Goal: Task Accomplishment & Management: Complete application form

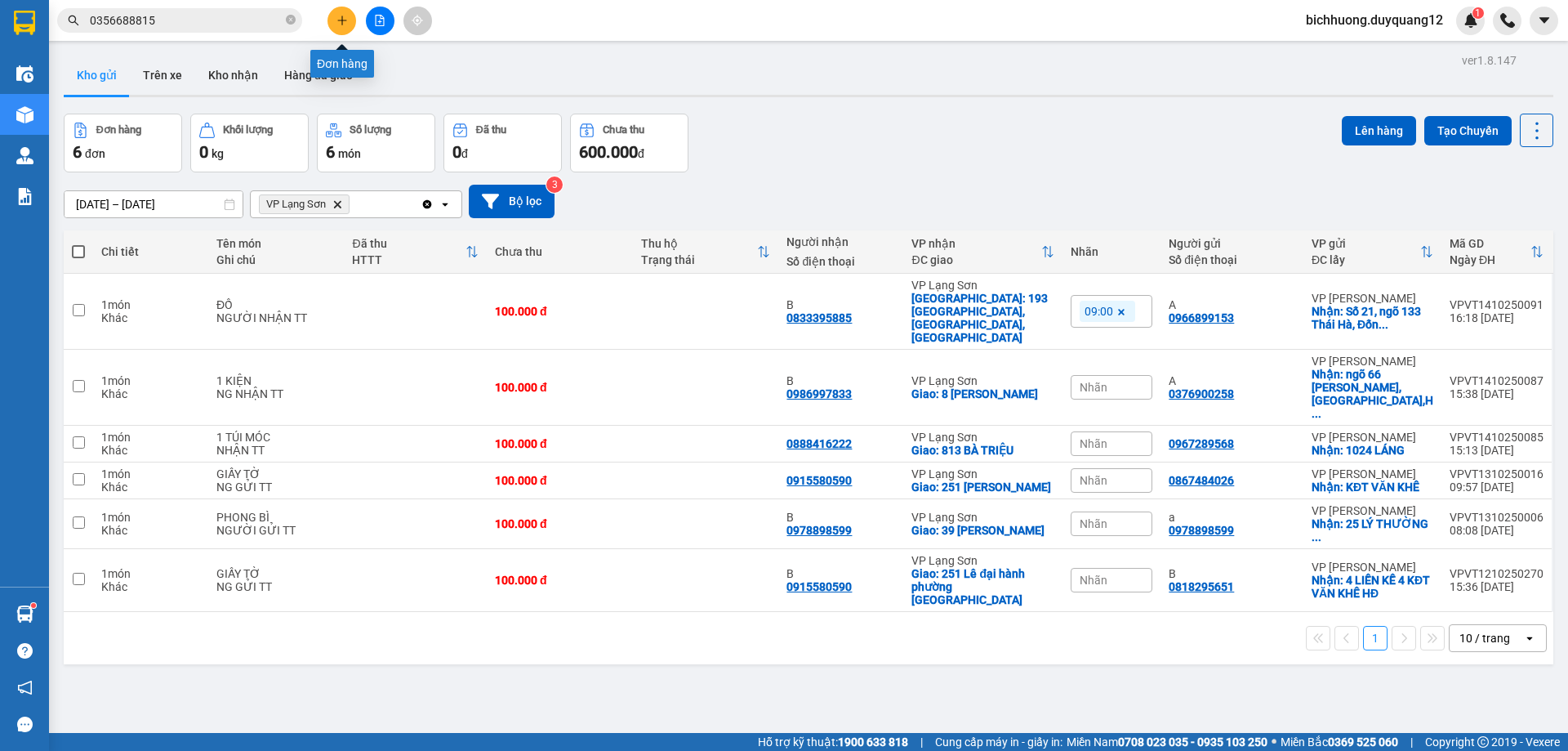
click at [350, 24] on button at bounding box center [341, 21] width 29 height 29
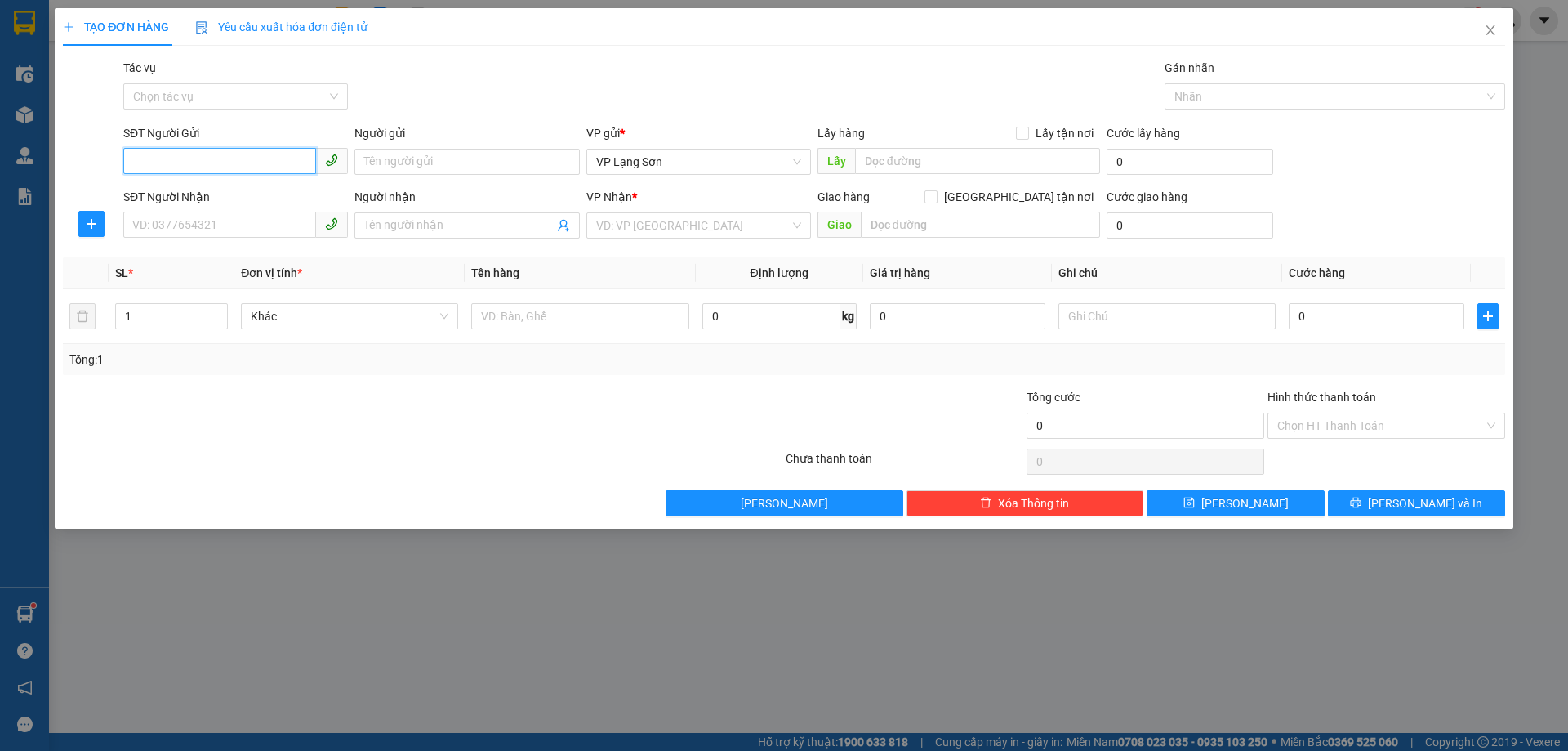
click at [144, 164] on input "SĐT Người Gửi" at bounding box center [220, 161] width 193 height 26
paste input "0978898599"
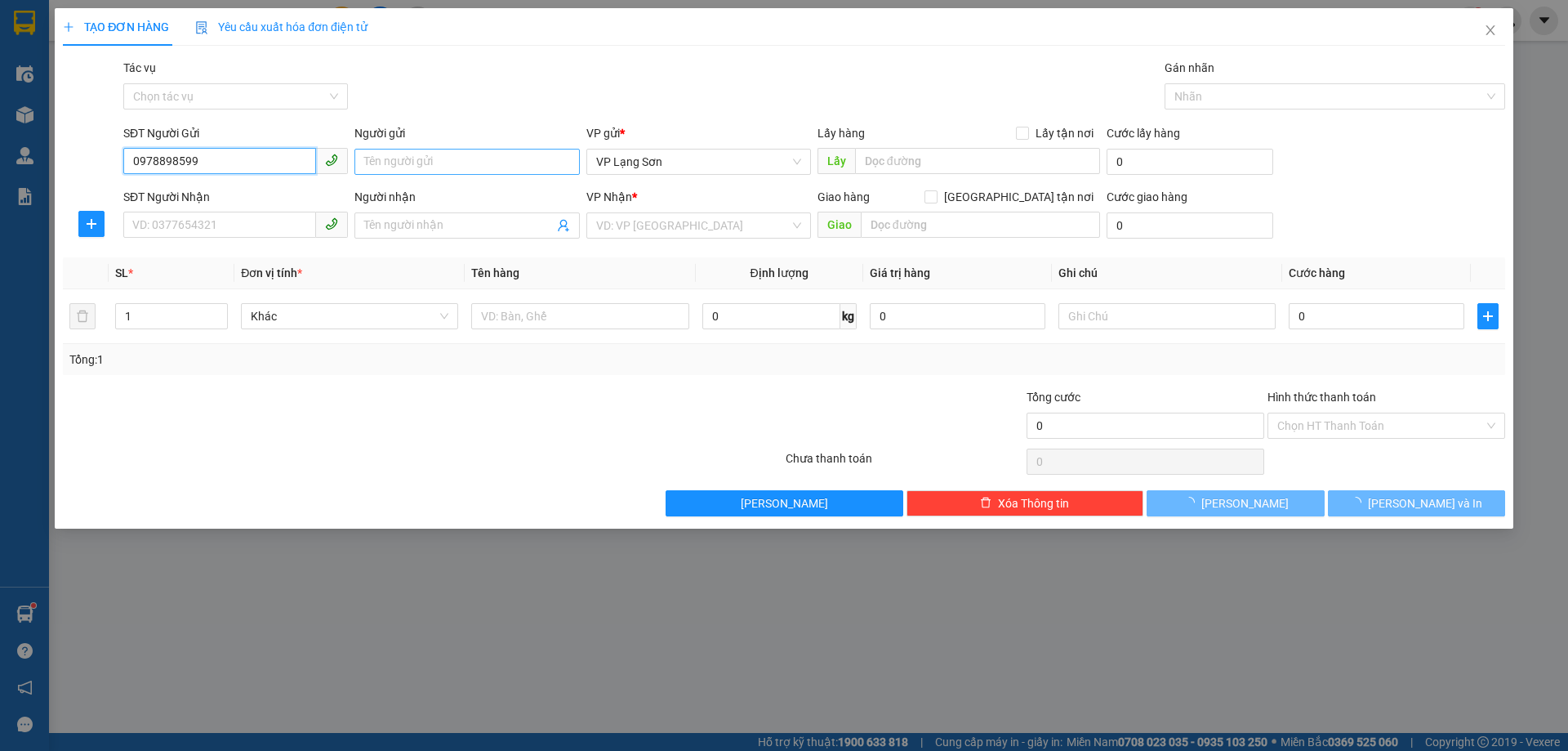
type input "0978898599"
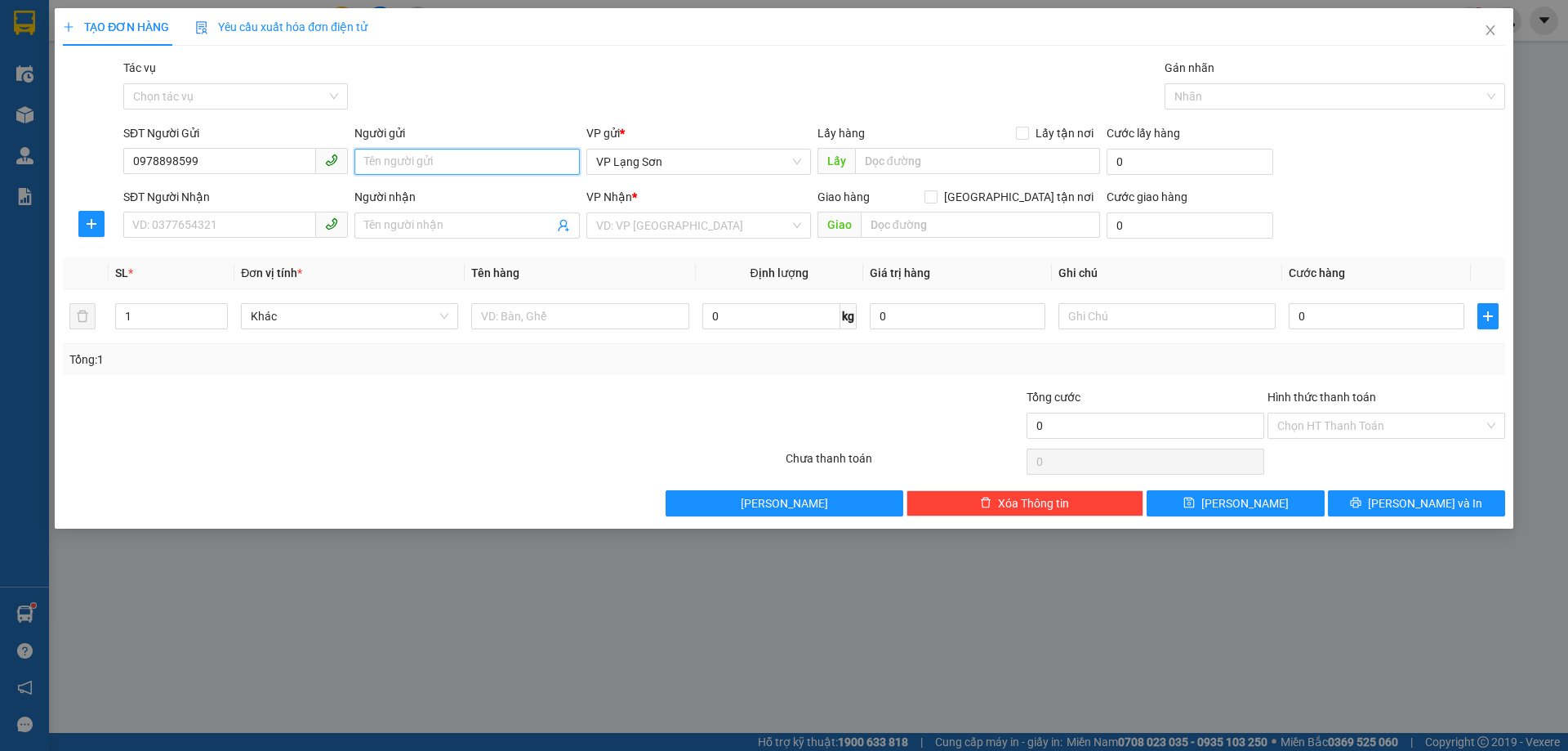
click at [391, 164] on input "Người gửi" at bounding box center [466, 161] width 225 height 26
click at [715, 165] on span "VP Lạng Sơn" at bounding box center [699, 161] width 205 height 25
type input "A"
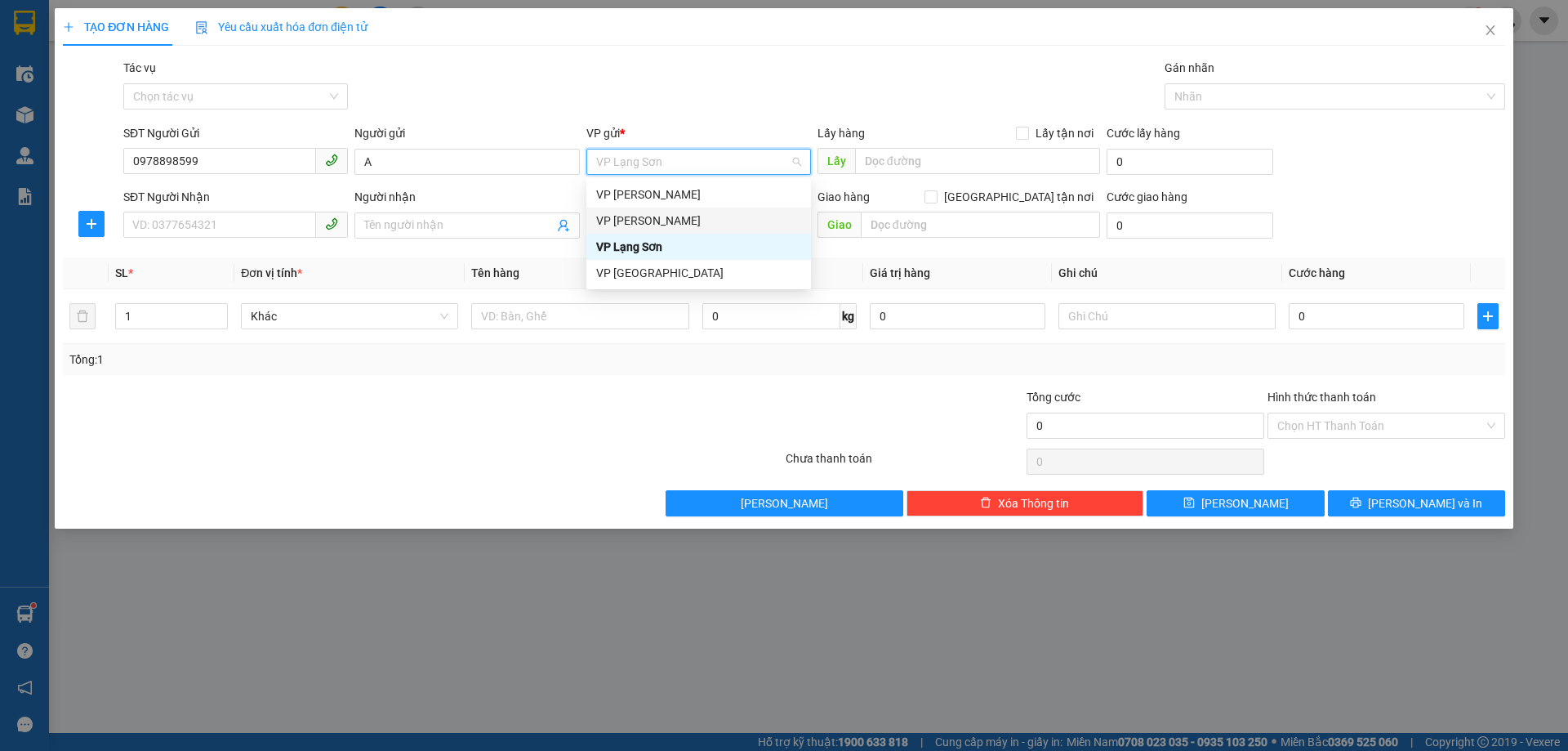
drag, startPoint x: 636, startPoint y: 226, endPoint x: 911, endPoint y: 181, distance: 278.7
click at [642, 226] on div "VP [PERSON_NAME]" at bounding box center [699, 221] width 205 height 18
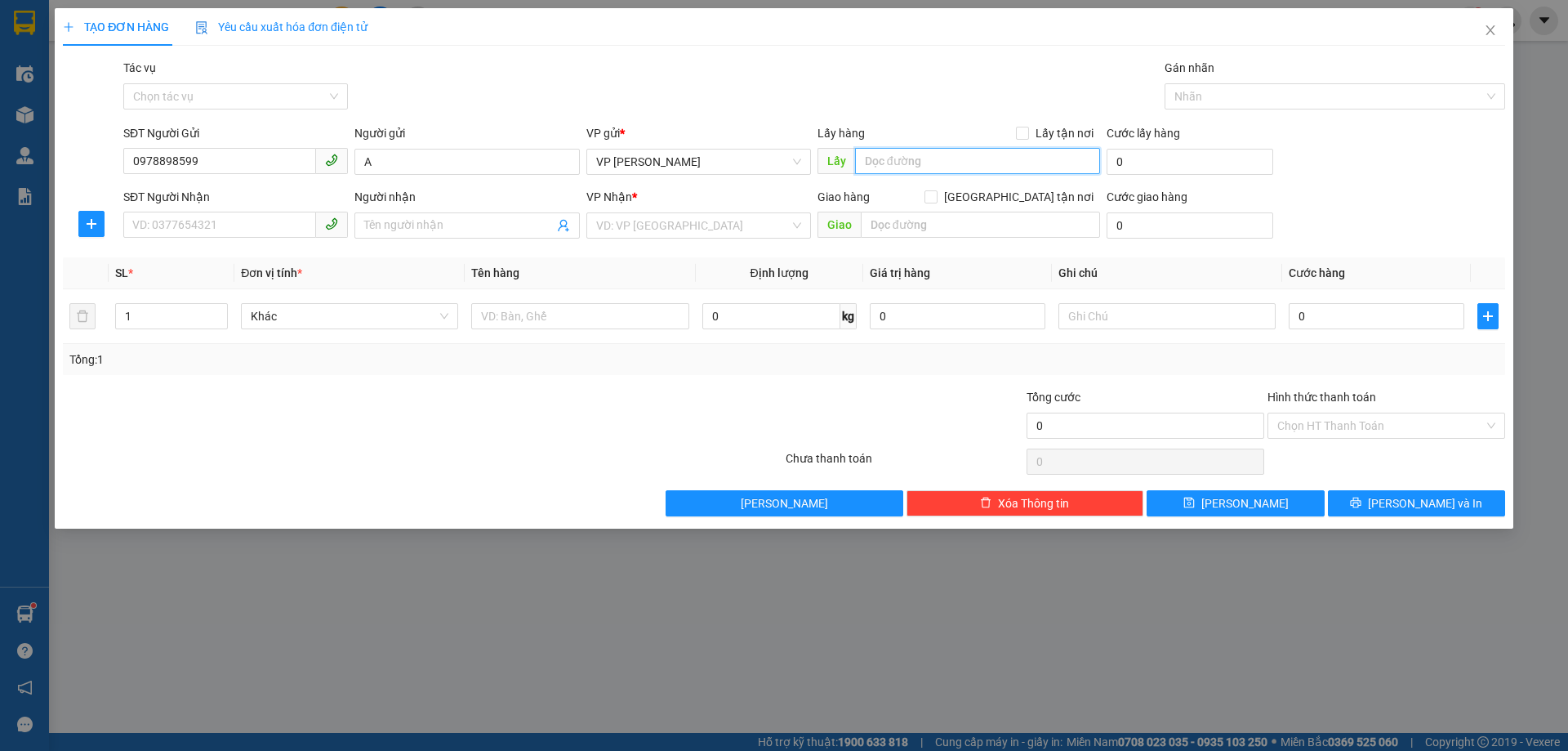
click at [923, 155] on input "text" at bounding box center [977, 161] width 245 height 26
type input "25 LÝ THƯỜNG KIÊT"
drag, startPoint x: 1032, startPoint y: 127, endPoint x: 996, endPoint y: 178, distance: 62.4
click at [1030, 127] on label "Lấy tận nơi" at bounding box center [1058, 133] width 85 height 18
click at [912, 227] on input "text" at bounding box center [980, 225] width 240 height 26
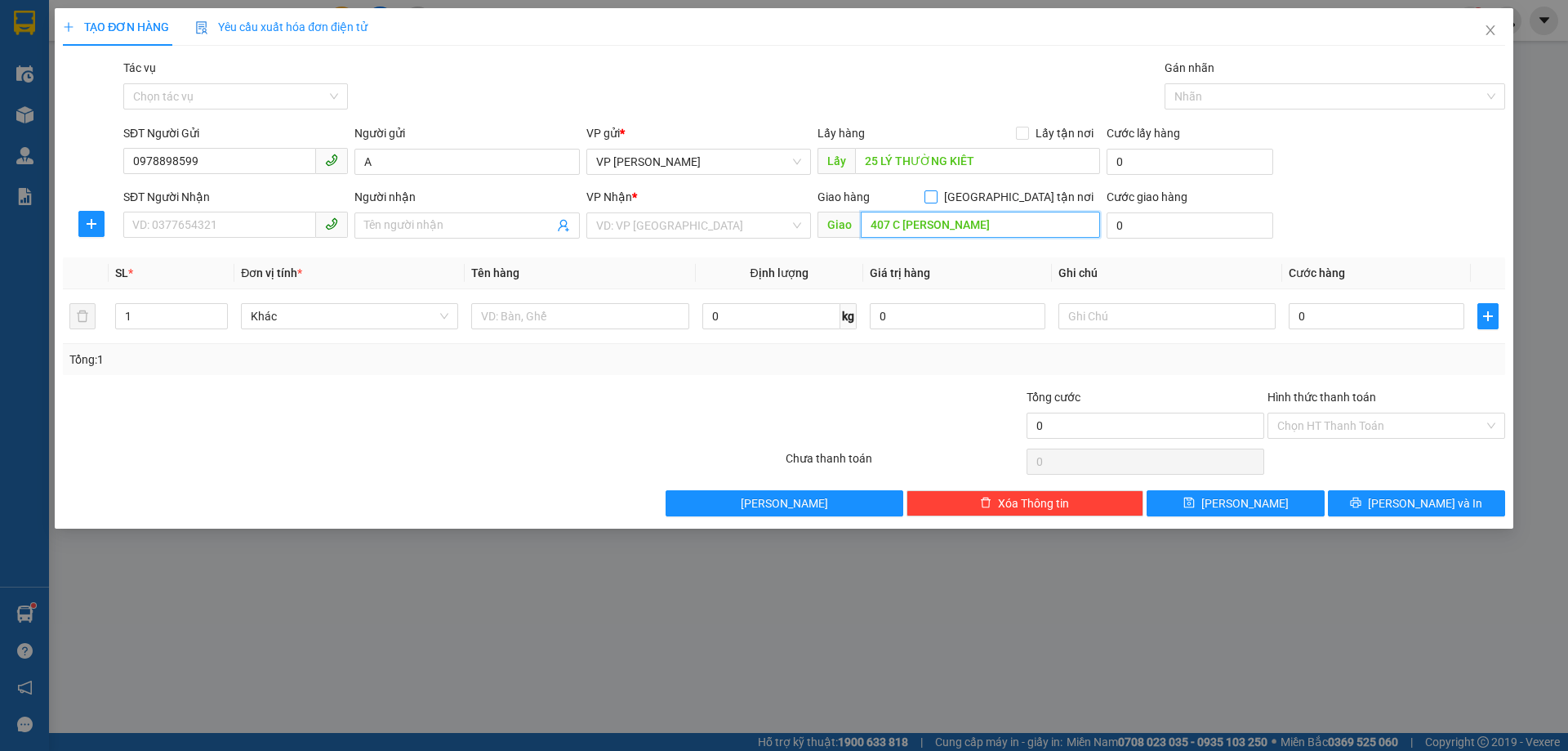
type input "407 C [PERSON_NAME]"
click at [936, 194] on input "[GEOGRAPHIC_DATA] tận nơi" at bounding box center [930, 195] width 11 height 11
checkbox input "true"
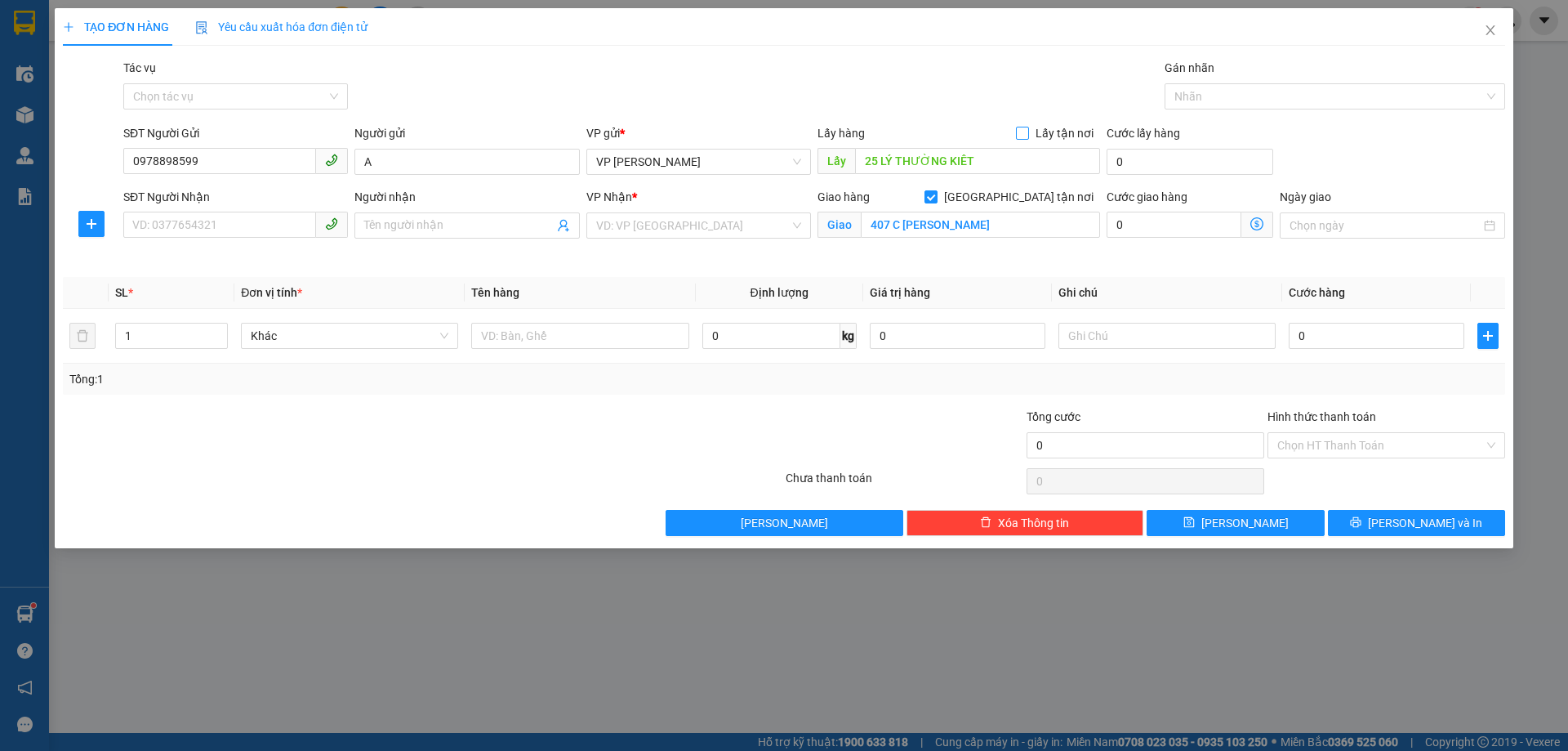
click at [1024, 139] on label "Lấy tận nơi" at bounding box center [1058, 133] width 85 height 18
click at [1024, 138] on input "Lấy tận nơi" at bounding box center [1021, 131] width 11 height 11
checkbox input "true"
click at [663, 223] on input "search" at bounding box center [693, 225] width 194 height 25
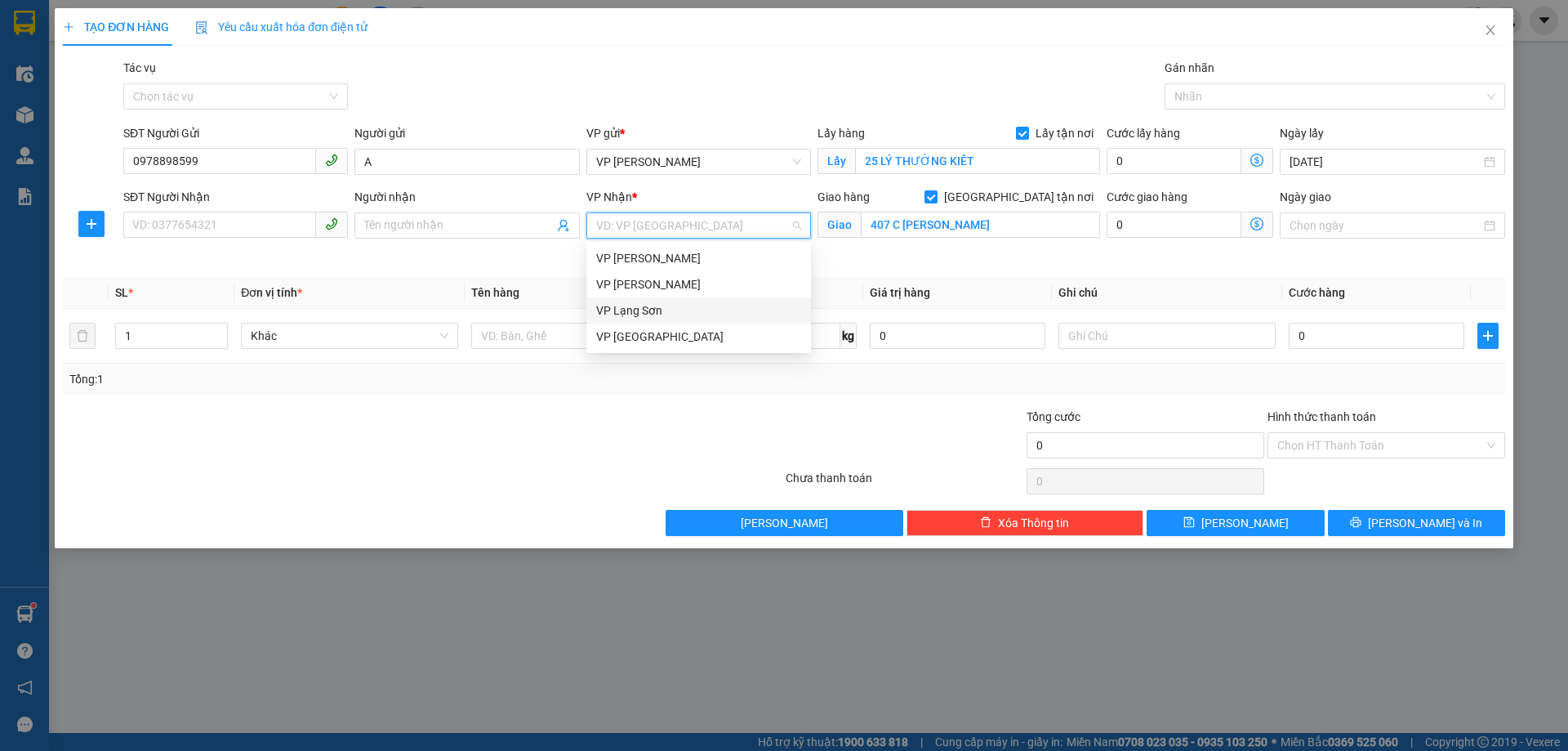
click at [610, 308] on div "VP Lạng Sơn" at bounding box center [699, 310] width 205 height 18
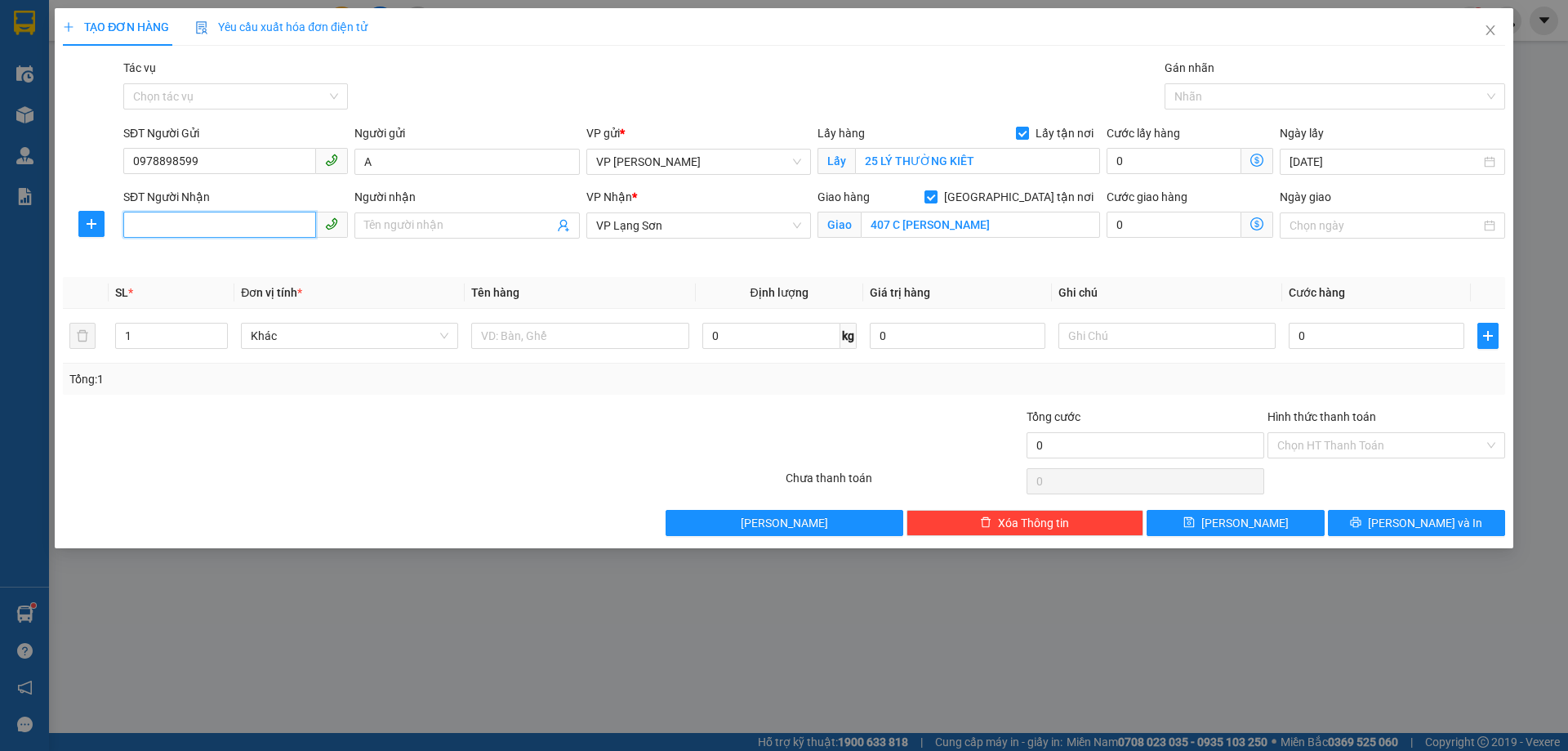
drag, startPoint x: 237, startPoint y: 231, endPoint x: 260, endPoint y: 226, distance: 23.5
click at [236, 231] on input "SĐT Người Nhận" at bounding box center [220, 225] width 193 height 26
type input "0961169988"
click at [1339, 224] on input "Ngày giao" at bounding box center [1384, 226] width 190 height 18
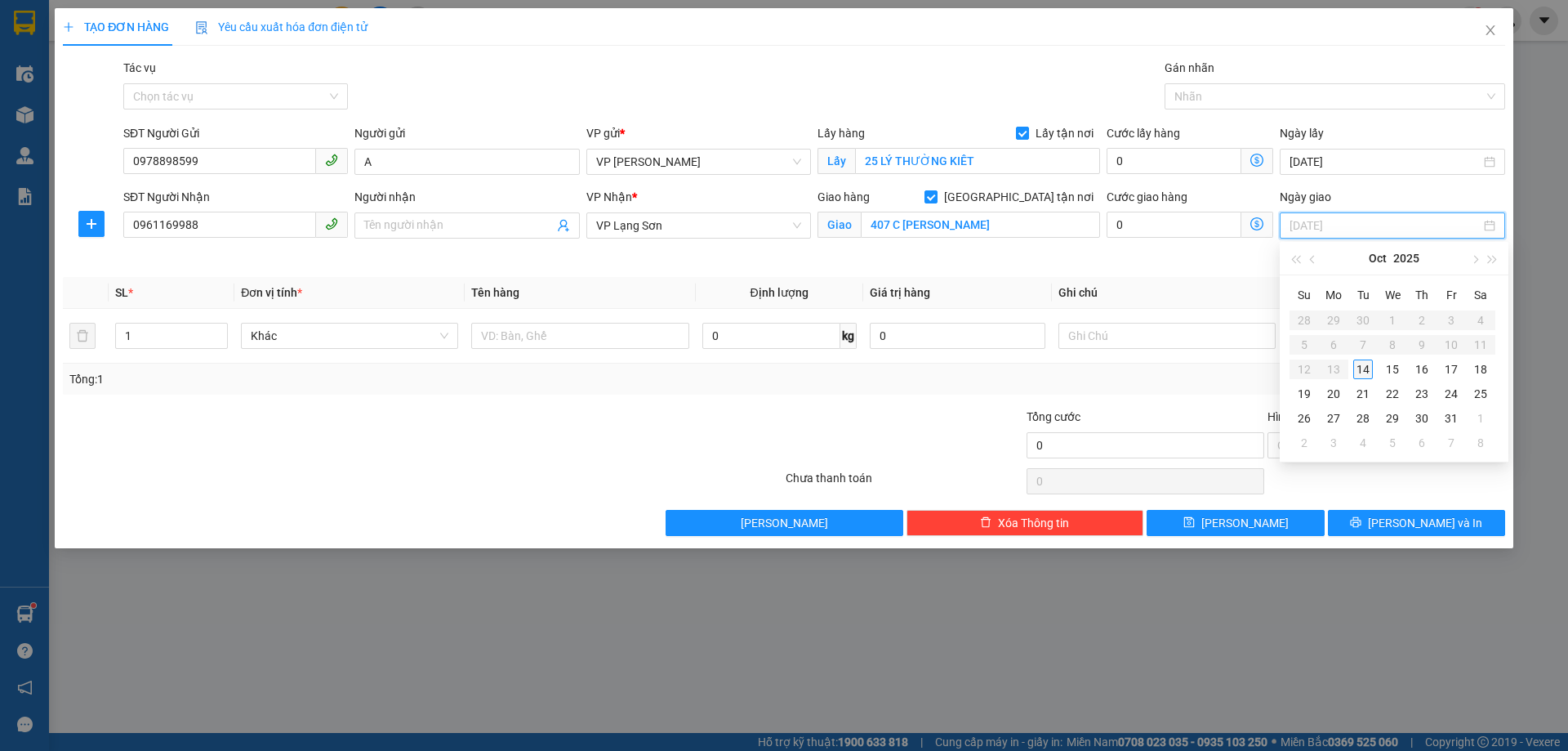
type input "[DATE]"
click at [1359, 373] on div "14" at bounding box center [1363, 369] width 20 height 20
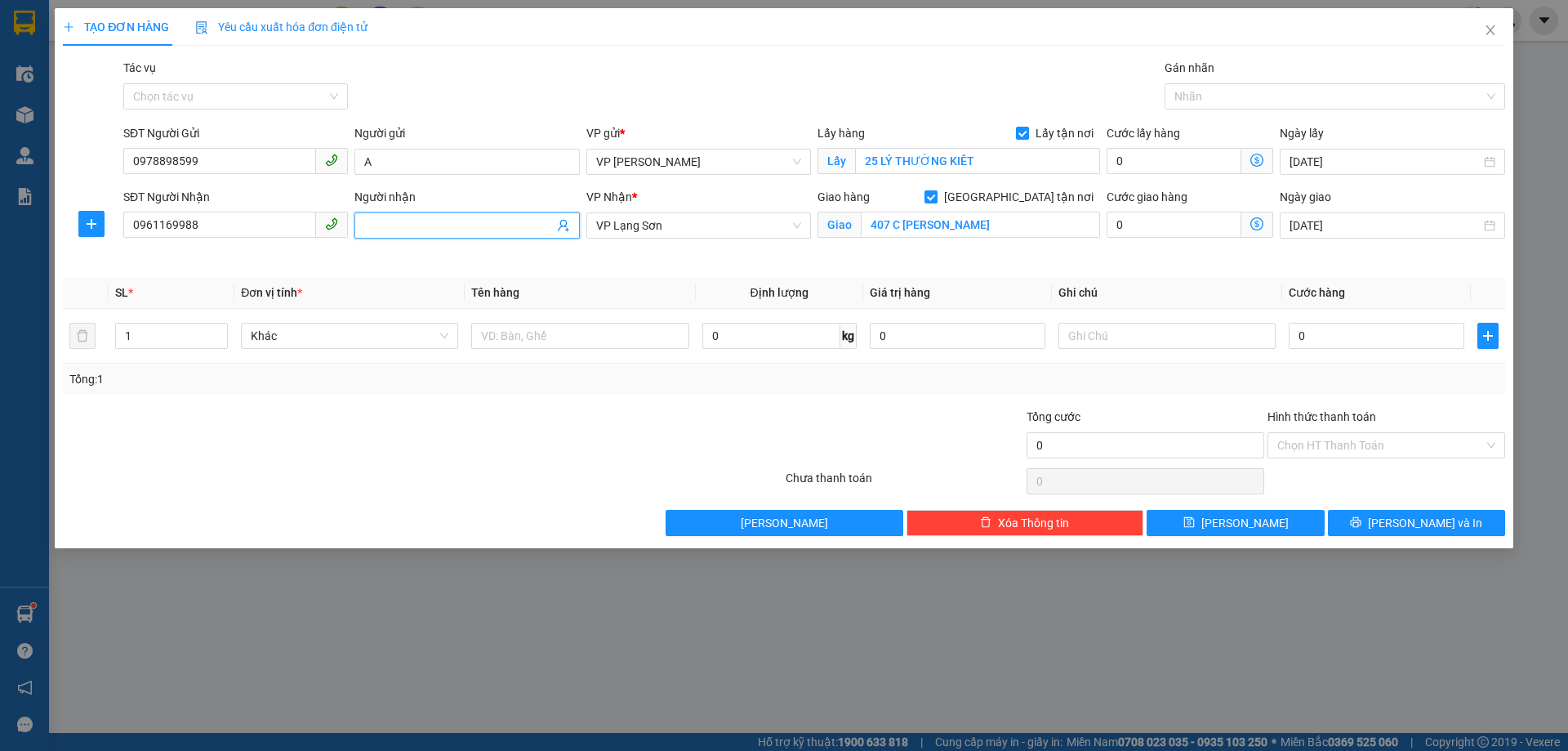
click at [491, 225] on input "Người nhận" at bounding box center [458, 226] width 189 height 18
type input "B"
click at [523, 340] on input "text" at bounding box center [580, 335] width 217 height 26
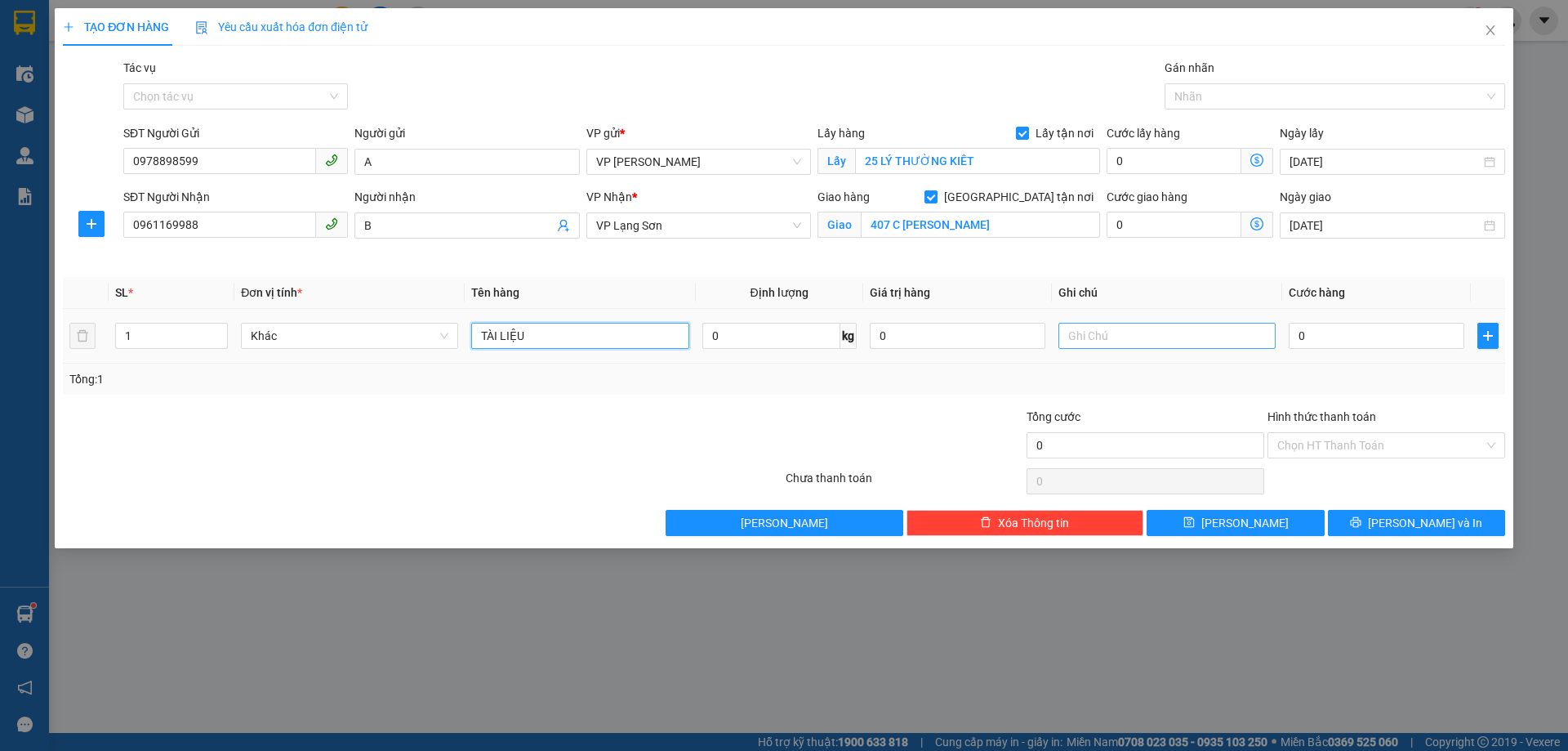
type input "TÀI LIỆU"
click at [1114, 328] on input "text" at bounding box center [1166, 335] width 217 height 26
type input "NGƯỜI GỬI TT"
click at [1366, 345] on input "0" at bounding box center [1376, 335] width 176 height 26
type input "1"
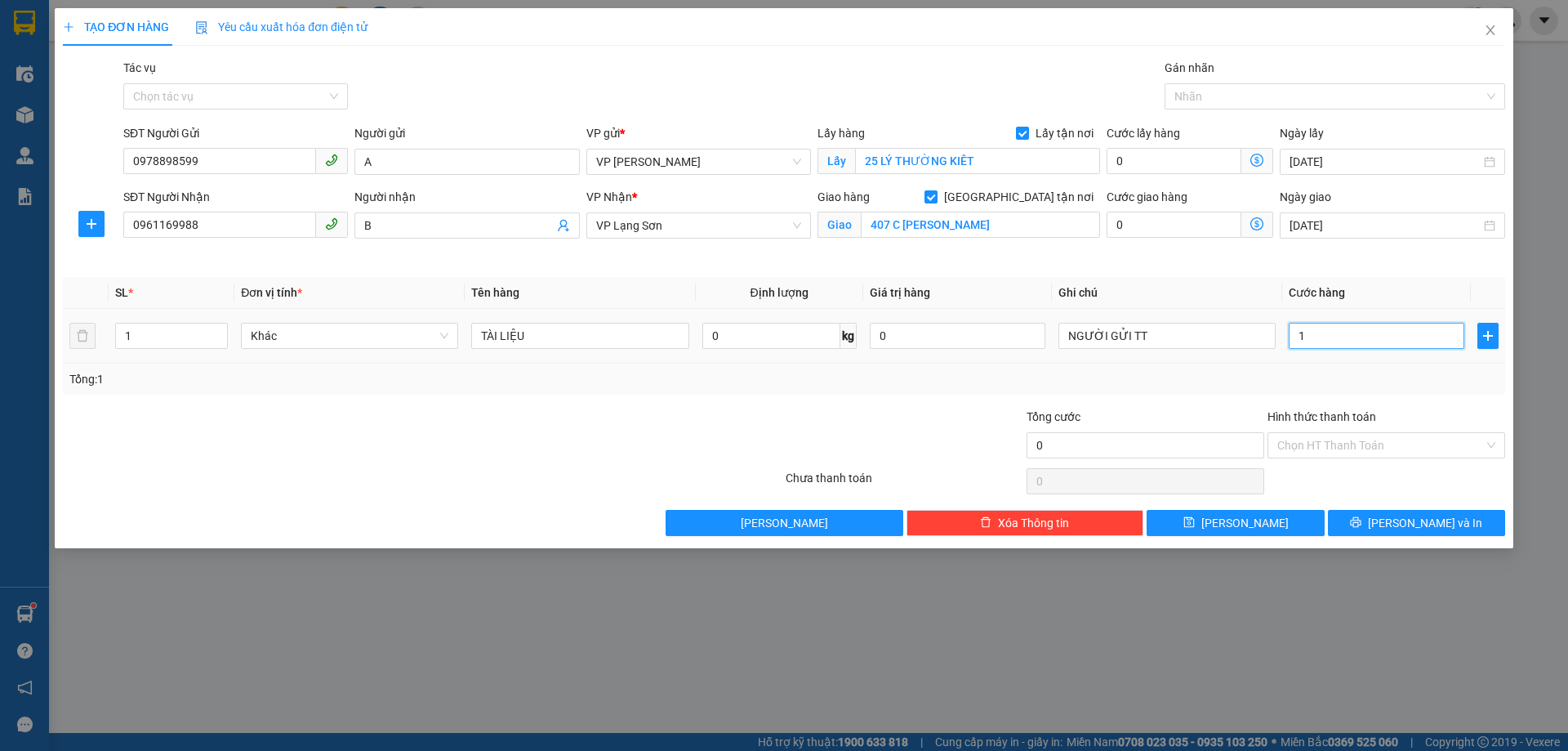
type input "1"
type input "10"
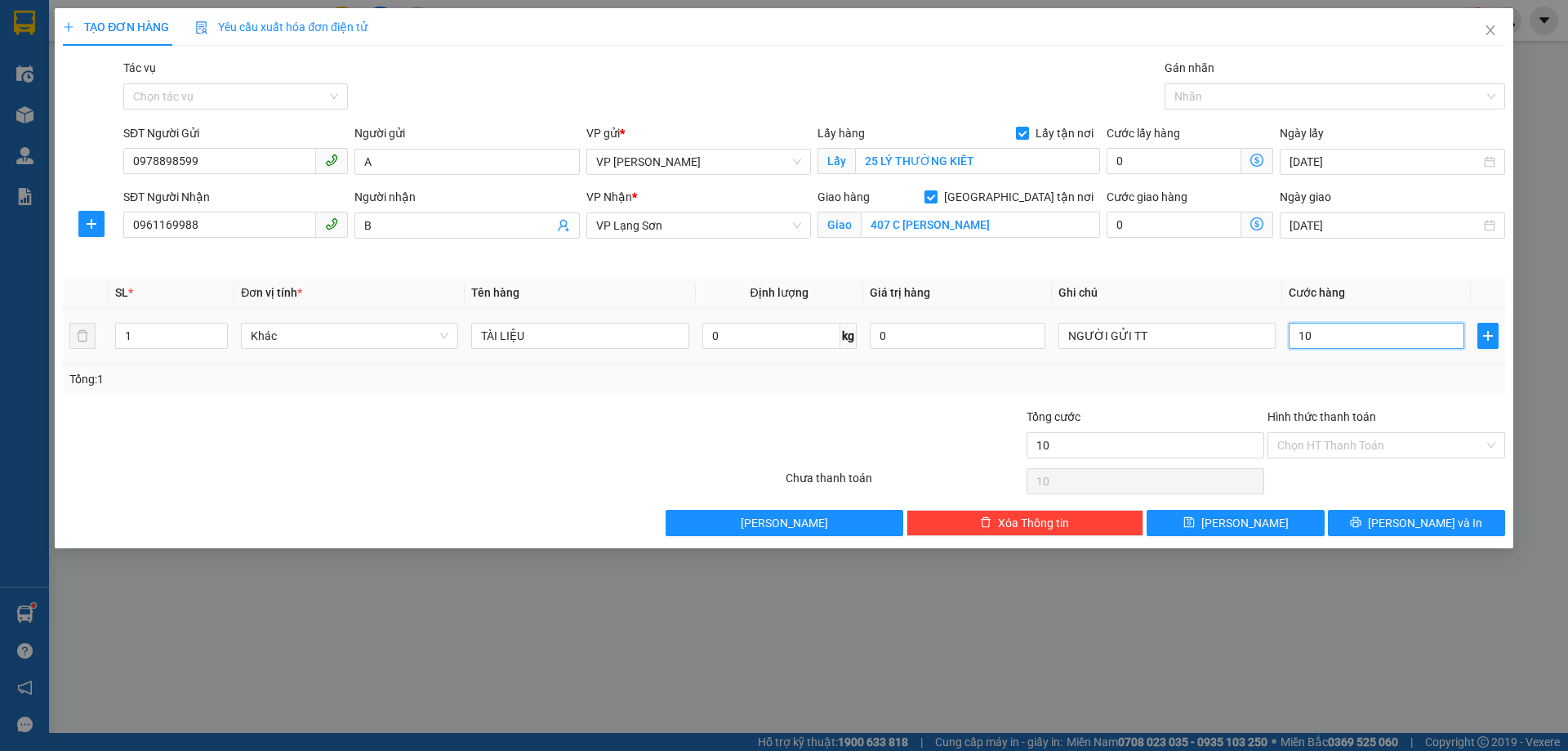
type input "100"
type input "1.000"
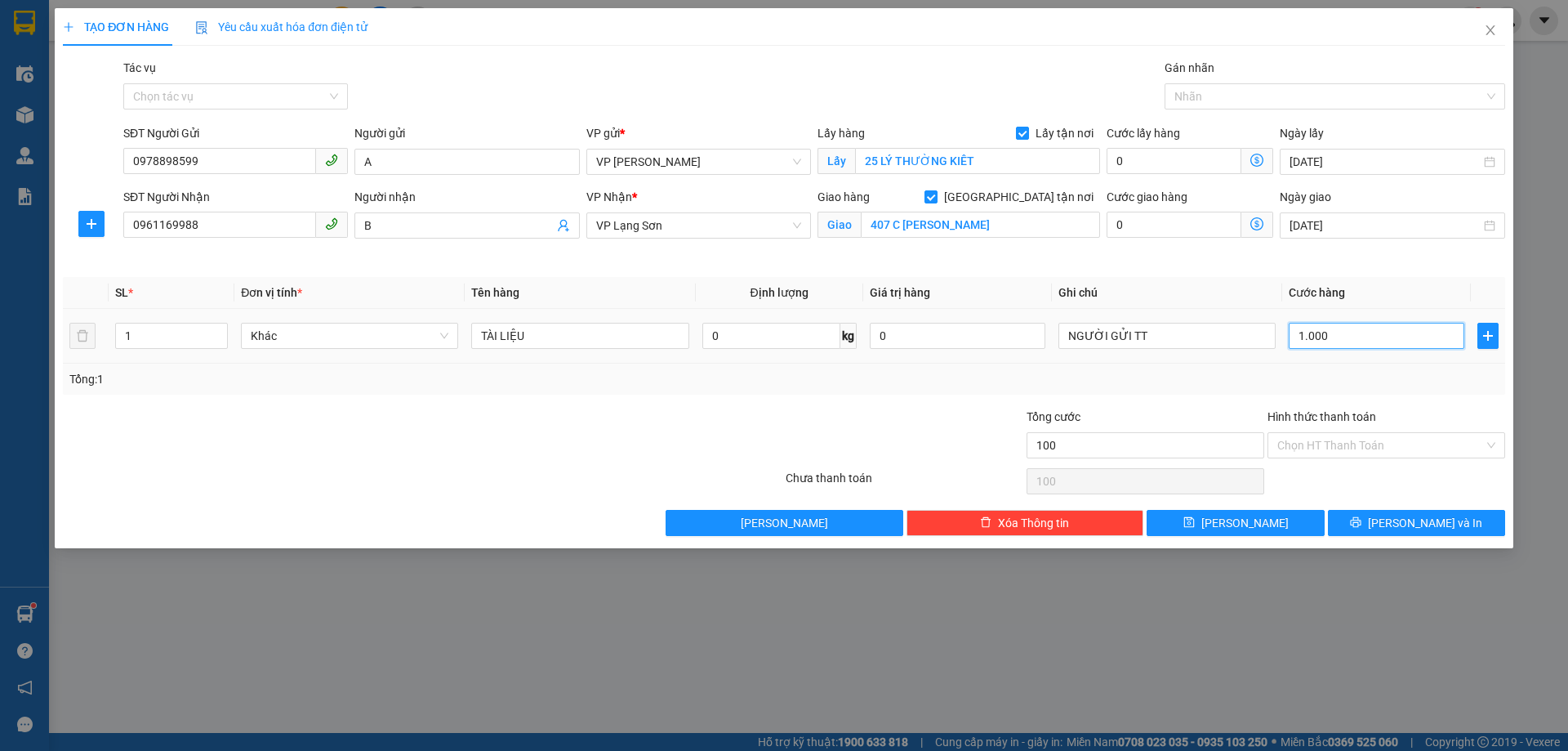
type input "1.000"
type input "10.000"
type input "100.000"
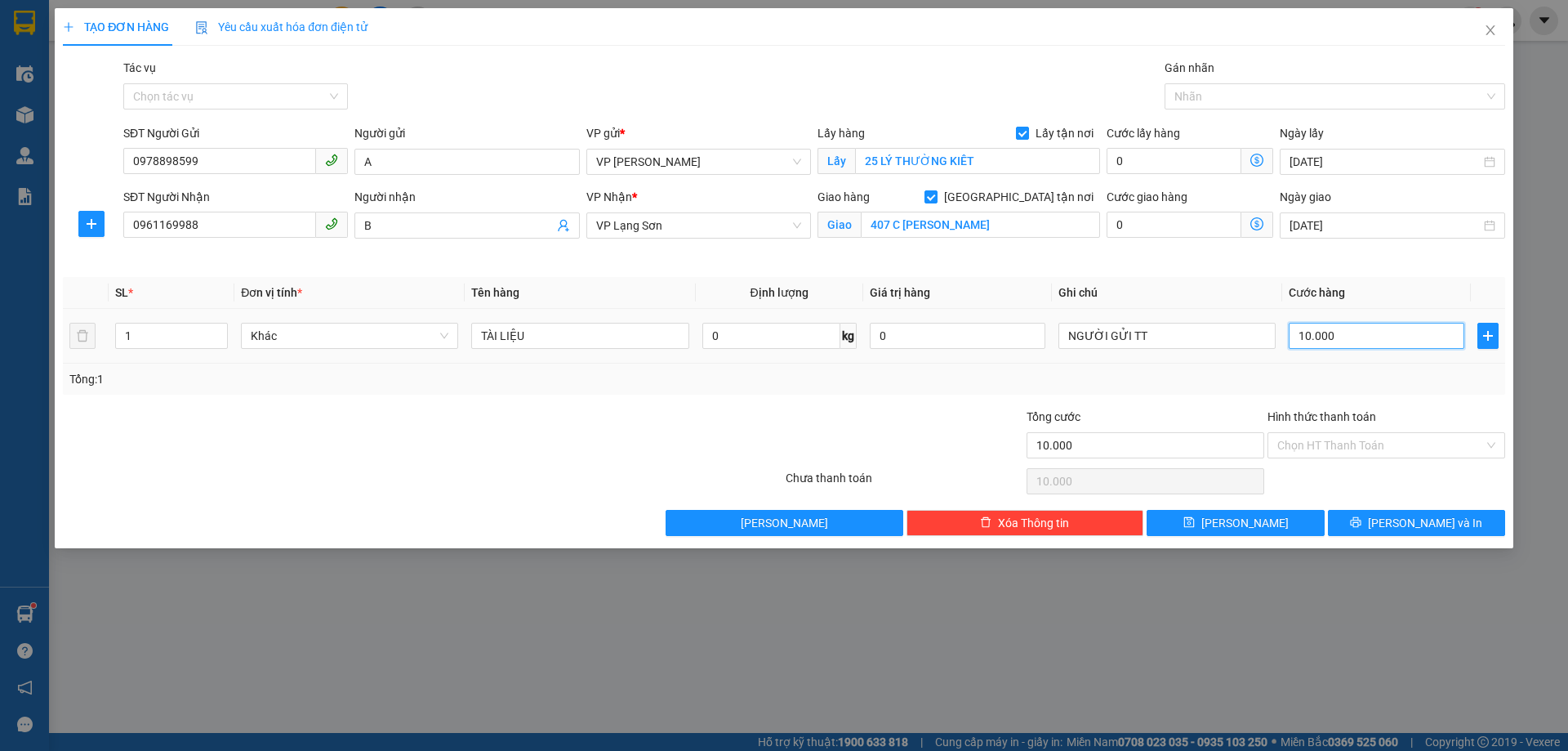
type input "100.000"
click at [1254, 518] on button "[PERSON_NAME]" at bounding box center [1235, 522] width 177 height 26
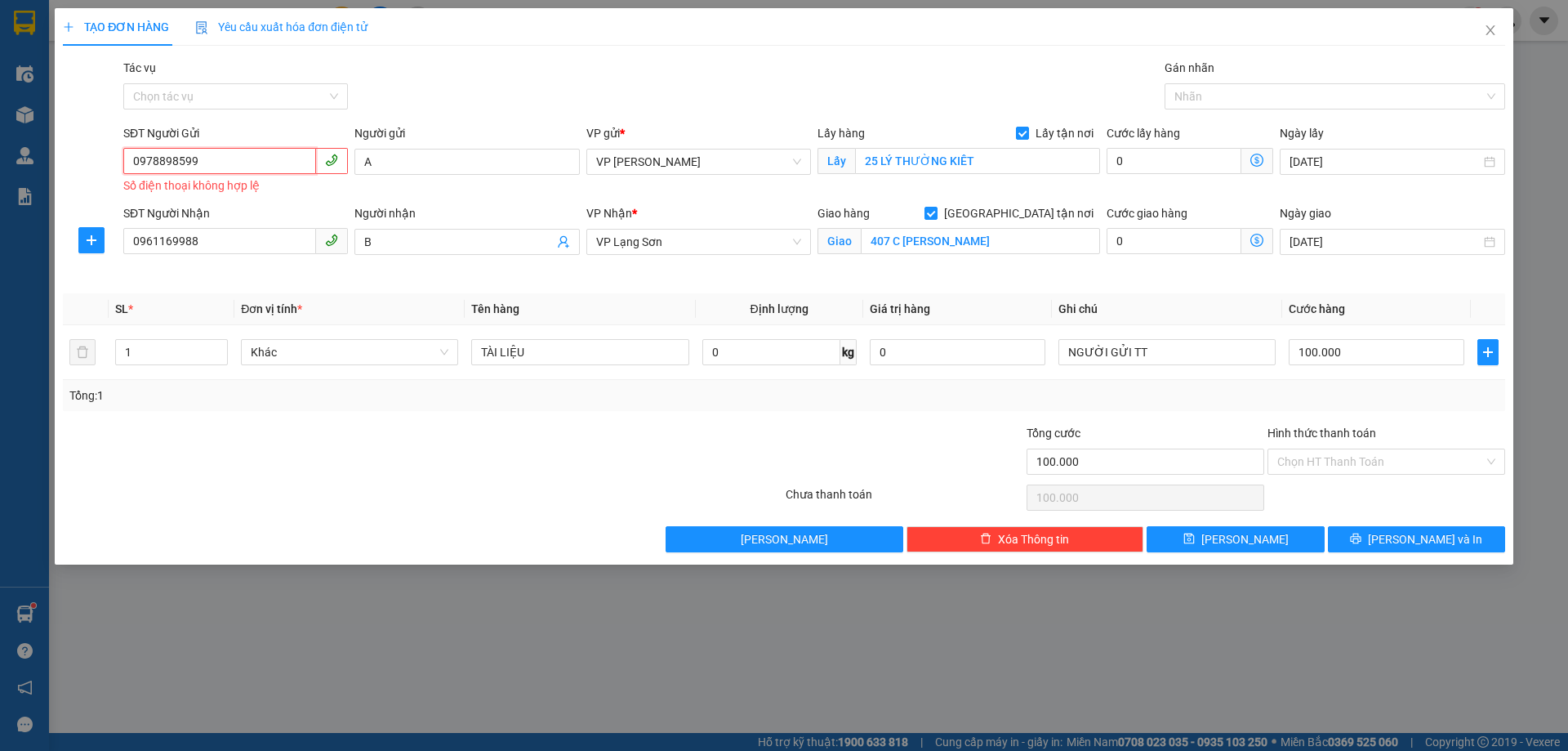
click at [136, 164] on input "0978898599" at bounding box center [220, 161] width 193 height 26
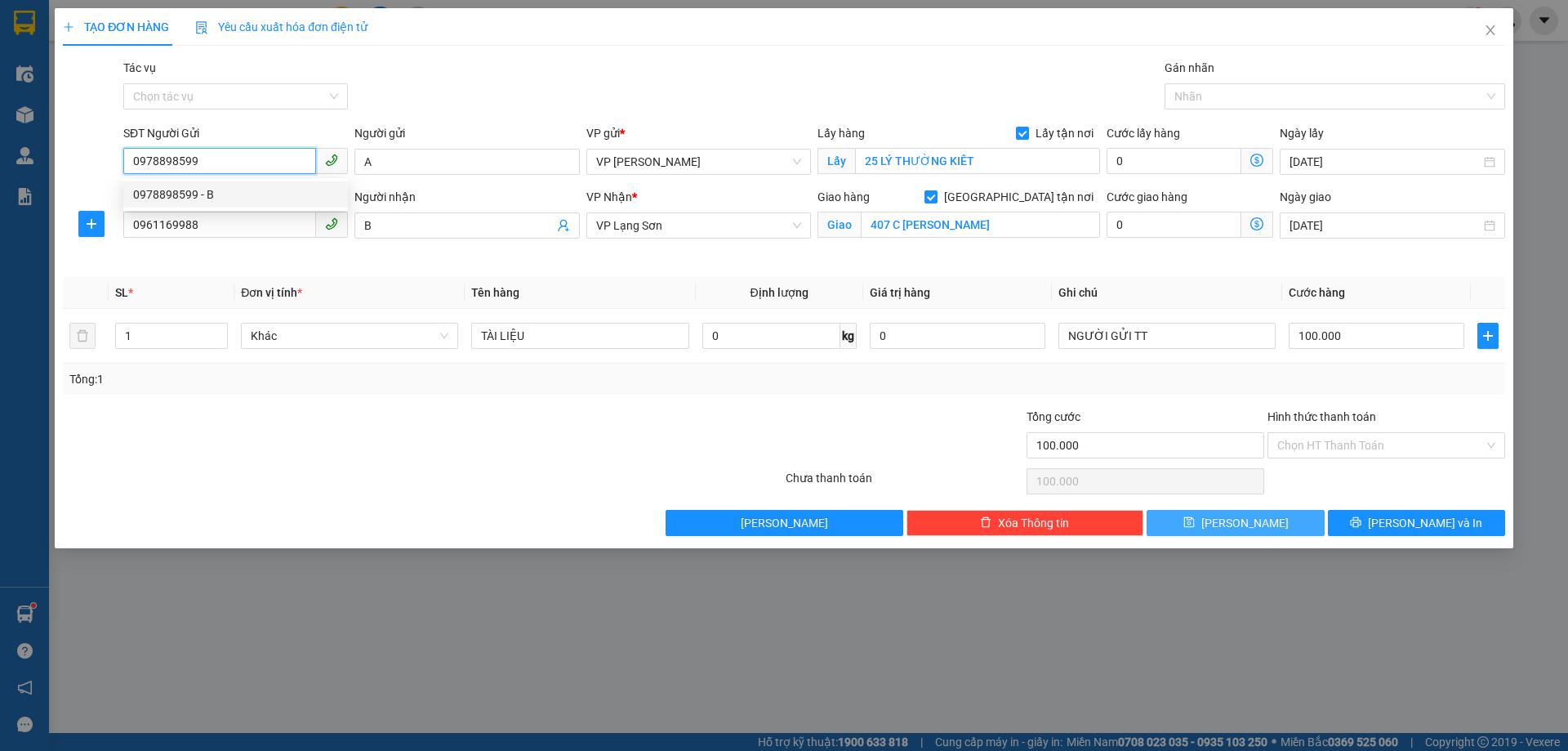
type input "0978898599"
drag, startPoint x: 1236, startPoint y: 521, endPoint x: 1199, endPoint y: 495, distance: 45.2
click at [1237, 521] on span "[PERSON_NAME]" at bounding box center [1245, 523] width 87 height 18
checkbox input "false"
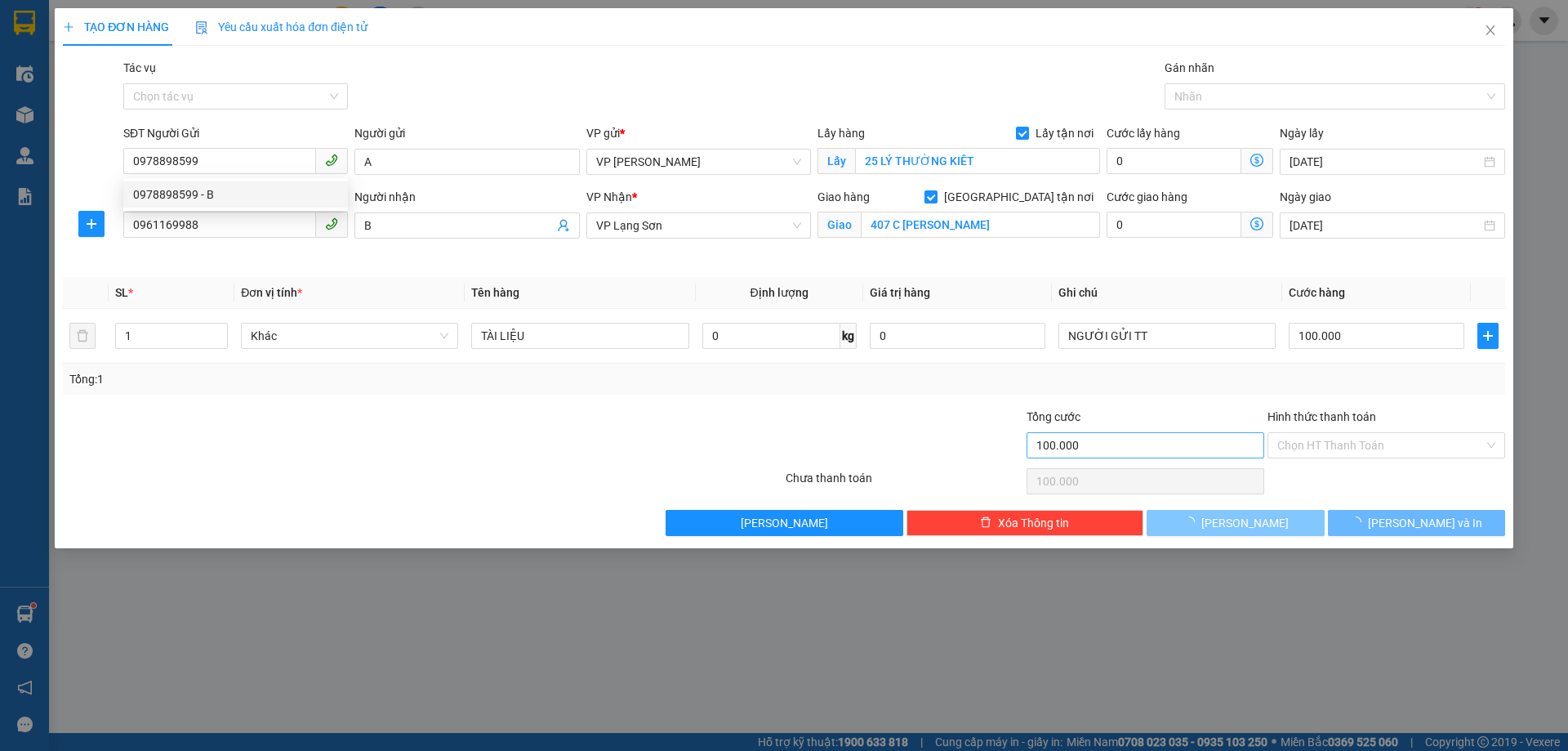
type input "0"
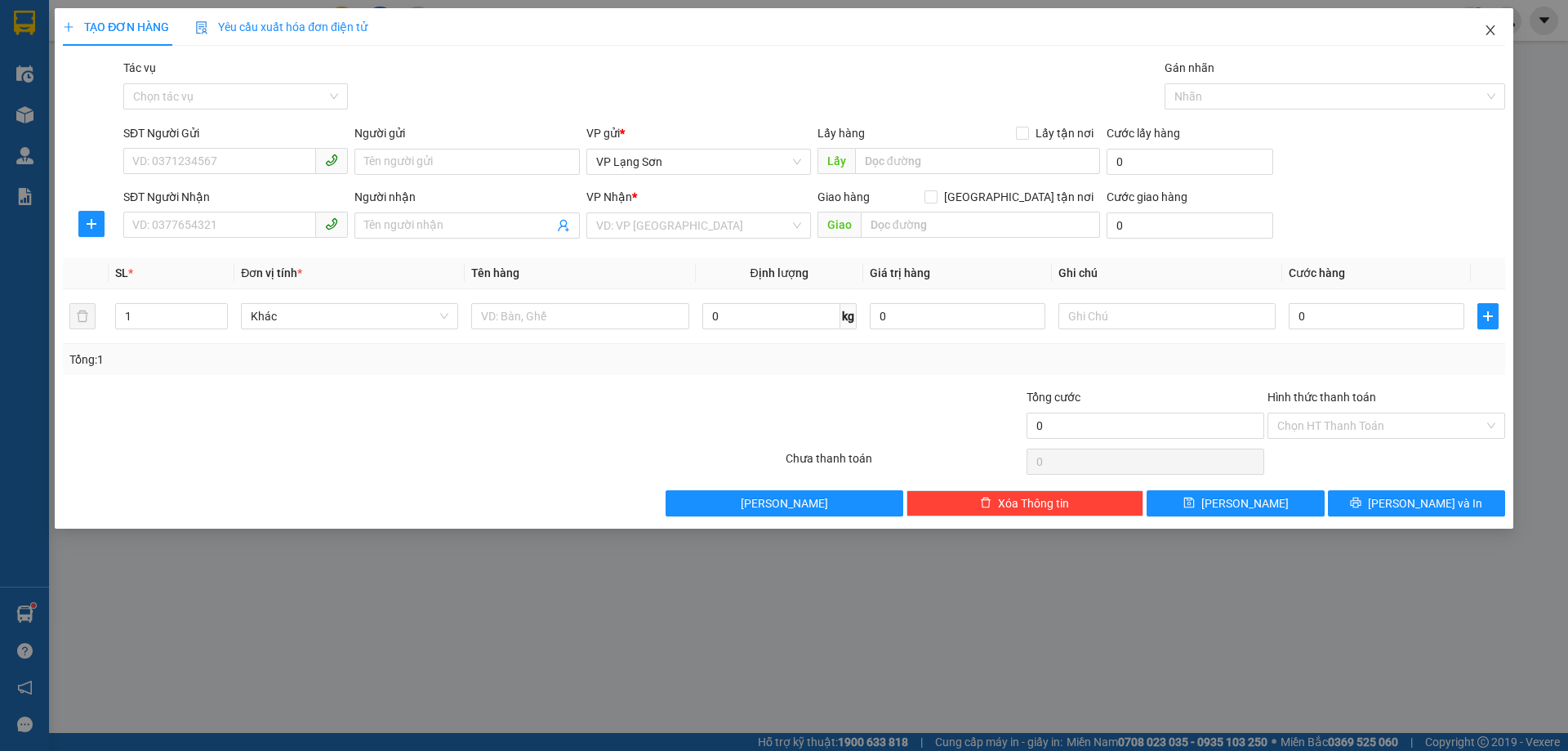
click at [1490, 30] on icon "close" at bounding box center [1489, 30] width 9 height 10
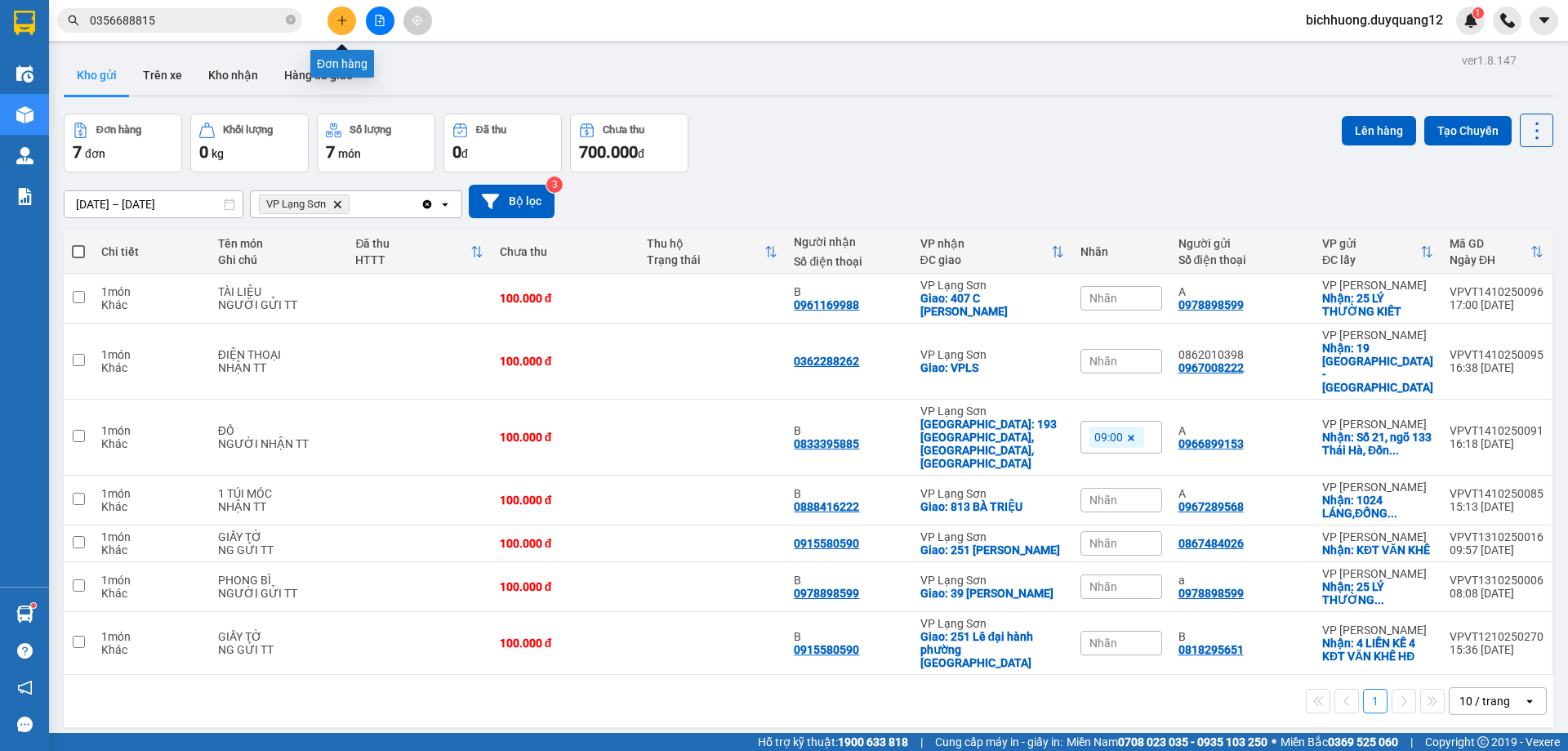
click at [342, 20] on icon "plus" at bounding box center [341, 20] width 1 height 9
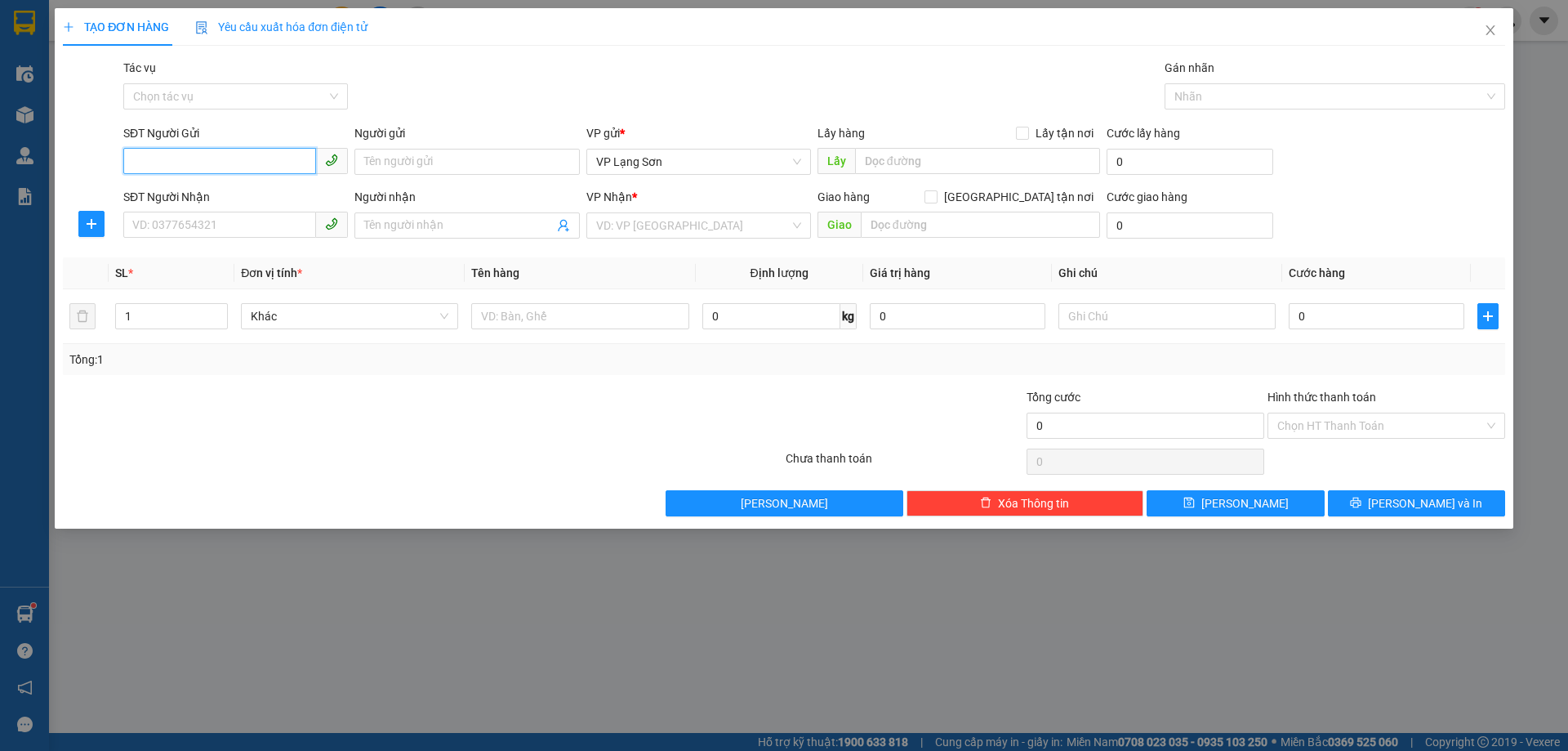
click at [156, 162] on input "SĐT Người Gửi" at bounding box center [220, 161] width 193 height 26
paste input "0382881327"
click at [137, 171] on input "0382881327" at bounding box center [220, 161] width 193 height 26
type input "0382881327"
click at [170, 194] on div "0382881327" at bounding box center [236, 194] width 205 height 18
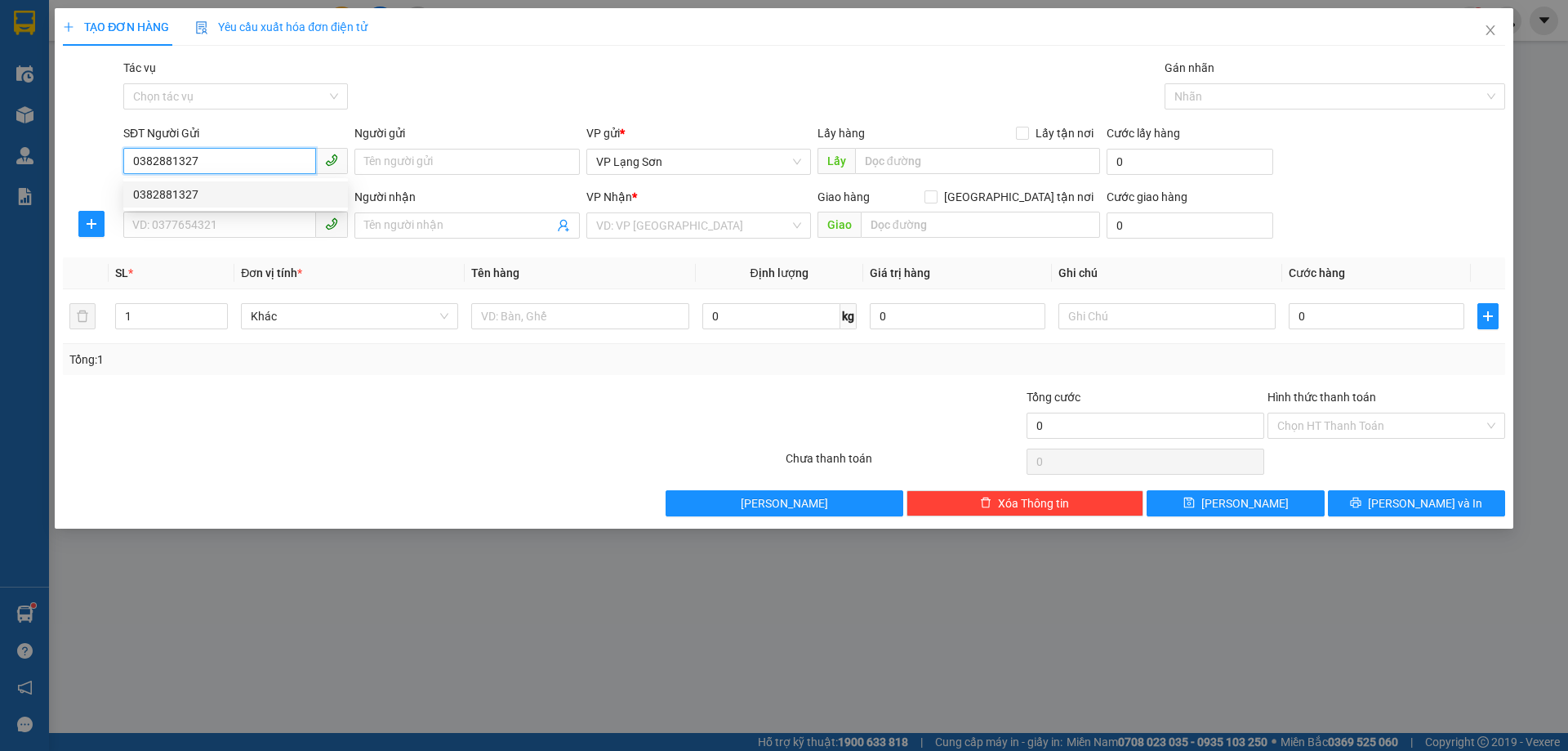
checkbox input "true"
type input "GP1 [GEOGRAPHIC_DATA]"
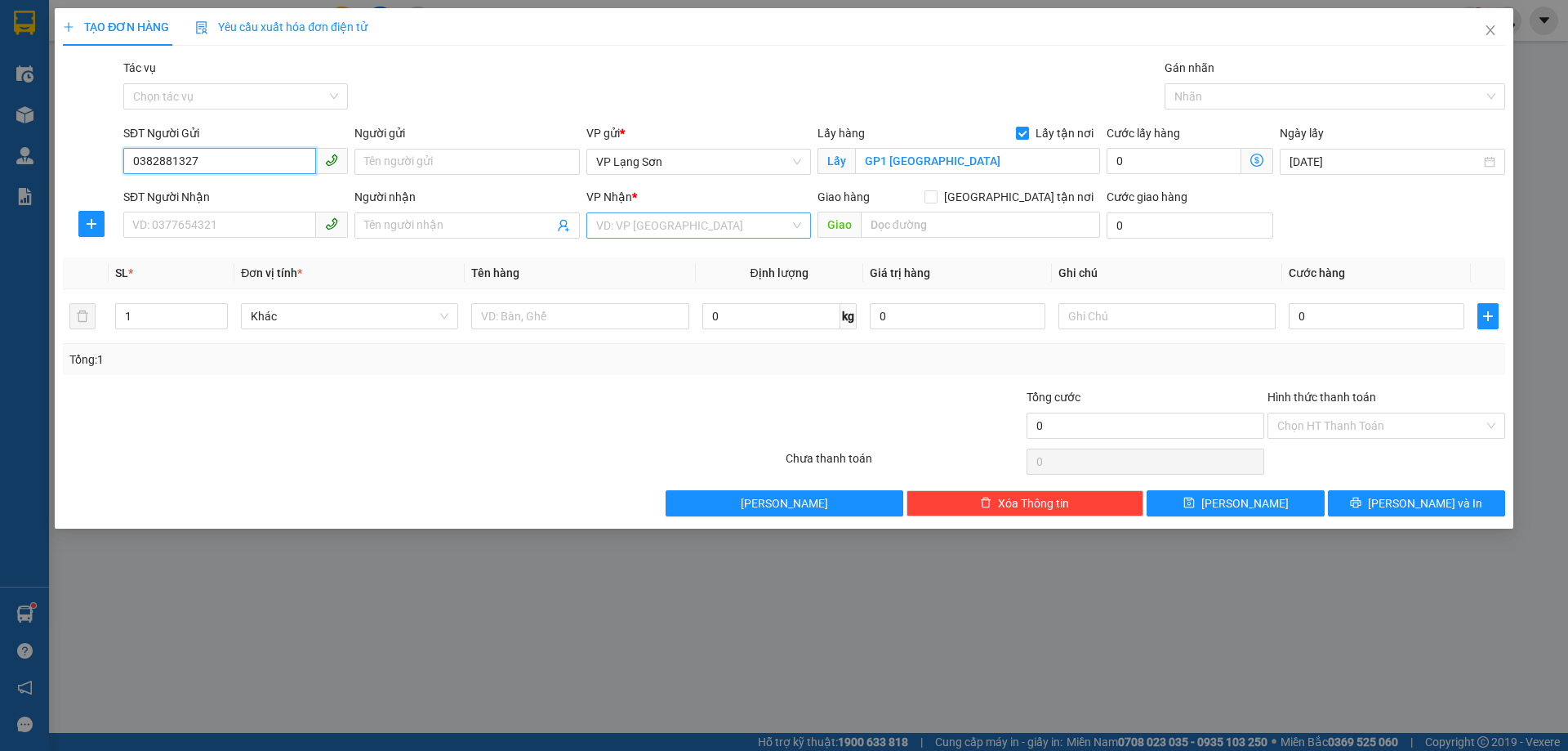
type input "0382881327"
click at [691, 218] on input "search" at bounding box center [693, 225] width 194 height 25
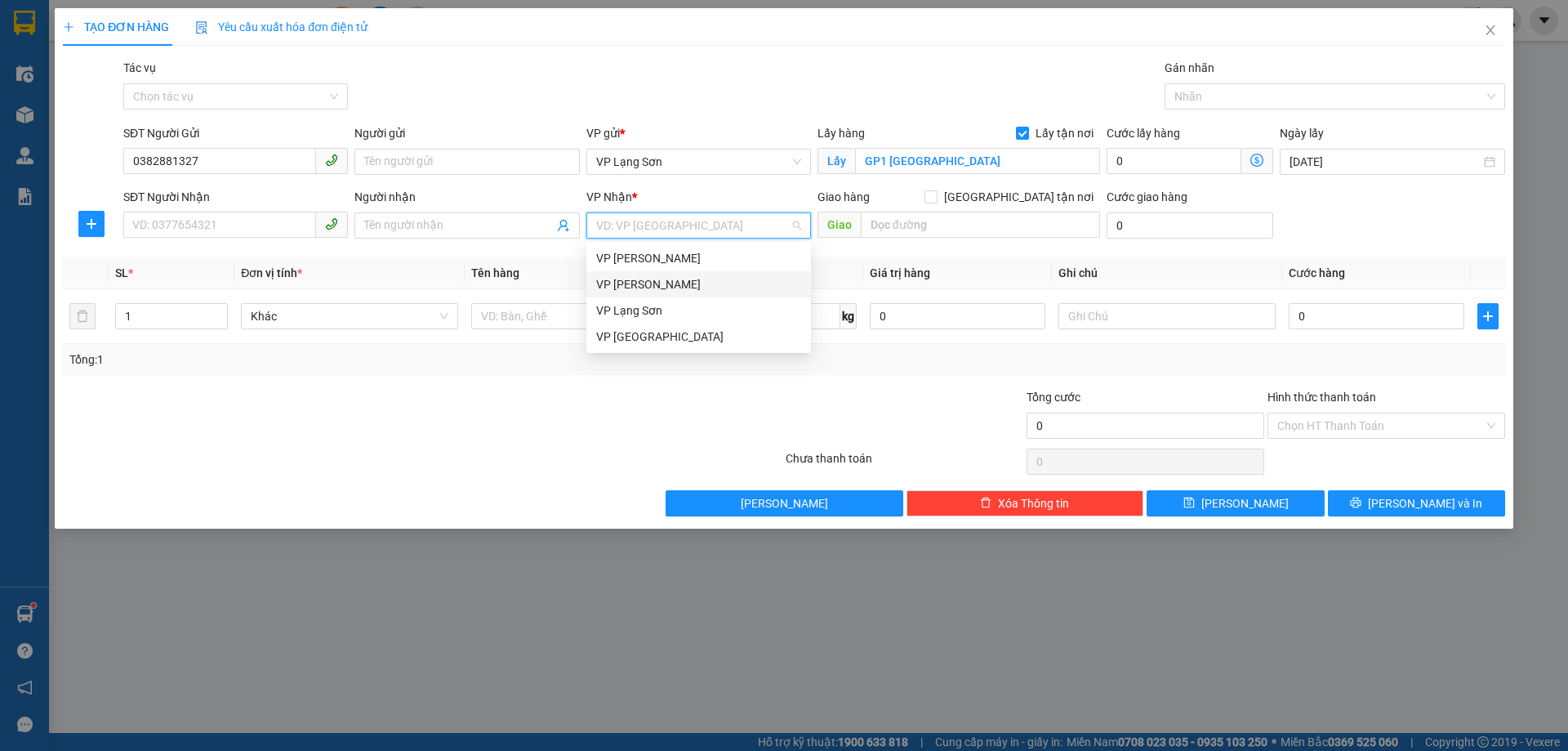
click at [639, 285] on div "VP [PERSON_NAME]" at bounding box center [699, 284] width 205 height 18
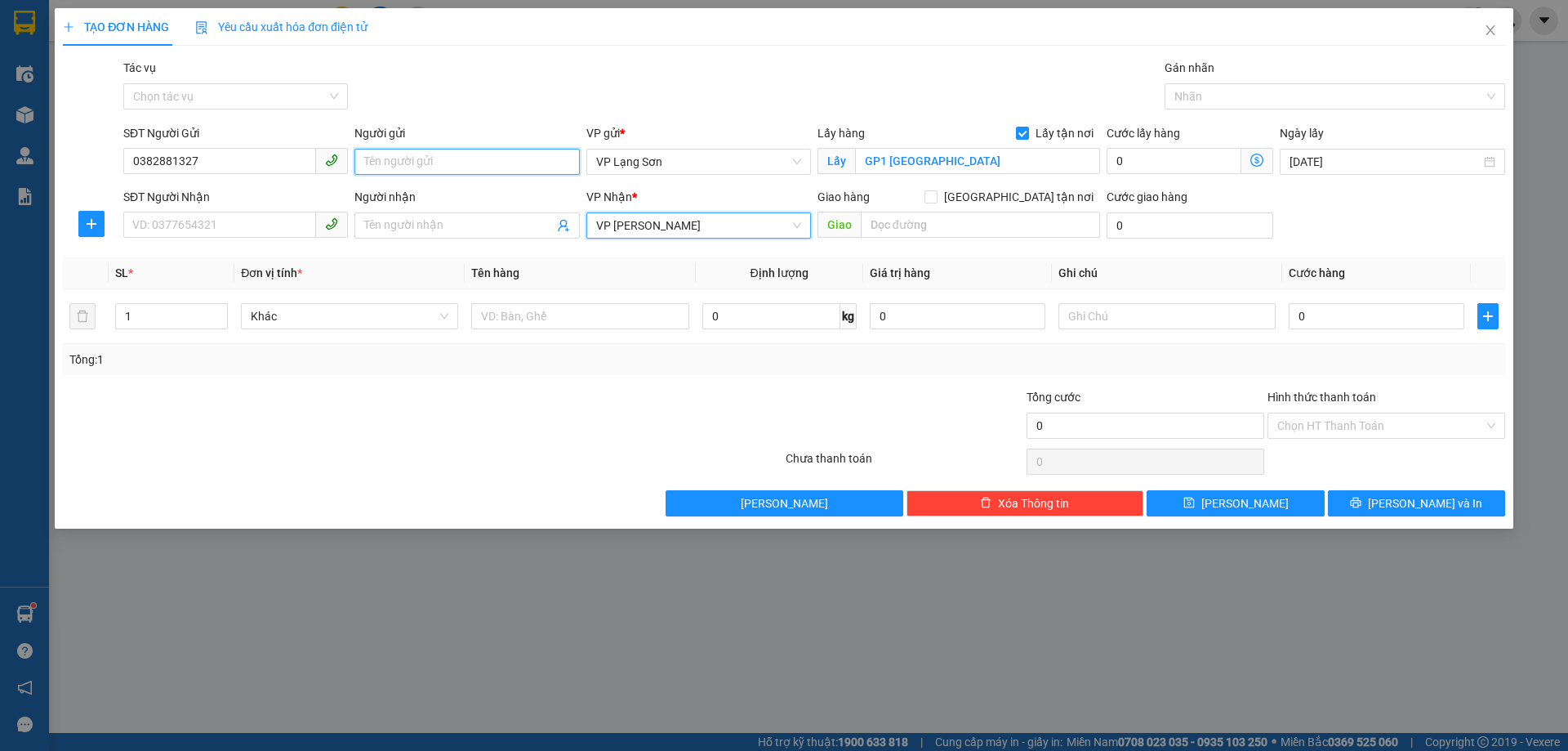
click at [400, 163] on input "Người gửi" at bounding box center [466, 161] width 225 height 26
type input "A"
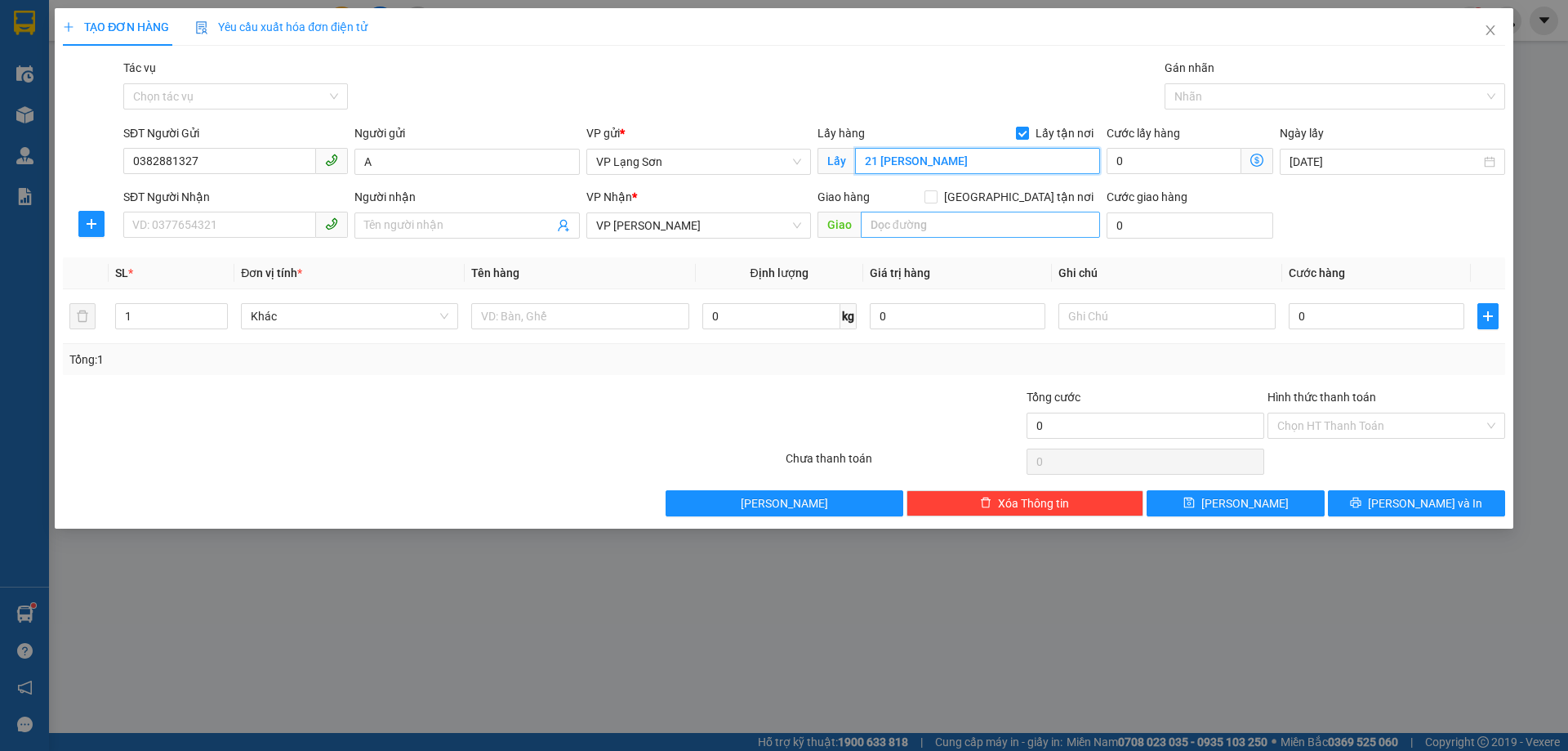
type input "21 [PERSON_NAME]"
click at [902, 217] on input "text" at bounding box center [980, 225] width 240 height 26
type input "TÒA R102 OCEAR PẠ 1 GIA LÂM"
click at [936, 196] on input "[GEOGRAPHIC_DATA] tận nơi" at bounding box center [930, 195] width 11 height 11
checkbox input "true"
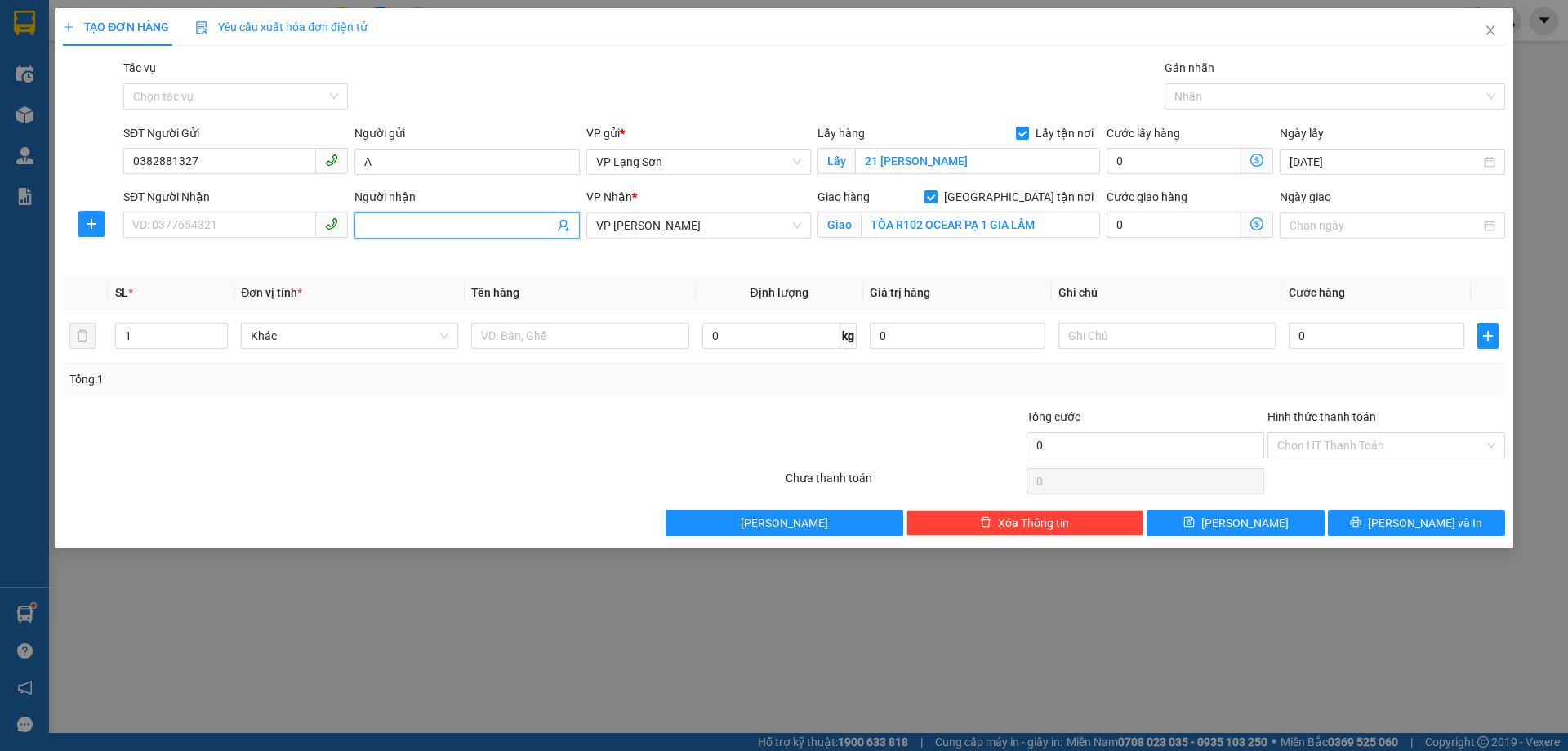
click at [426, 226] on input "Người nhận" at bounding box center [458, 226] width 189 height 18
type input "B"
click at [1347, 208] on div "Ngày giao" at bounding box center [1392, 200] width 225 height 25
click at [1343, 225] on input "Ngày giao" at bounding box center [1384, 226] width 190 height 18
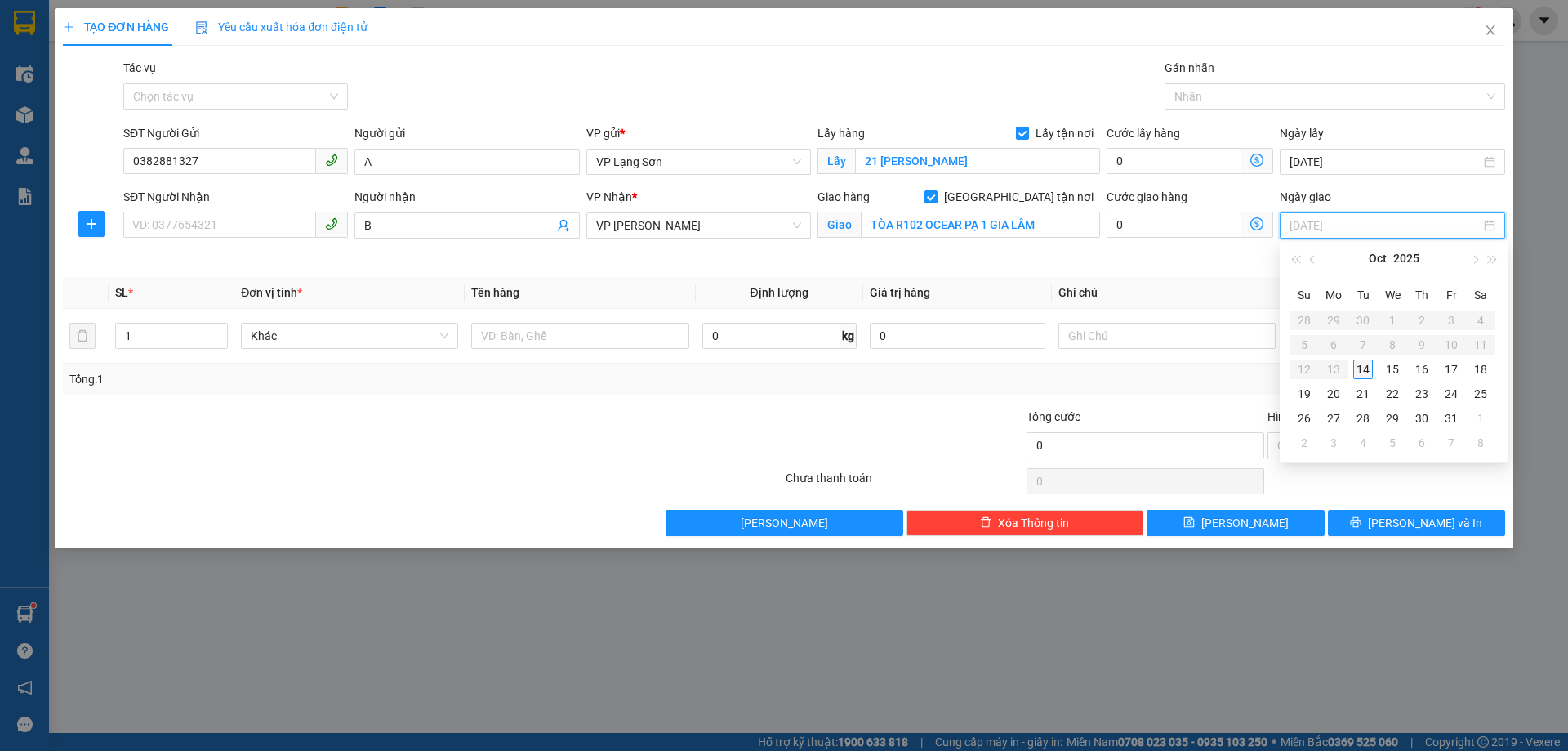
type input "[DATE]"
click at [1360, 375] on div "14" at bounding box center [1363, 369] width 20 height 20
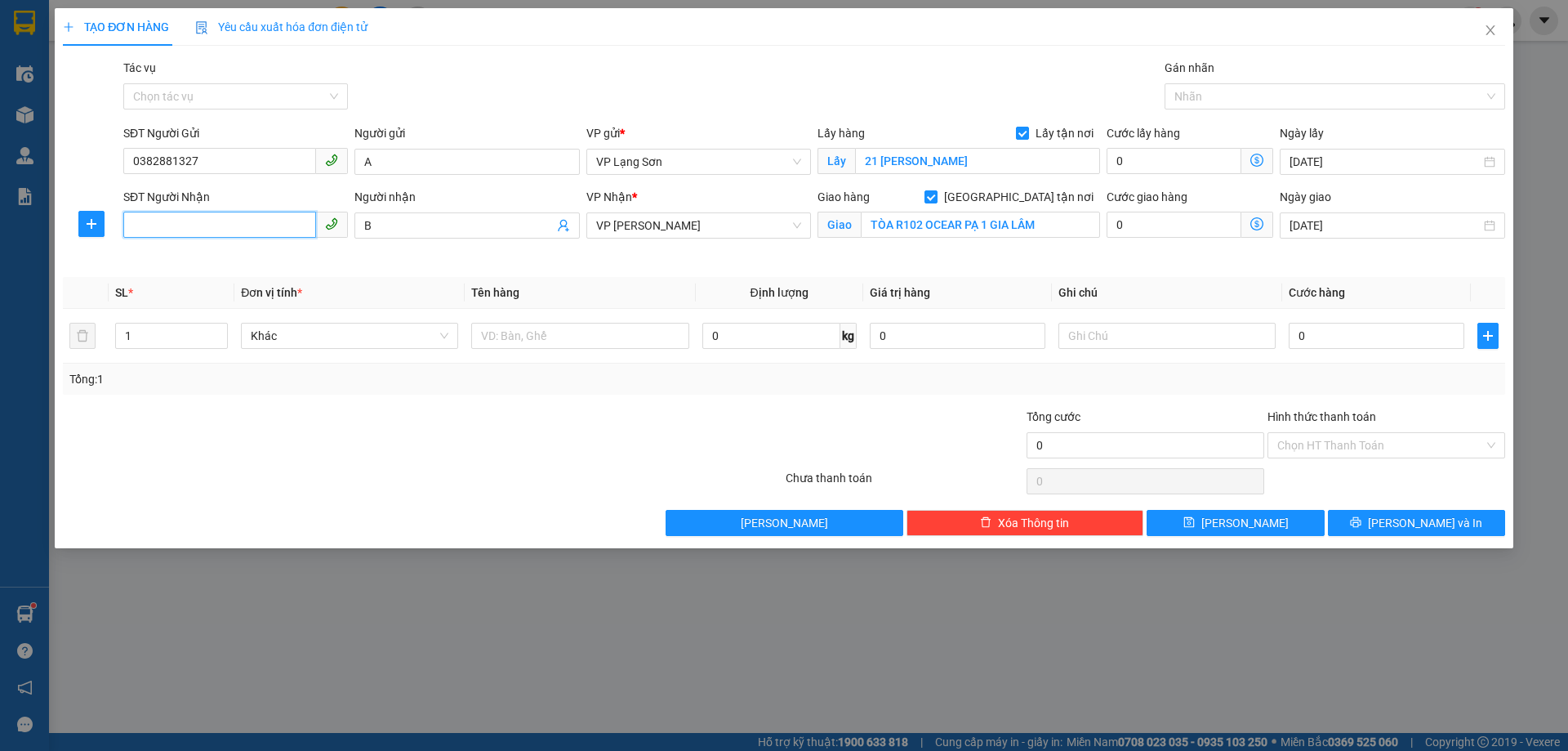
click at [198, 230] on input "SĐT Người Nhận" at bounding box center [220, 225] width 193 height 26
click at [979, 230] on input "TÒA R102 OCEAR PẠ 1 GIA LÂM" at bounding box center [980, 225] width 240 height 26
click at [974, 232] on input "TÒA R102 OCEAR PẠ 1 GIA LÂM" at bounding box center [980, 225] width 240 height 26
click at [964, 227] on input "TÒA R102 OCEAR P 1 GIA LÂM" at bounding box center [980, 225] width 240 height 26
type input "TÒA R102 OCEAR PAR 1 GIA LÂM"
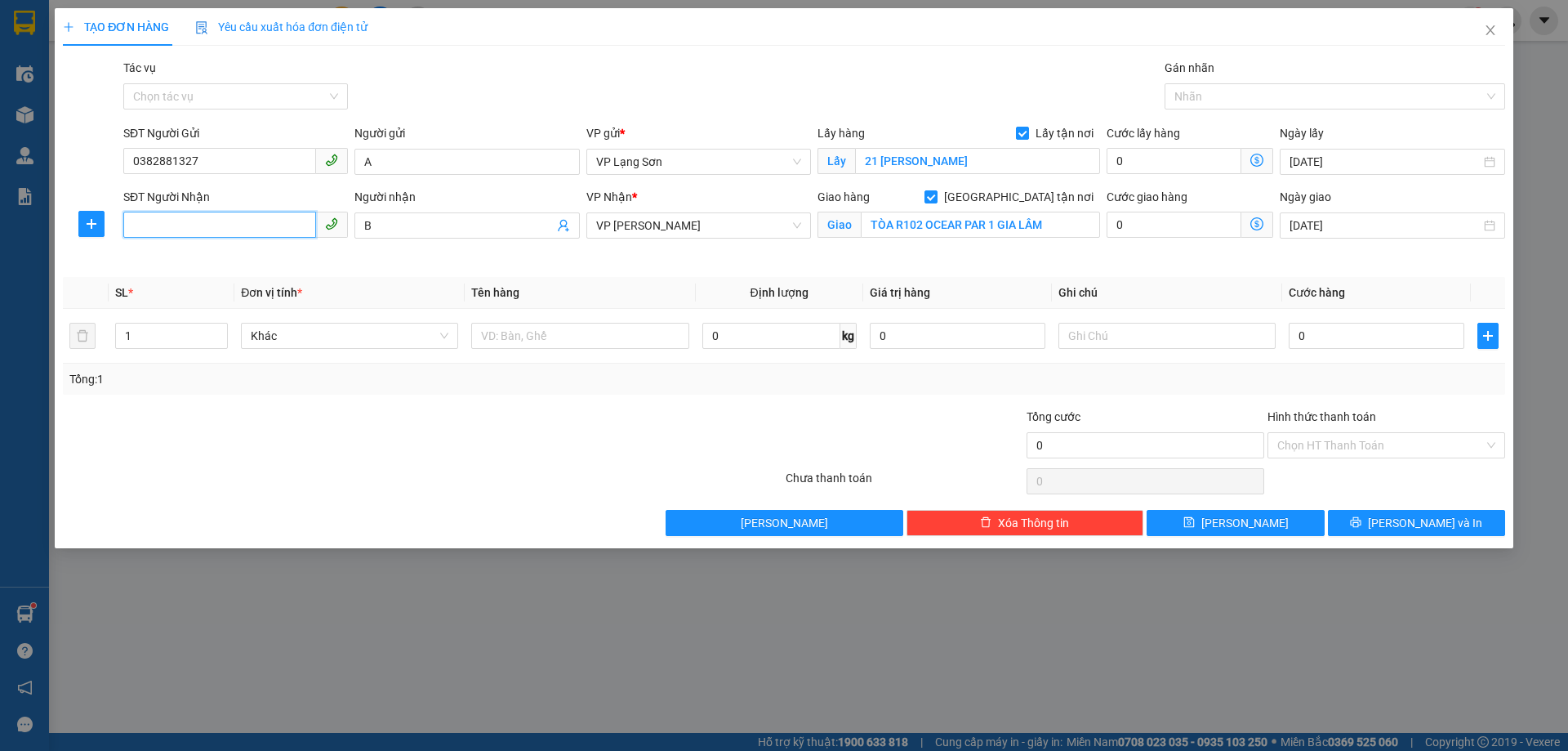
drag, startPoint x: 135, startPoint y: 228, endPoint x: 149, endPoint y: 227, distance: 14.0
click at [135, 227] on input "SĐT Người Nhận" at bounding box center [220, 225] width 193 height 26
type input "0387946168"
click at [546, 344] on input "text" at bounding box center [580, 335] width 217 height 26
type input "1"
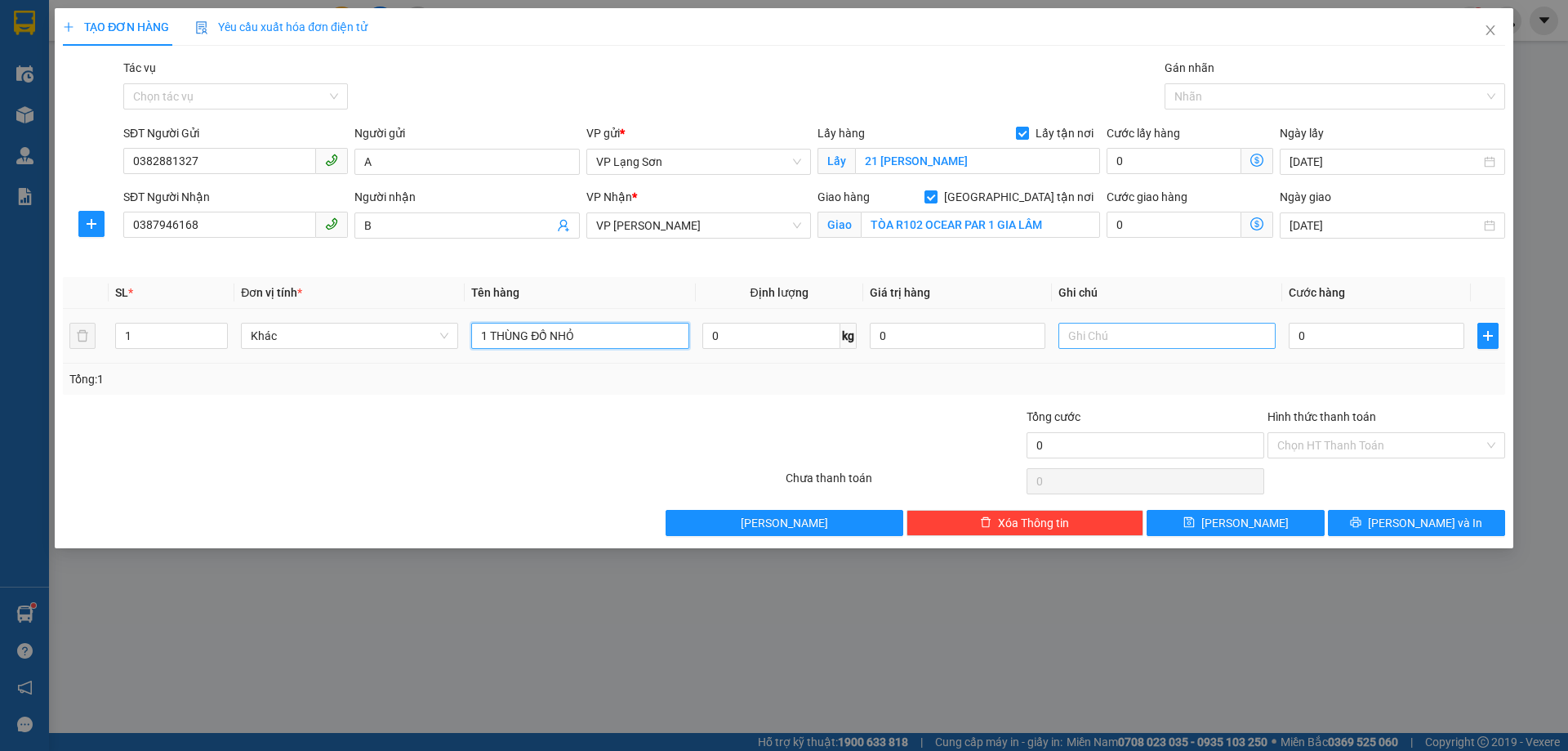
type input "1 THÙNG ĐỒ NHỎ"
click at [1115, 334] on input "text" at bounding box center [1166, 335] width 217 height 26
type input "NGƯỜI NHẬN TT"
click at [1318, 340] on input "0" at bounding box center [1376, 335] width 176 height 26
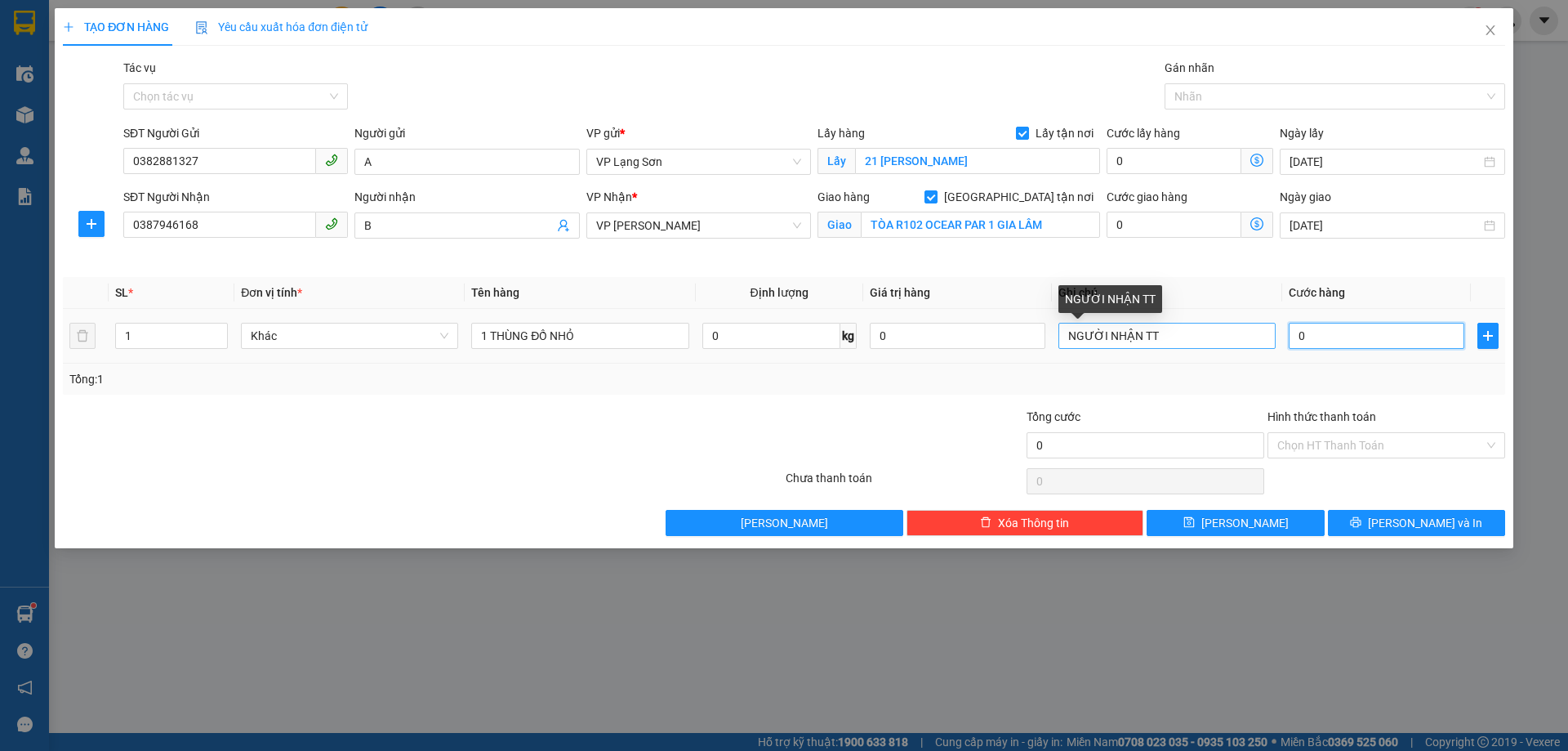
type input "1"
type input "10"
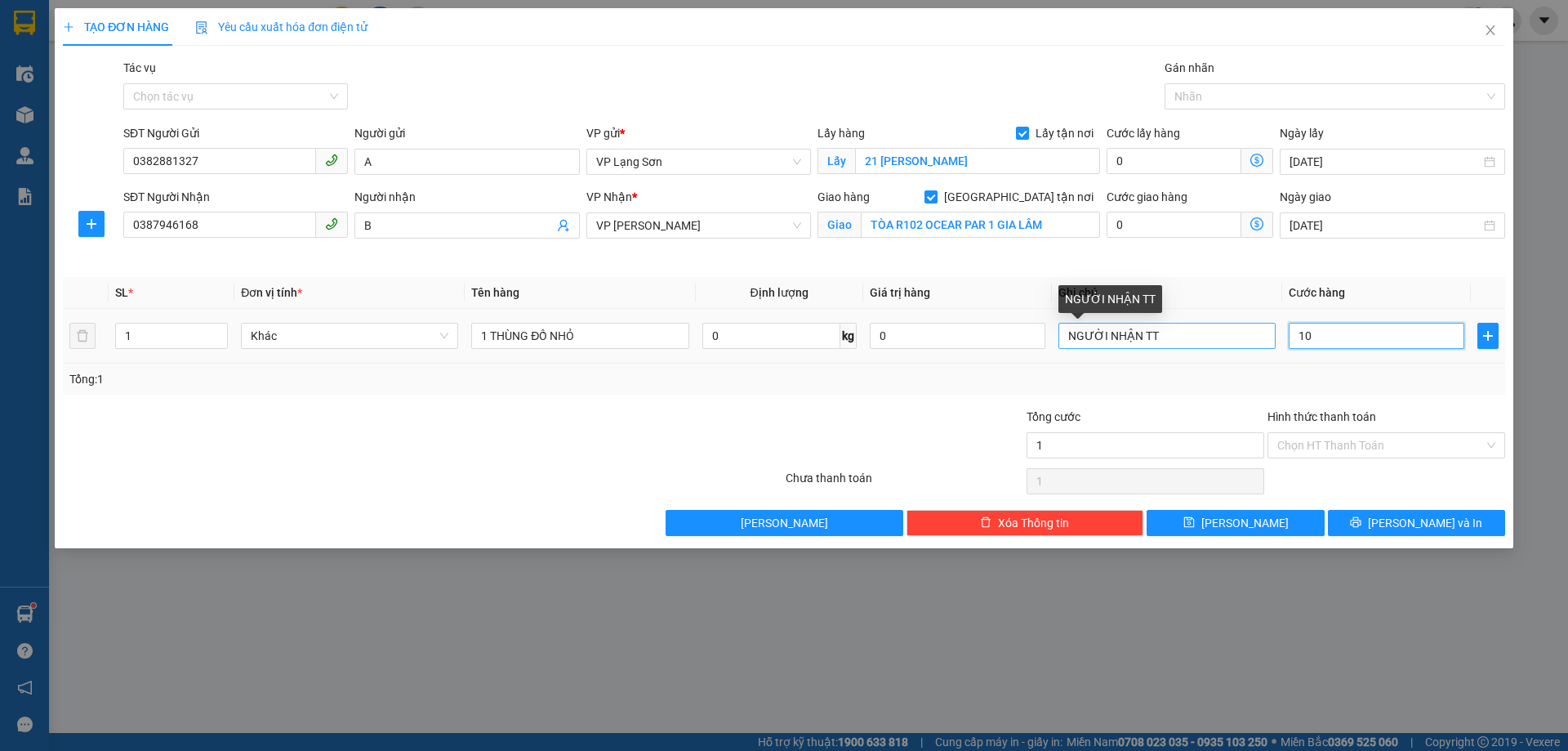
type input "10"
type input "100"
type input "1.000"
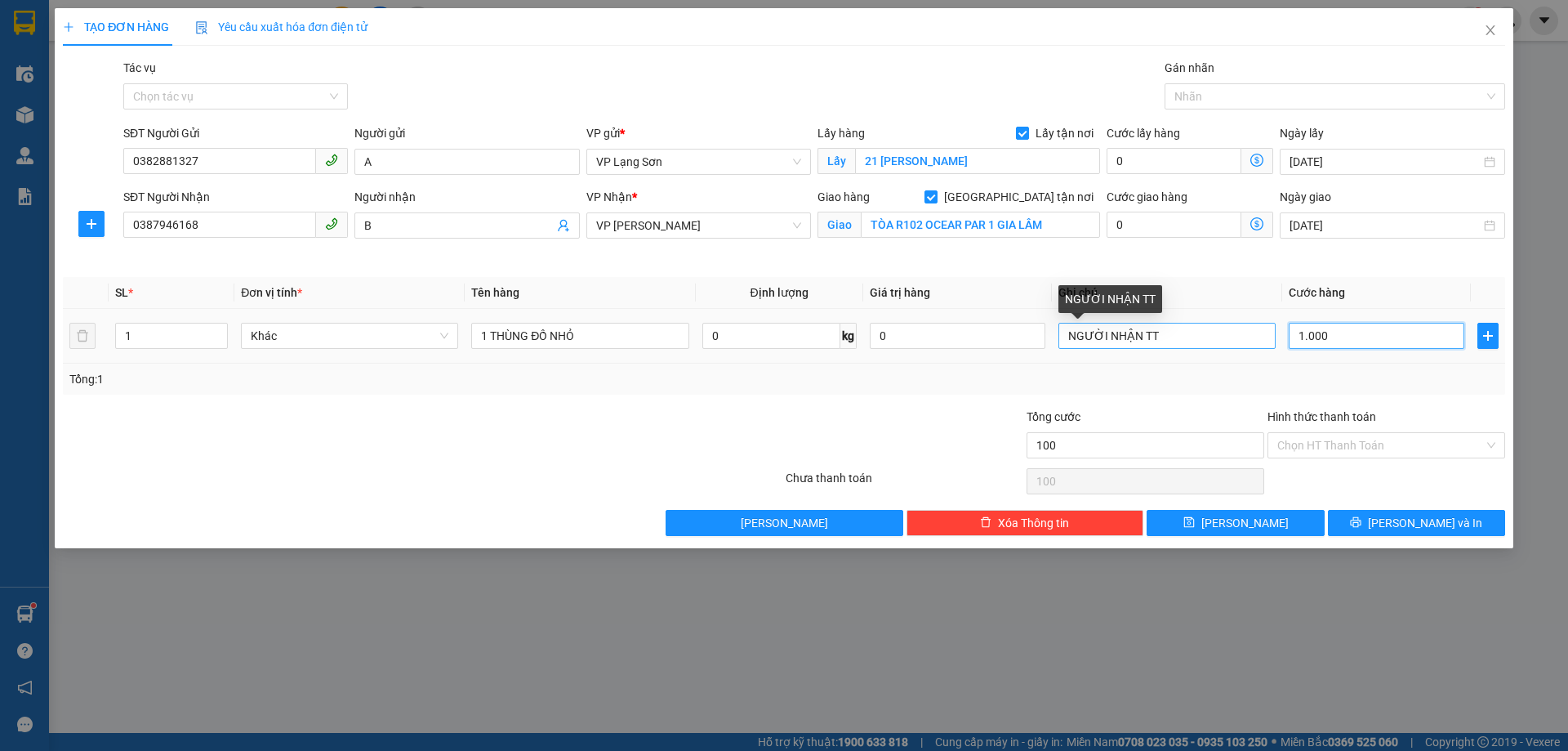
type input "1.000"
type input "10.000"
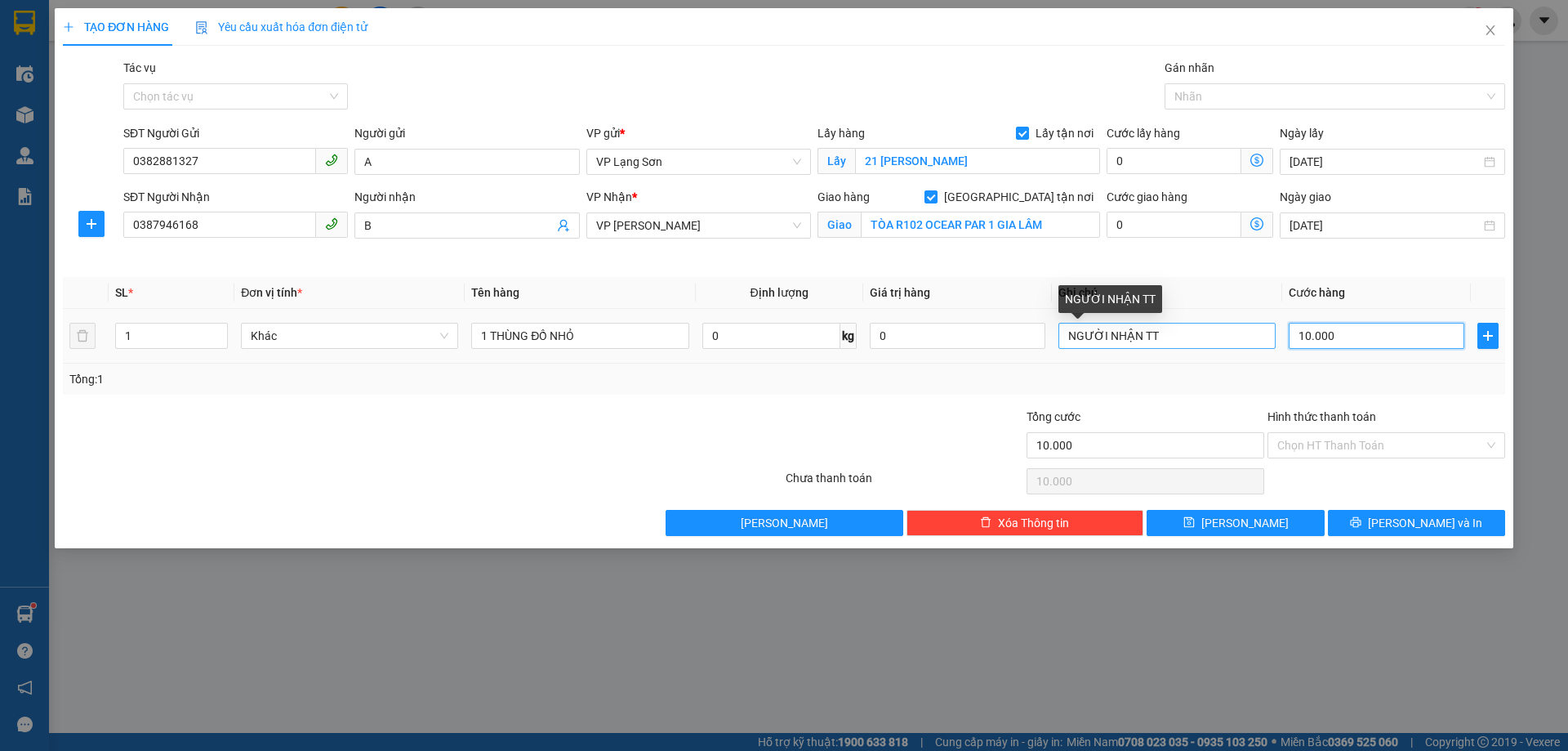
type input "100.000"
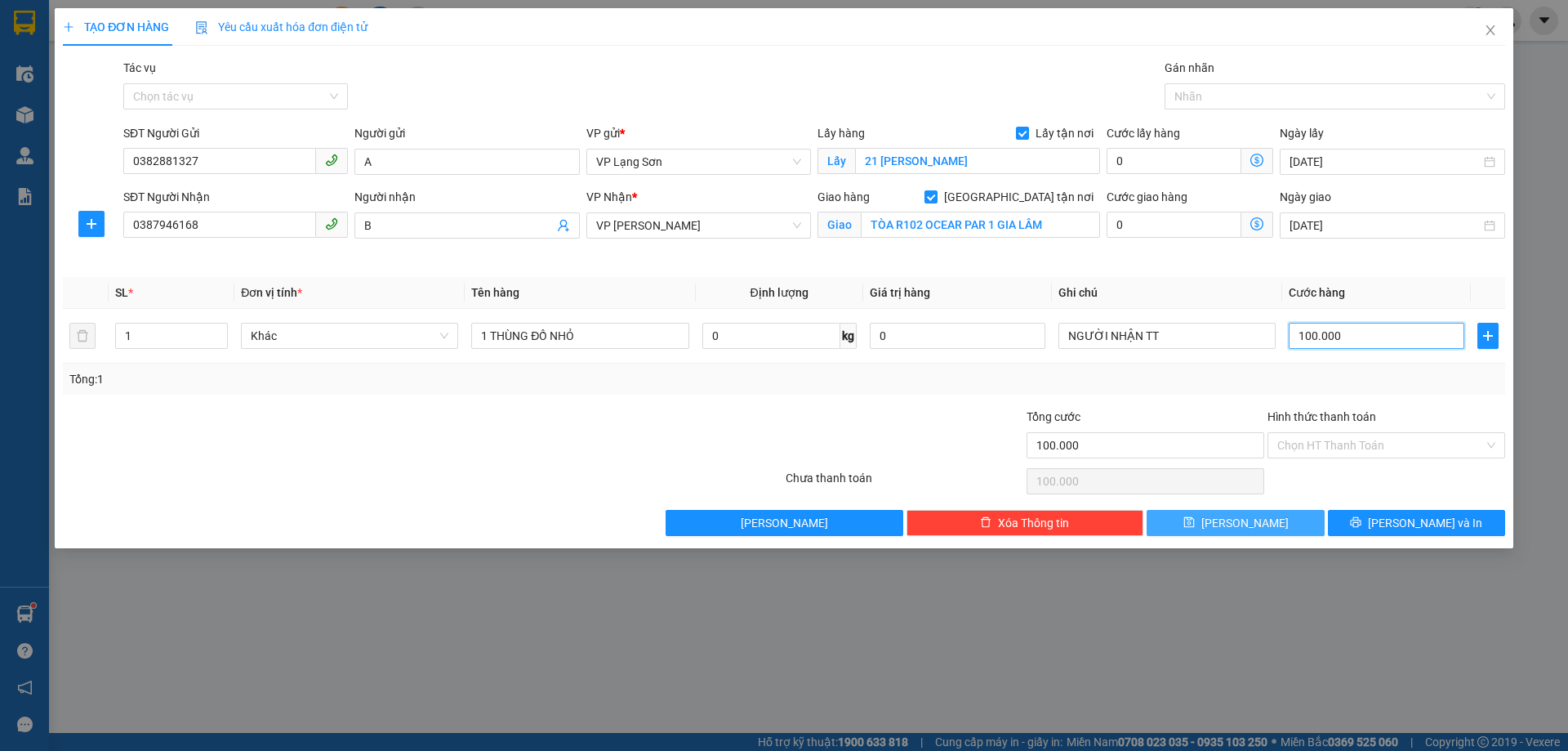
type input "100.000"
click at [1242, 527] on span "[PERSON_NAME]" at bounding box center [1245, 523] width 87 height 18
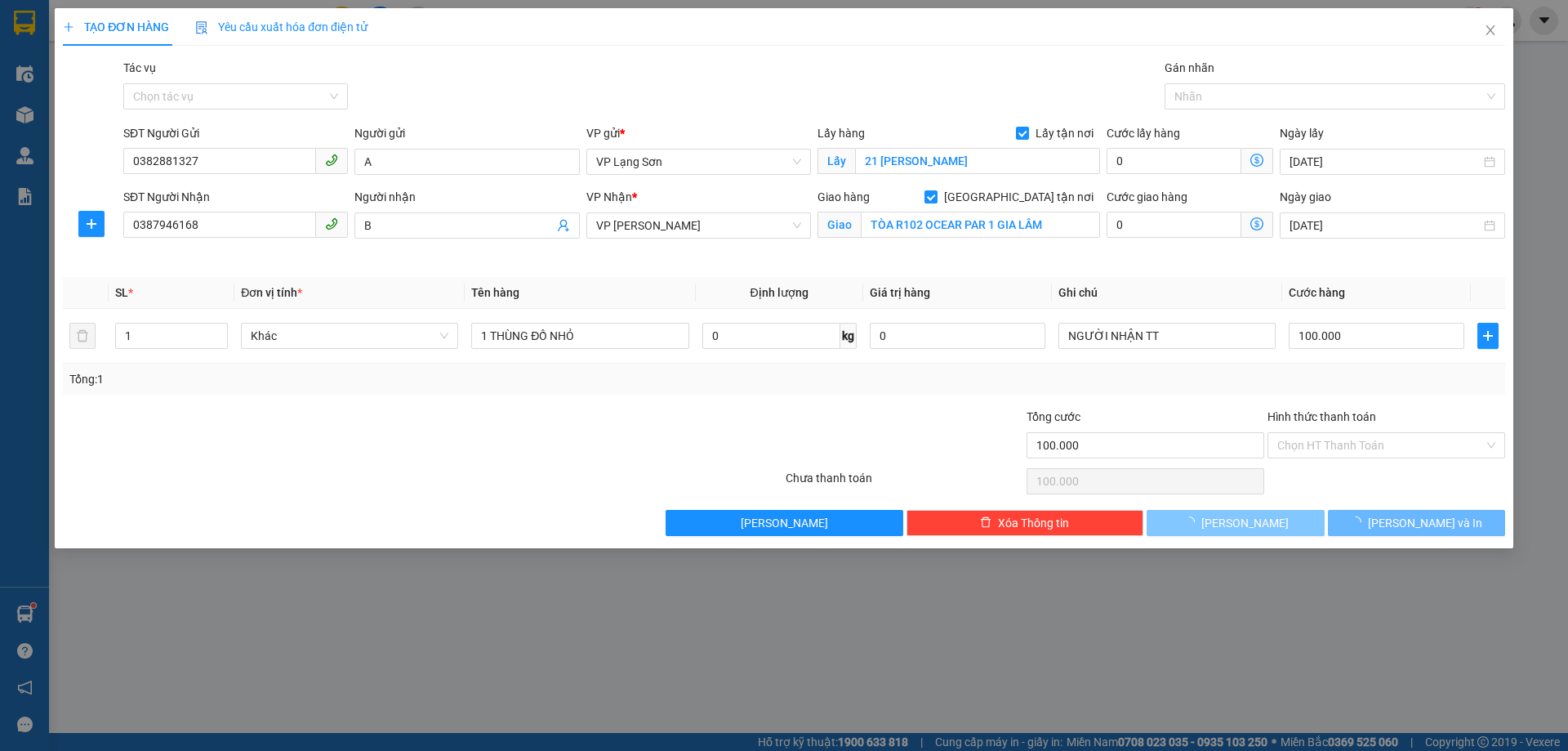
checkbox input "false"
type input "0"
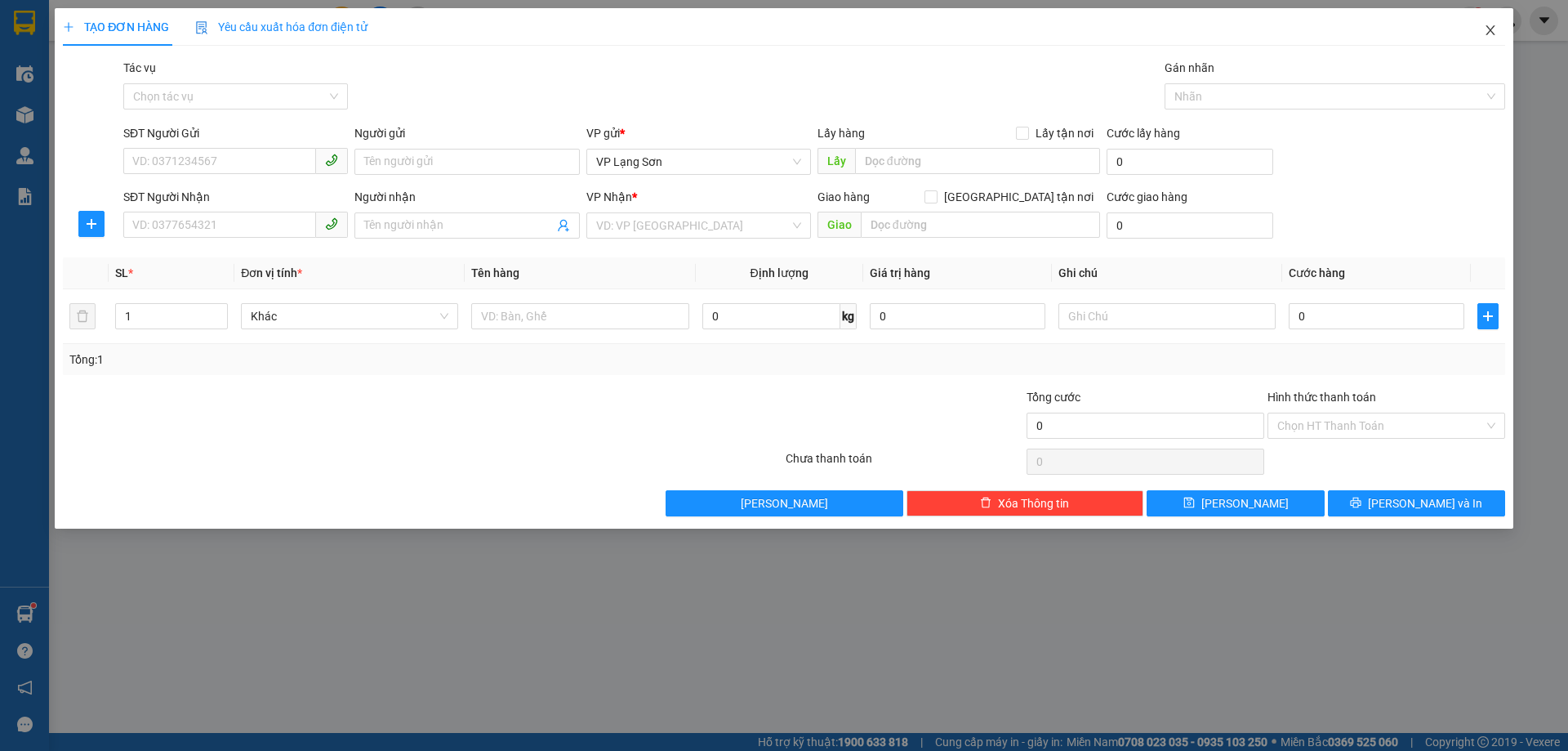
click at [1488, 29] on icon "close" at bounding box center [1489, 30] width 9 height 10
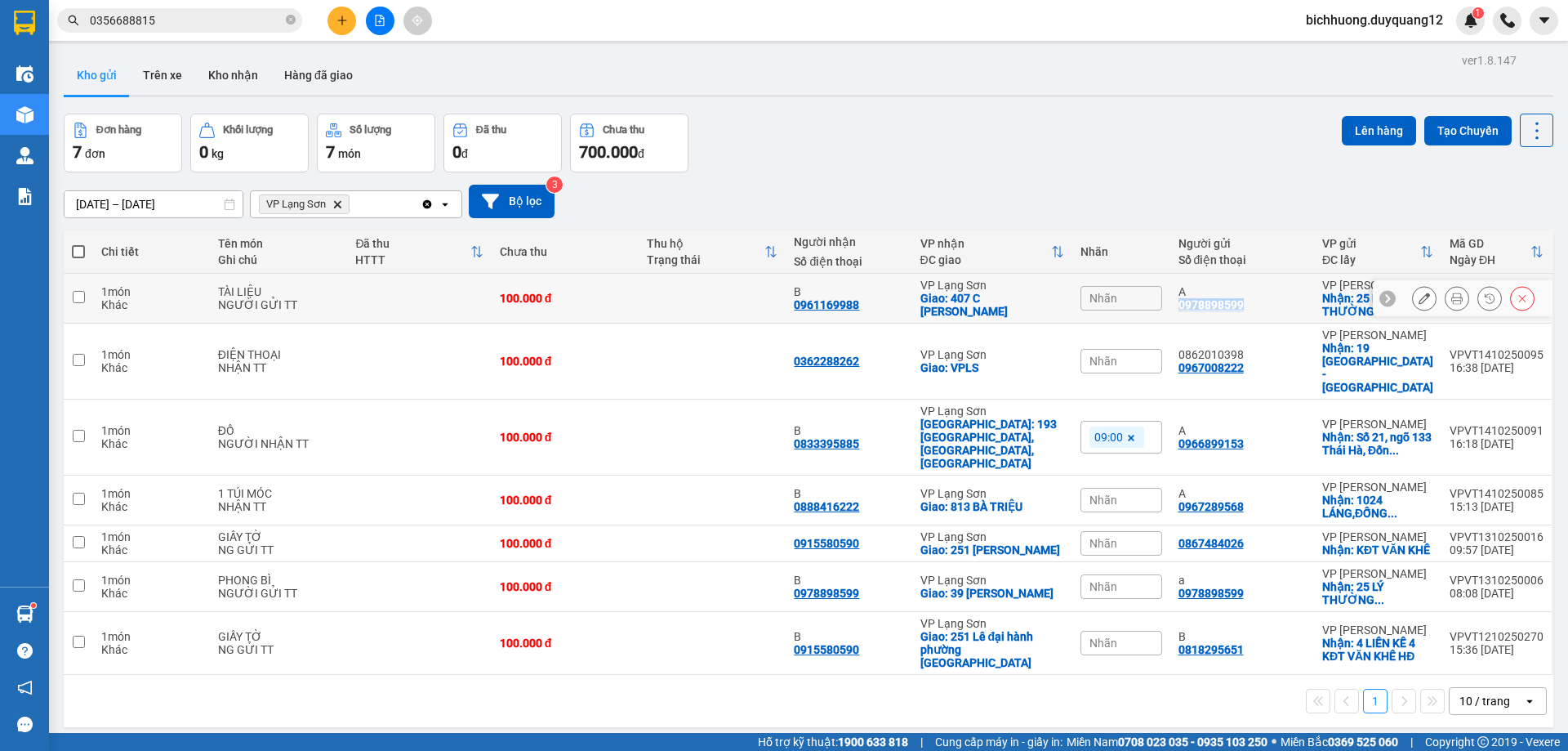
drag, startPoint x: 1171, startPoint y: 307, endPoint x: 1242, endPoint y: 308, distance: 71.0
click at [1242, 308] on td "A 0978898599" at bounding box center [1242, 298] width 144 height 50
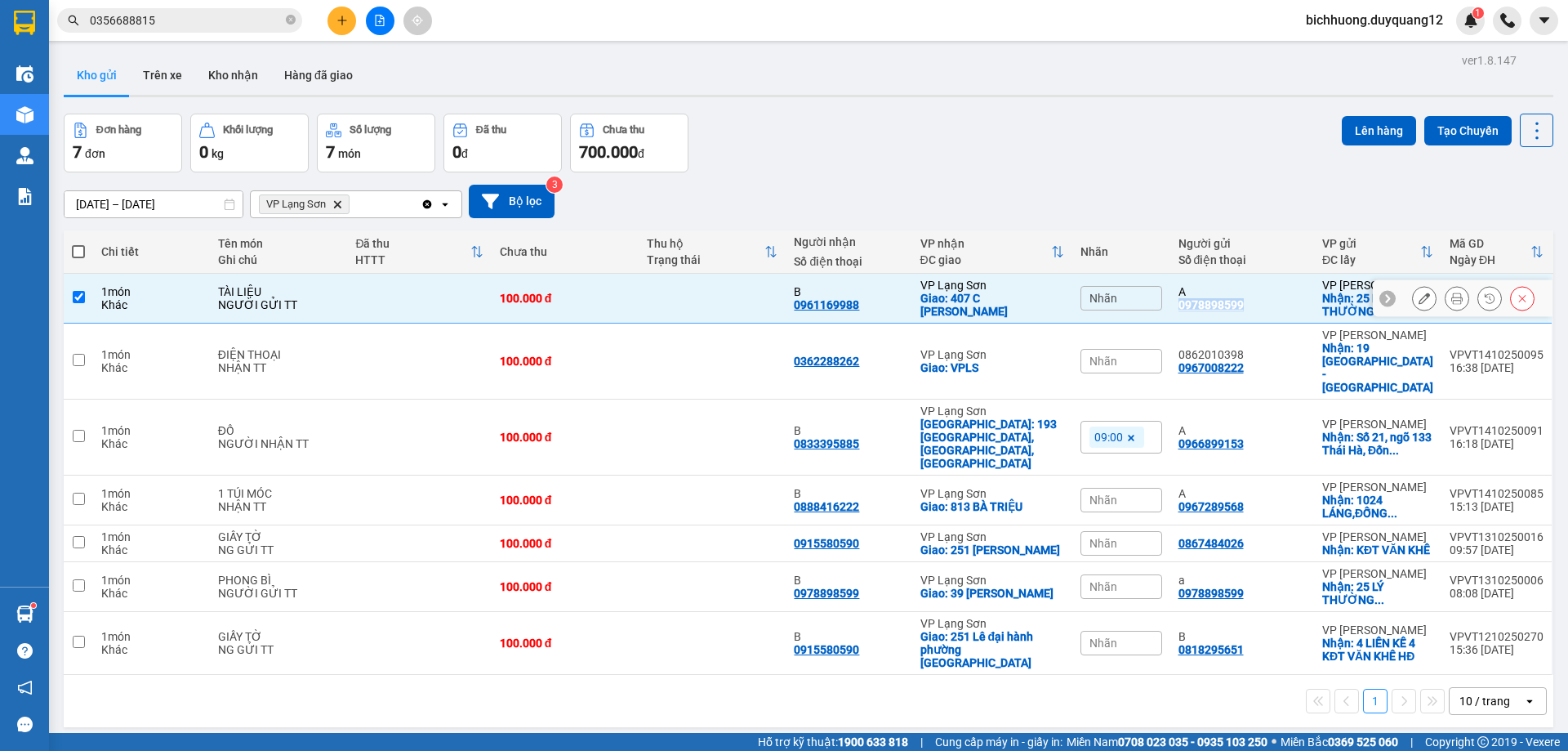
checkbox input "true"
copy div "0978898599"
click at [1419, 299] on icon at bounding box center [1424, 297] width 11 height 11
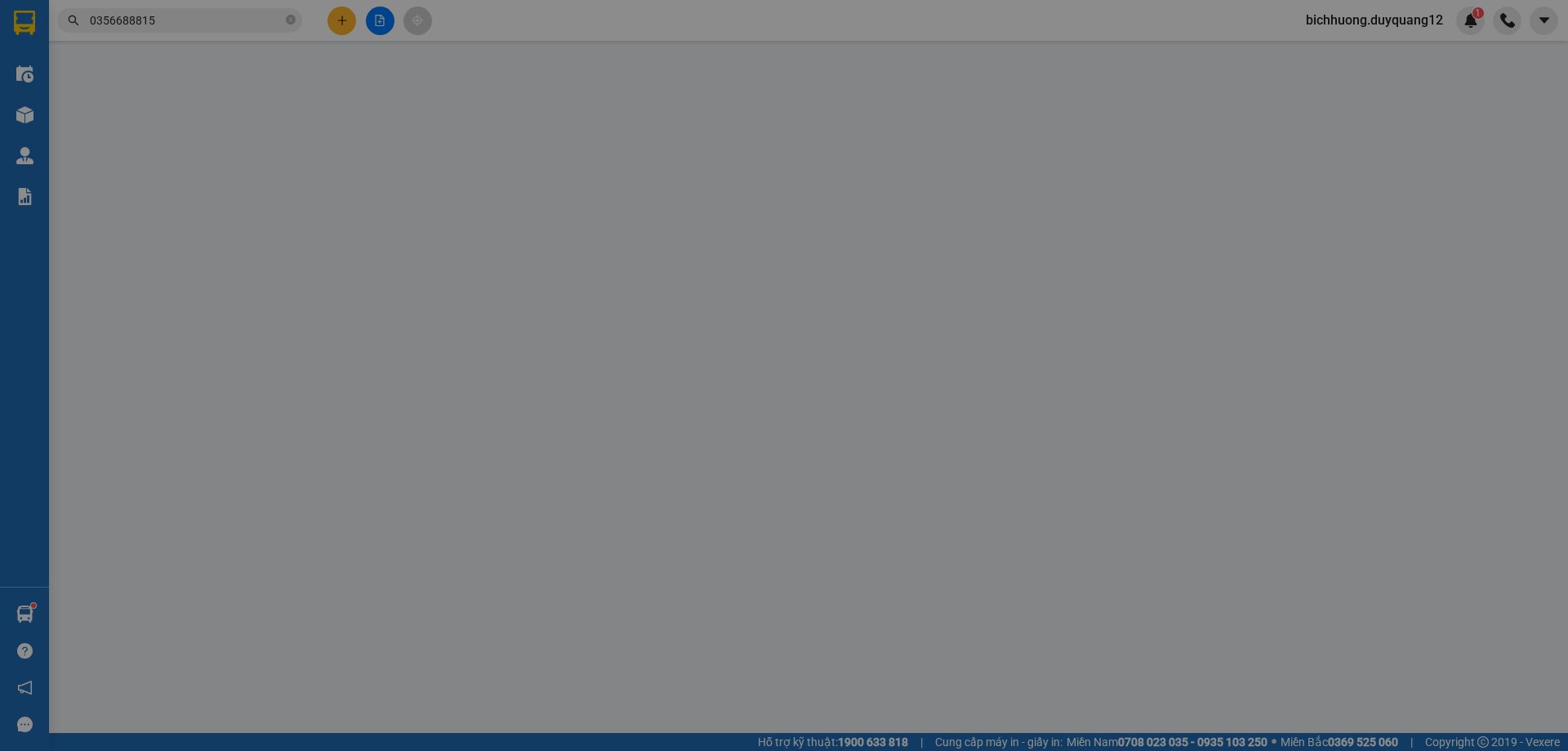
type input "0978898599"
type input "A"
checkbox input "true"
type input "25 [PERSON_NAME],HOÀN KIẾM,[GEOGRAPHIC_DATA]"
type input "0961169988"
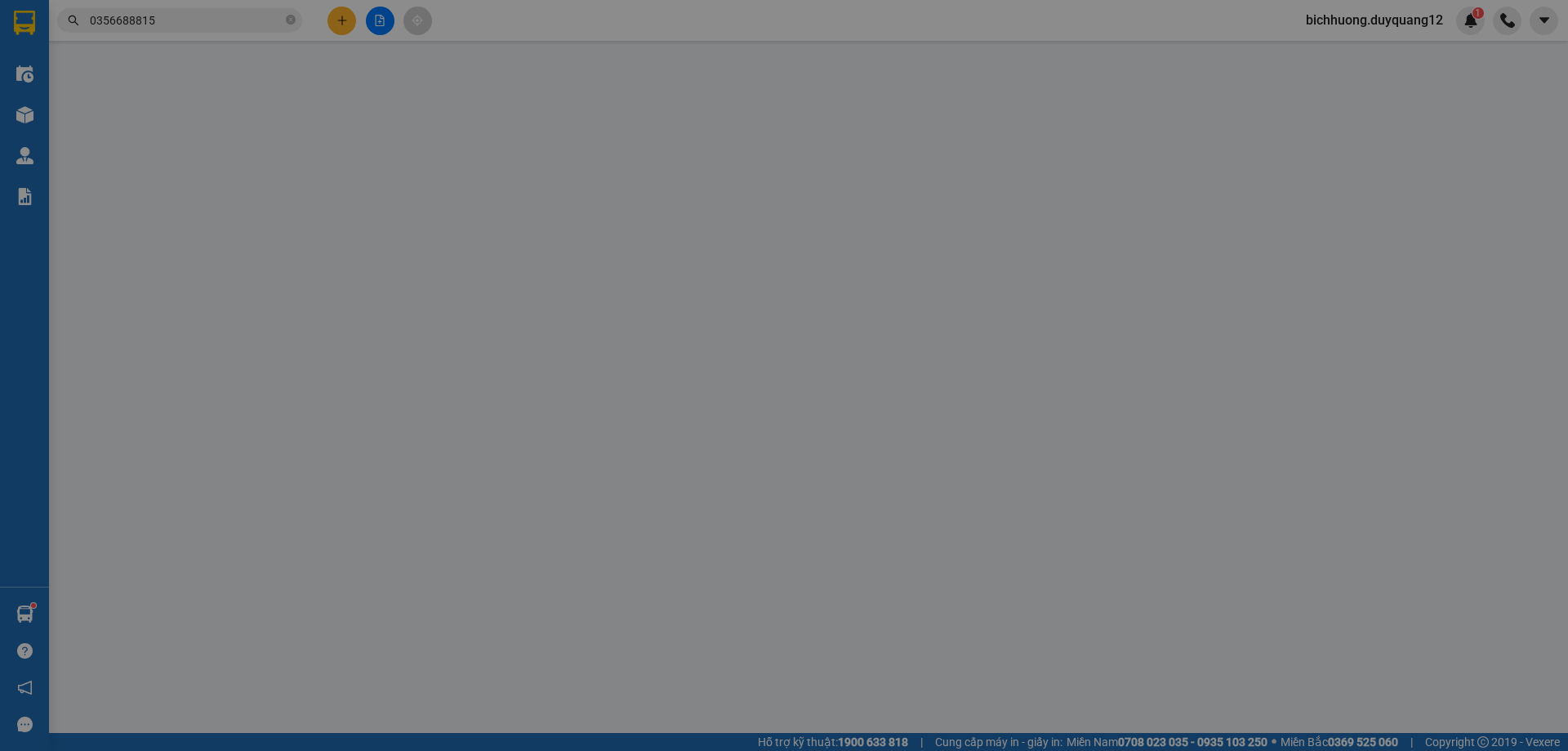
type input "B"
checkbox input "true"
type input "407 C [PERSON_NAME]"
type input "100.000"
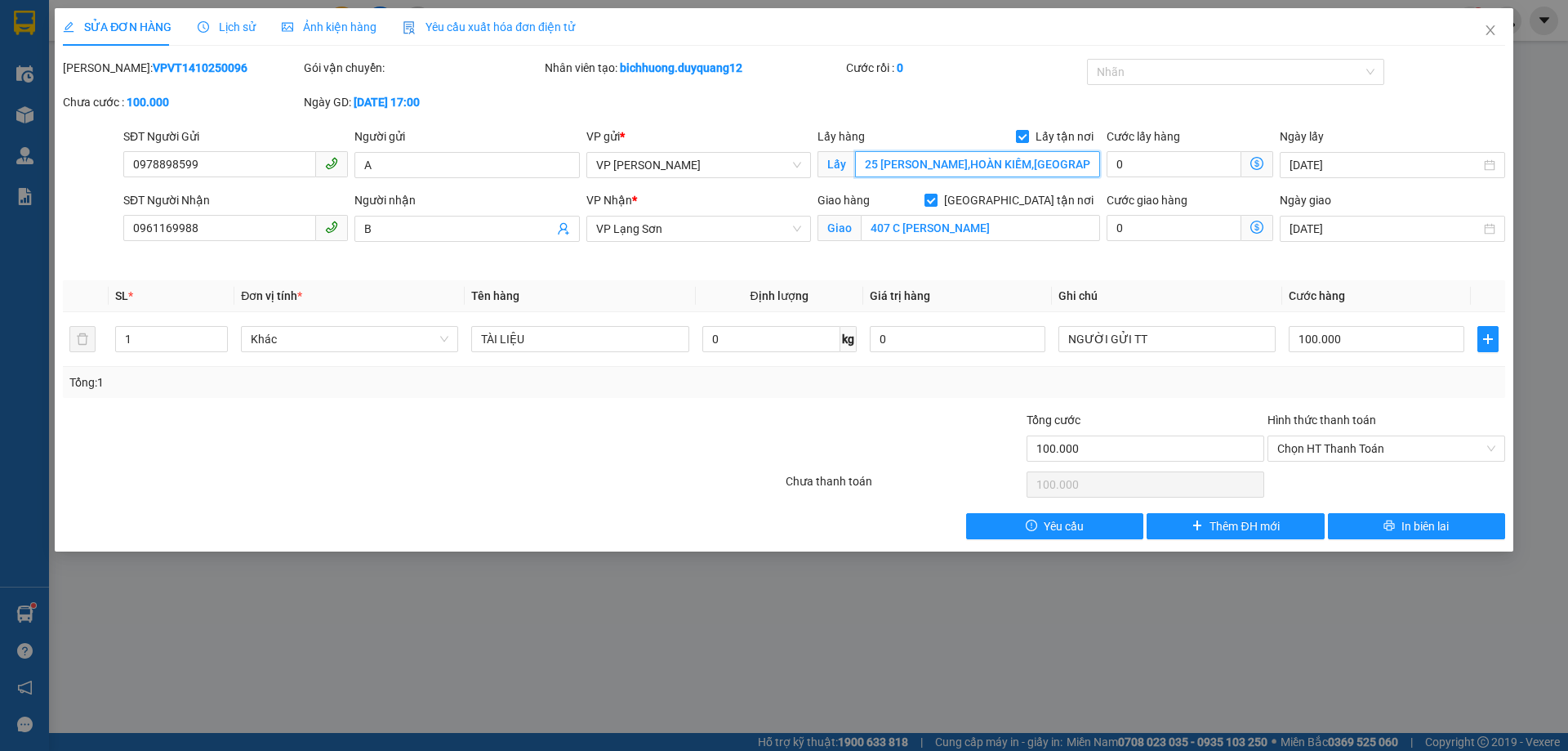
click at [879, 170] on input "25 [PERSON_NAME],HOÀN KIẾM,[GEOGRAPHIC_DATA]" at bounding box center [977, 164] width 245 height 26
click at [875, 172] on input "25 [PERSON_NAME],HOÀN KIẾM,[GEOGRAPHIC_DATA]" at bounding box center [977, 164] width 245 height 26
click at [871, 175] on input "25 [PERSON_NAME],HOÀN KIẾM,[GEOGRAPHIC_DATA]" at bounding box center [977, 164] width 245 height 26
type input "21 [PERSON_NAME],HOÀN KIẾM,[GEOGRAPHIC_DATA]"
click at [1496, 30] on icon "close" at bounding box center [1489, 30] width 13 height 13
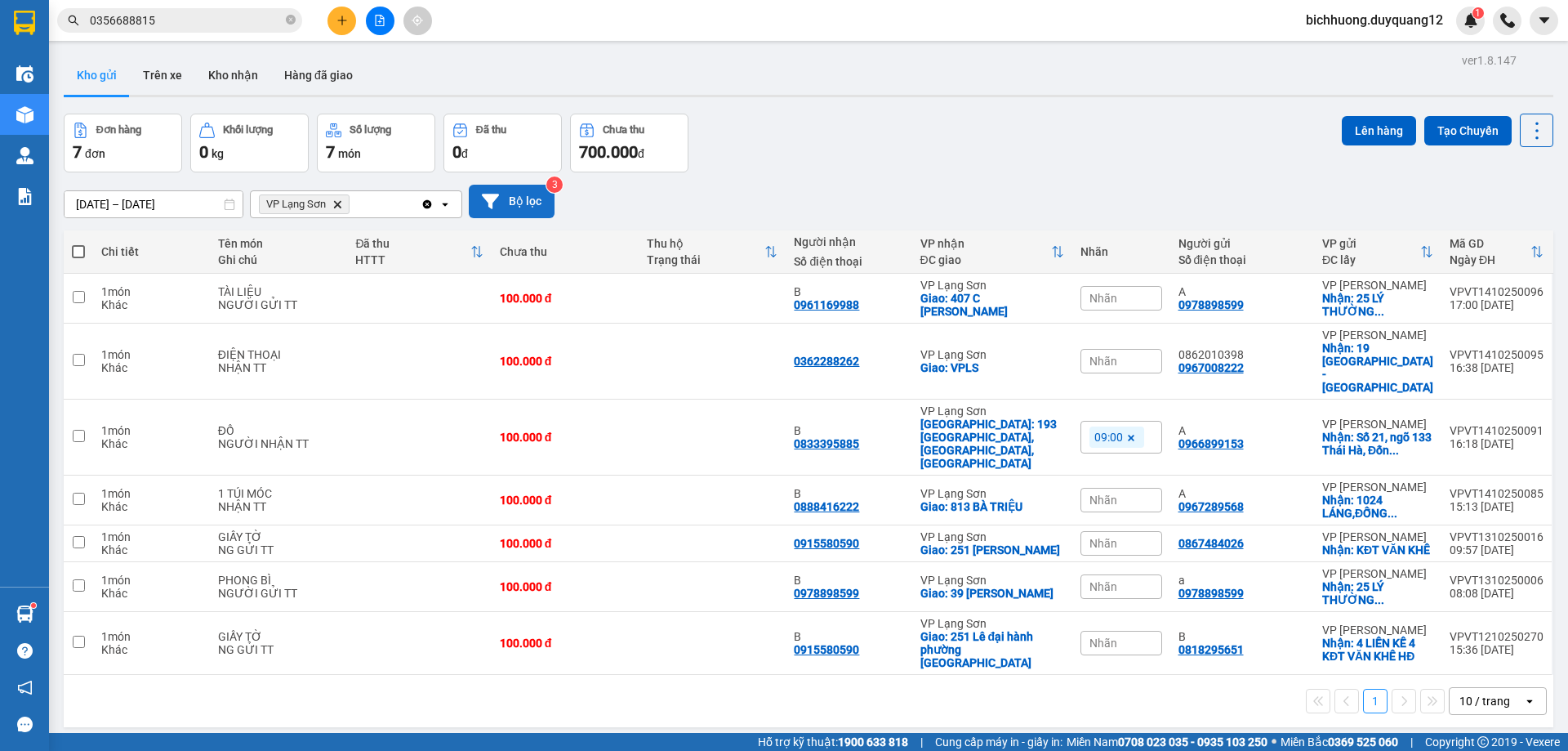
click at [514, 199] on button "Bộ lọc" at bounding box center [511, 202] width 86 height 34
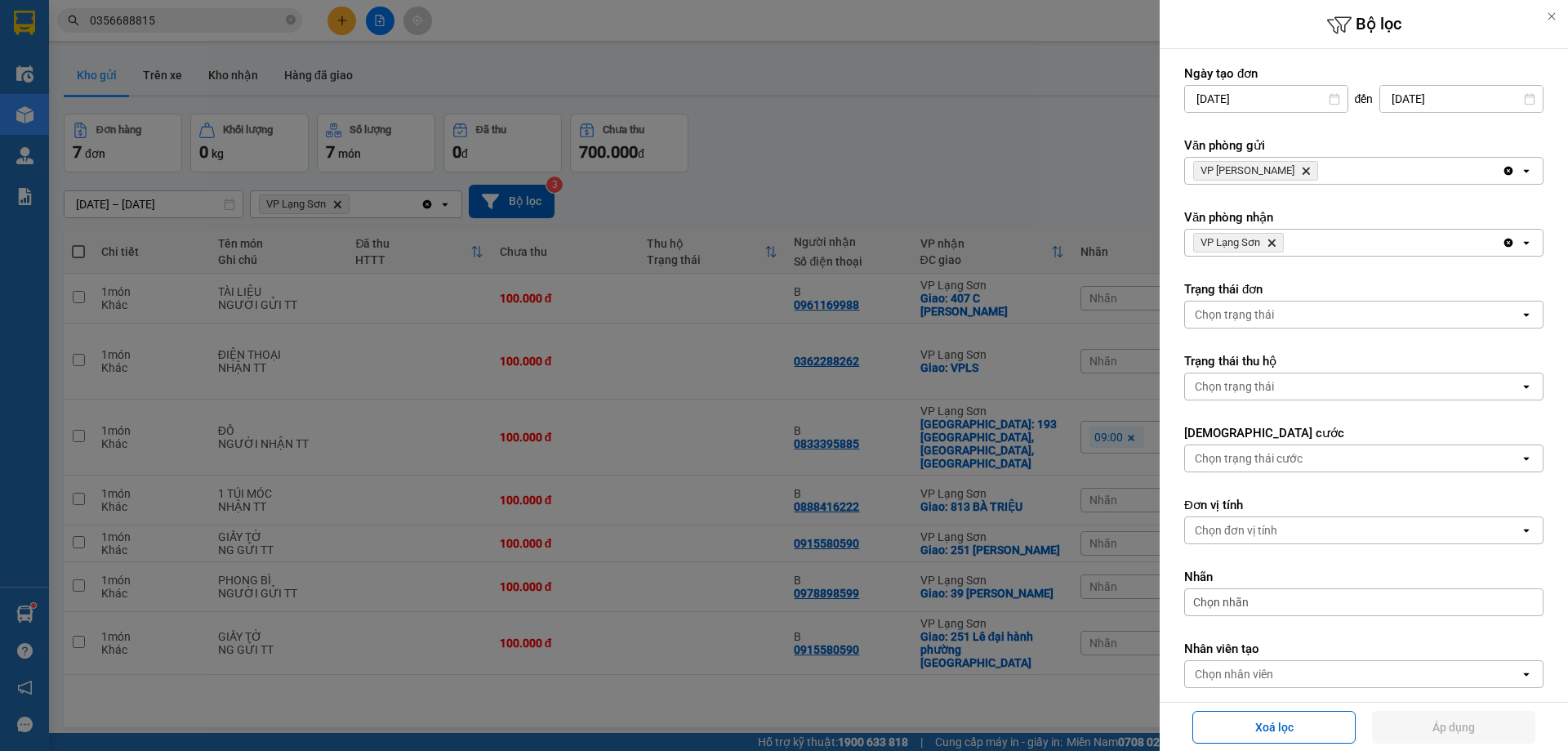
click at [1277, 176] on span "VP [PERSON_NAME]" at bounding box center [1256, 171] width 125 height 20
click at [1303, 172] on icon "VP Minh Khai, close by backspace" at bounding box center [1306, 170] width 7 height 7
click at [1277, 171] on div "Chọn văn phòng" at bounding box center [1237, 170] width 84 height 16
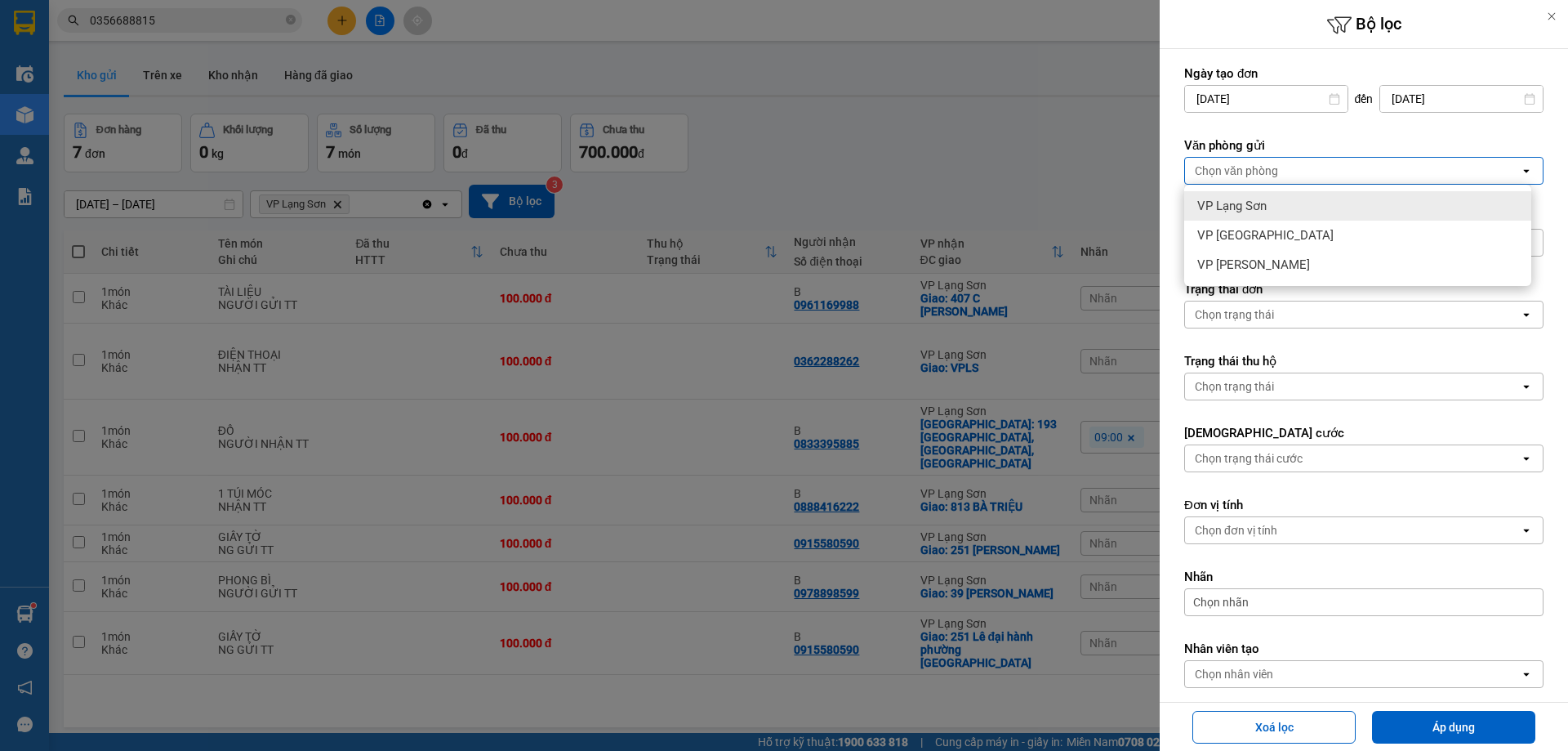
click at [1236, 201] on span "VP Lạng Sơn" at bounding box center [1232, 206] width 70 height 16
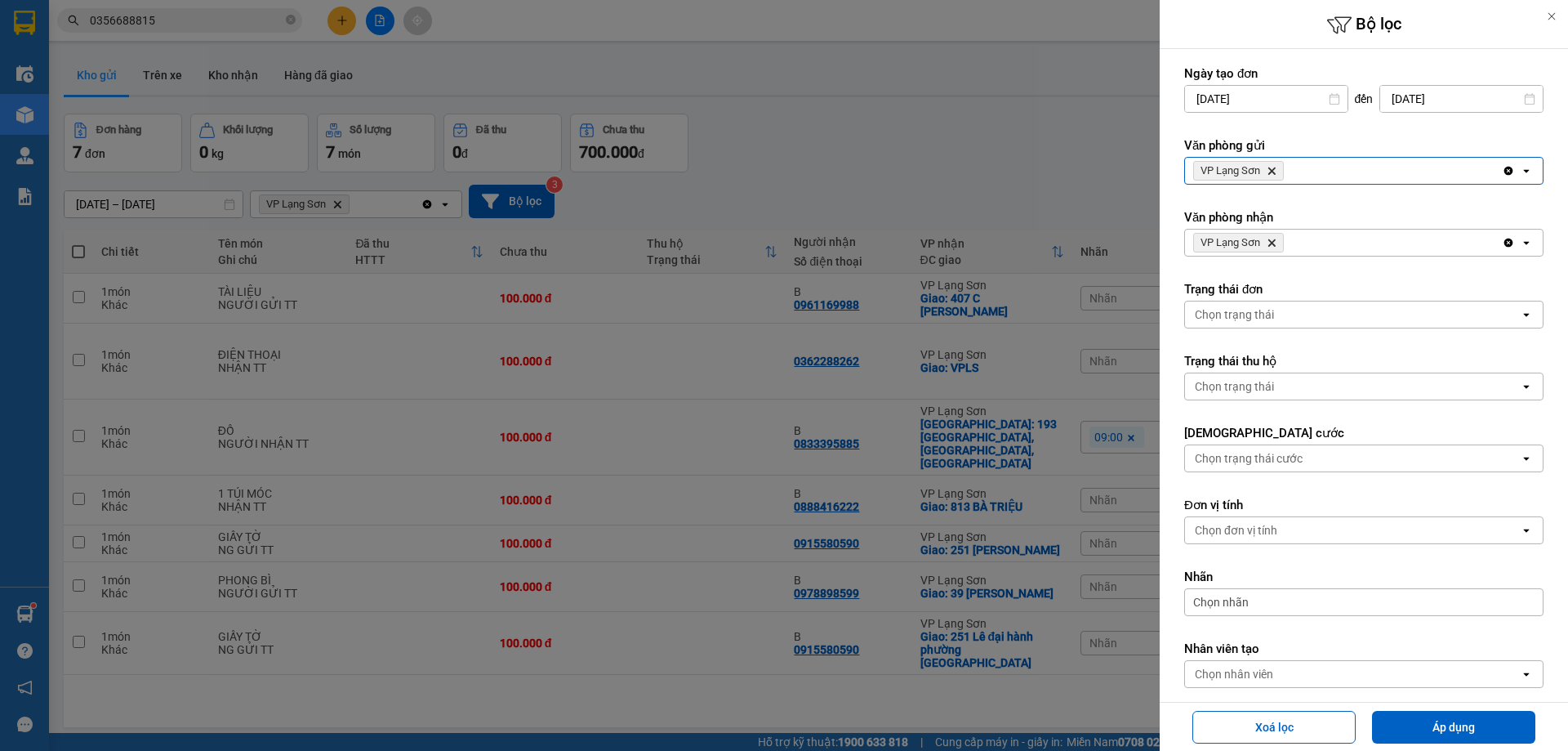
click at [1274, 243] on icon "Delete" at bounding box center [1272, 243] width 10 height 10
click at [1278, 243] on div "Chọn văn phòng" at bounding box center [1352, 243] width 335 height 26
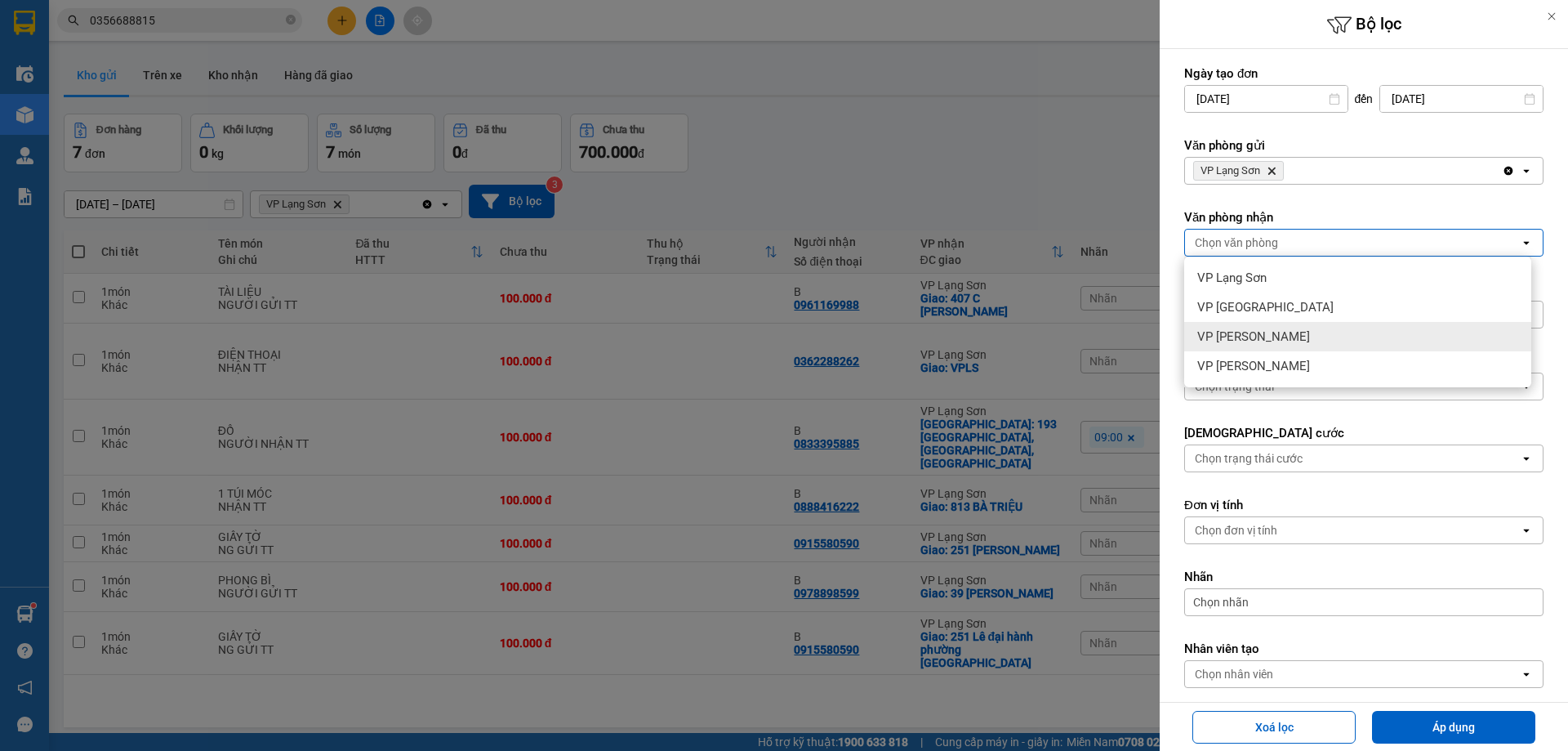
drag, startPoint x: 1254, startPoint y: 338, endPoint x: 1347, endPoint y: 423, distance: 126.0
click at [1257, 339] on span "VP [PERSON_NAME]" at bounding box center [1253, 336] width 112 height 16
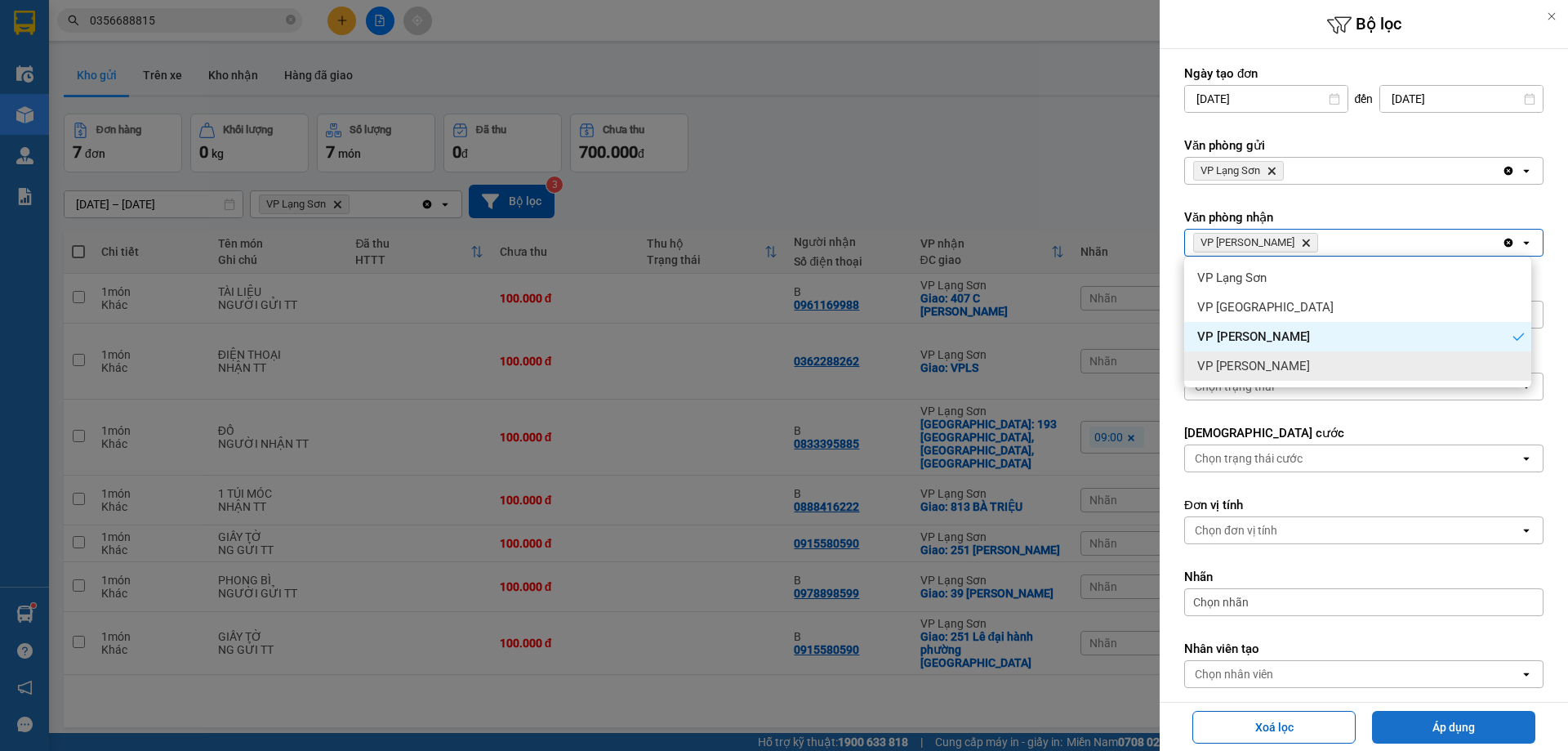
click at [1440, 736] on button "Áp dụng" at bounding box center [1454, 727] width 163 height 33
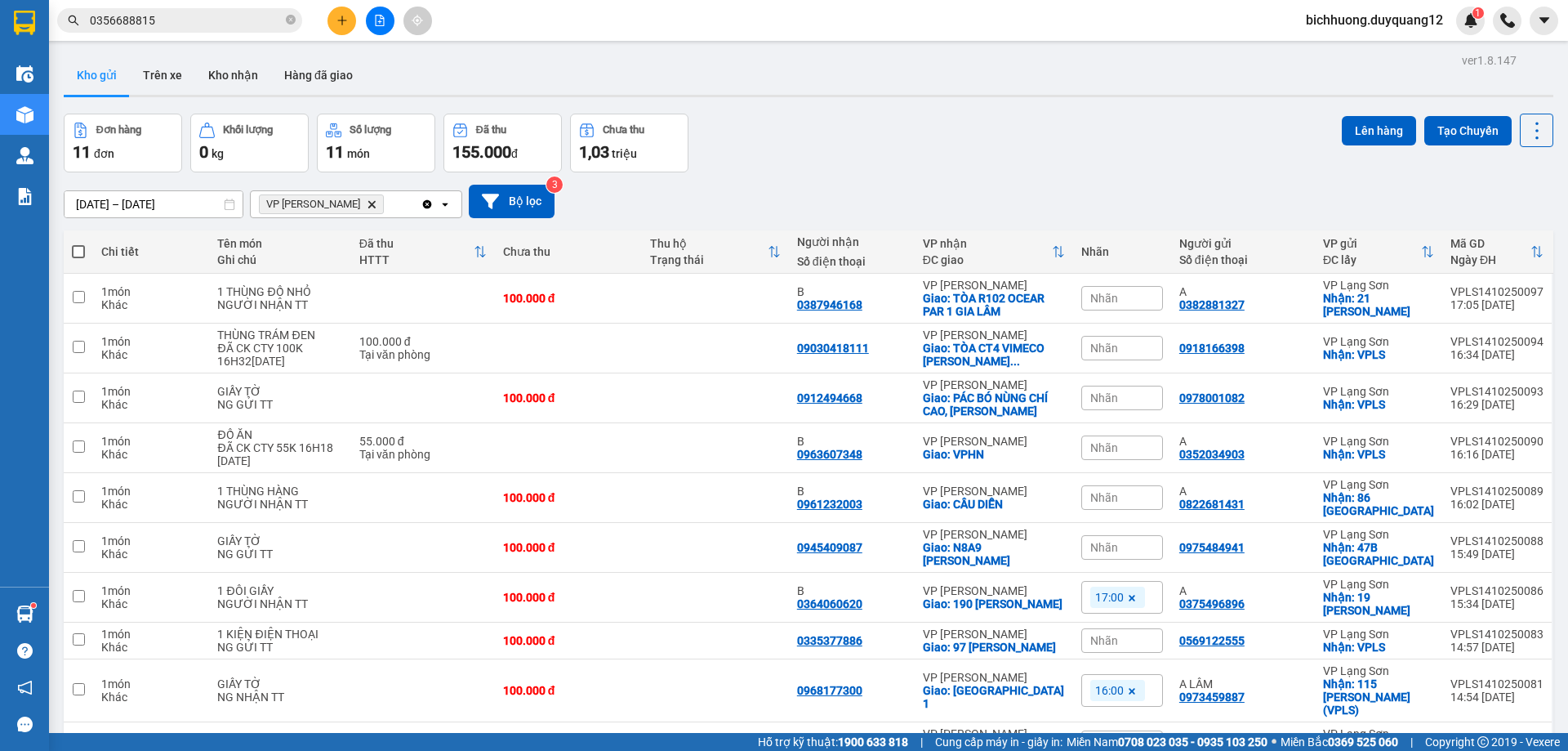
click at [208, 25] on input "0356688815" at bounding box center [186, 20] width 193 height 18
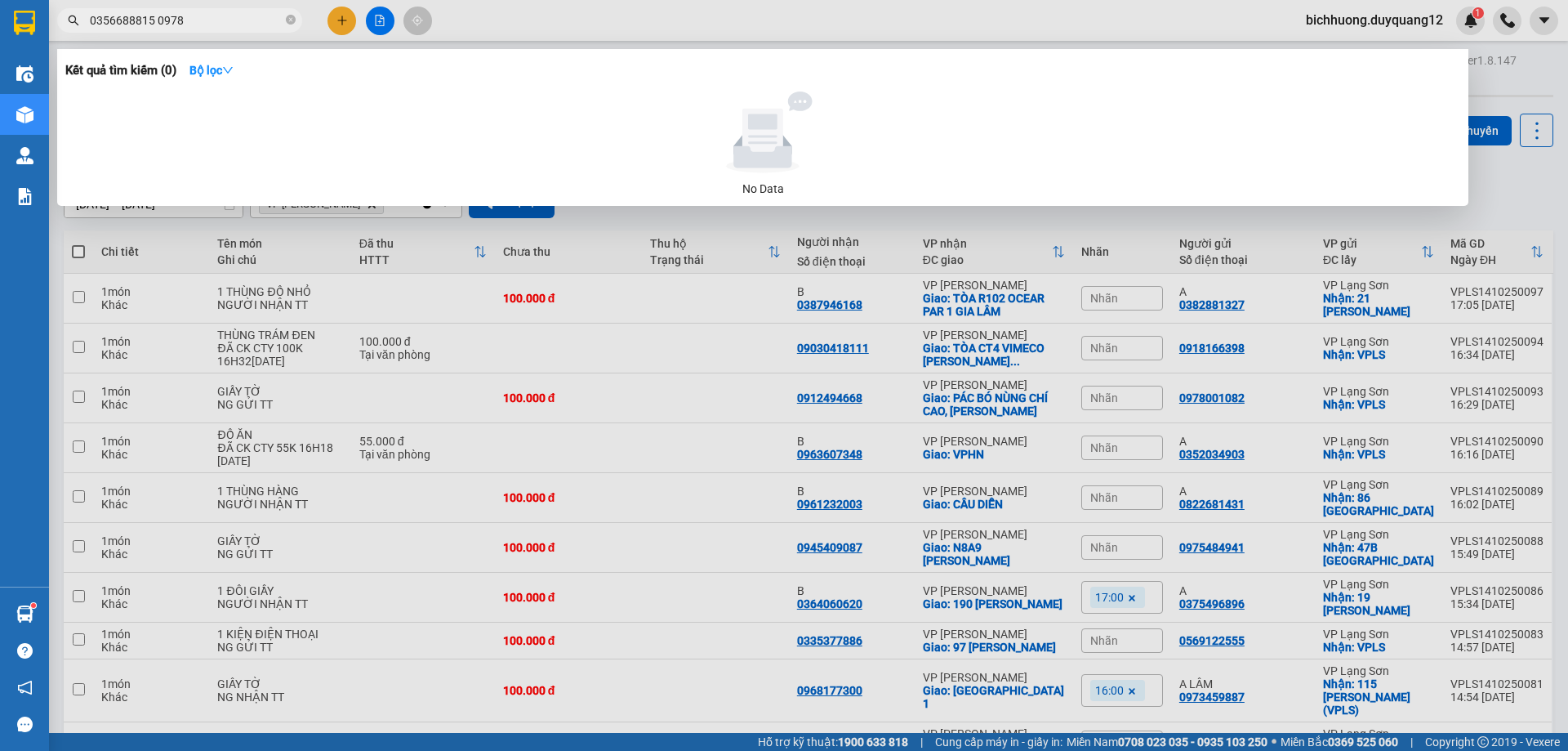
drag, startPoint x: 200, startPoint y: 21, endPoint x: 157, endPoint y: 43, distance: 48.3
click at [102, 35] on div "Kết quả tìm kiếm ( 0 ) Bộ lọc No Data 0356688815 0978" at bounding box center [159, 21] width 318 height 29
type input "03"
click at [287, 21] on icon "close-circle" at bounding box center [290, 20] width 10 height 10
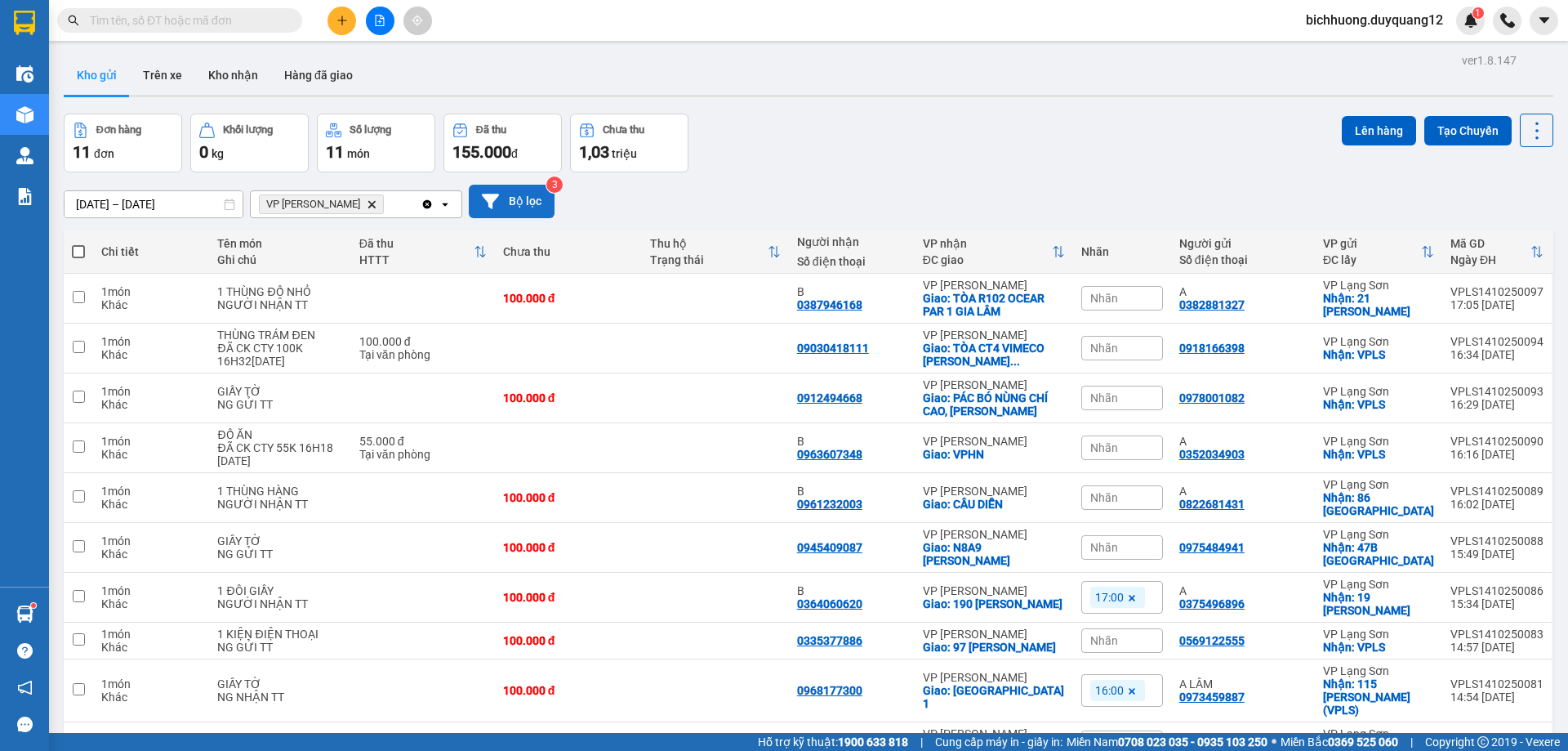
click at [539, 194] on button "Bộ lọc" at bounding box center [511, 202] width 86 height 34
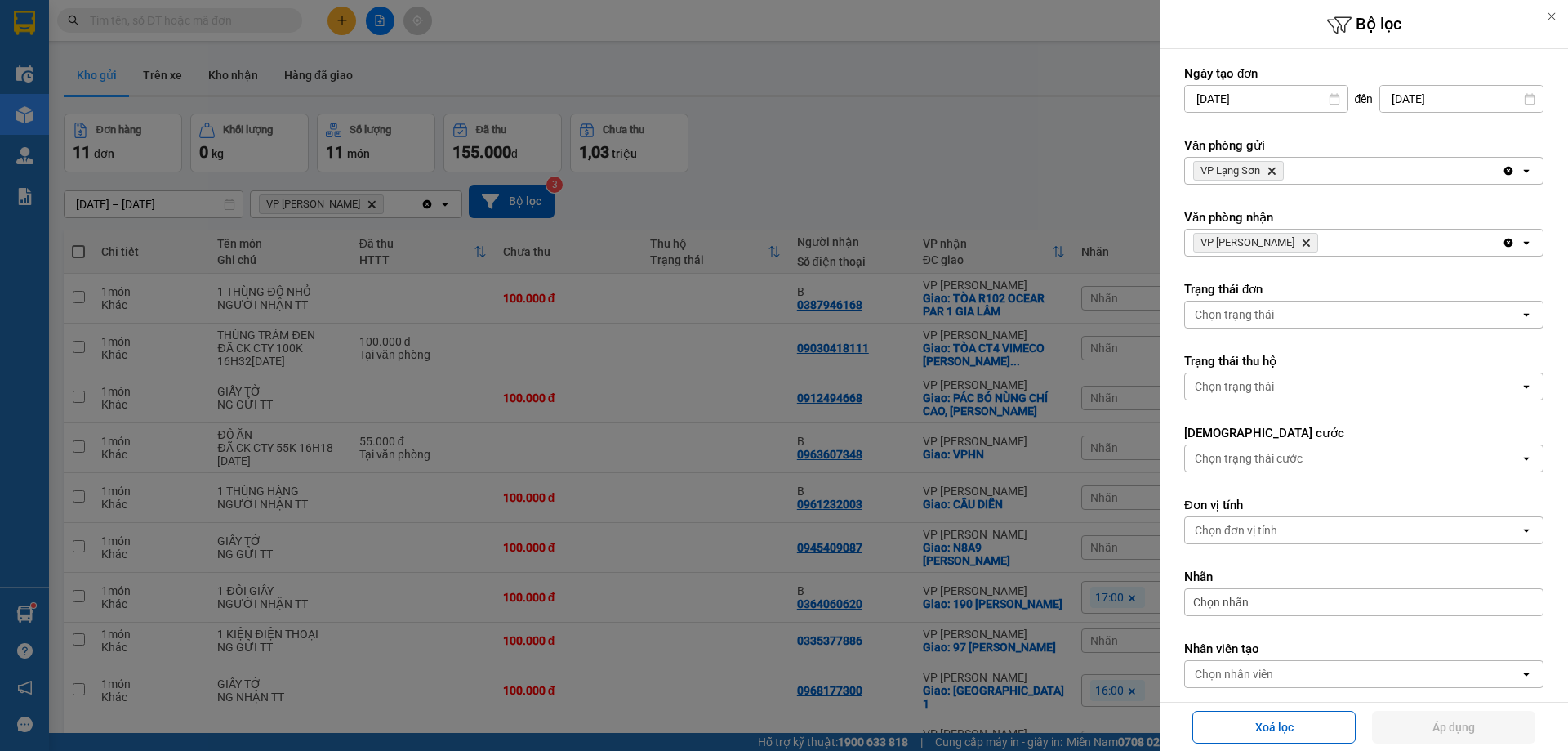
click at [1273, 176] on span "VP Lạng Sơn Delete" at bounding box center [1238, 171] width 90 height 20
click at [1272, 171] on icon "VP Lạng Sơn, close by backspace" at bounding box center [1271, 170] width 7 height 7
click at [1276, 167] on div "Chọn văn phòng" at bounding box center [1237, 170] width 84 height 16
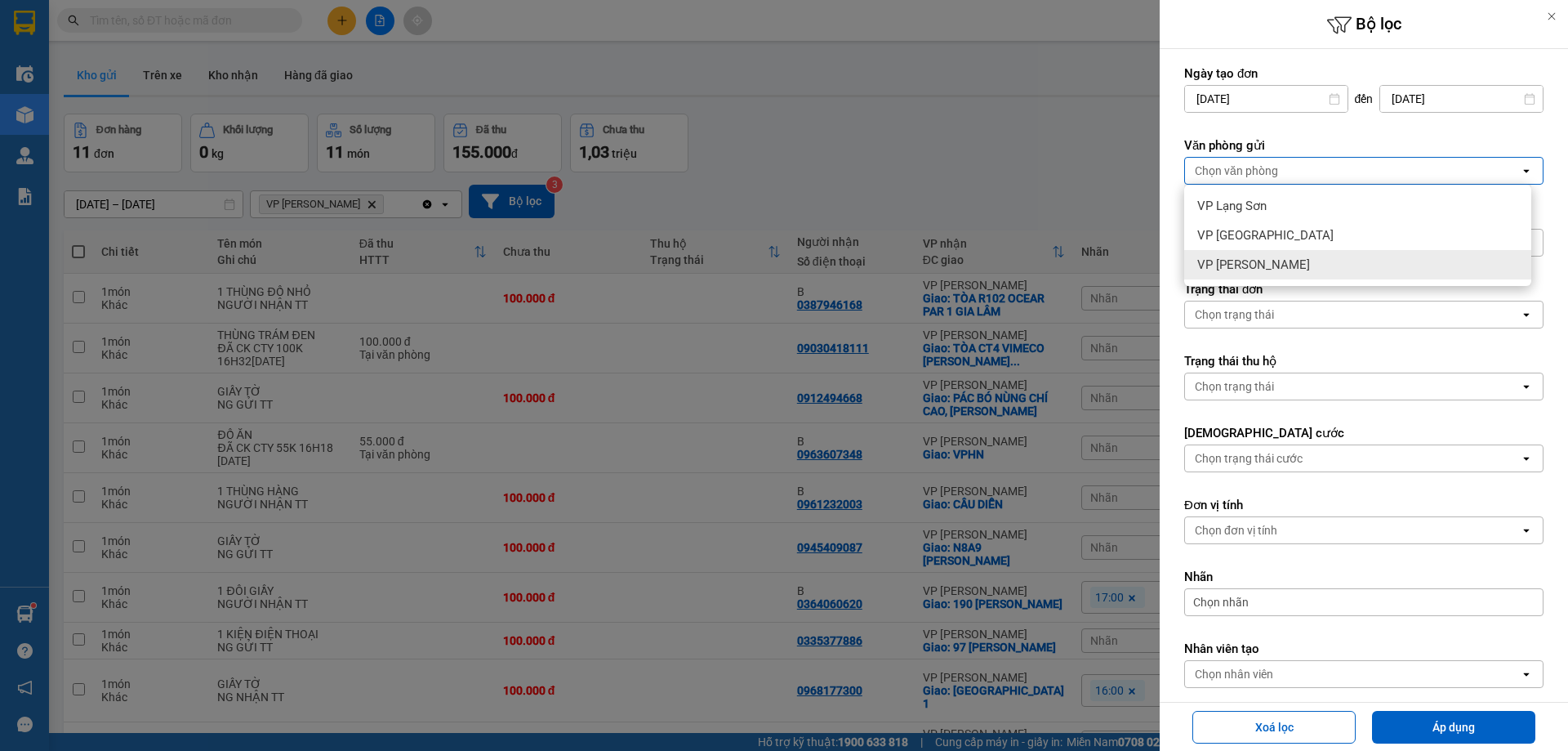
drag, startPoint x: 1249, startPoint y: 271, endPoint x: 1261, endPoint y: 269, distance: 12.2
click at [1250, 271] on span "VP [PERSON_NAME]" at bounding box center [1253, 265] width 112 height 16
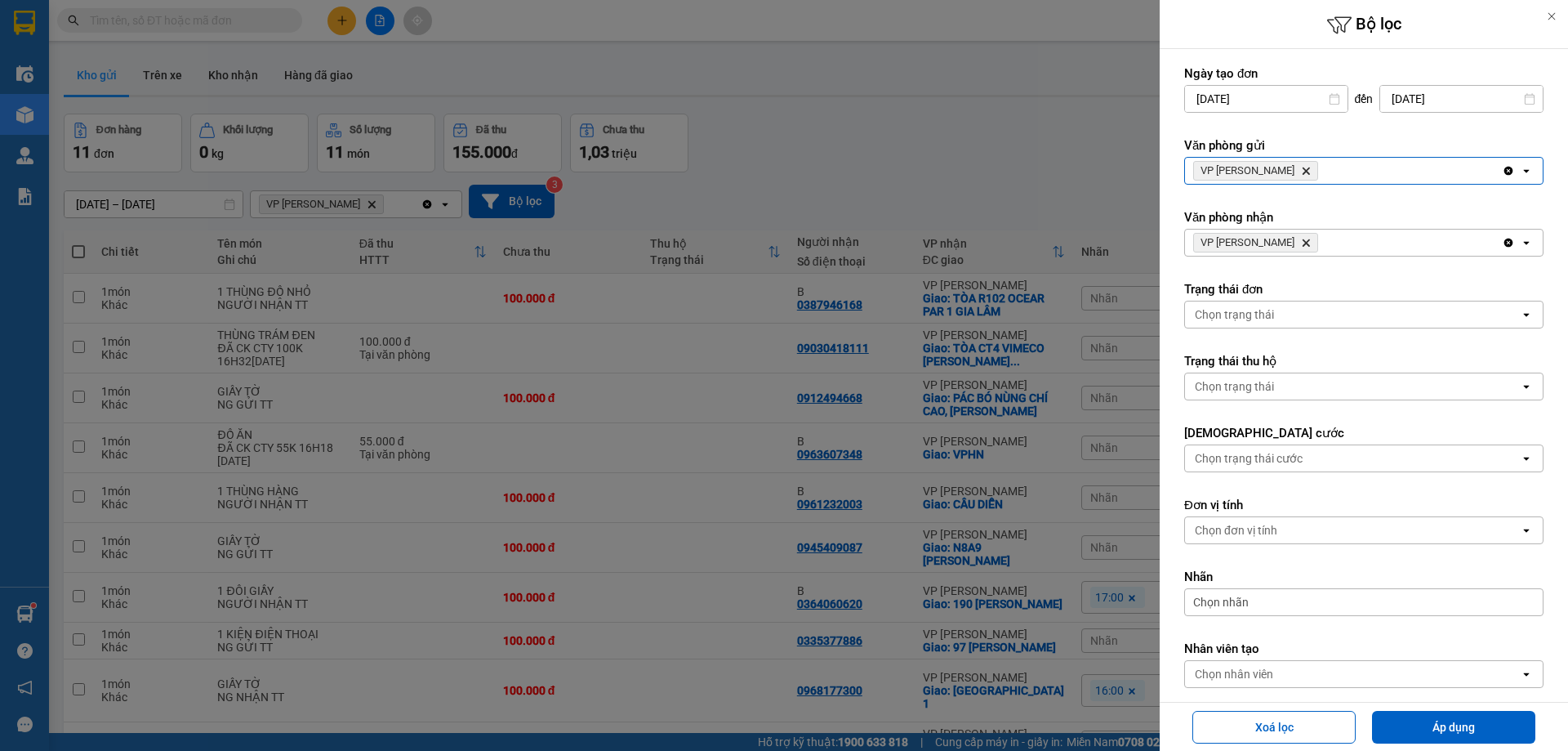
click at [1301, 243] on icon "Delete" at bounding box center [1306, 243] width 10 height 10
click at [1280, 242] on div "Chọn văn phòng" at bounding box center [1352, 243] width 335 height 26
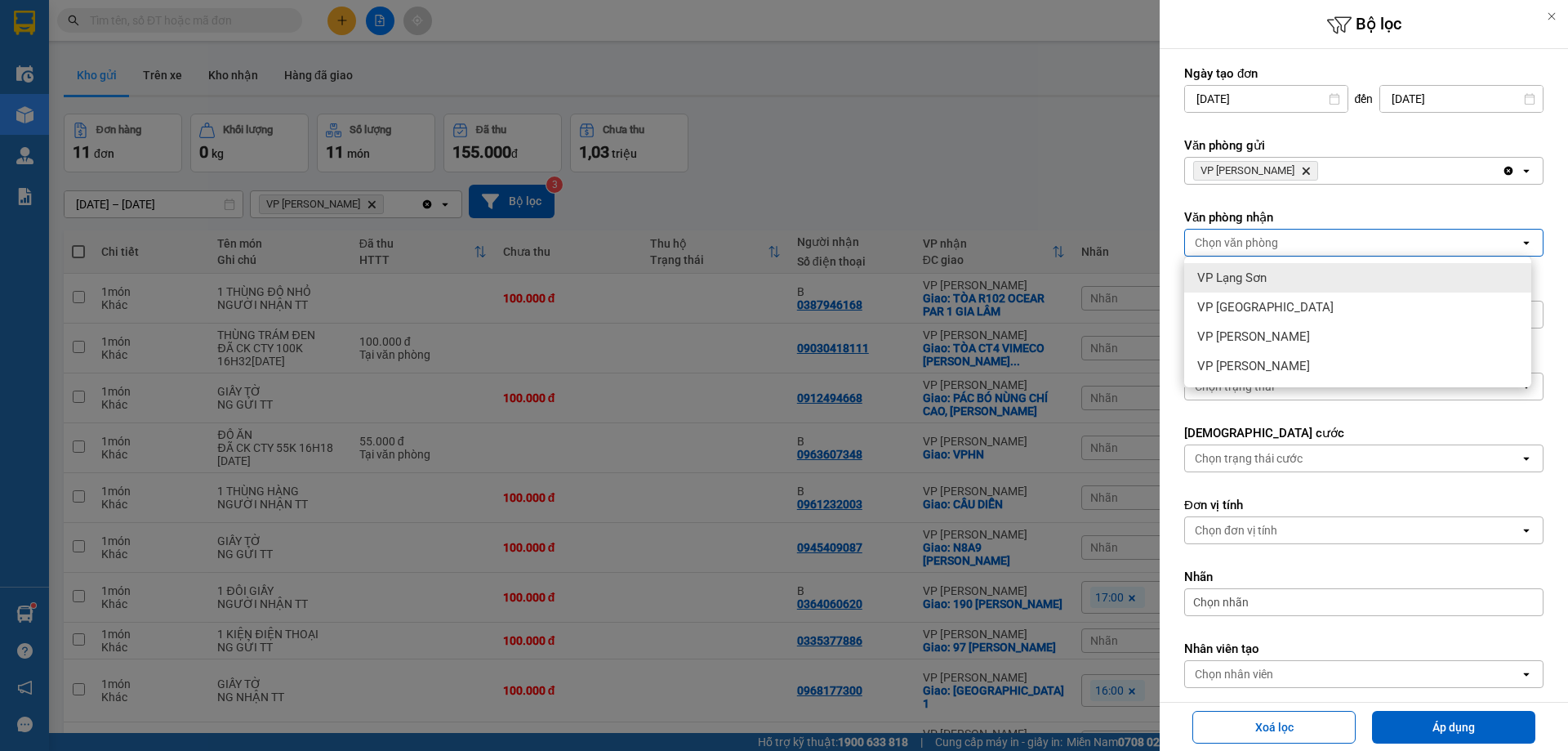
drag, startPoint x: 1256, startPoint y: 282, endPoint x: 1498, endPoint y: 486, distance: 316.5
click at [1256, 282] on span "VP Lạng Sơn" at bounding box center [1232, 278] width 70 height 16
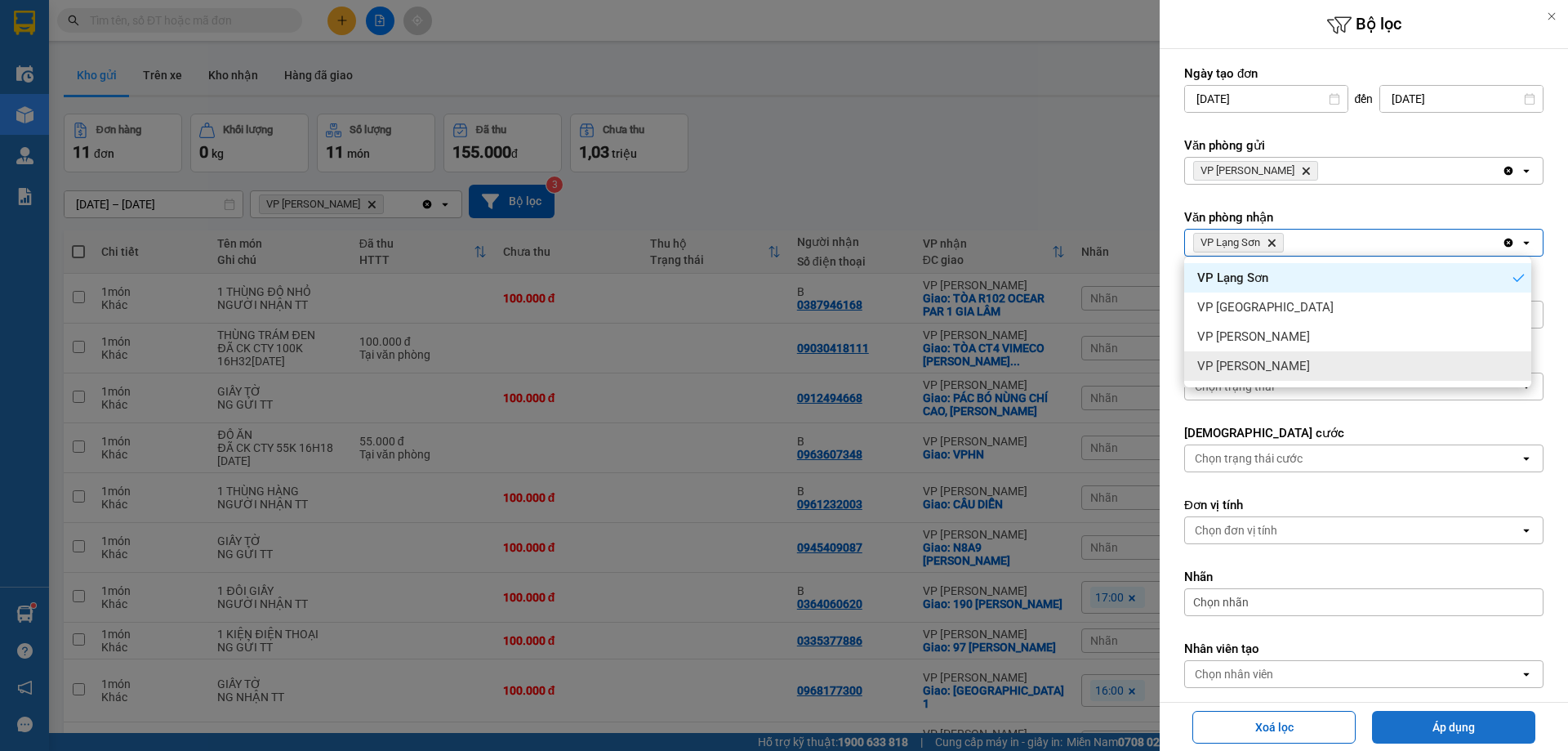
click at [1479, 726] on button "Áp dụng" at bounding box center [1454, 727] width 163 height 33
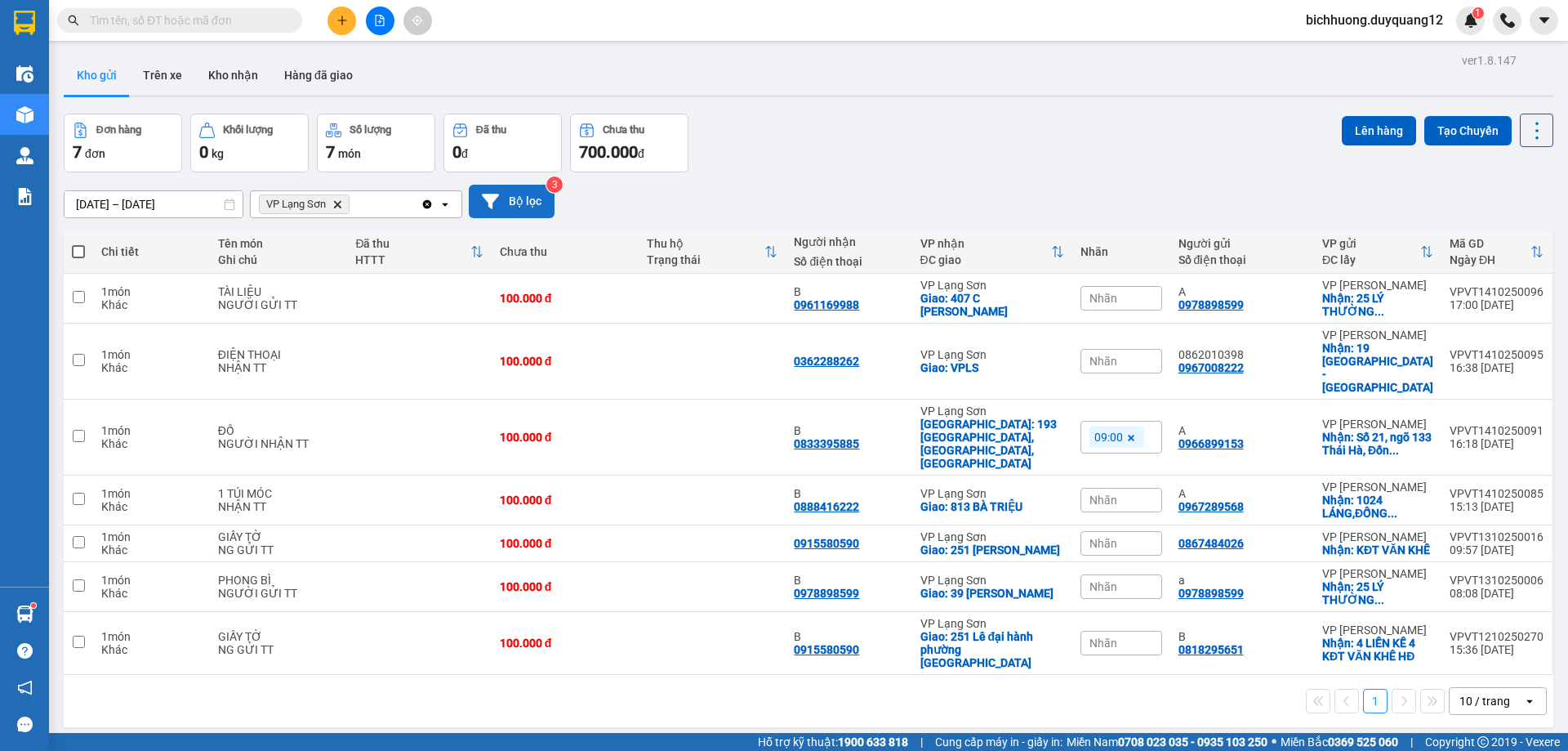
click at [529, 200] on button "Bộ lọc" at bounding box center [511, 202] width 86 height 34
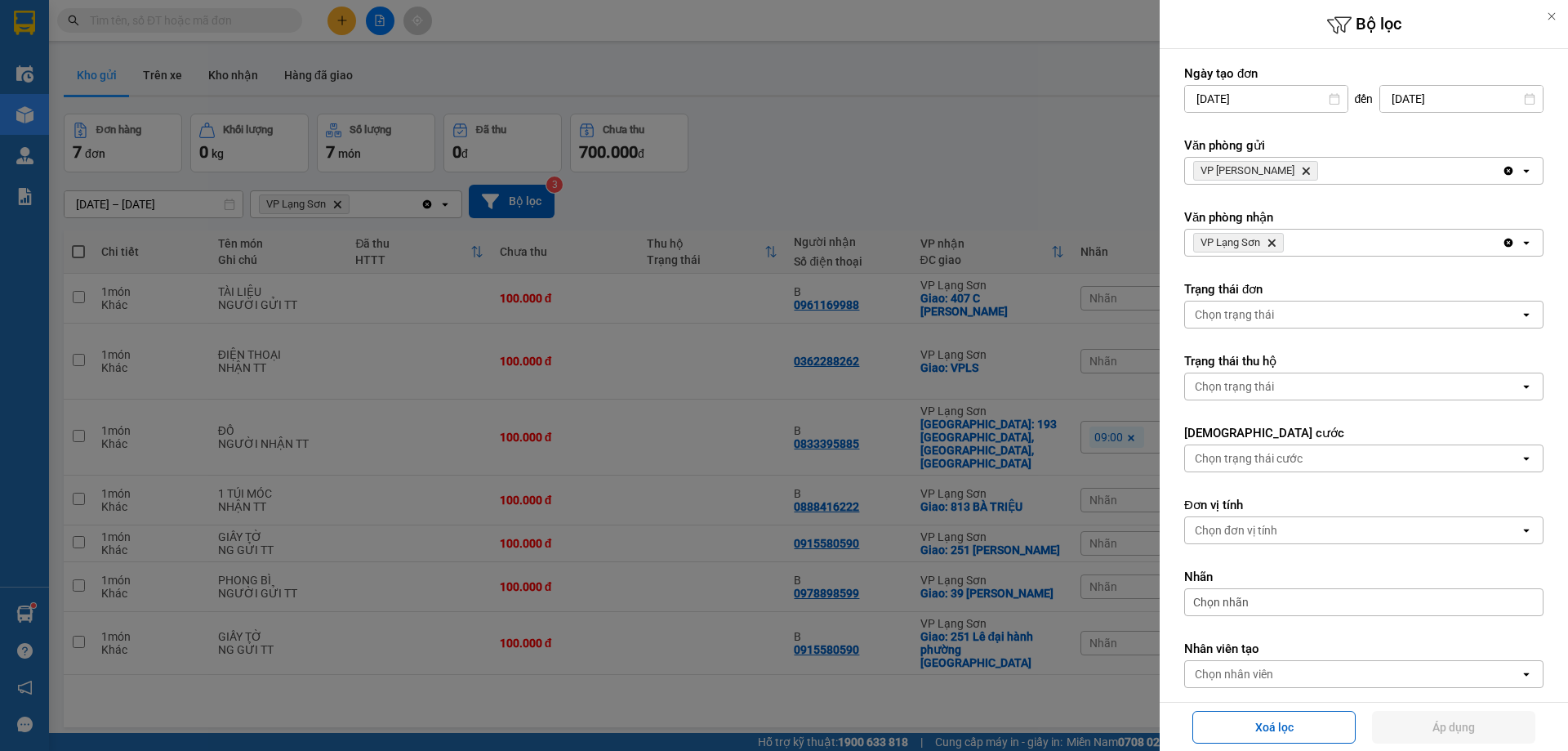
click at [1273, 178] on span "VP [PERSON_NAME]" at bounding box center [1256, 171] width 125 height 20
click at [1276, 176] on span "VP [PERSON_NAME]" at bounding box center [1256, 171] width 125 height 20
click at [1303, 171] on icon "VP Minh Khai, close by backspace" at bounding box center [1306, 170] width 7 height 7
click at [1275, 171] on div "Chọn văn phòng" at bounding box center [1237, 170] width 84 height 16
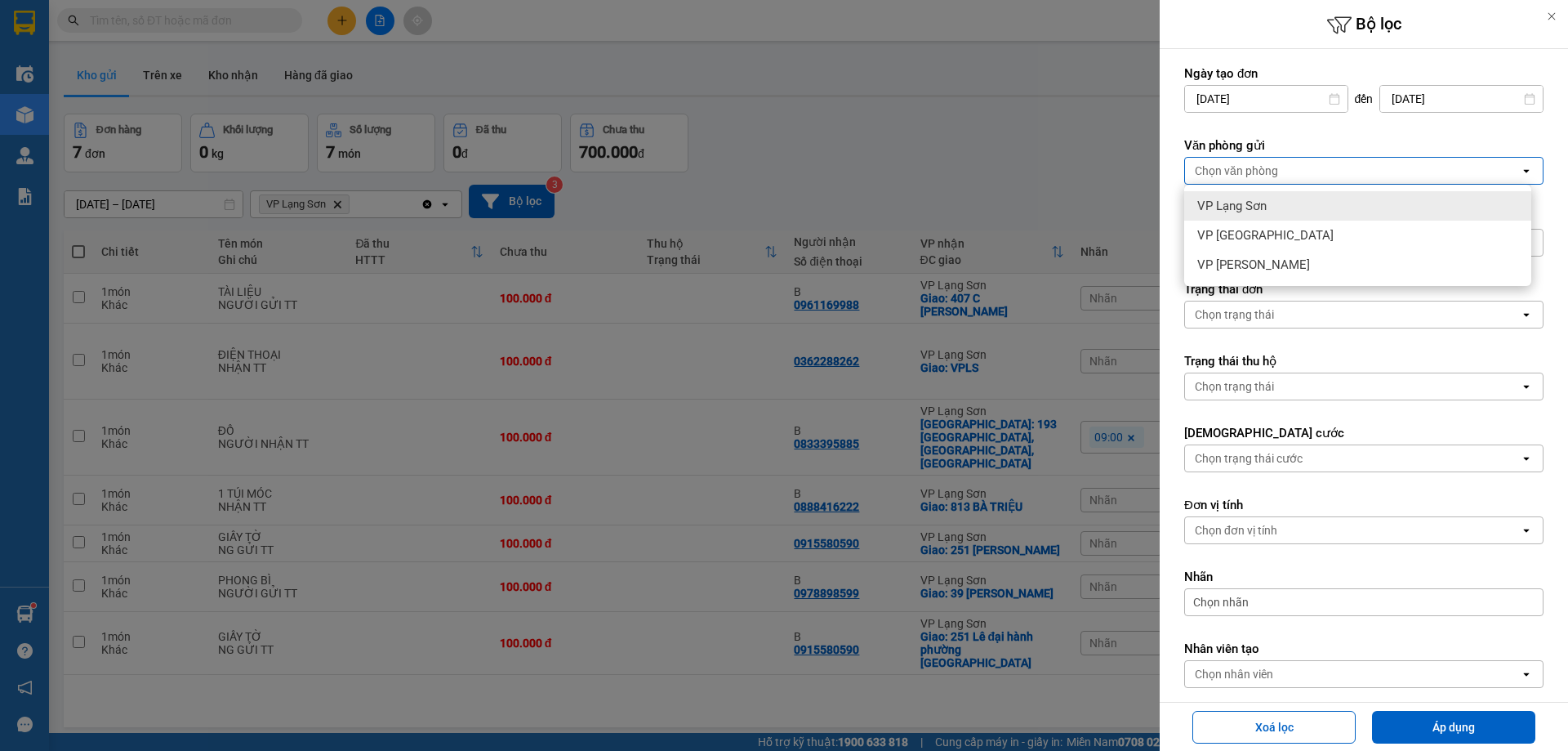
click at [1248, 211] on span "VP Lạng Sơn" at bounding box center [1232, 206] width 70 height 16
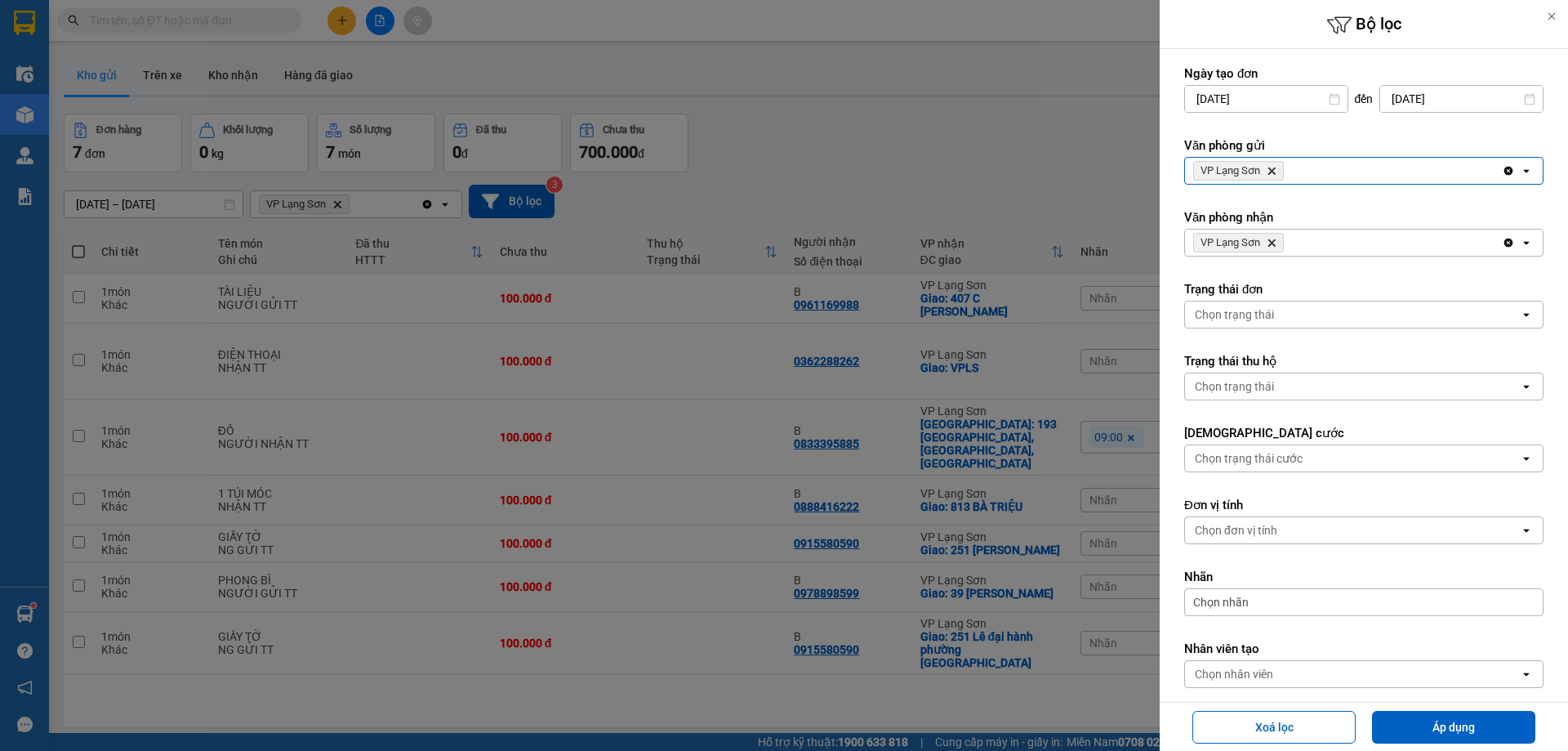
click at [1275, 245] on icon "VP Lạng Sơn, close by backspace" at bounding box center [1271, 243] width 7 height 7
click at [1282, 246] on div "Chọn văn phòng" at bounding box center [1352, 243] width 335 height 26
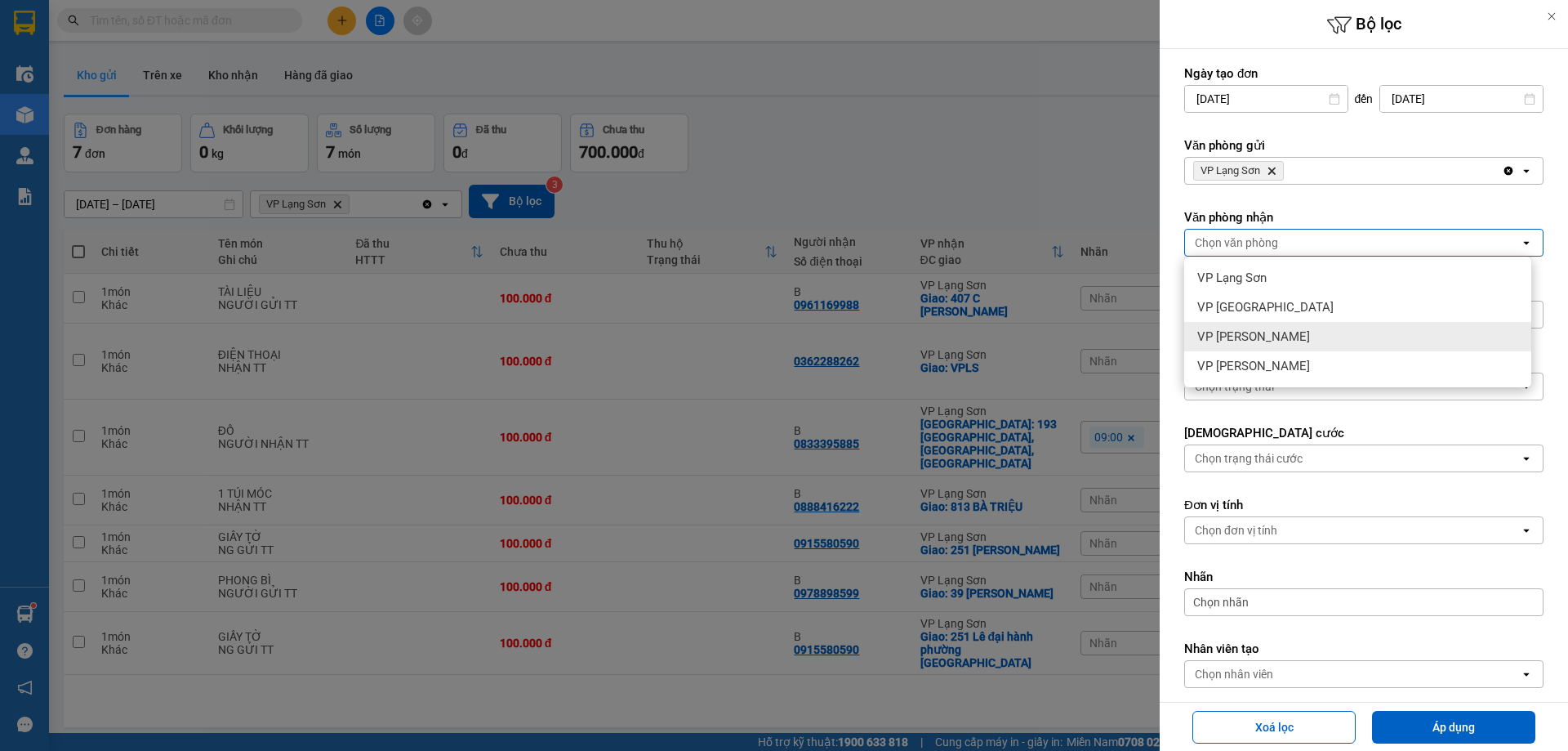
click at [1249, 336] on span "VP [PERSON_NAME]" at bounding box center [1253, 336] width 112 height 16
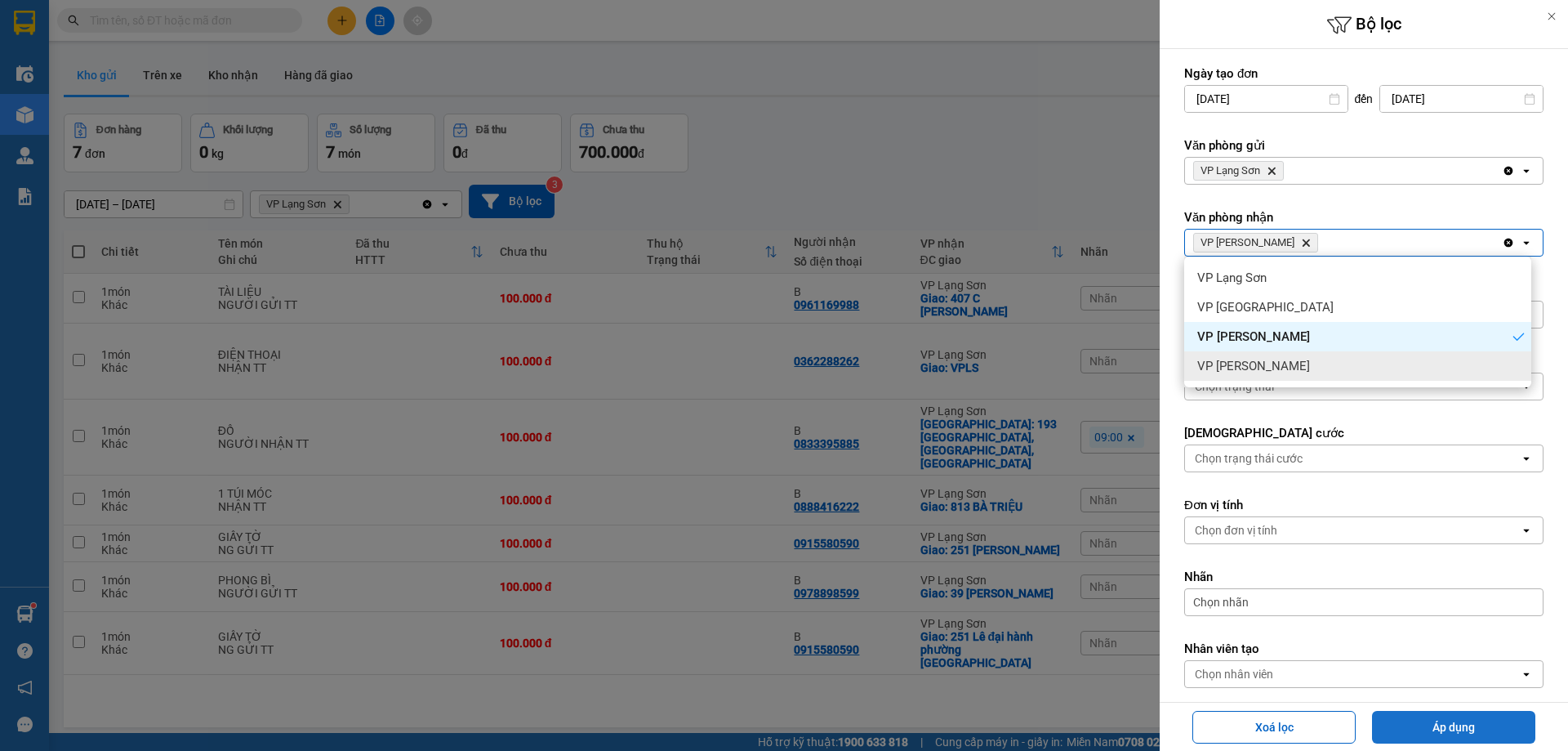
click at [1439, 719] on button "Áp dụng" at bounding box center [1454, 727] width 163 height 33
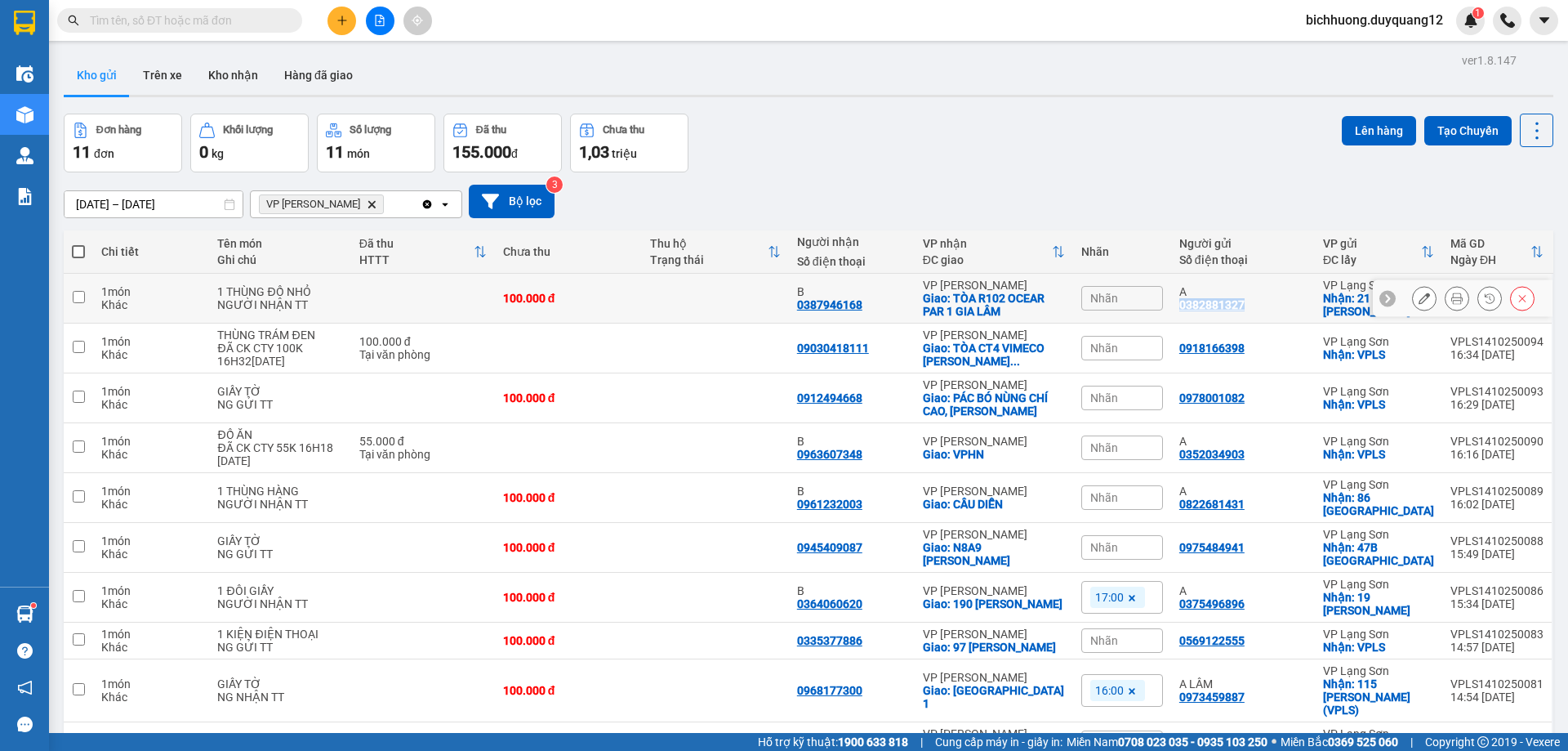
drag, startPoint x: 1180, startPoint y: 304, endPoint x: 1273, endPoint y: 317, distance: 93.9
click at [1273, 317] on td "A 0382881327" at bounding box center [1243, 298] width 144 height 50
checkbox input "true"
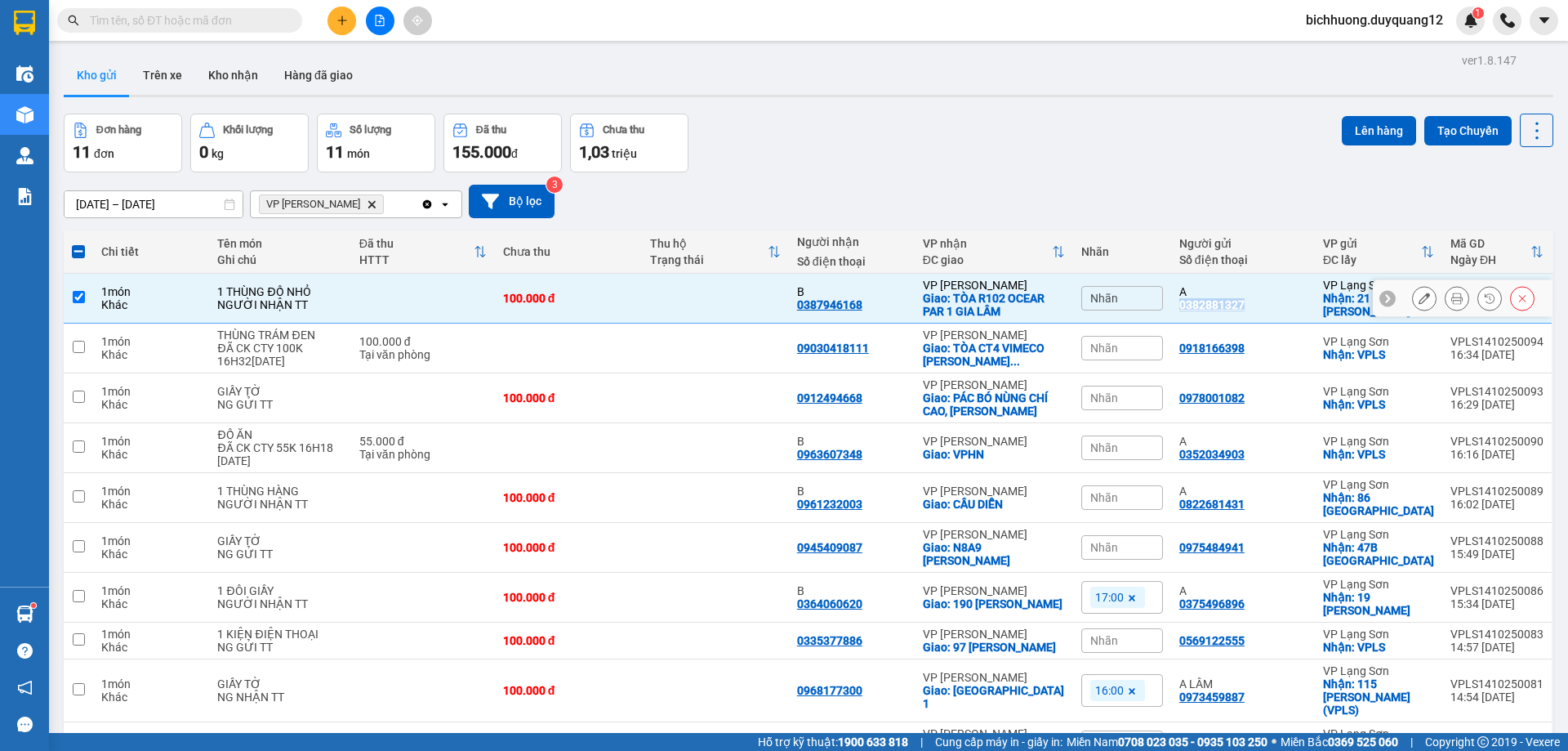
copy div "0382881327"
click at [248, 23] on input "text" at bounding box center [186, 20] width 193 height 18
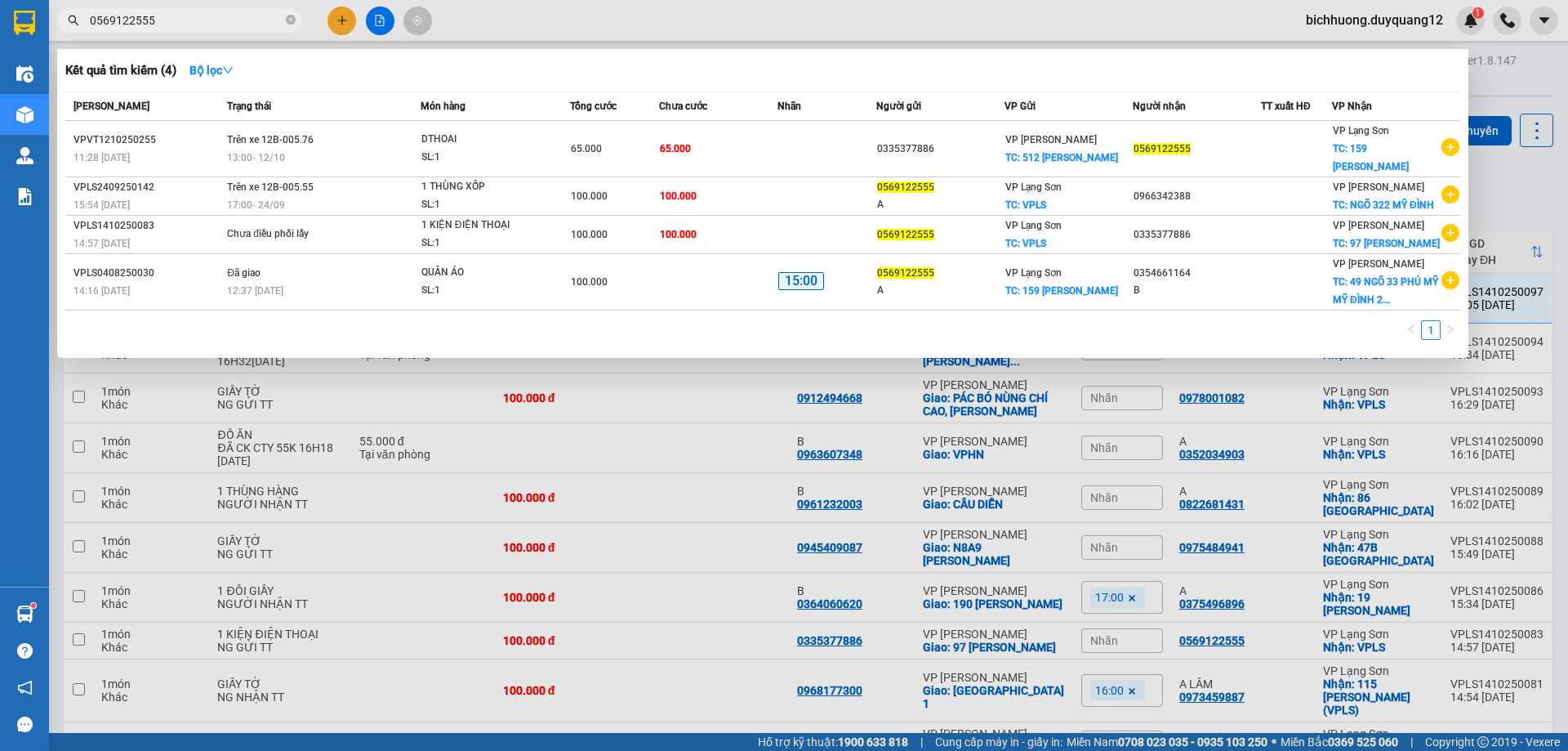
type input "0569122555"
click at [1501, 208] on div at bounding box center [784, 375] width 1568 height 751
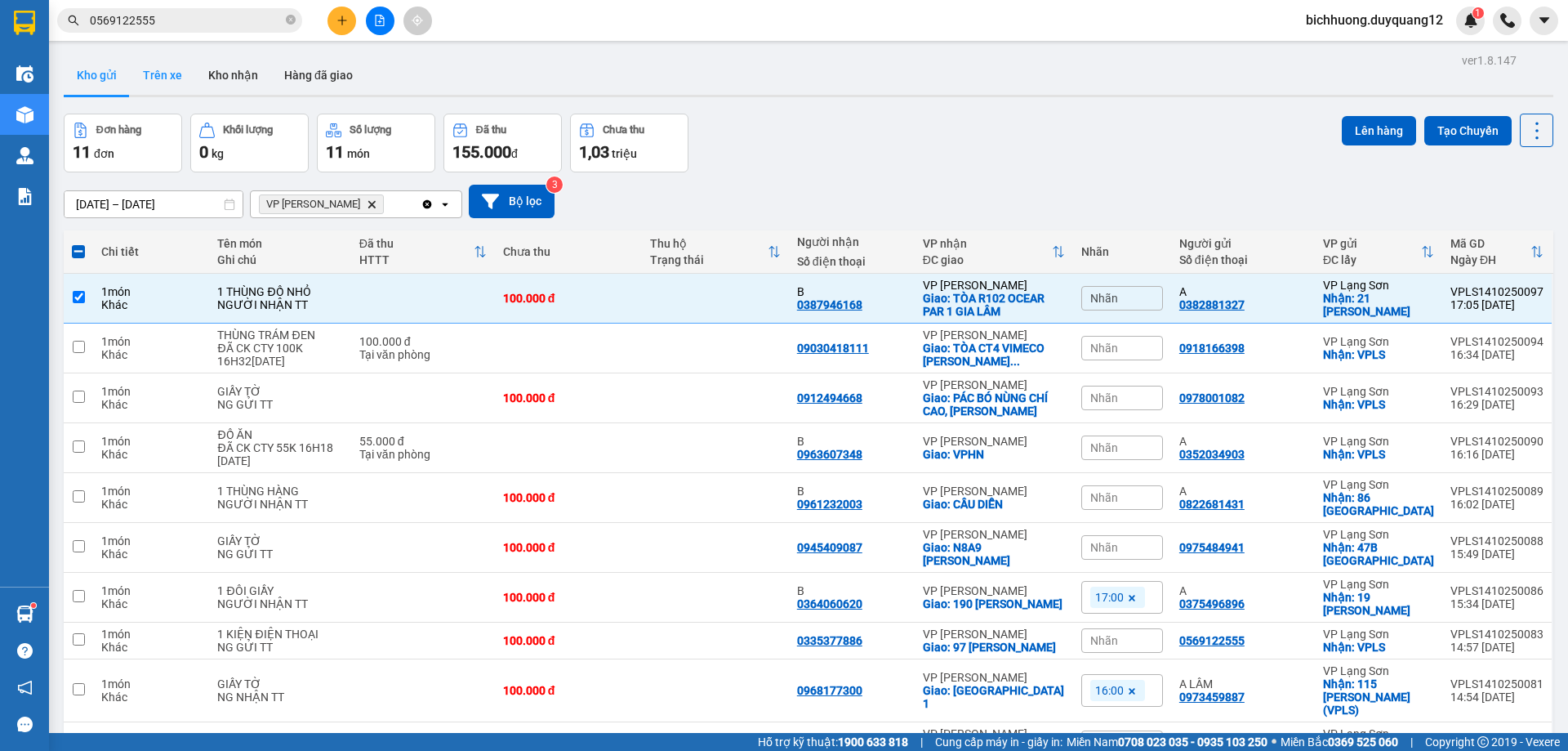
click at [159, 76] on button "Trên xe" at bounding box center [163, 75] width 66 height 39
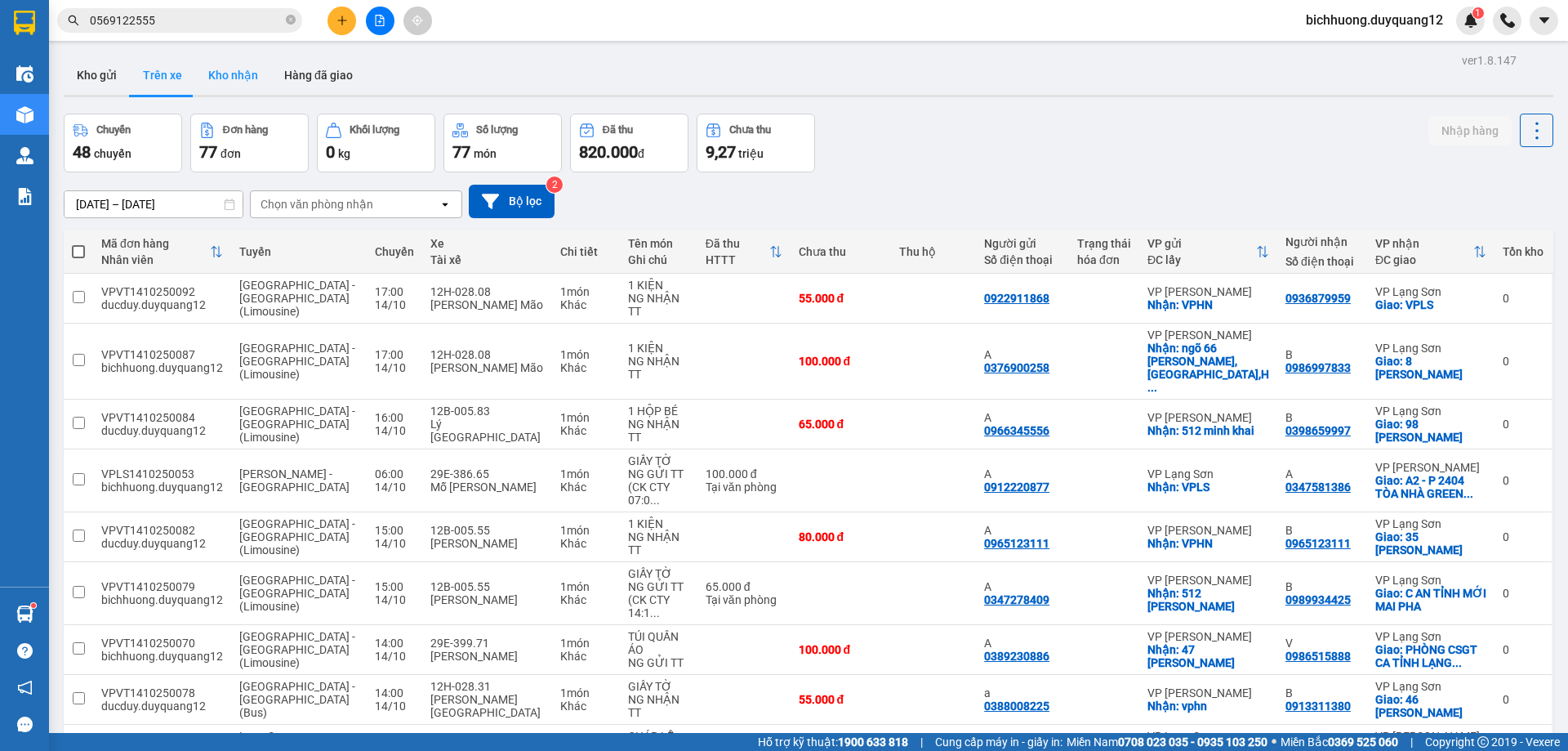
drag, startPoint x: 97, startPoint y: 70, endPoint x: 226, endPoint y: 71, distance: 129.0
click at [97, 71] on button "Kho gửi" at bounding box center [96, 75] width 67 height 39
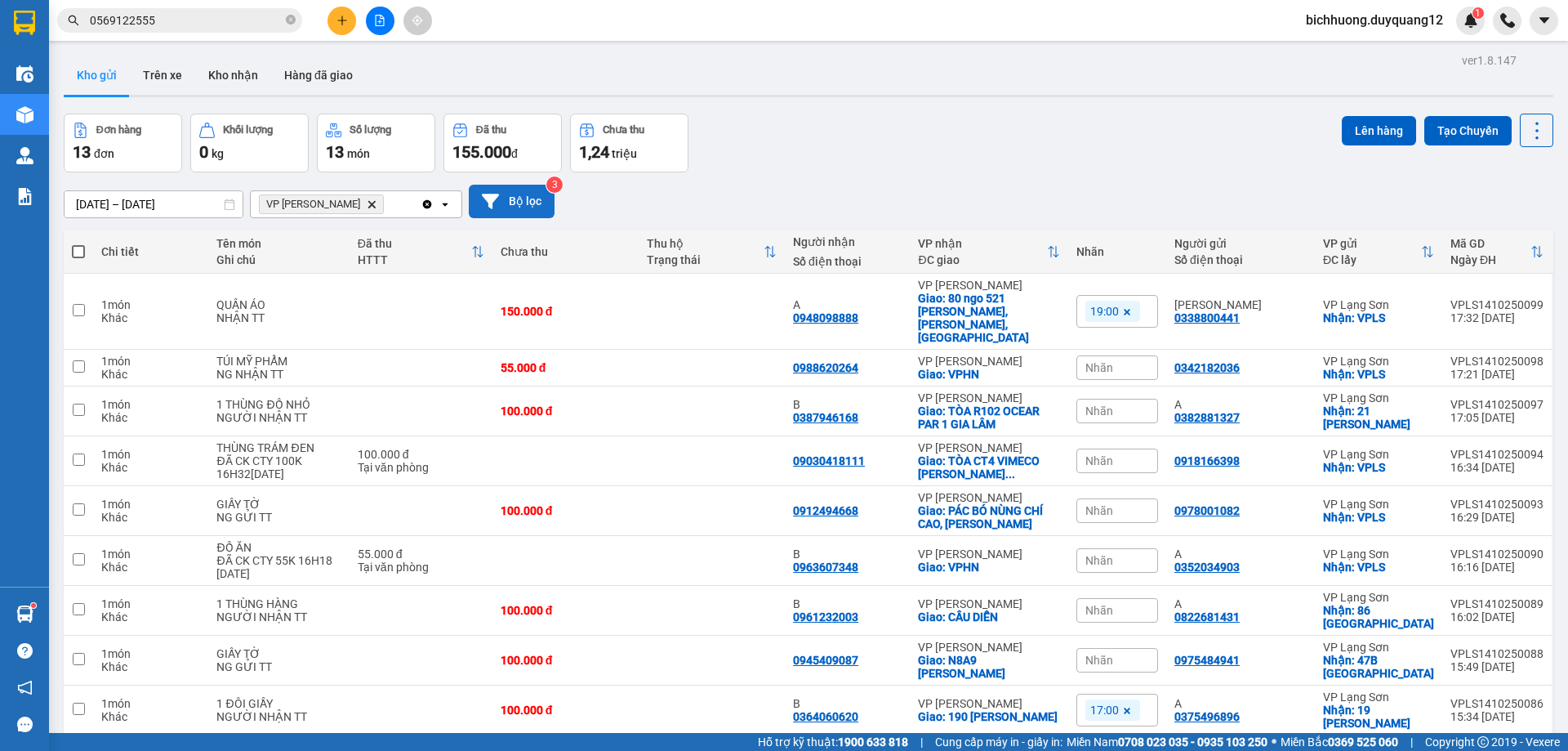
click at [528, 207] on button "Bộ lọc" at bounding box center [511, 202] width 86 height 34
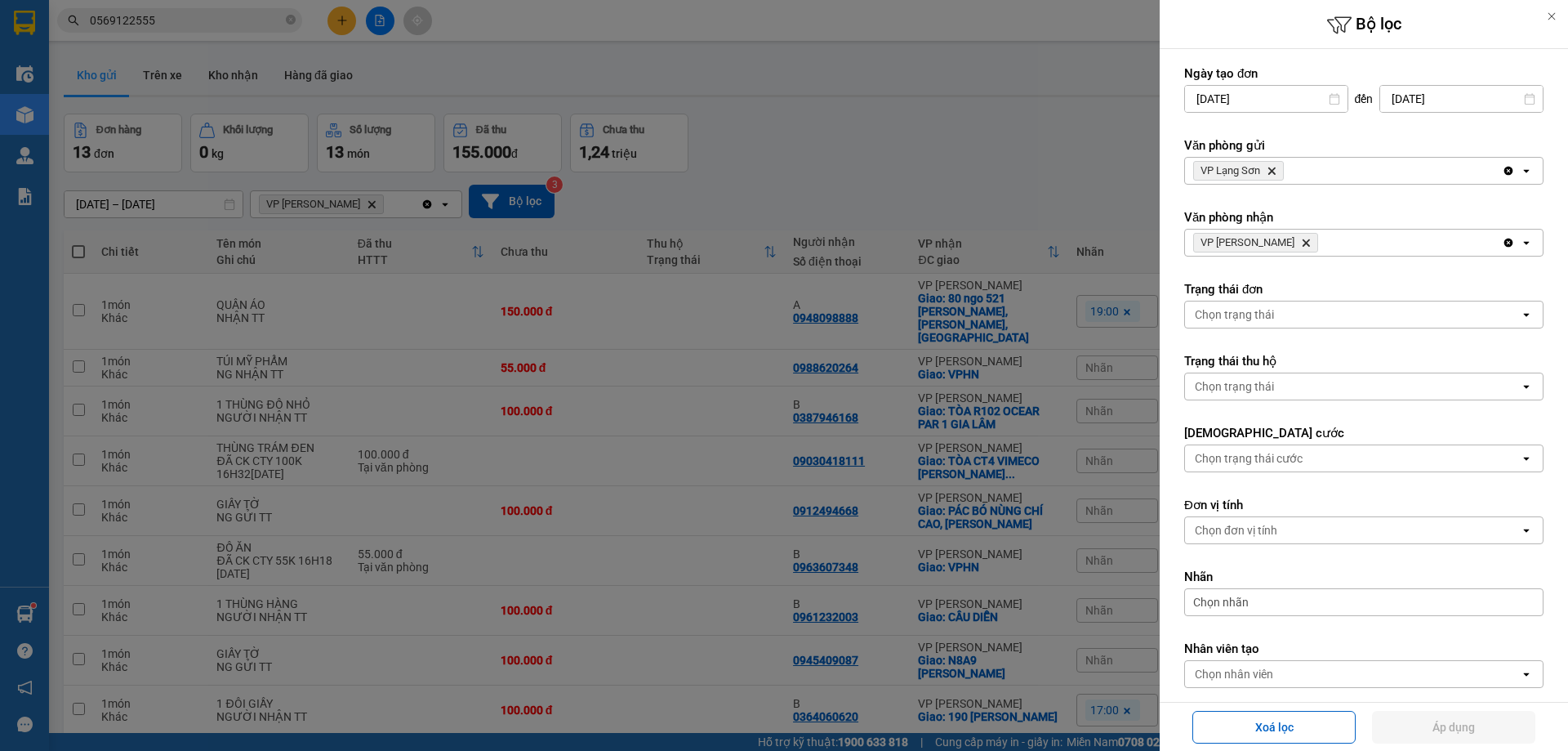
click at [1273, 170] on icon "VP Lạng Sơn, close by backspace" at bounding box center [1271, 170] width 7 height 7
click at [1266, 172] on div "Chọn văn phòng" at bounding box center [1237, 170] width 84 height 16
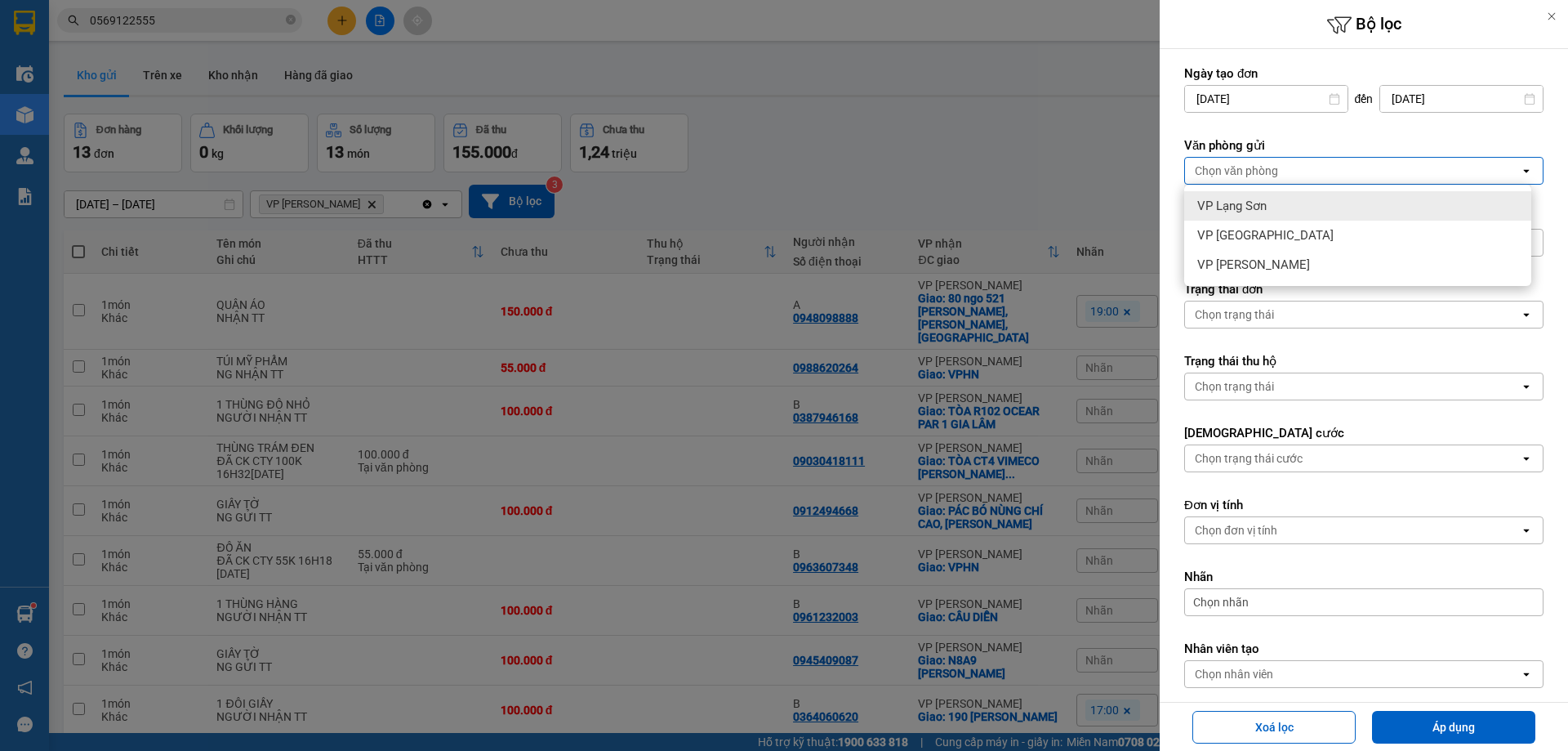
click at [1243, 214] on div "VP Lạng Sơn" at bounding box center [1357, 206] width 347 height 30
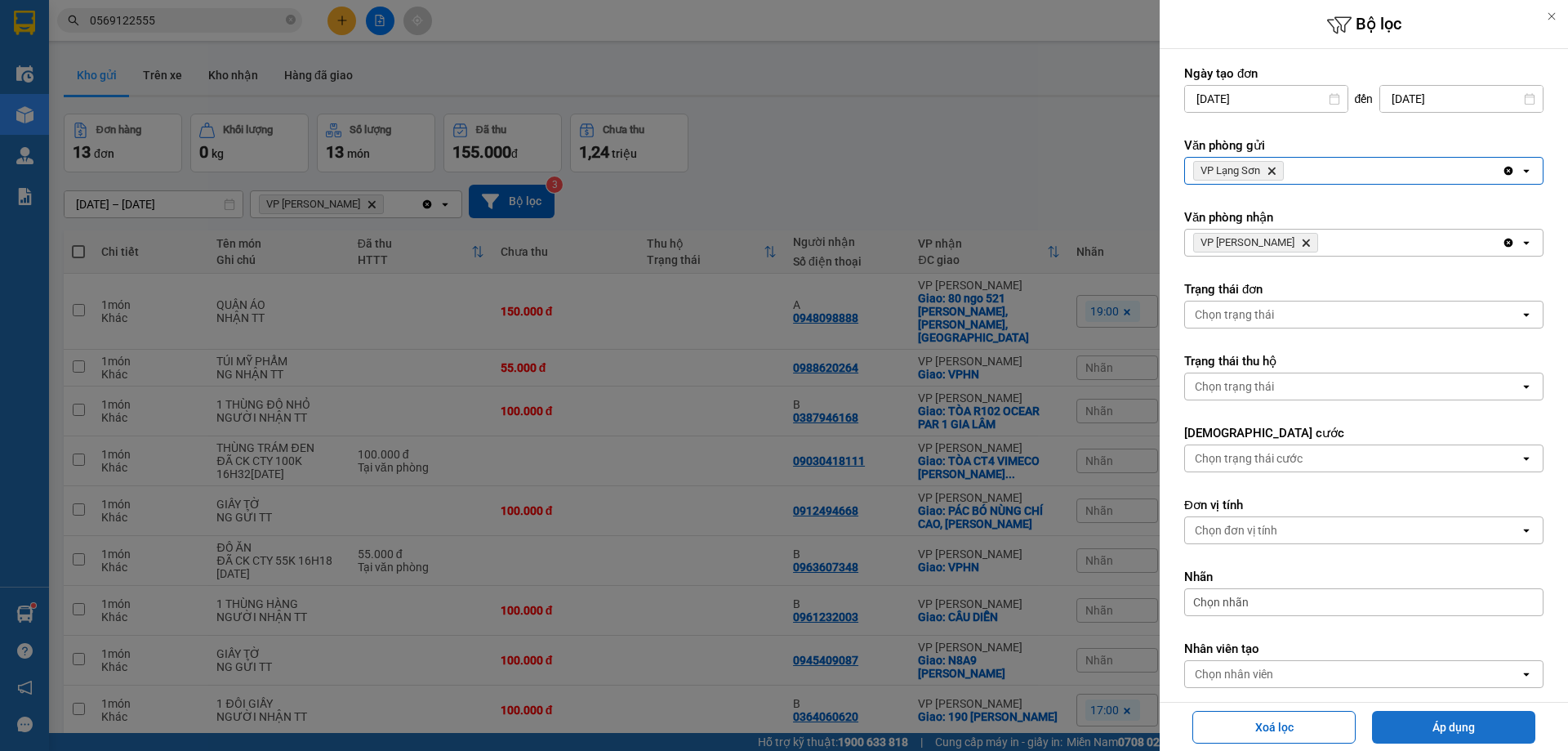
click at [1437, 723] on button "Áp dụng" at bounding box center [1454, 727] width 163 height 33
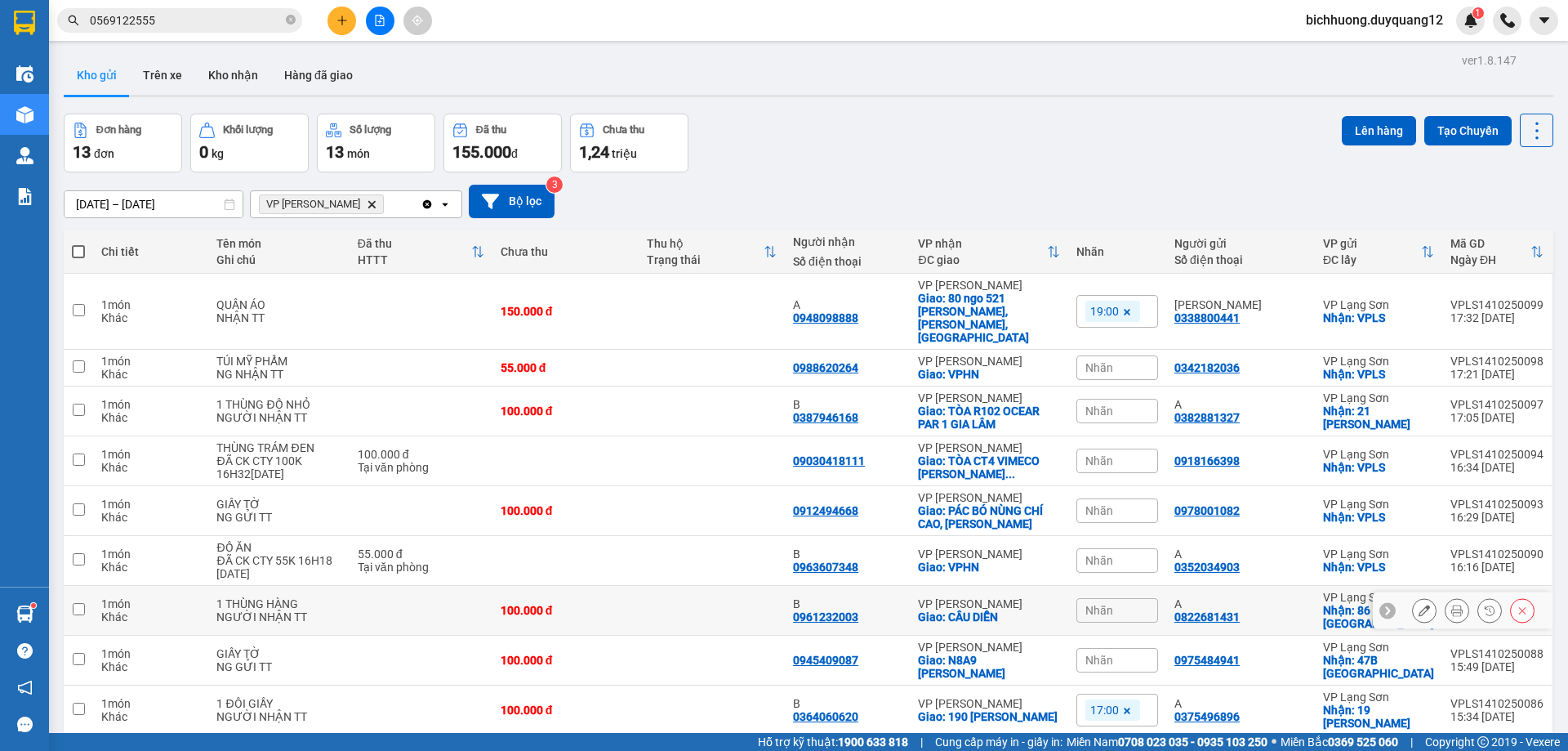
click at [78, 603] on input "checkbox" at bounding box center [79, 609] width 12 height 12
checkbox input "true"
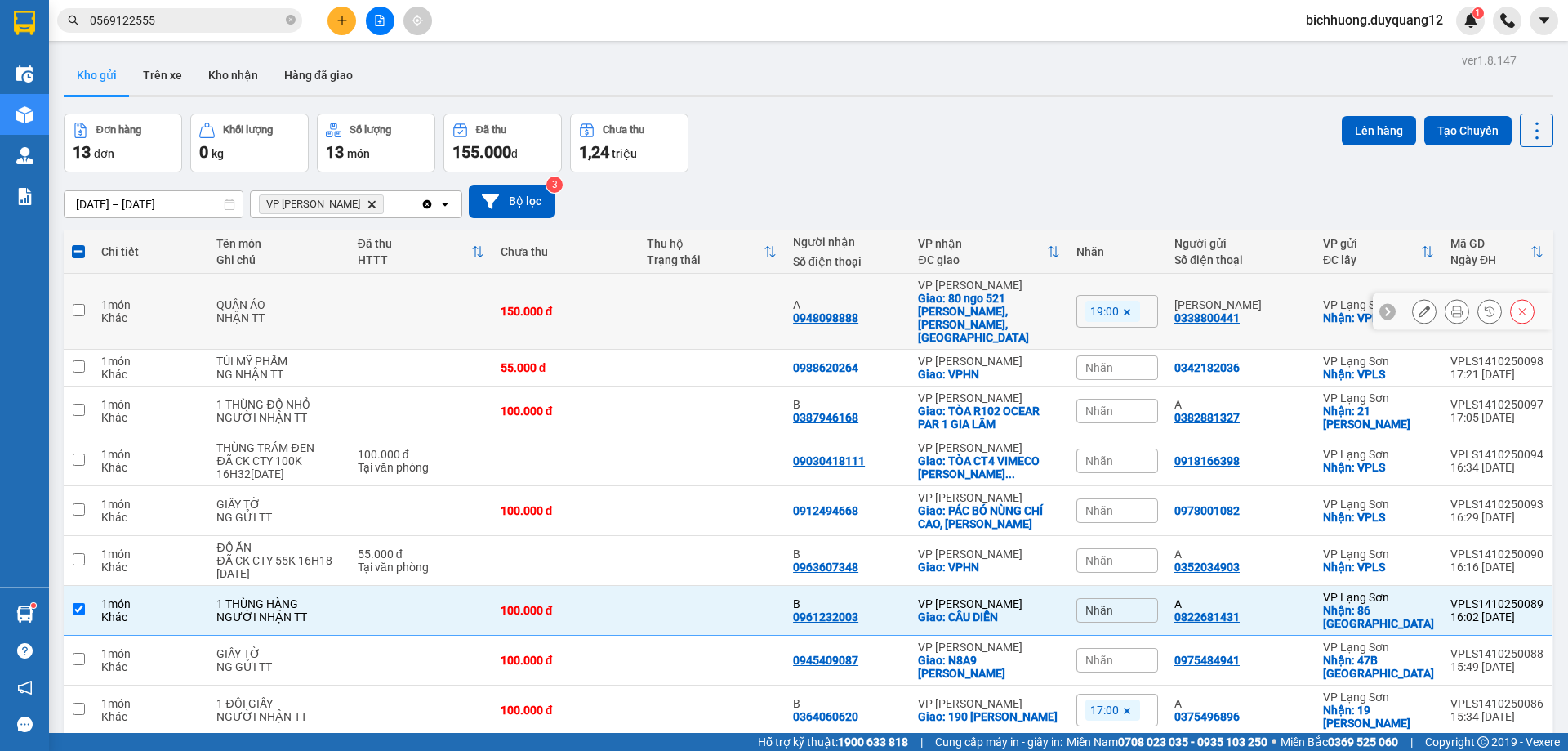
scroll to position [80, 0]
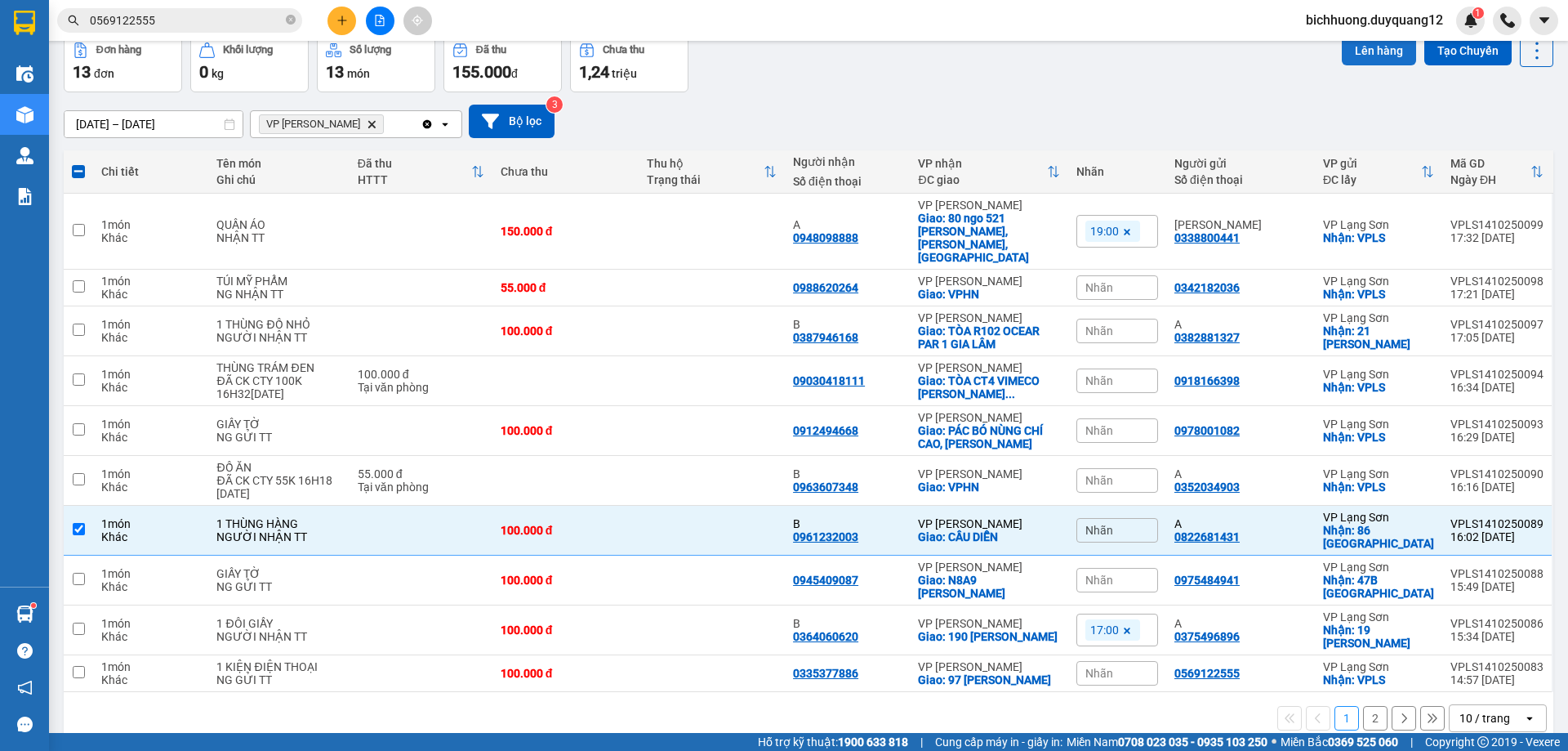
click at [1352, 53] on button "Lên hàng" at bounding box center [1378, 51] width 75 height 30
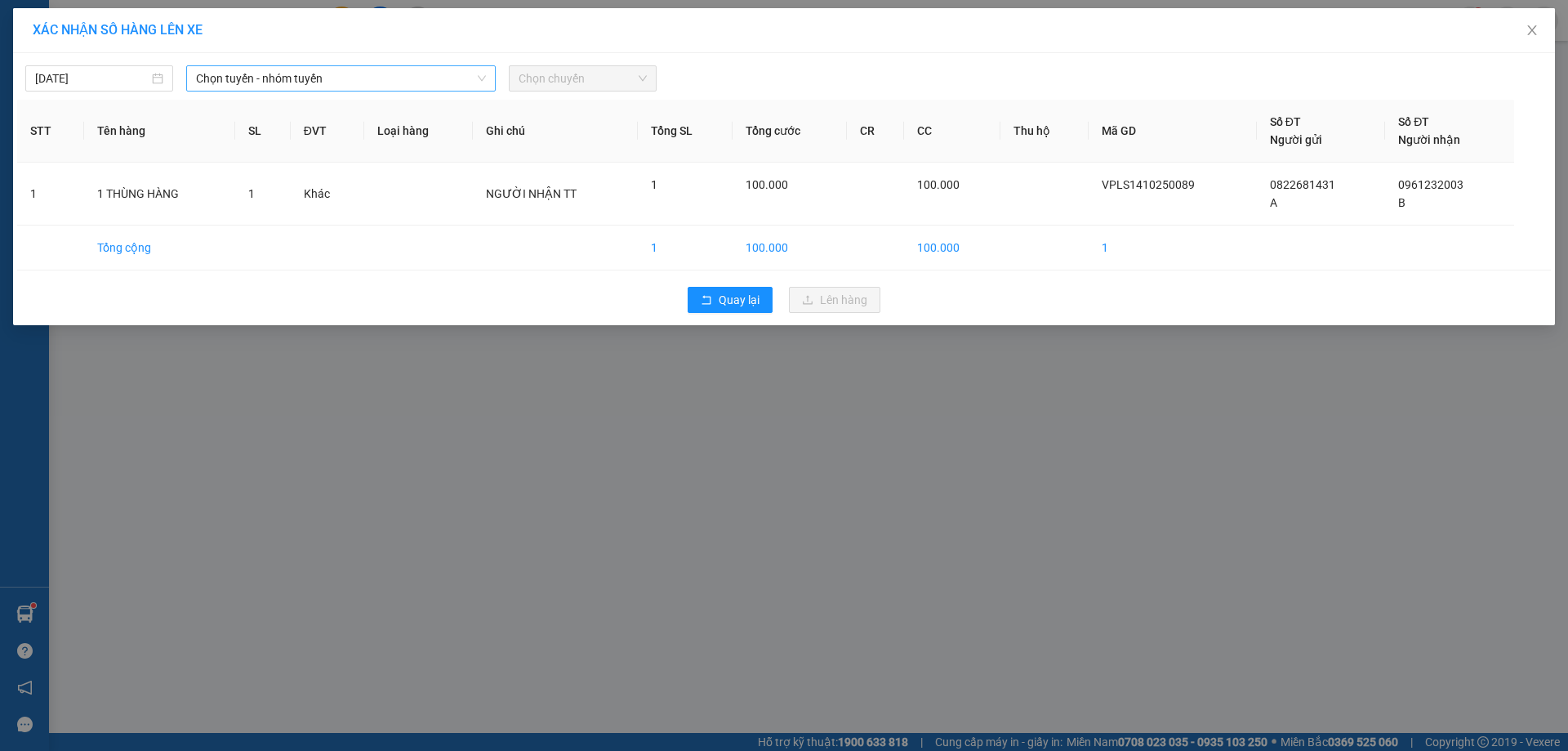
click at [482, 82] on icon "down" at bounding box center [482, 79] width 10 height 10
click at [479, 81] on icon "down" at bounding box center [482, 79] width 10 height 10
click at [462, 76] on span "Chọn tuyến - nhóm tuyến" at bounding box center [341, 79] width 290 height 25
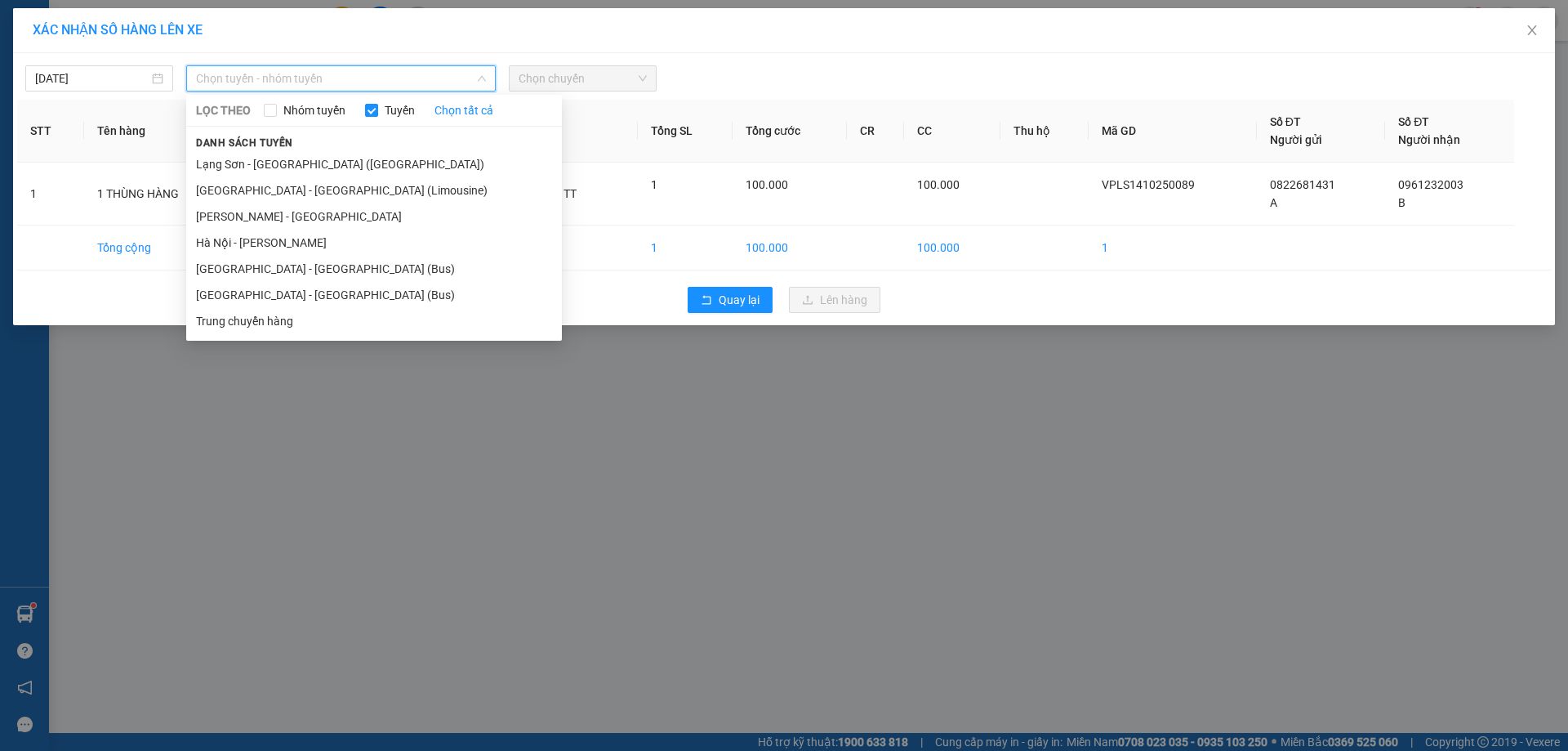
drag, startPoint x: 260, startPoint y: 298, endPoint x: 387, endPoint y: 276, distance: 128.9
click at [261, 299] on li "[GEOGRAPHIC_DATA] - [GEOGRAPHIC_DATA] (Bus)" at bounding box center [374, 294] width 376 height 26
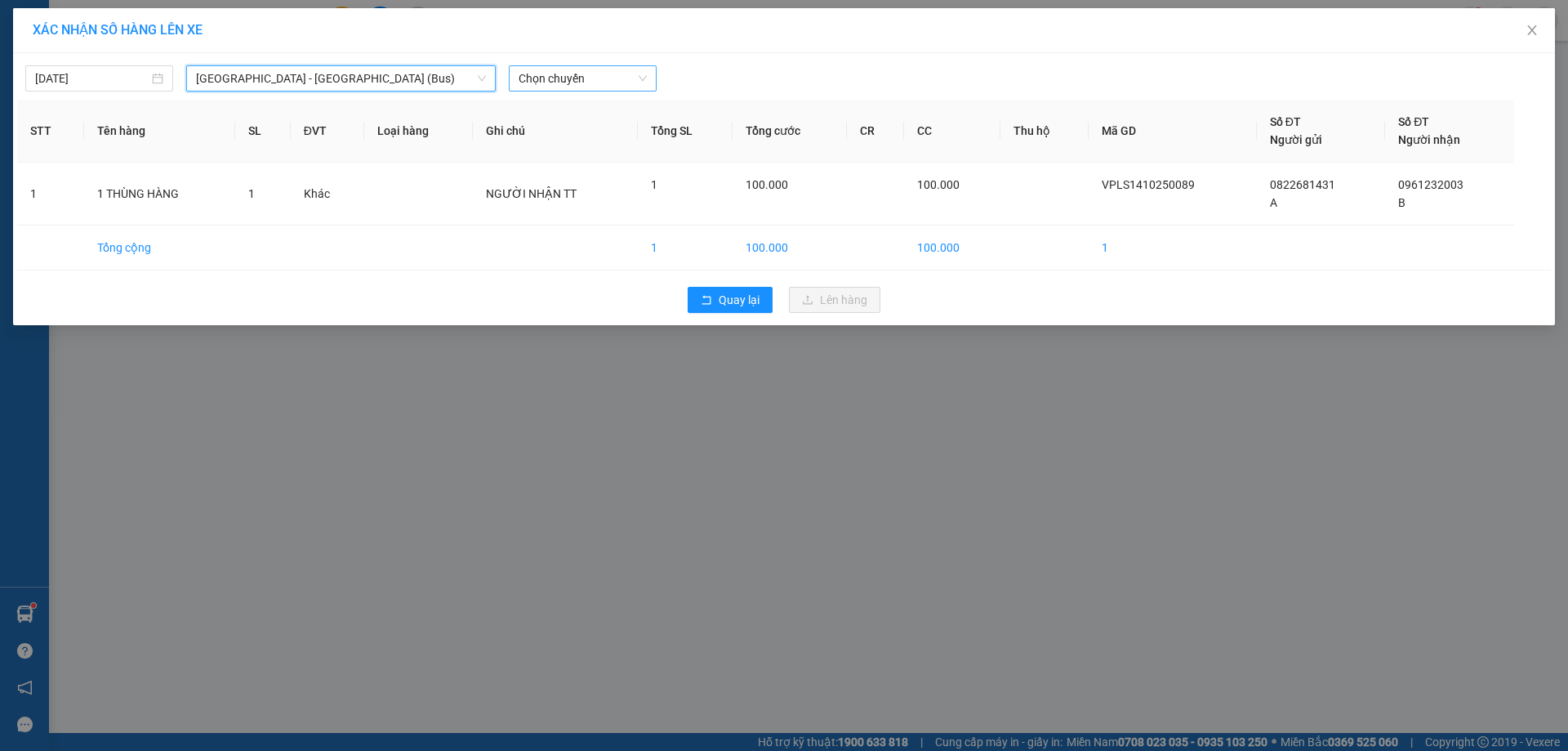
click at [639, 77] on span "Chọn chuyến" at bounding box center [583, 79] width 128 height 25
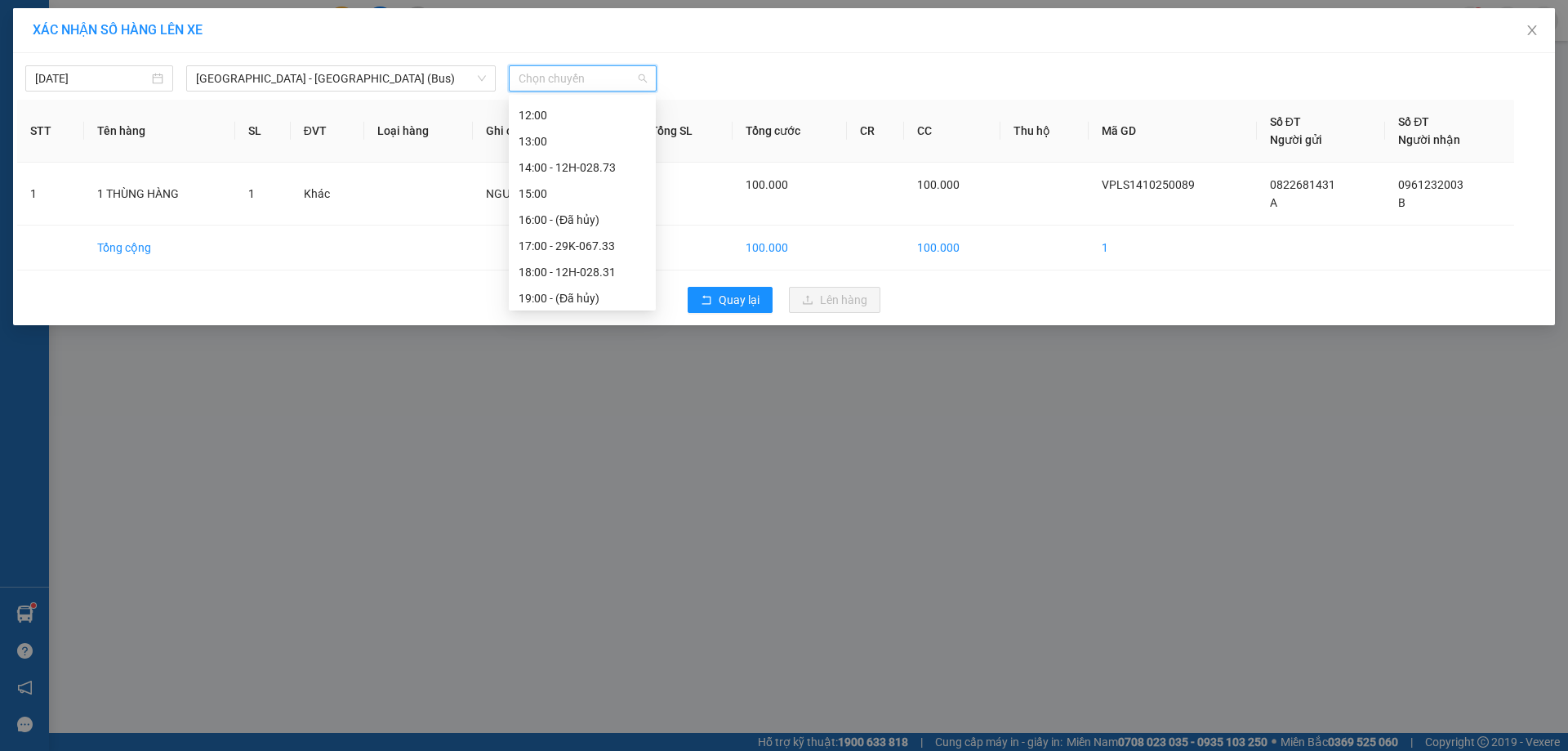
scroll to position [236, 0]
click at [577, 248] on div "17:00 - 29K-067.33" at bounding box center [583, 242] width 127 height 18
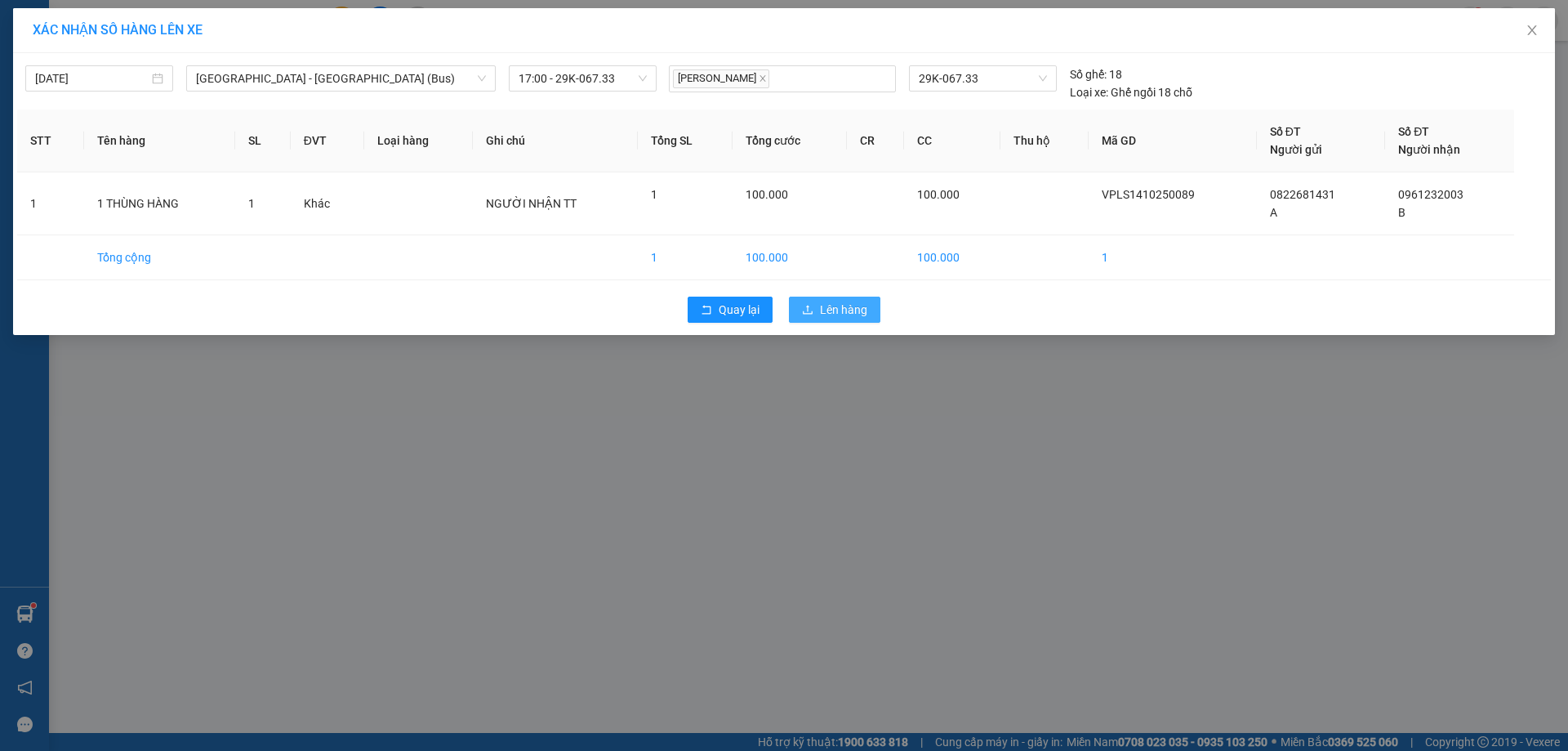
click at [857, 317] on span "Lên hàng" at bounding box center [844, 309] width 48 height 18
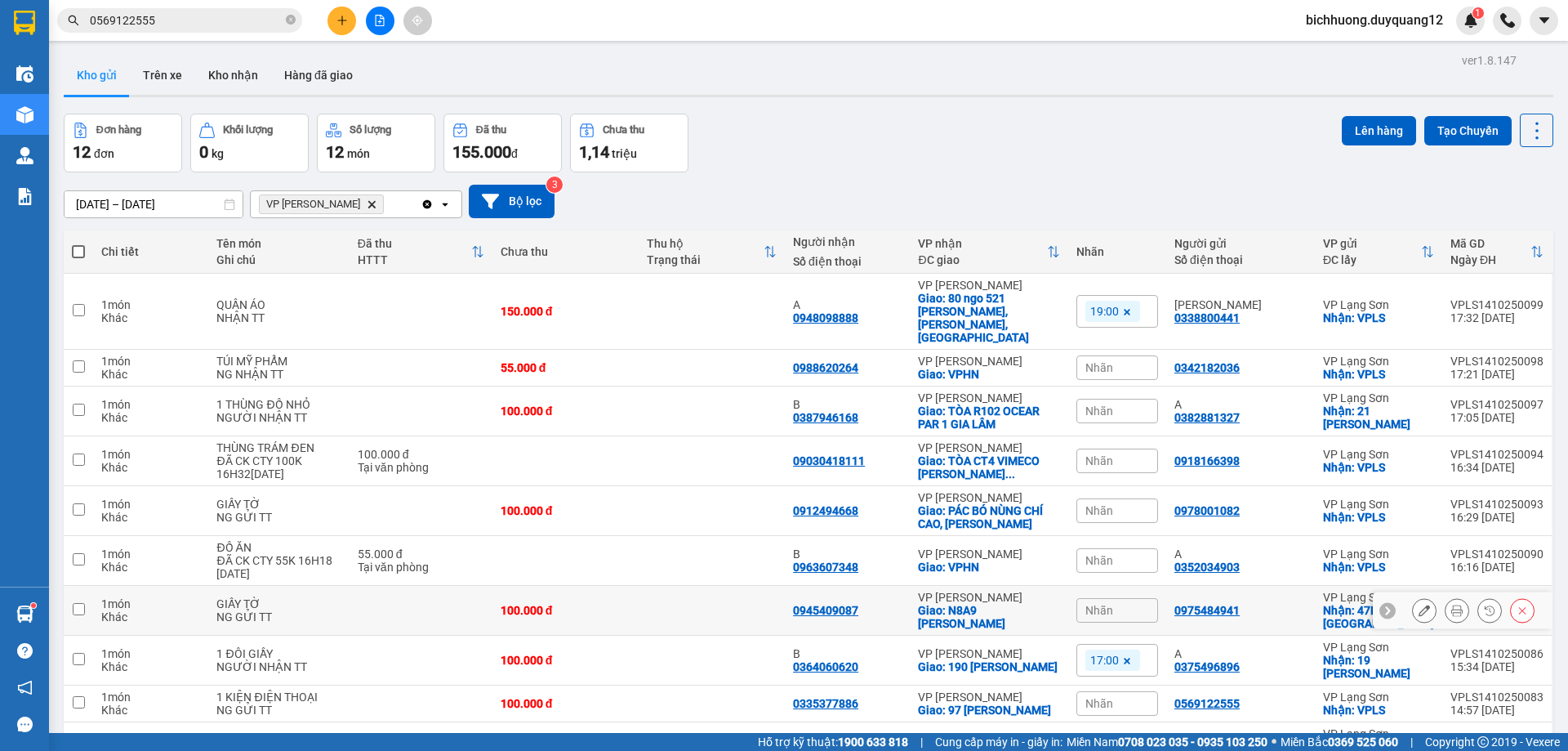
click at [77, 603] on input "checkbox" at bounding box center [79, 609] width 12 height 12
checkbox input "true"
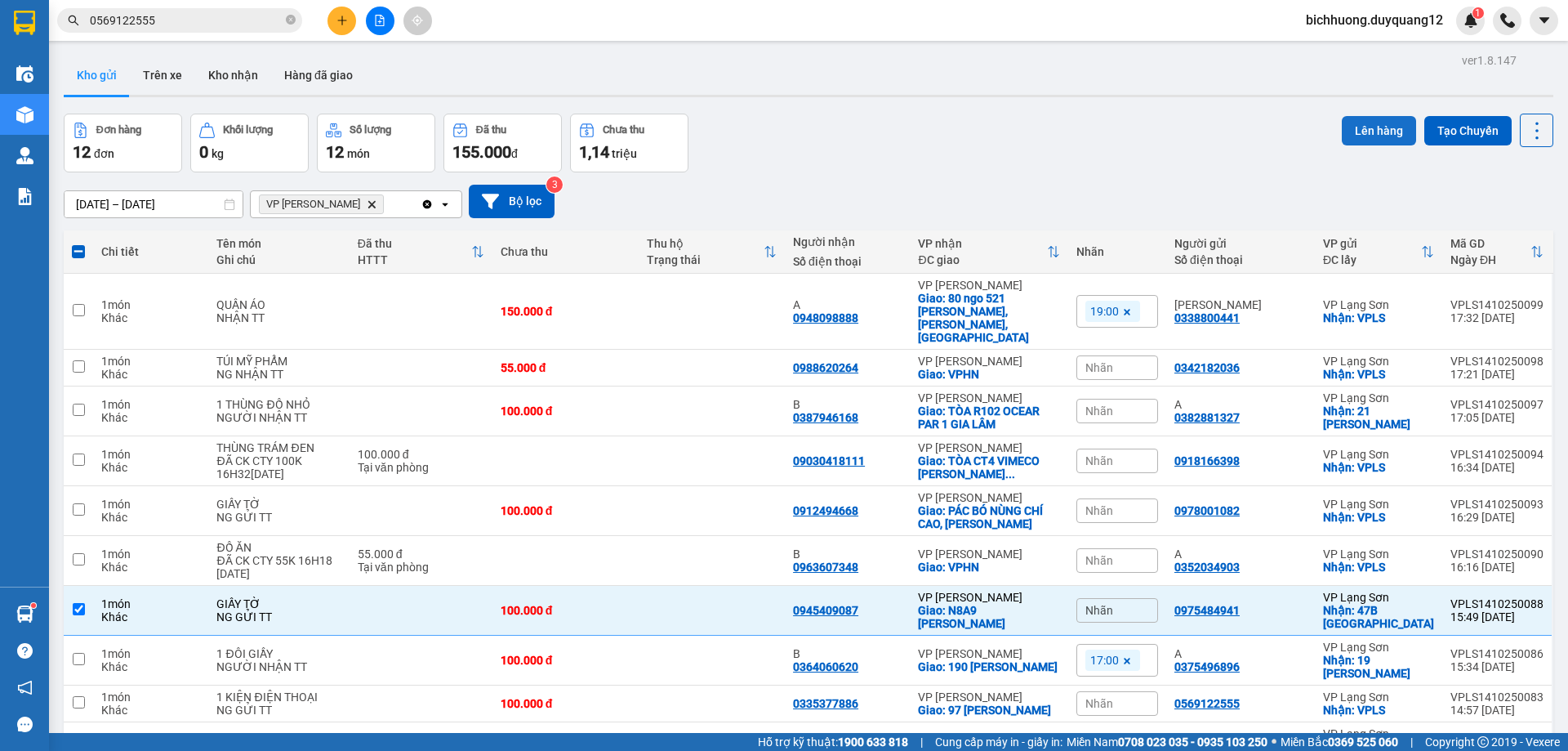
click at [1373, 132] on button "Lên hàng" at bounding box center [1378, 131] width 75 height 30
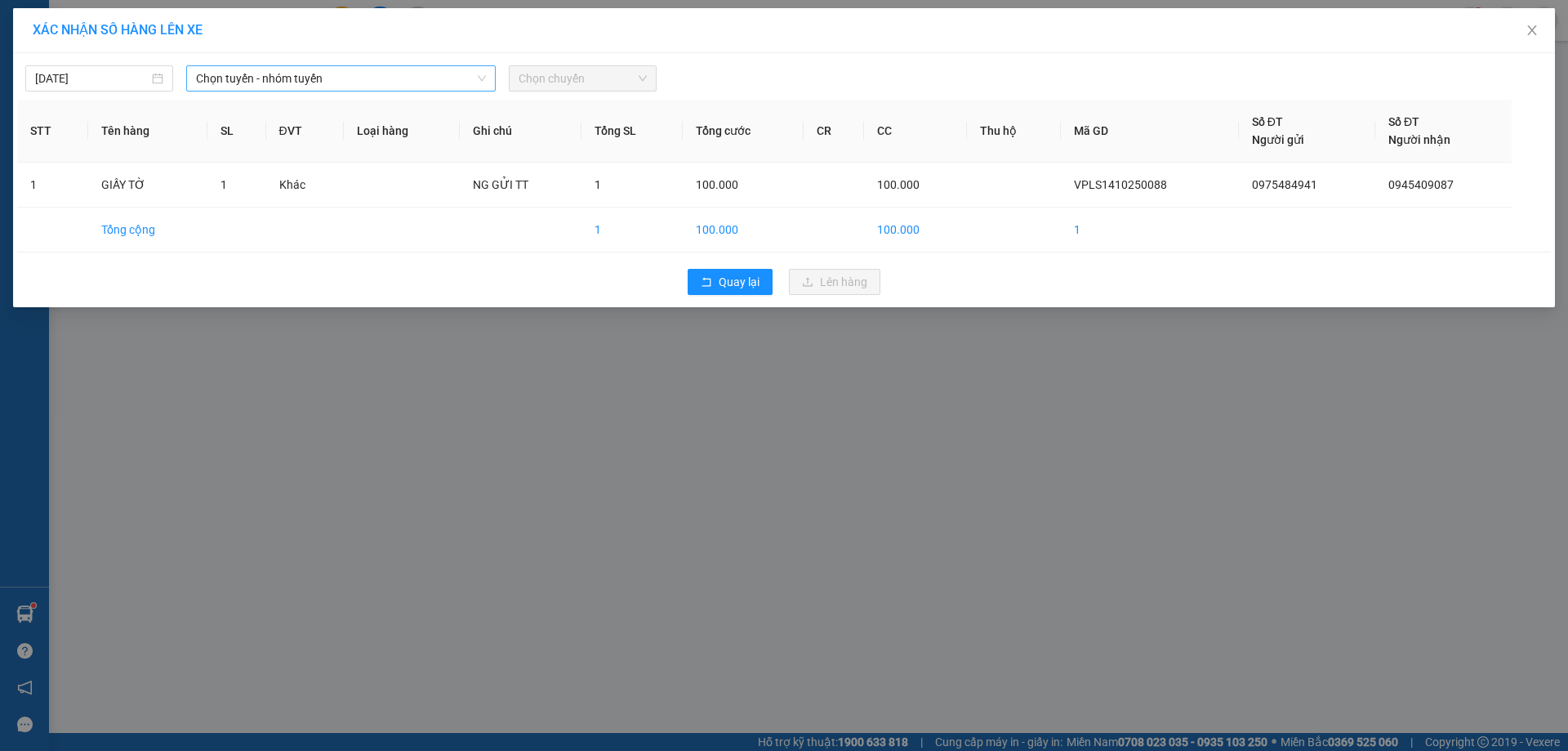
click at [482, 80] on icon "down" at bounding box center [481, 79] width 8 height 6
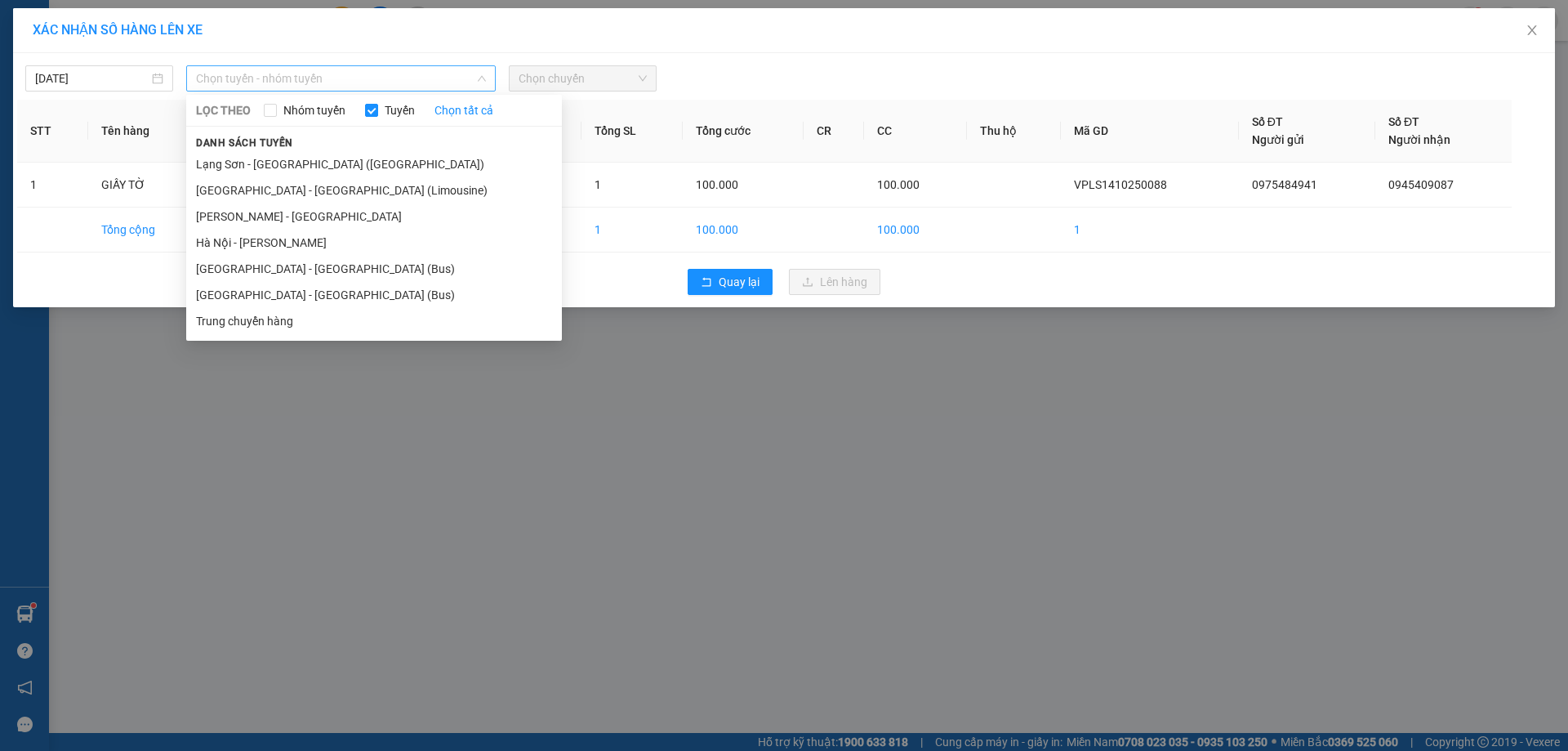
click at [471, 78] on span "Chọn tuyến - nhóm tuyến" at bounding box center [341, 79] width 290 height 25
click at [260, 299] on li "[GEOGRAPHIC_DATA] - [GEOGRAPHIC_DATA] (Bus)" at bounding box center [374, 294] width 376 height 26
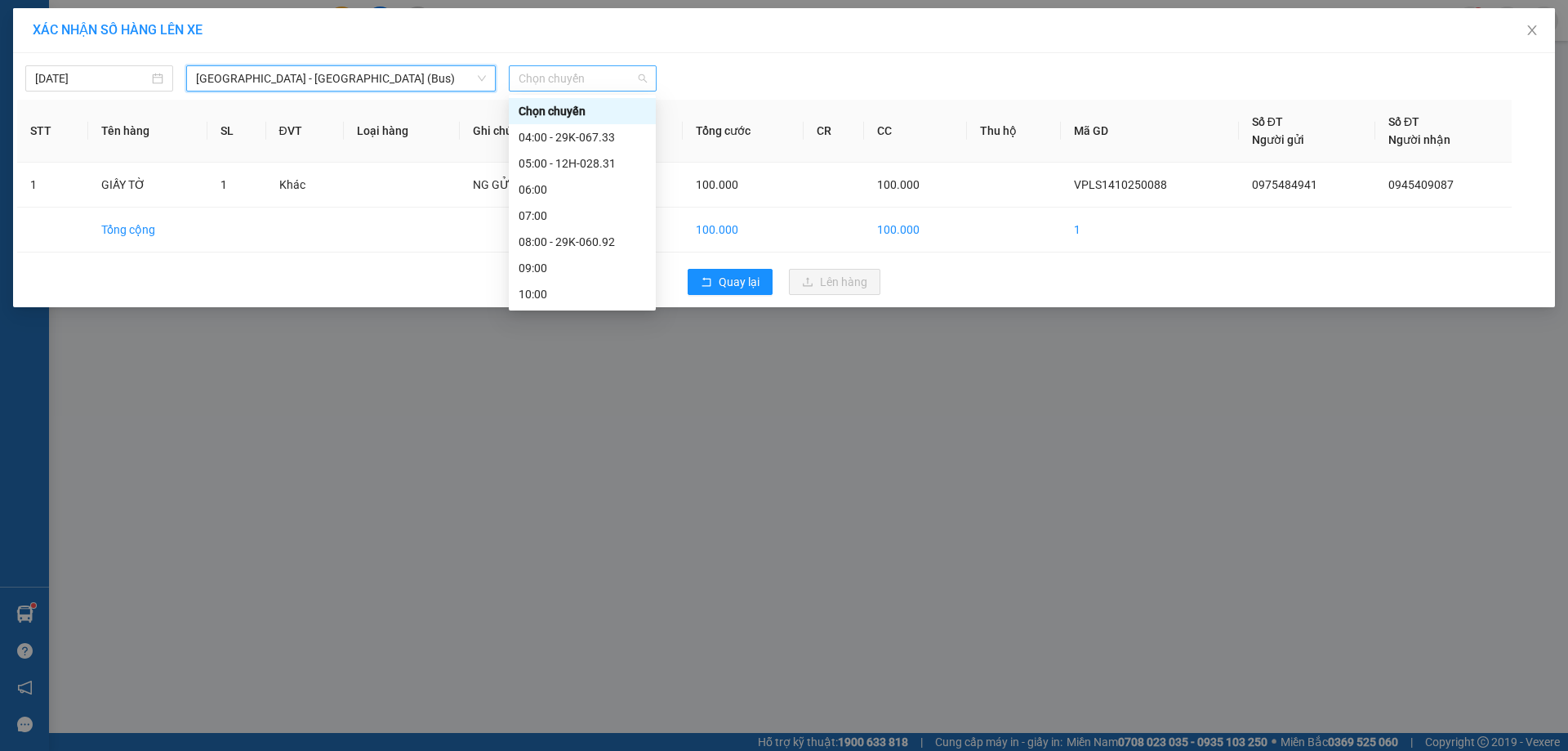
click at [641, 80] on span "Chọn chuyến" at bounding box center [583, 79] width 128 height 25
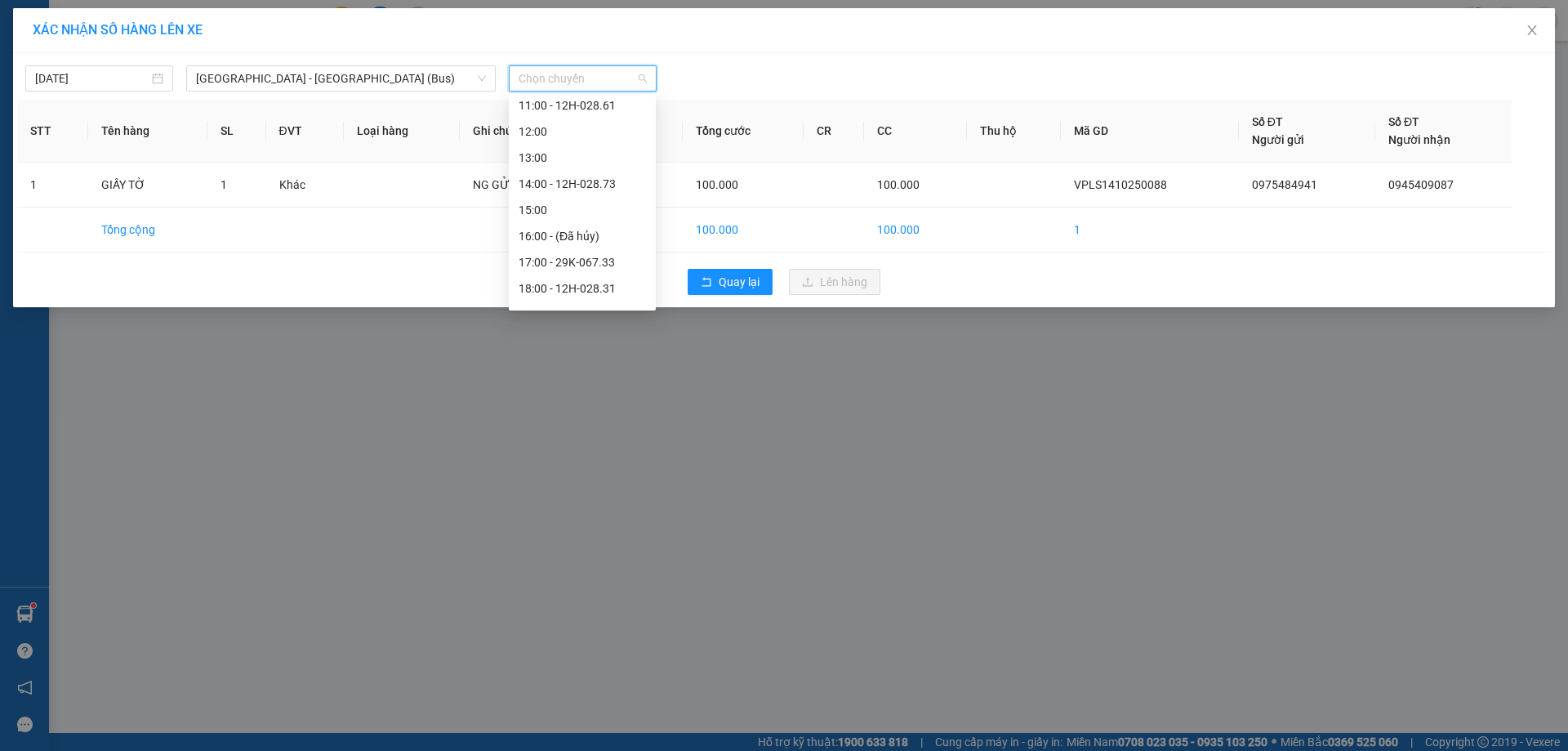
scroll to position [231, 0]
click at [572, 249] on div "17:00 - 29K-067.33" at bounding box center [583, 246] width 127 height 18
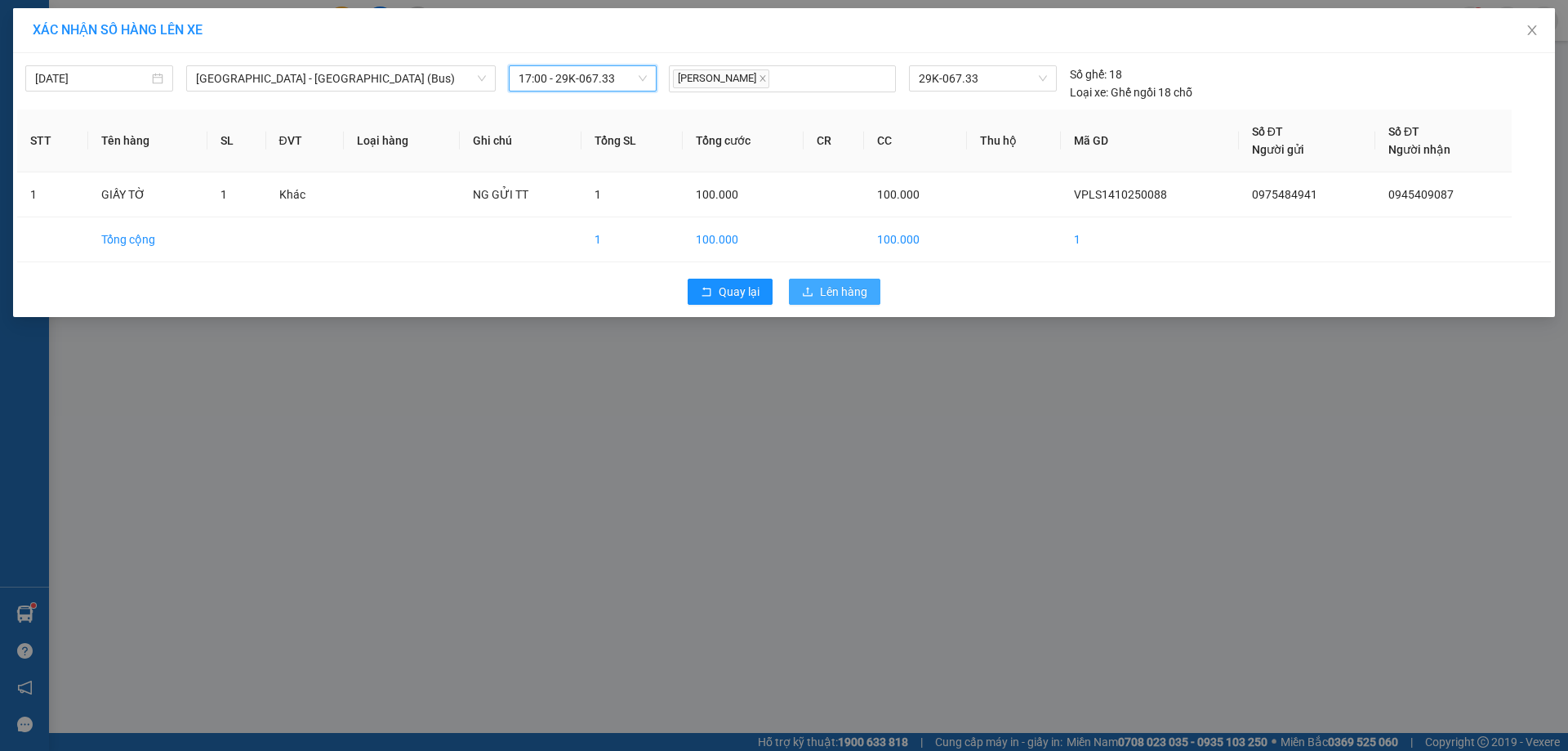
click at [845, 294] on span "Lên hàng" at bounding box center [844, 291] width 48 height 18
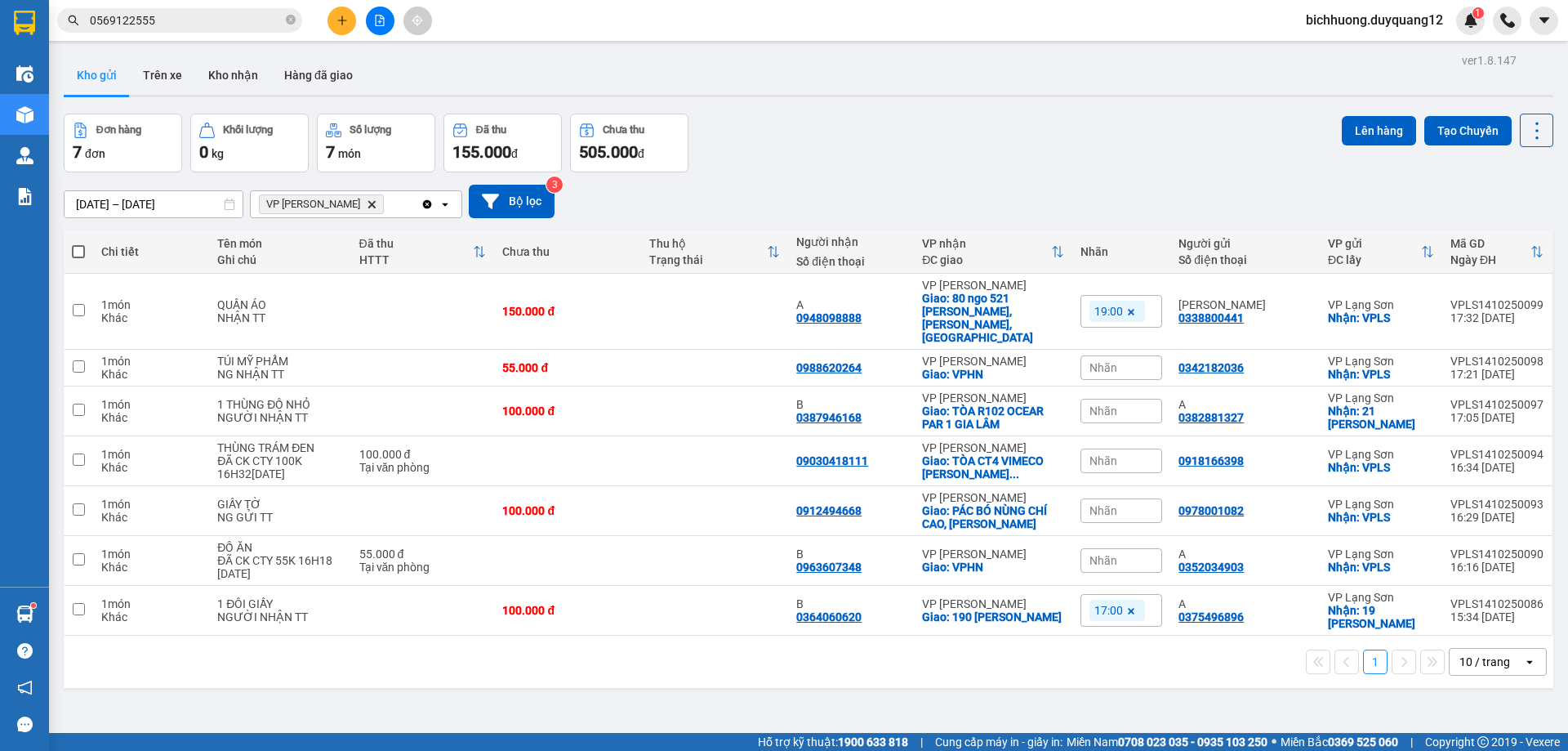
click at [1104, 405] on span "Nhãn" at bounding box center [1104, 411] width 28 height 13
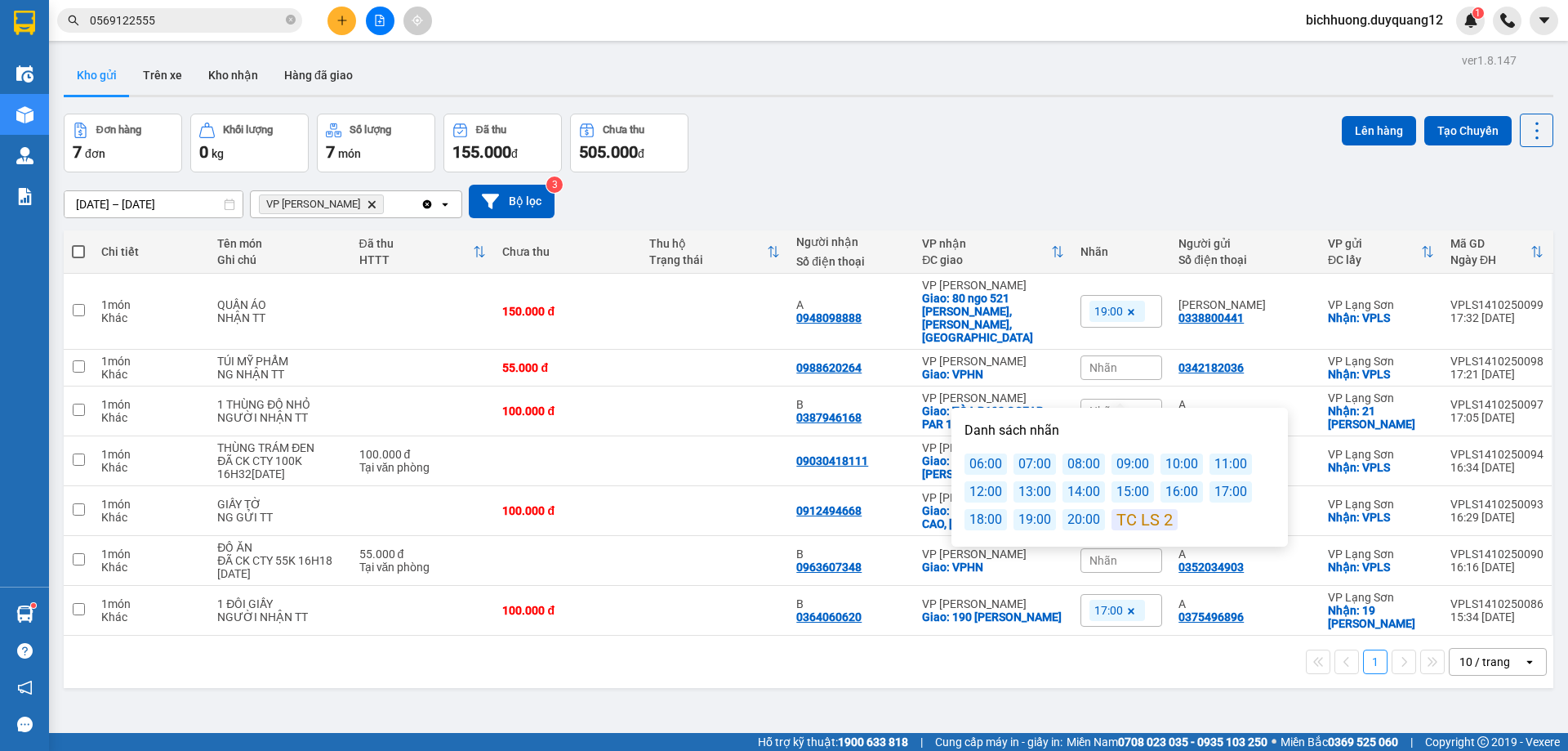
click at [1074, 471] on div "08:00" at bounding box center [1083, 464] width 43 height 21
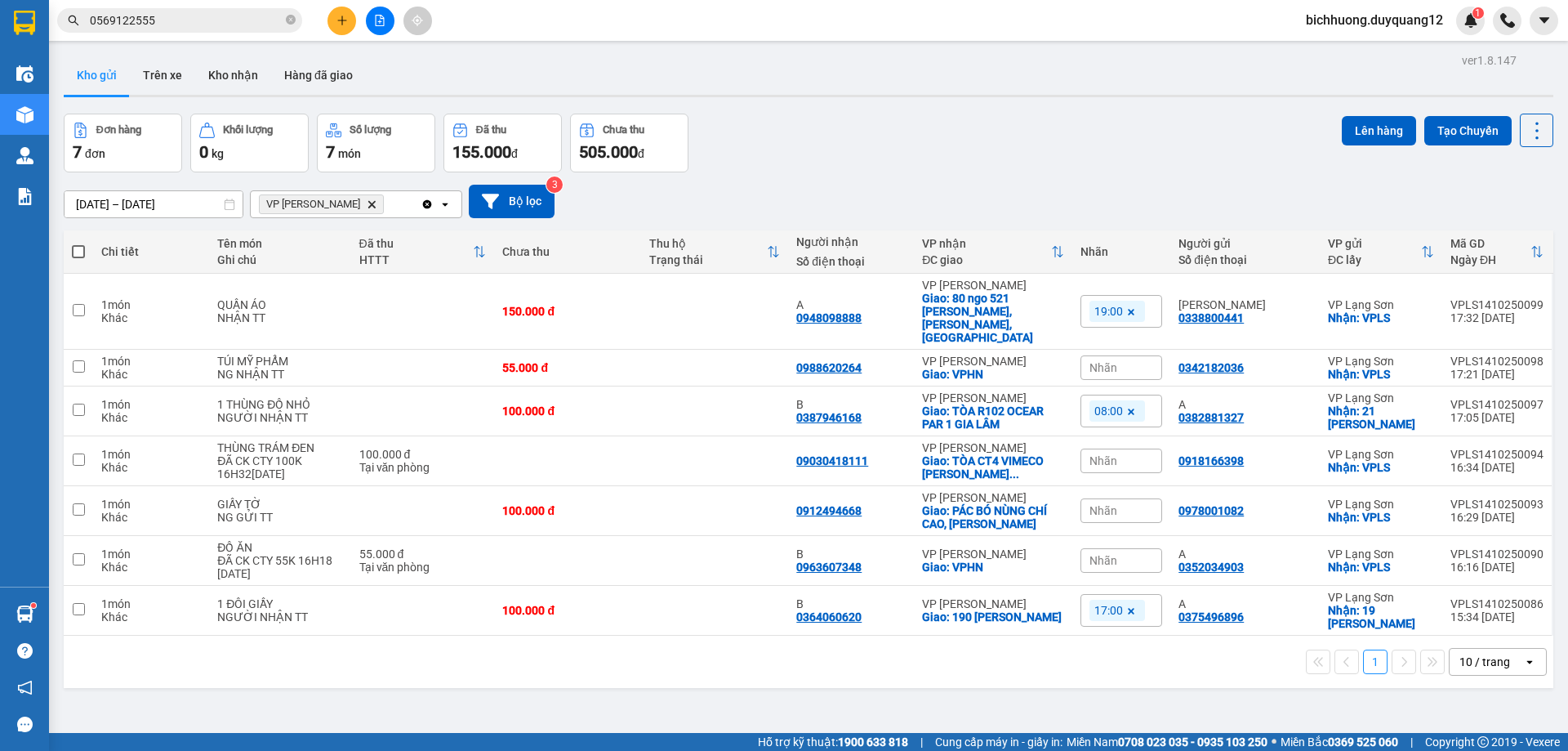
click at [1196, 138] on div "Đơn hàng 7 đơn Khối lượng 0 kg Số lượng 7 món Đã thu 155.000 đ Chưa thu 505.000…" at bounding box center [808, 142] width 1489 height 59
click at [80, 404] on input "checkbox" at bounding box center [79, 410] width 12 height 12
checkbox input "true"
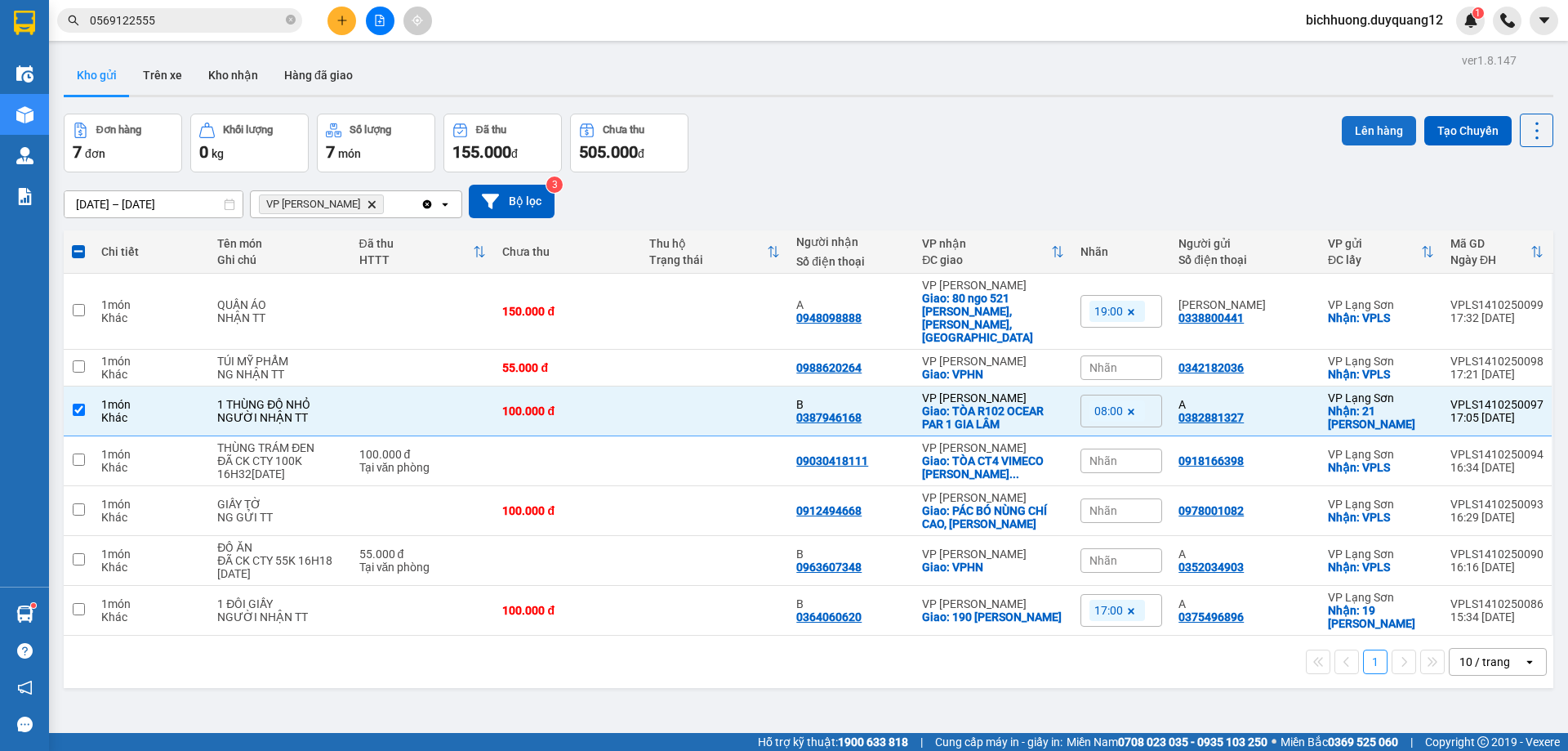
click at [1370, 125] on button "Lên hàng" at bounding box center [1378, 131] width 75 height 30
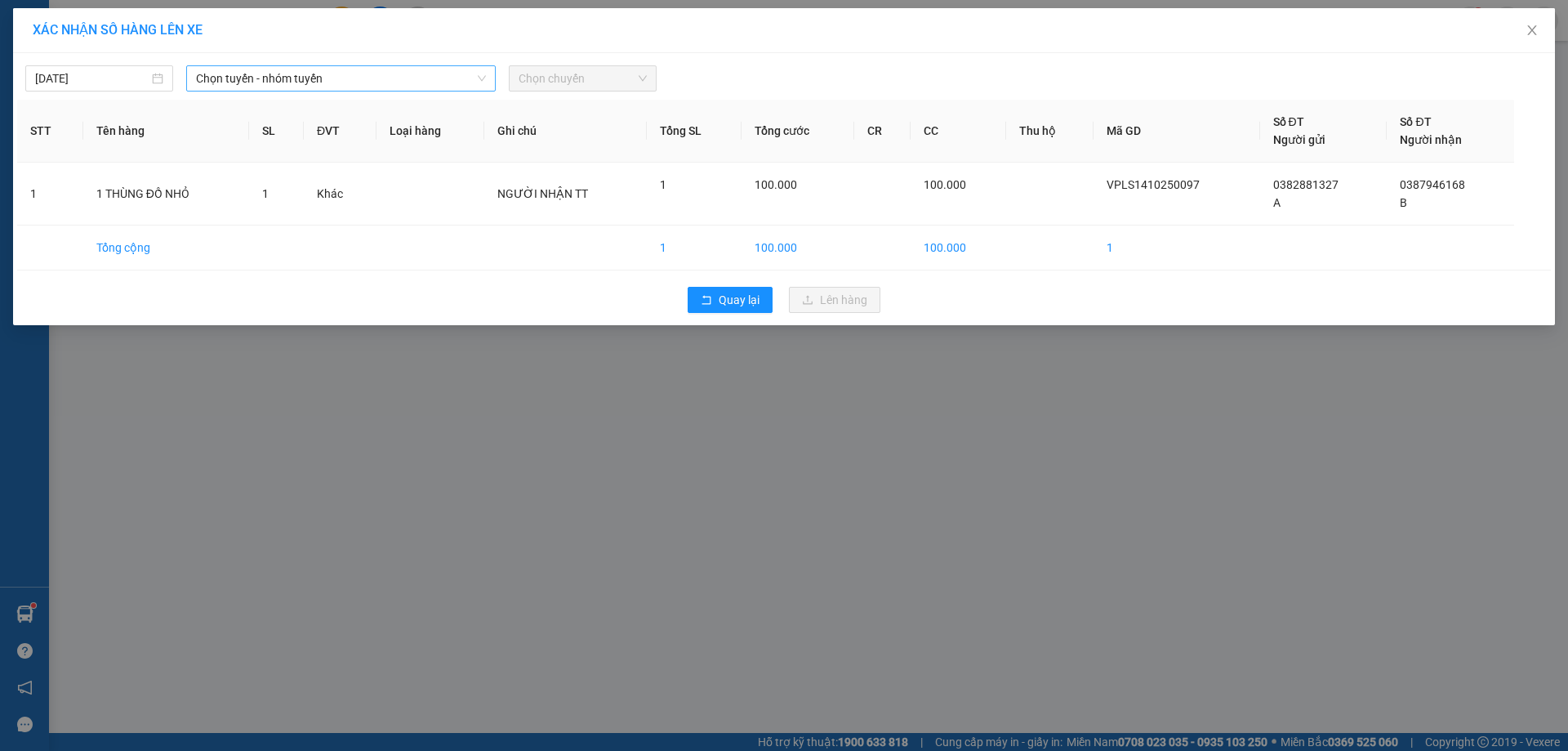
click at [479, 79] on icon "down" at bounding box center [482, 79] width 10 height 10
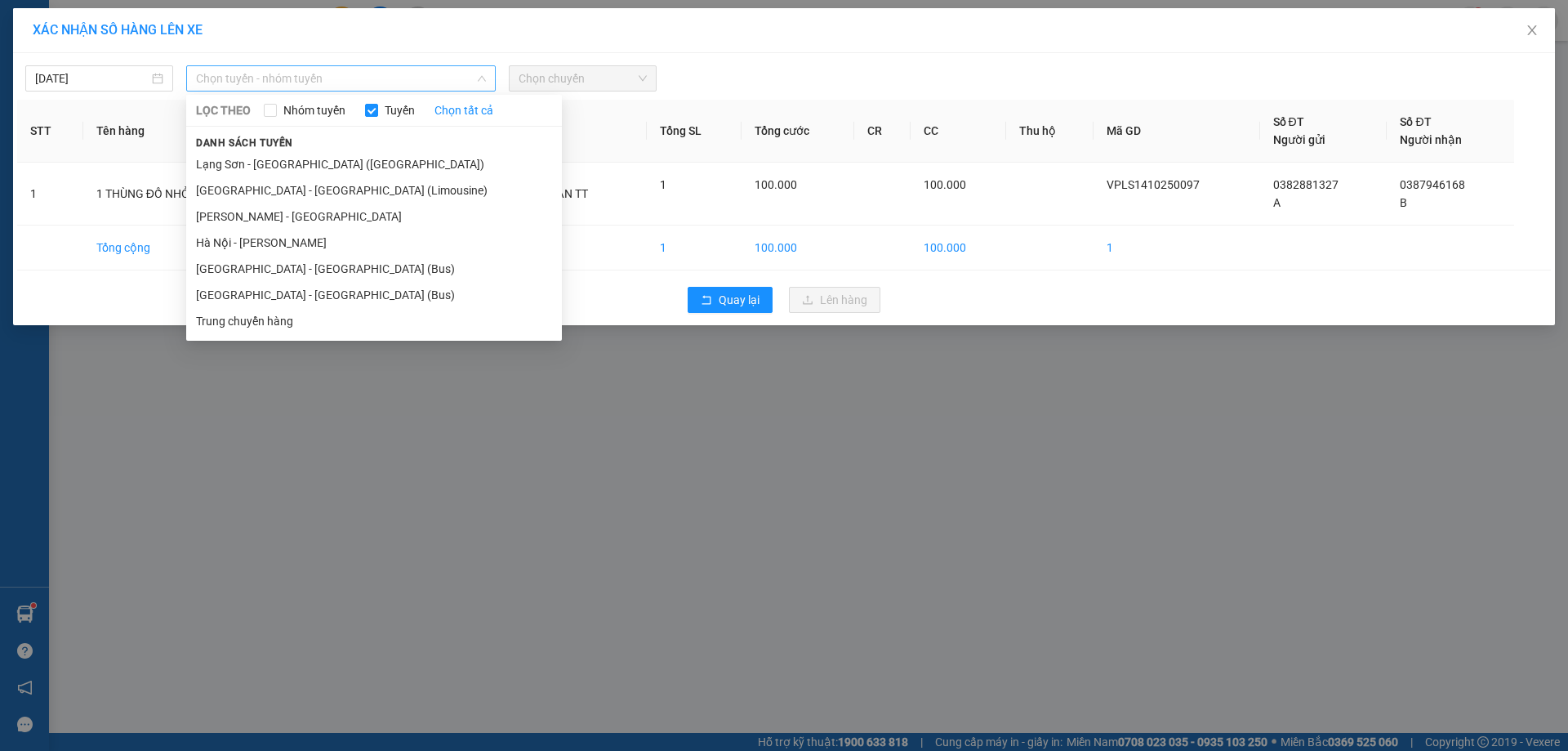
click at [472, 76] on span "Chọn tuyến - nhóm tuyến" at bounding box center [341, 79] width 290 height 25
click at [319, 158] on li "Lạng Sơn - [GEOGRAPHIC_DATA] ([GEOGRAPHIC_DATA])" at bounding box center [374, 164] width 376 height 26
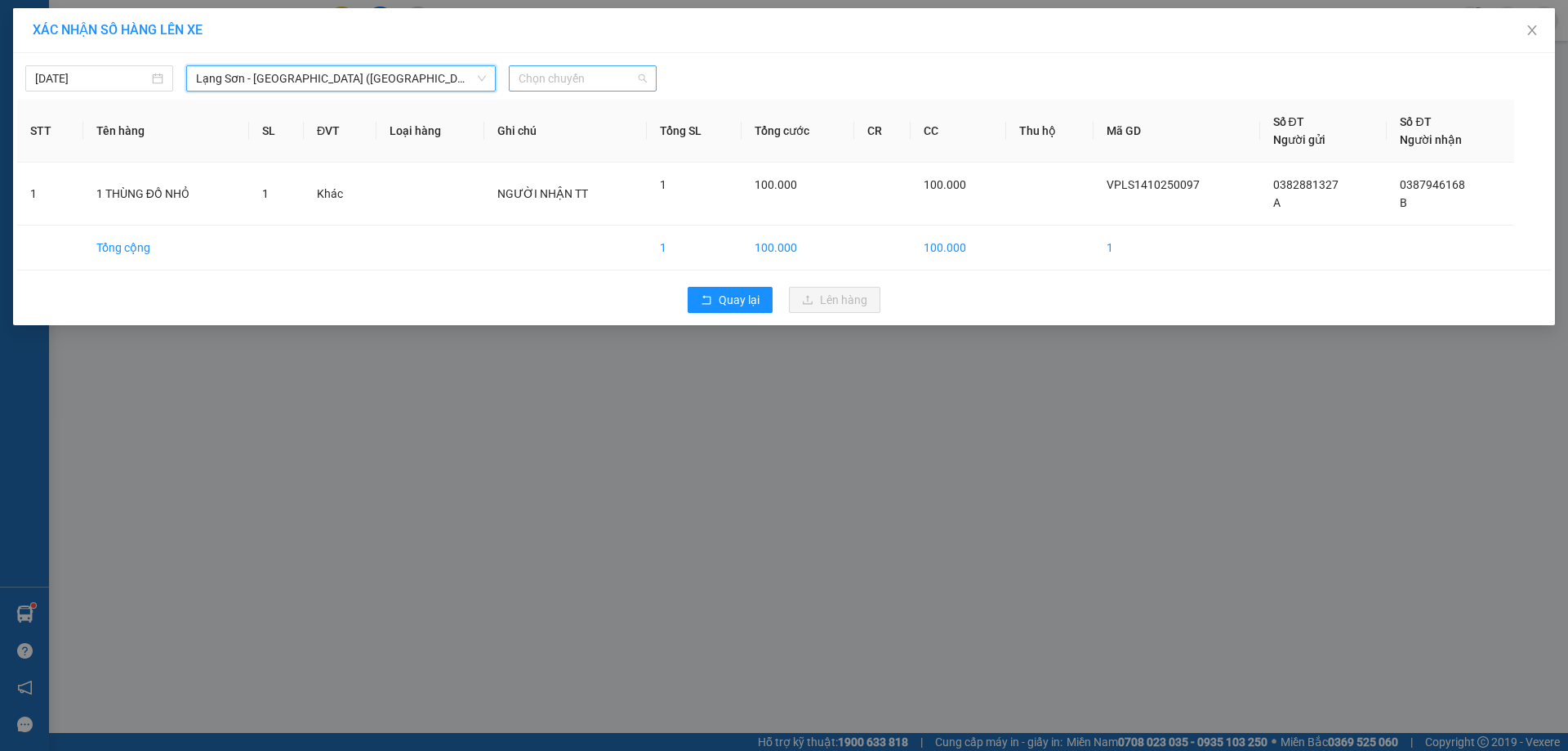
click at [641, 81] on span "Chọn chuyến" at bounding box center [583, 79] width 128 height 25
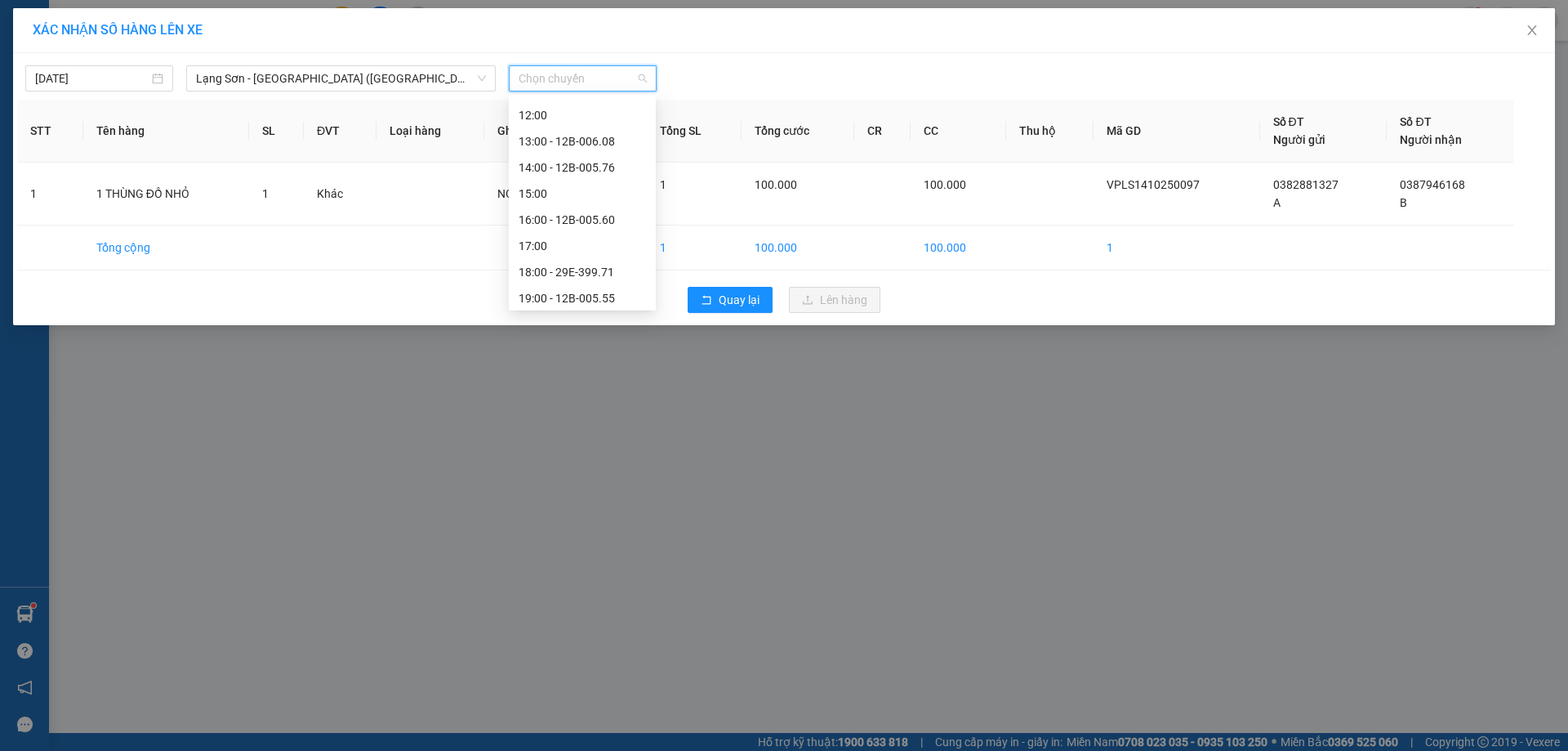
scroll to position [236, 0]
click at [552, 272] on div "18:00 - 29E-399.71" at bounding box center [583, 268] width 127 height 18
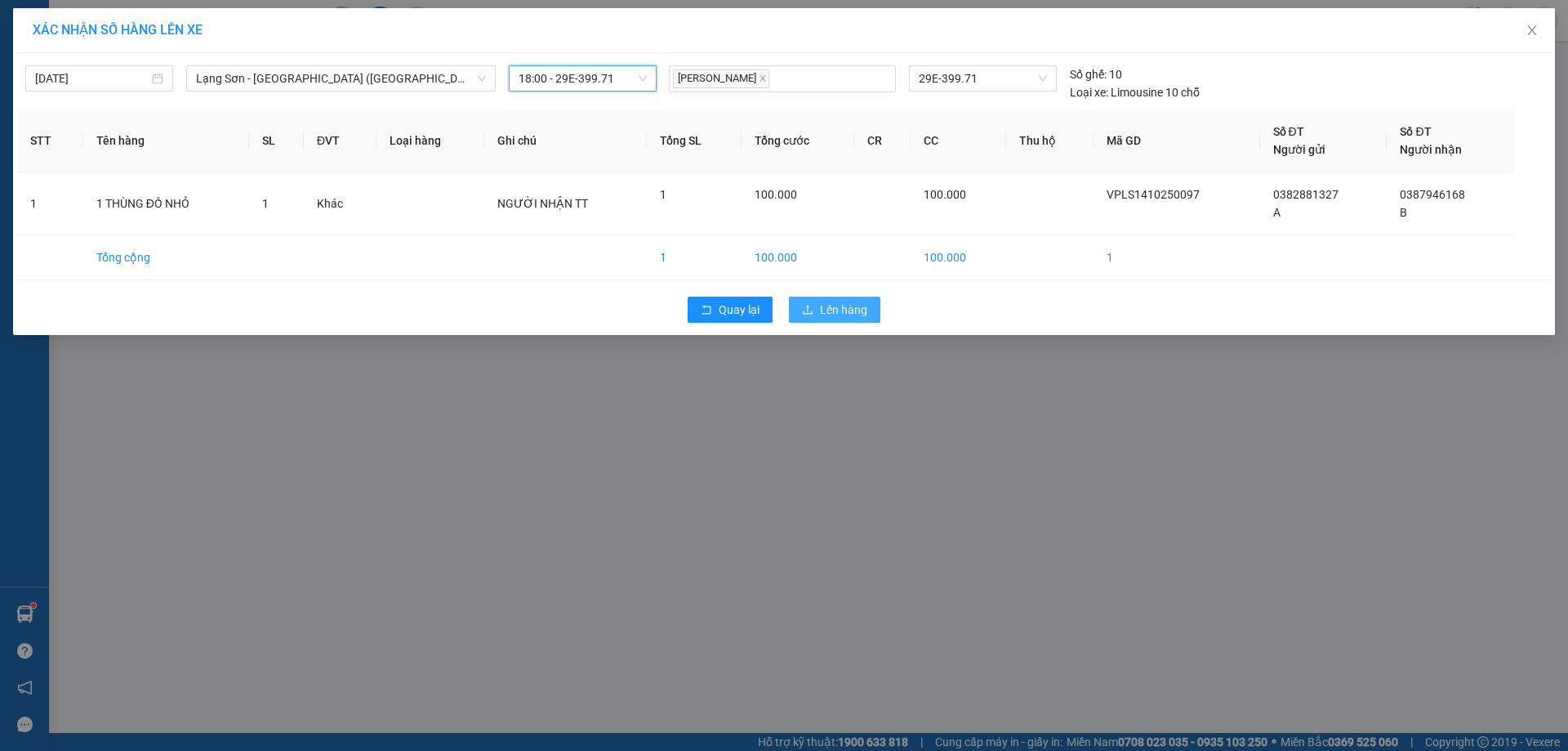
click at [852, 309] on span "Lên hàng" at bounding box center [844, 309] width 48 height 18
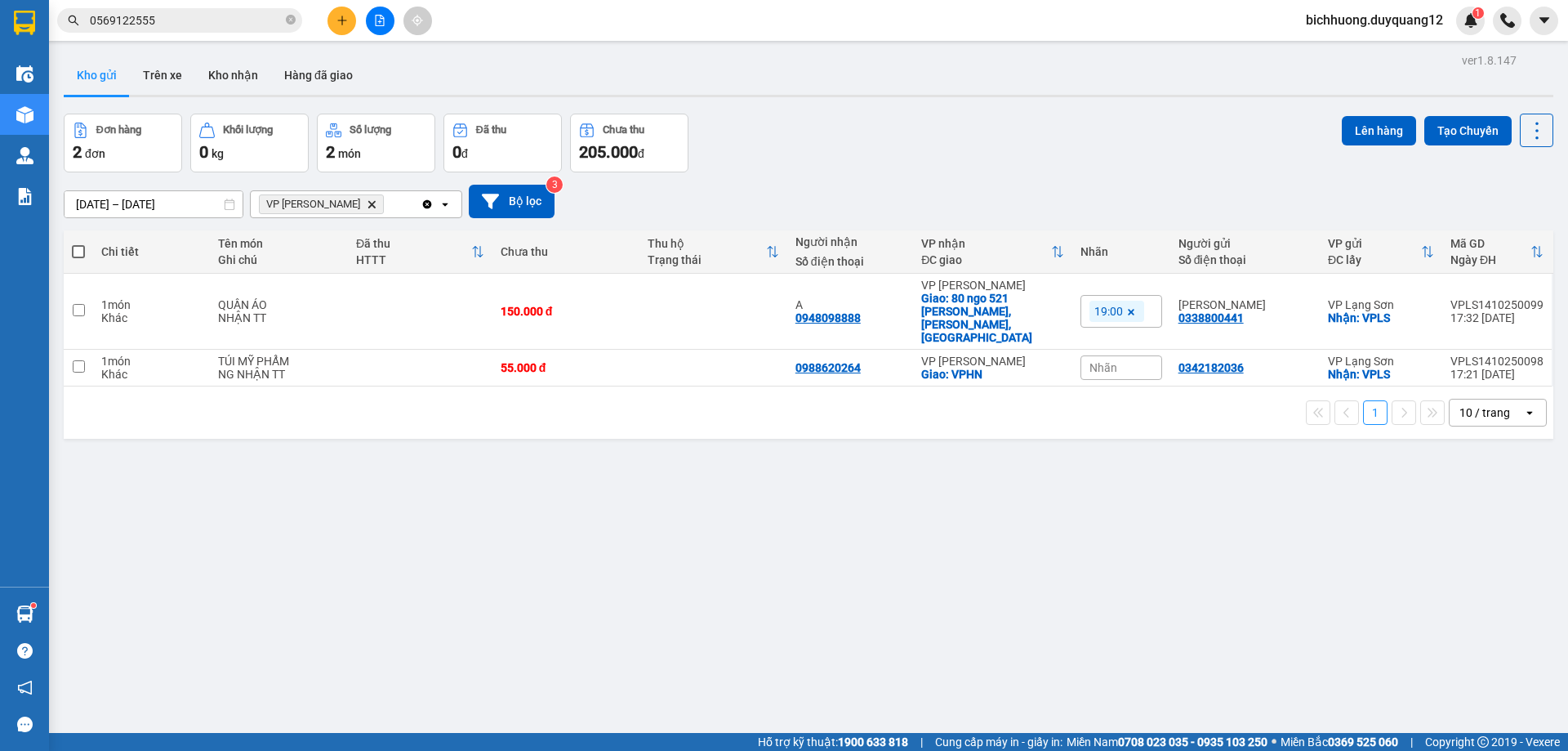
click at [103, 75] on button "Kho gửi" at bounding box center [96, 75] width 67 height 39
click at [531, 204] on button "Bộ lọc" at bounding box center [511, 202] width 86 height 34
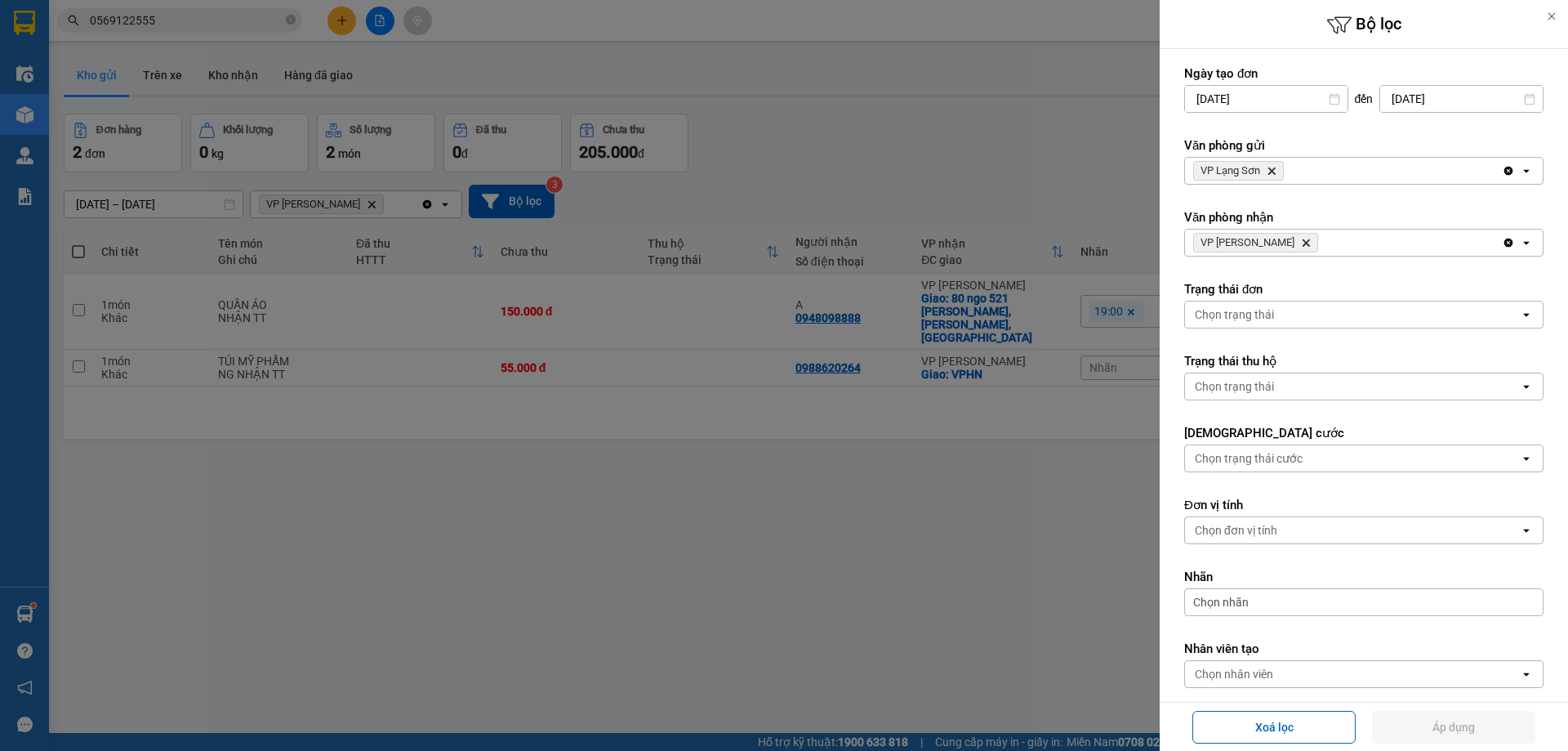
click at [1273, 170] on icon "VP Lạng Sơn, close by backspace" at bounding box center [1271, 170] width 7 height 7
click at [1276, 169] on div "Chọn văn phòng" at bounding box center [1237, 170] width 84 height 16
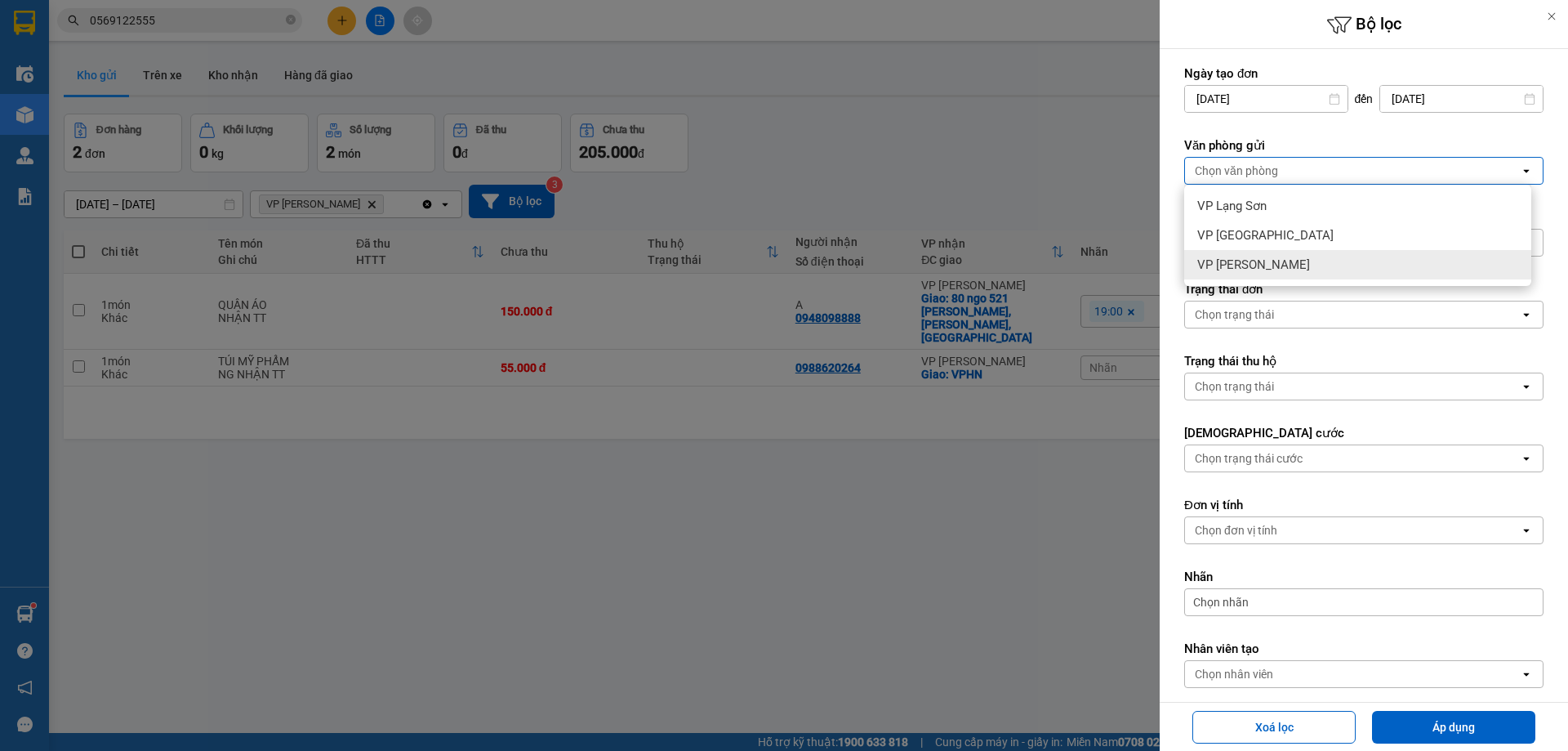
click at [1231, 263] on span "VP [PERSON_NAME]" at bounding box center [1253, 265] width 112 height 16
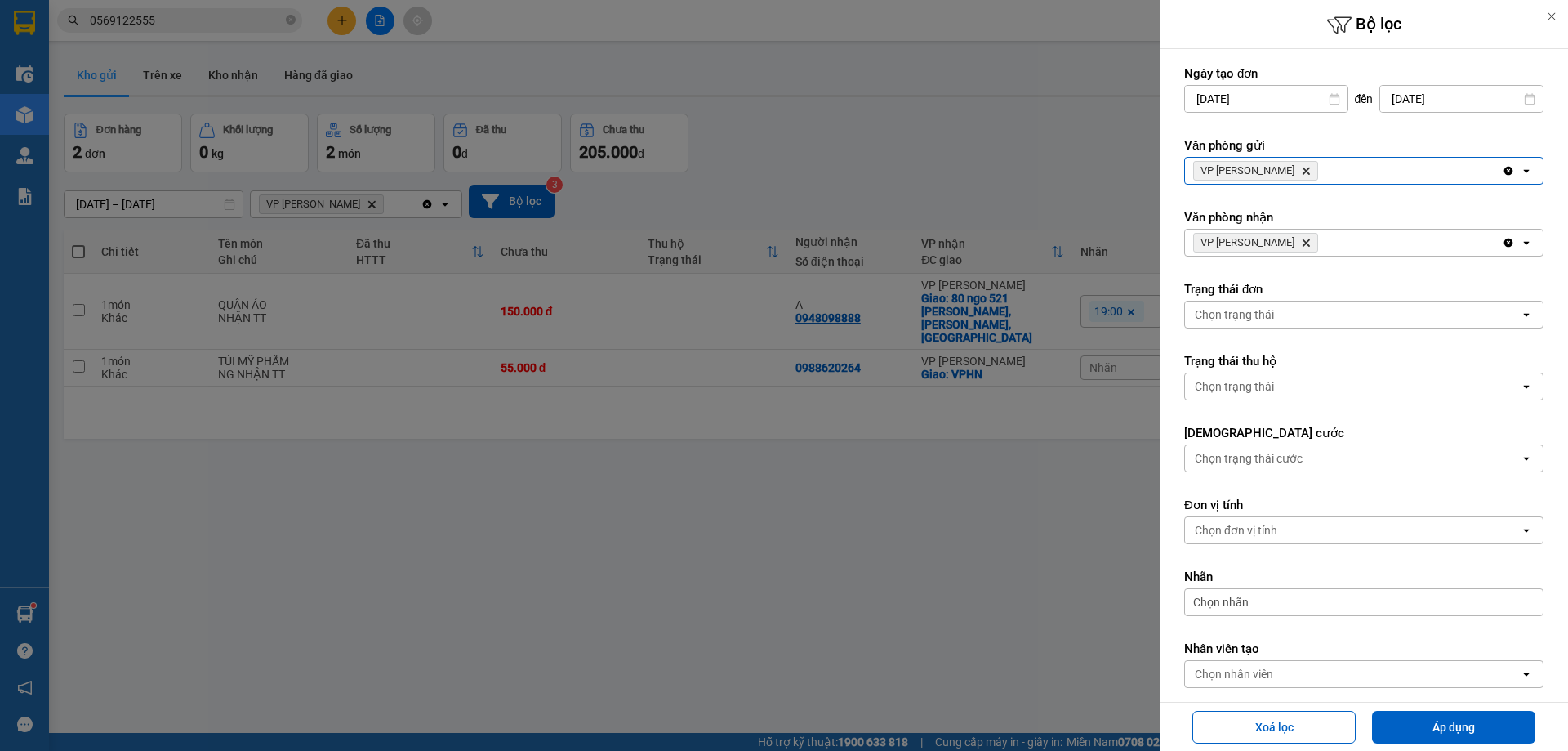
click at [1303, 242] on icon "VP Minh Khai, close by backspace" at bounding box center [1306, 243] width 7 height 7
click at [1277, 242] on div "Chọn văn phòng" at bounding box center [1352, 243] width 335 height 26
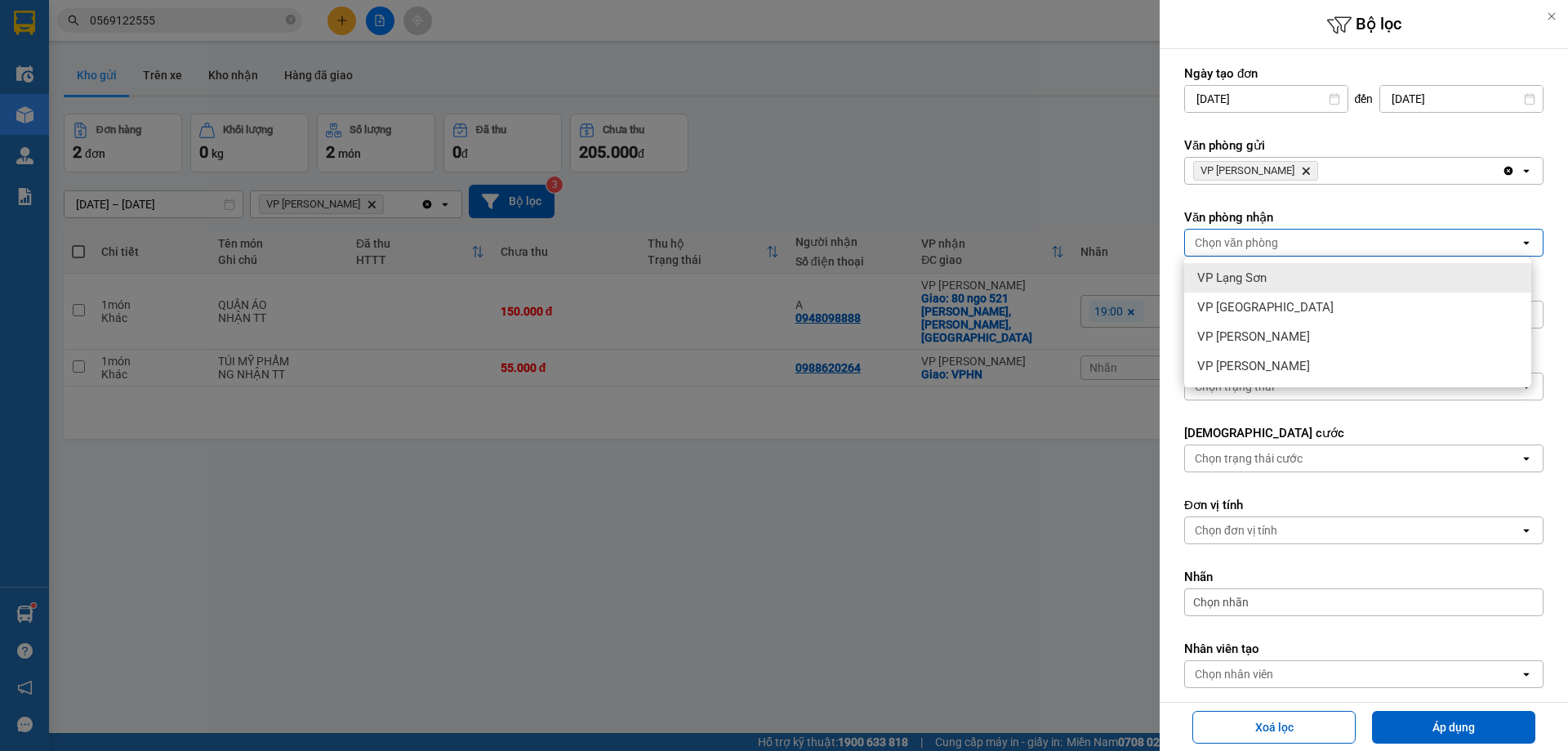
click at [1249, 277] on span "VP Lạng Sơn" at bounding box center [1232, 278] width 70 height 16
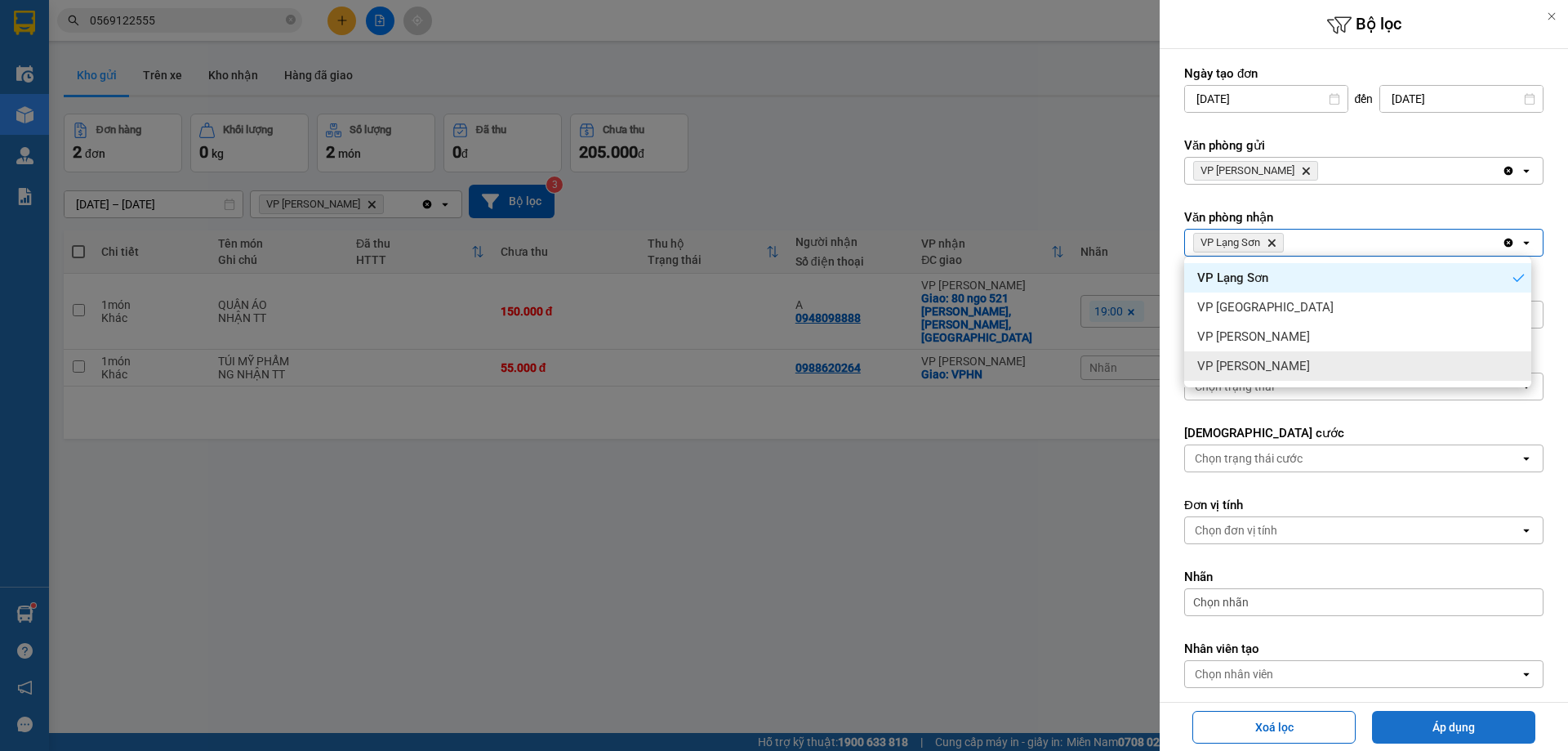
click at [1450, 715] on button "Áp dụng" at bounding box center [1454, 727] width 163 height 33
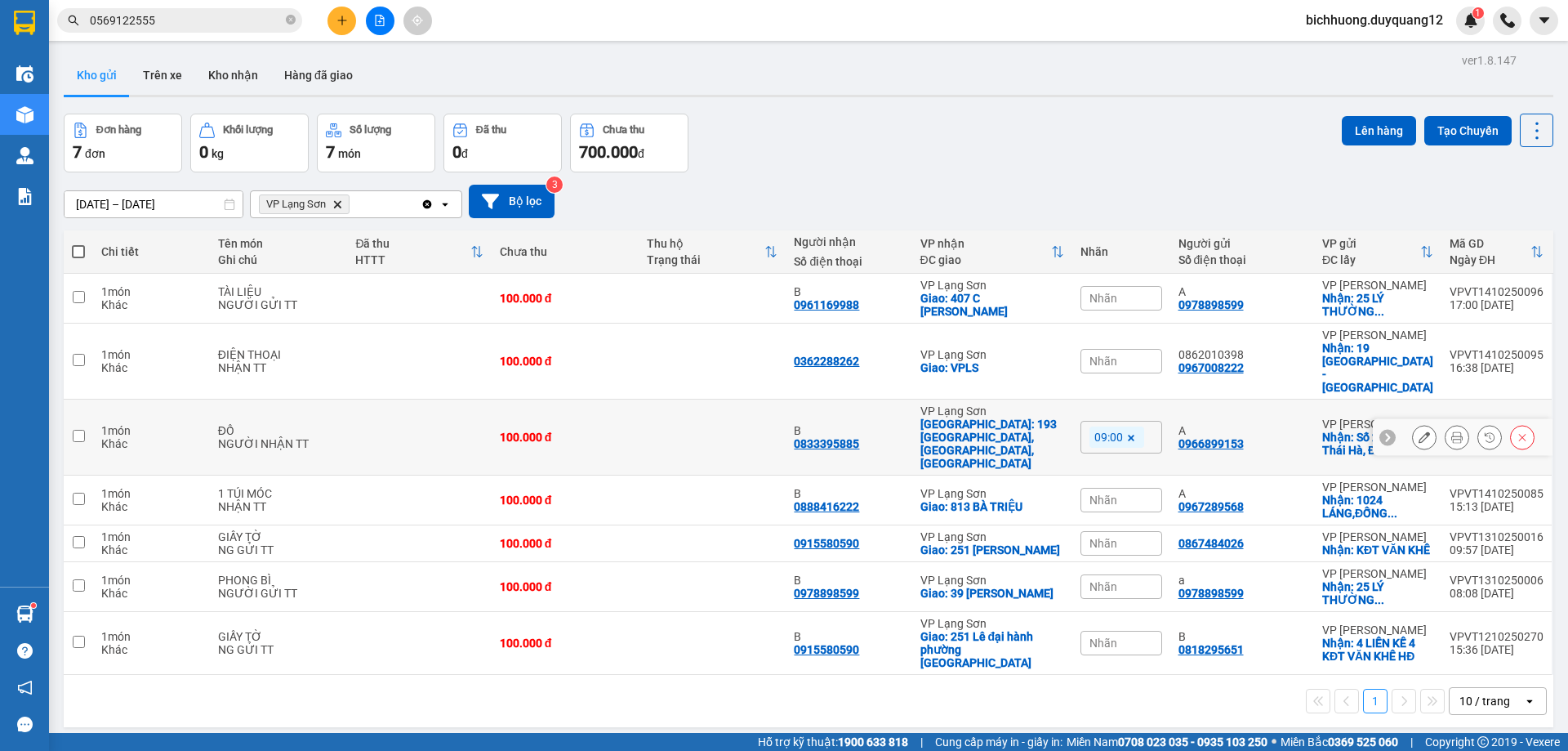
click at [1419, 432] on icon at bounding box center [1424, 437] width 11 height 11
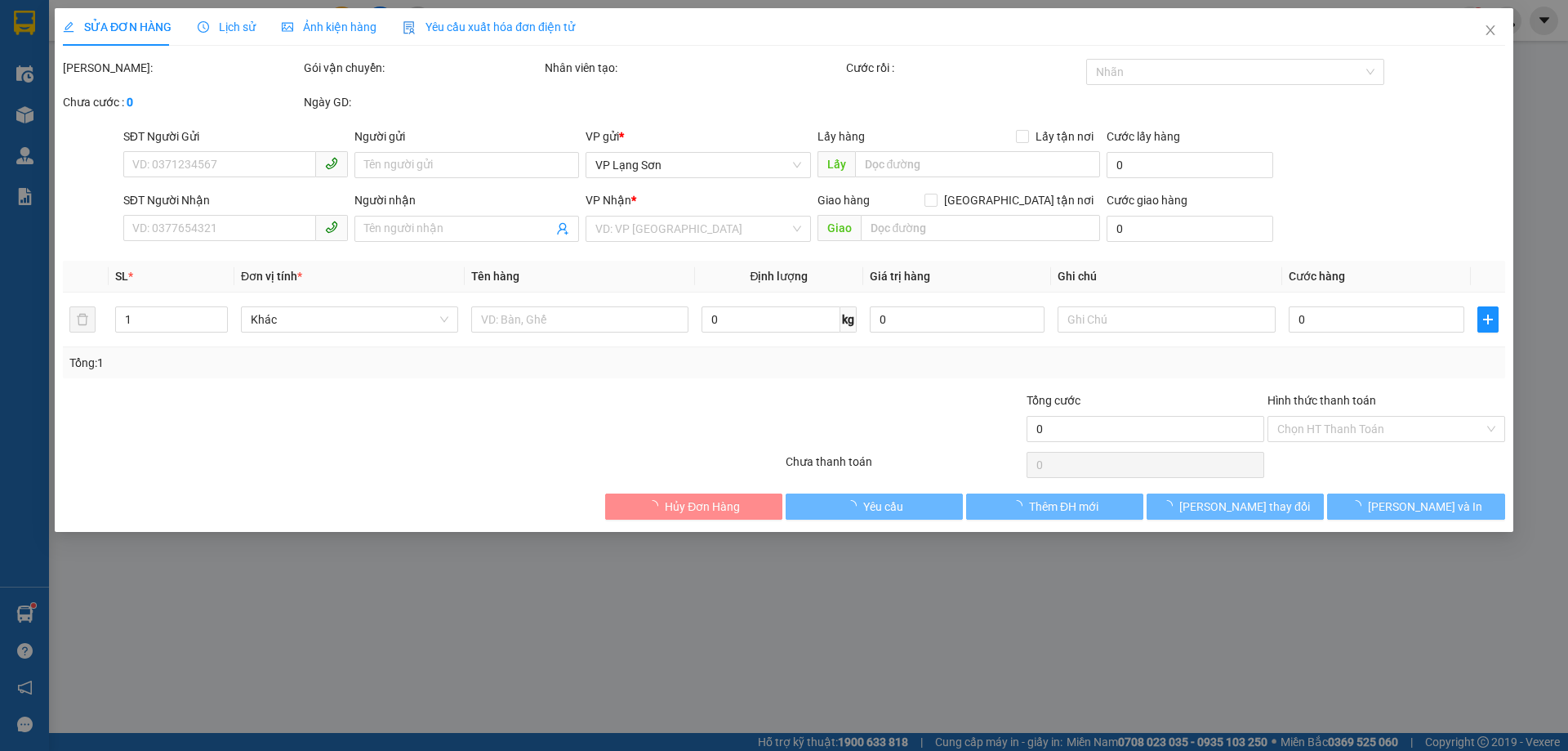
type input "0966899153"
type input "A"
checkbox input "true"
type input "Số 21, ngõ [GEOGRAPHIC_DATA], [GEOGRAPHIC_DATA], [GEOGRAPHIC_DATA]"
type input "0833395885"
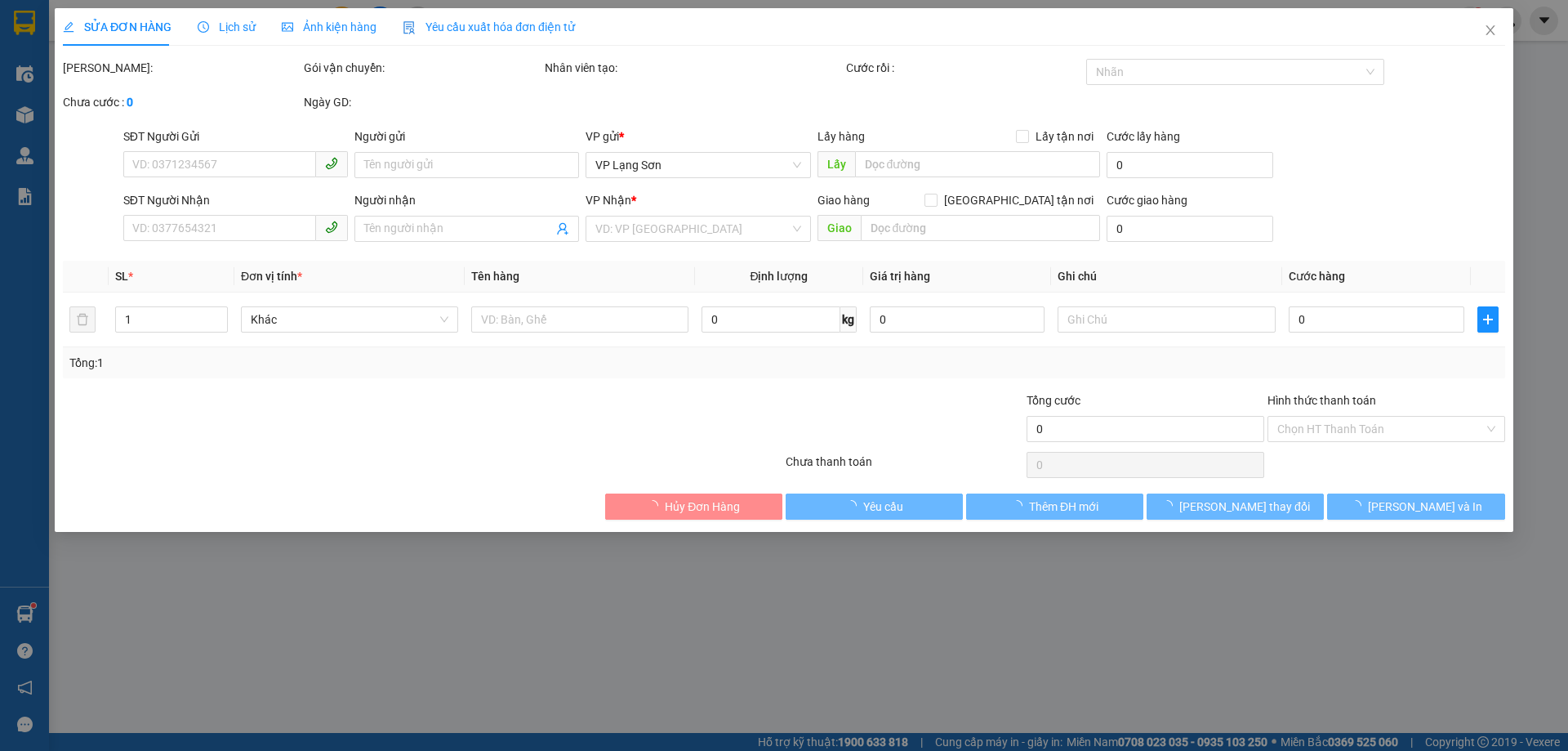
type input "B"
checkbox input "true"
type input "193 [GEOGRAPHIC_DATA],[GEOGRAPHIC_DATA], [GEOGRAPHIC_DATA]"
type input "100.000"
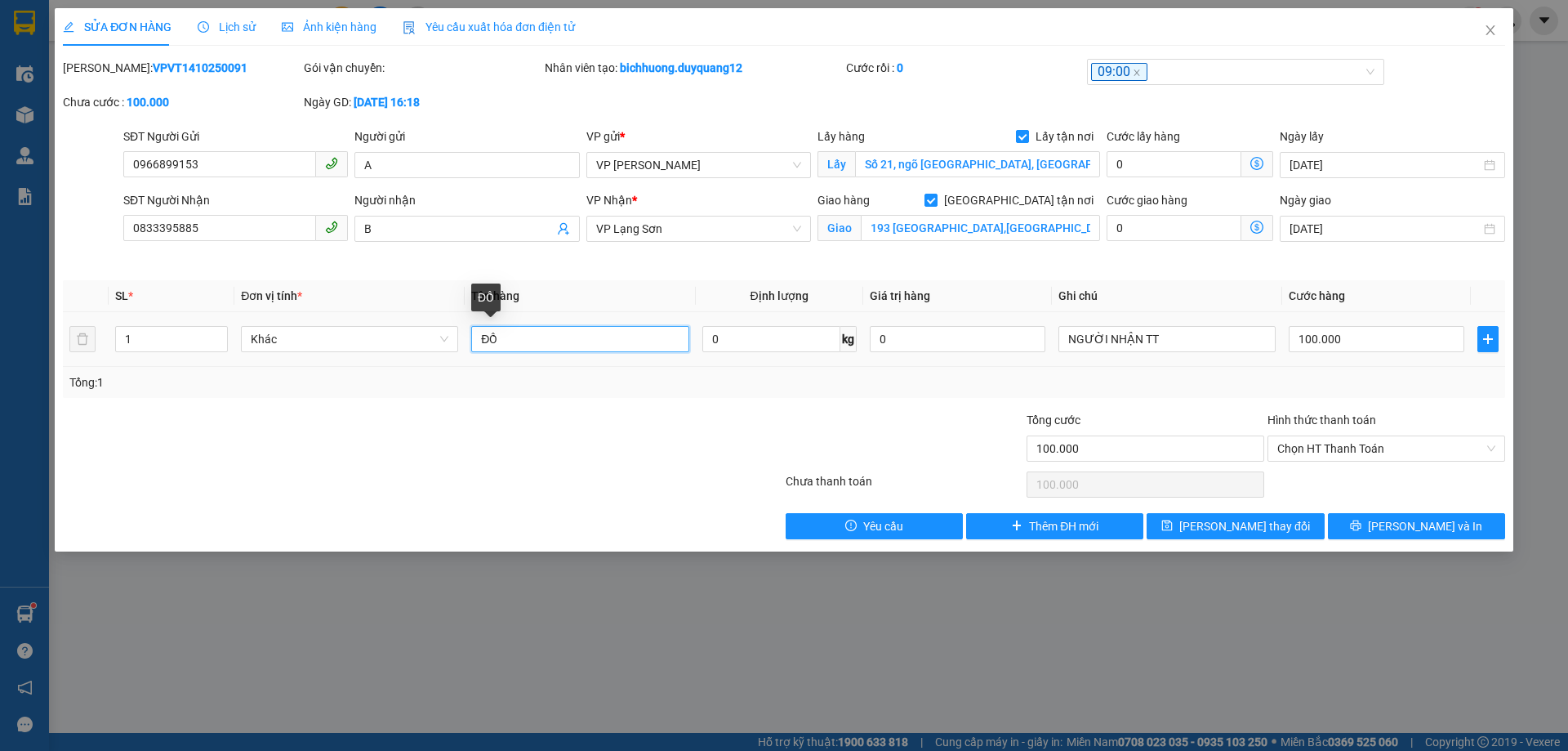
click at [532, 345] on input "ĐỒ" at bounding box center [580, 339] width 217 height 26
type input "ĐỒ ( GỬI CHUYẾN 9H 15/10)"
click at [1224, 524] on span "[PERSON_NAME] thay đổi" at bounding box center [1244, 526] width 130 height 18
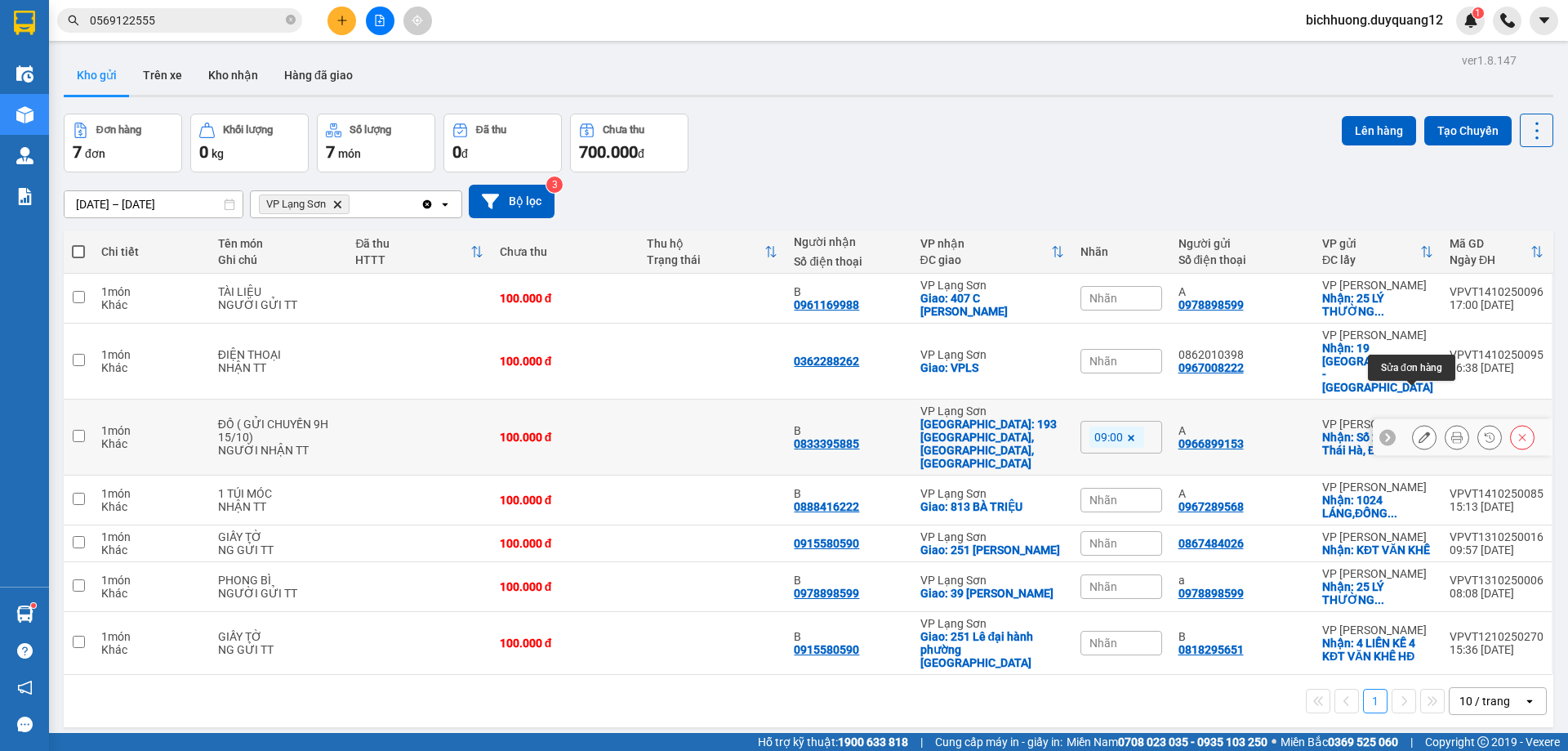
click at [1413, 423] on button at bounding box center [1424, 437] width 23 height 29
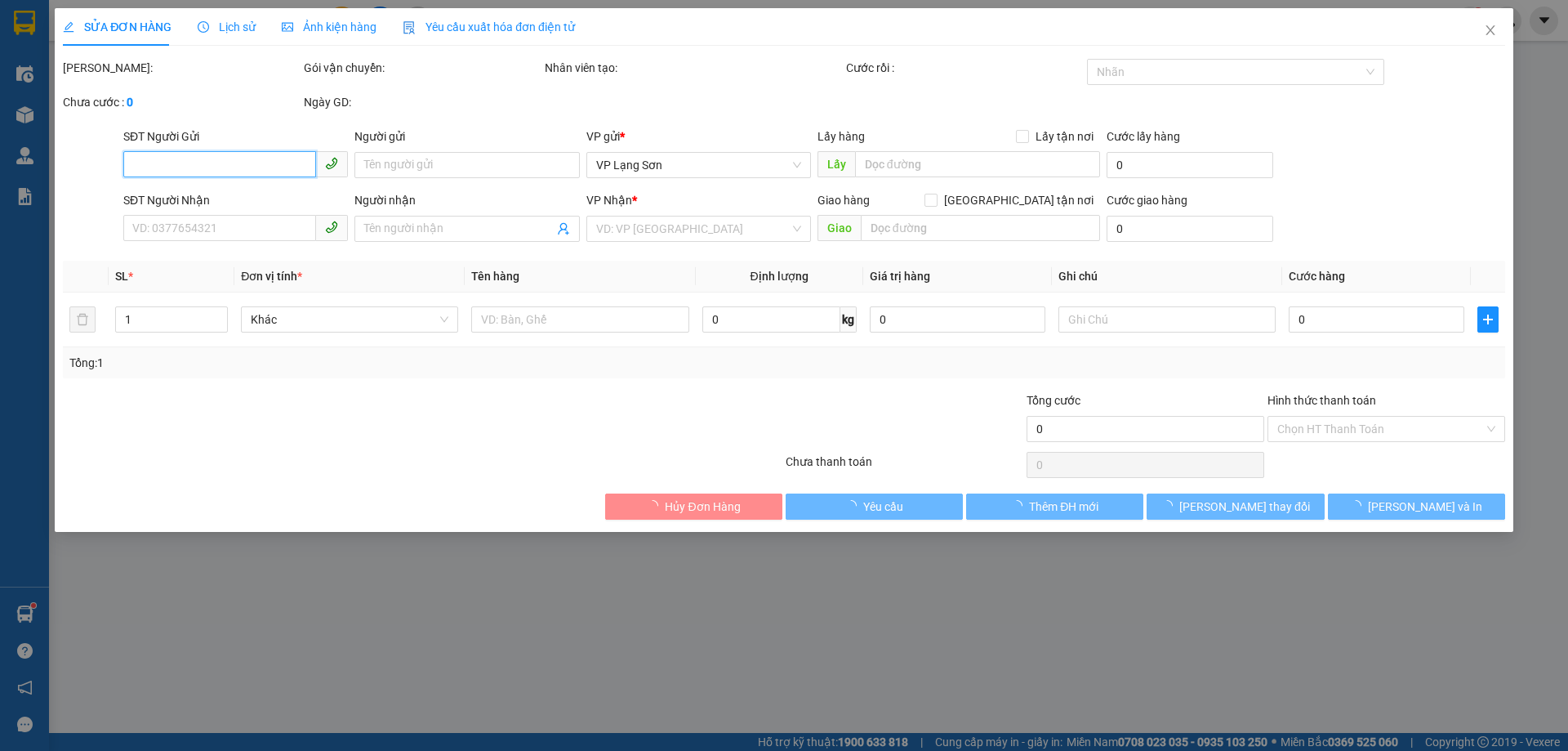
type input "0966899153"
type input "A"
checkbox input "true"
type input "Số 21, ngõ [GEOGRAPHIC_DATA], [GEOGRAPHIC_DATA], [GEOGRAPHIC_DATA]"
type input "0833395885"
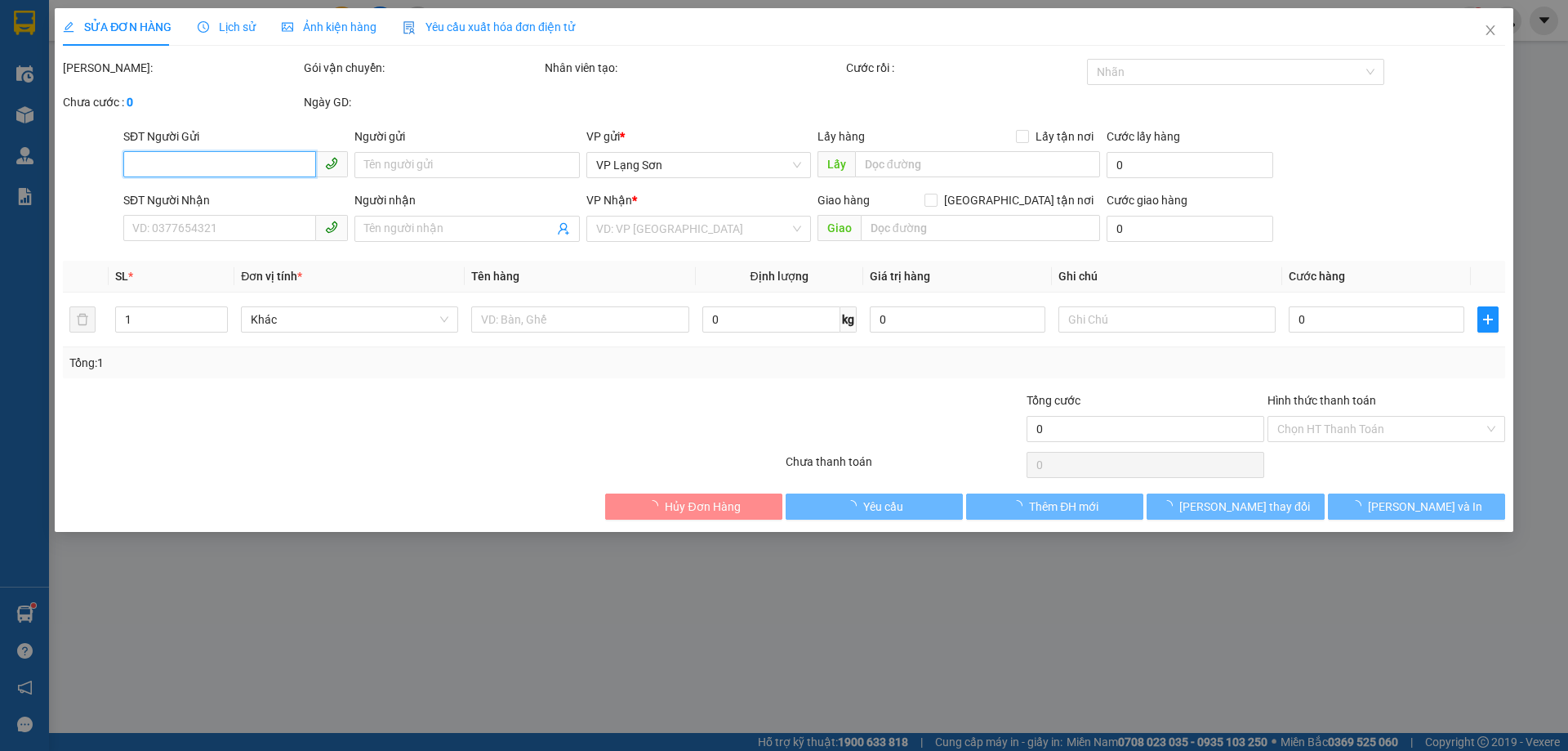
type input "B"
checkbox input "true"
type input "193 [GEOGRAPHIC_DATA],[GEOGRAPHIC_DATA], [GEOGRAPHIC_DATA]"
type input "100.000"
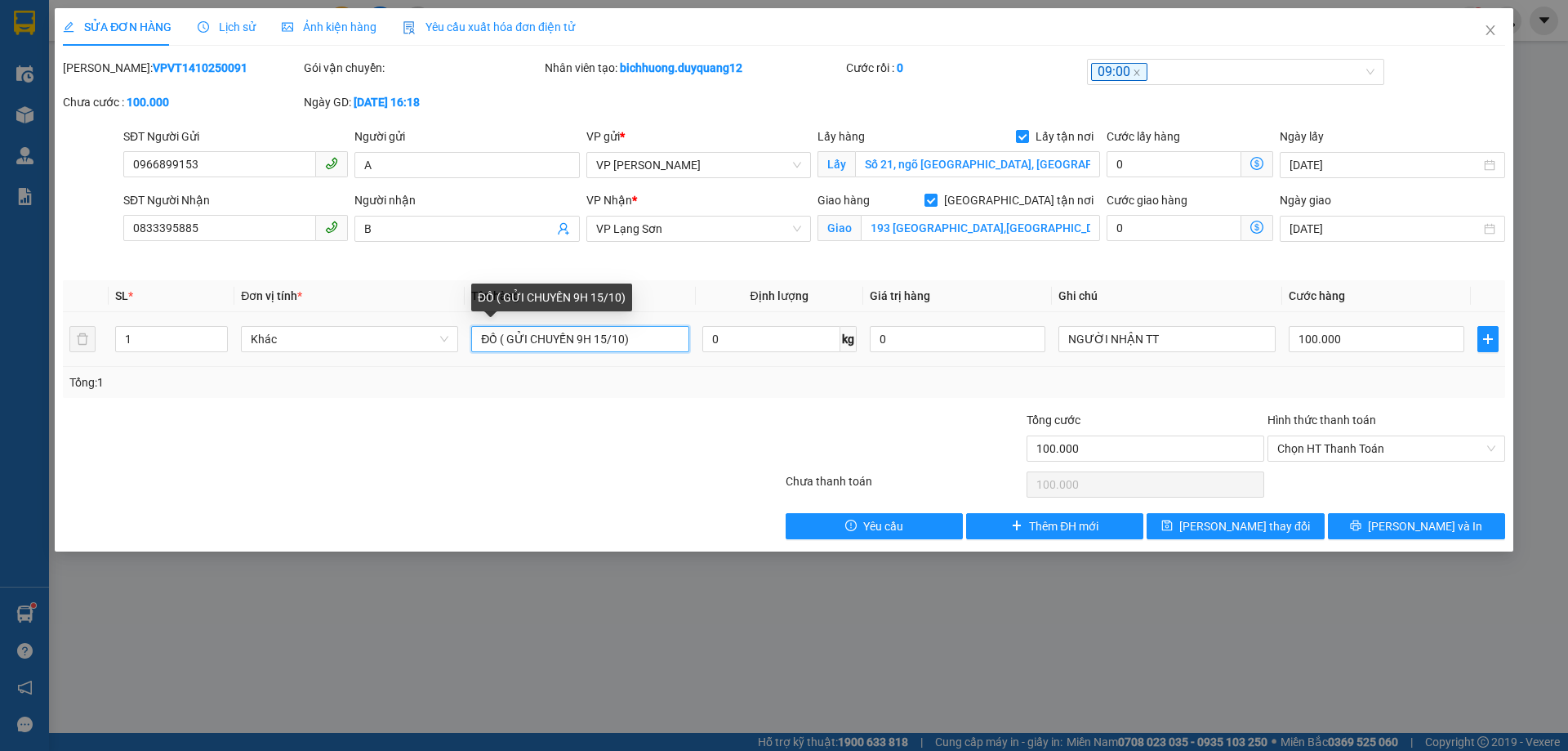
click at [500, 348] on input "ĐỒ ( GỬI CHUYẾN 9H 15/10)" at bounding box center [580, 339] width 217 height 26
type input "ĐỒ GIẤY TỜ ( GỬI CHUYẾN 9H 15/10)"
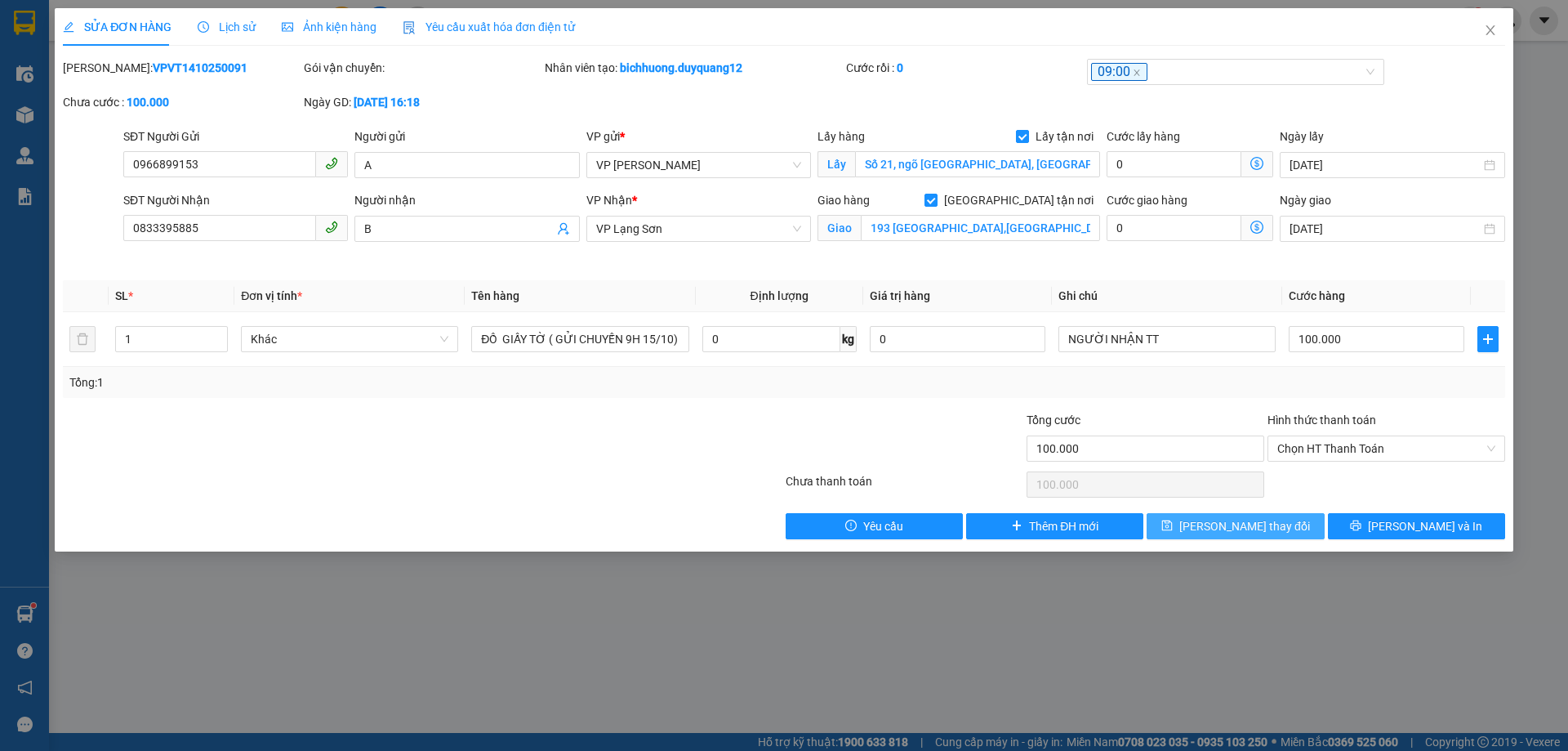
click at [1245, 528] on span "[PERSON_NAME] thay đổi" at bounding box center [1244, 526] width 130 height 18
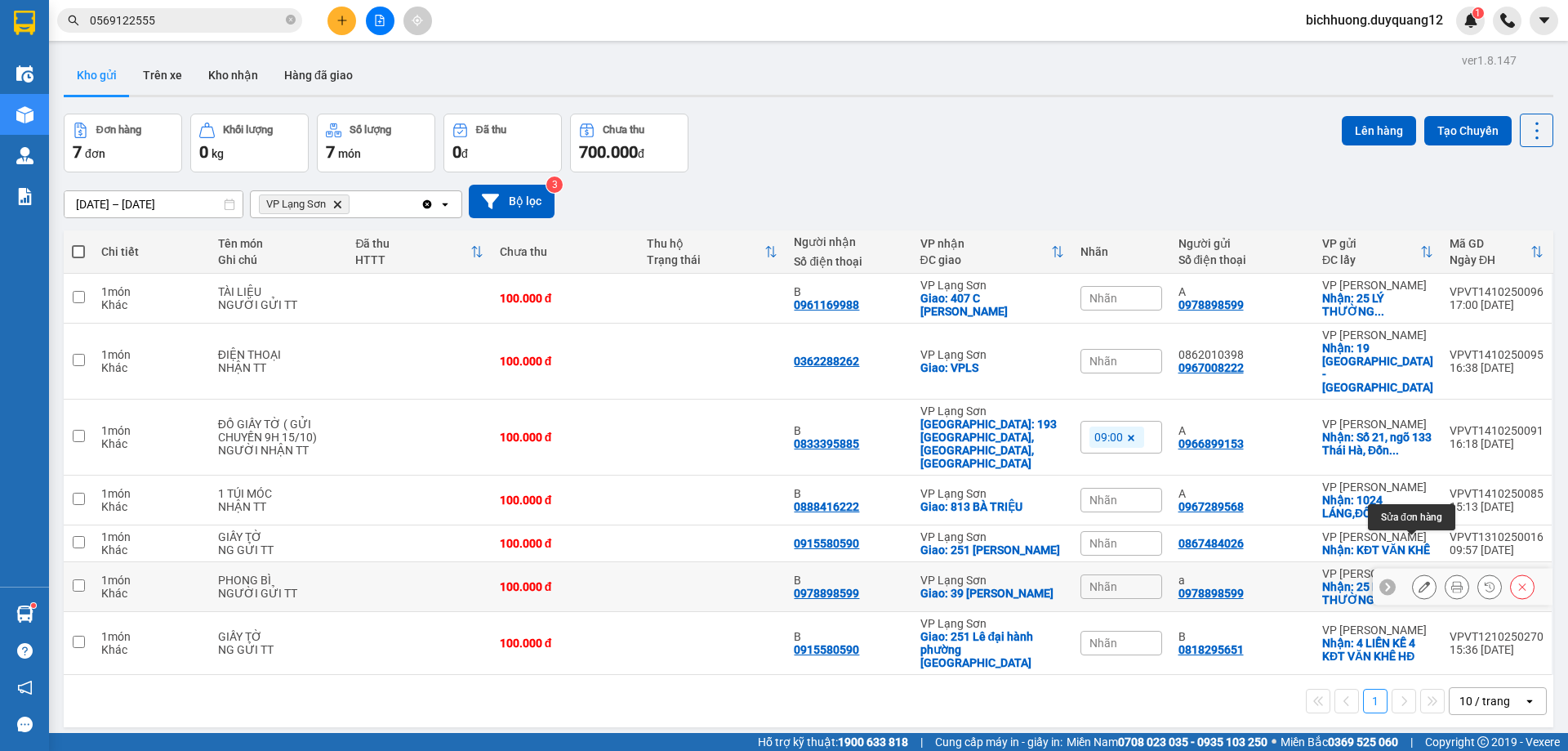
click at [1413, 573] on button at bounding box center [1424, 587] width 23 height 29
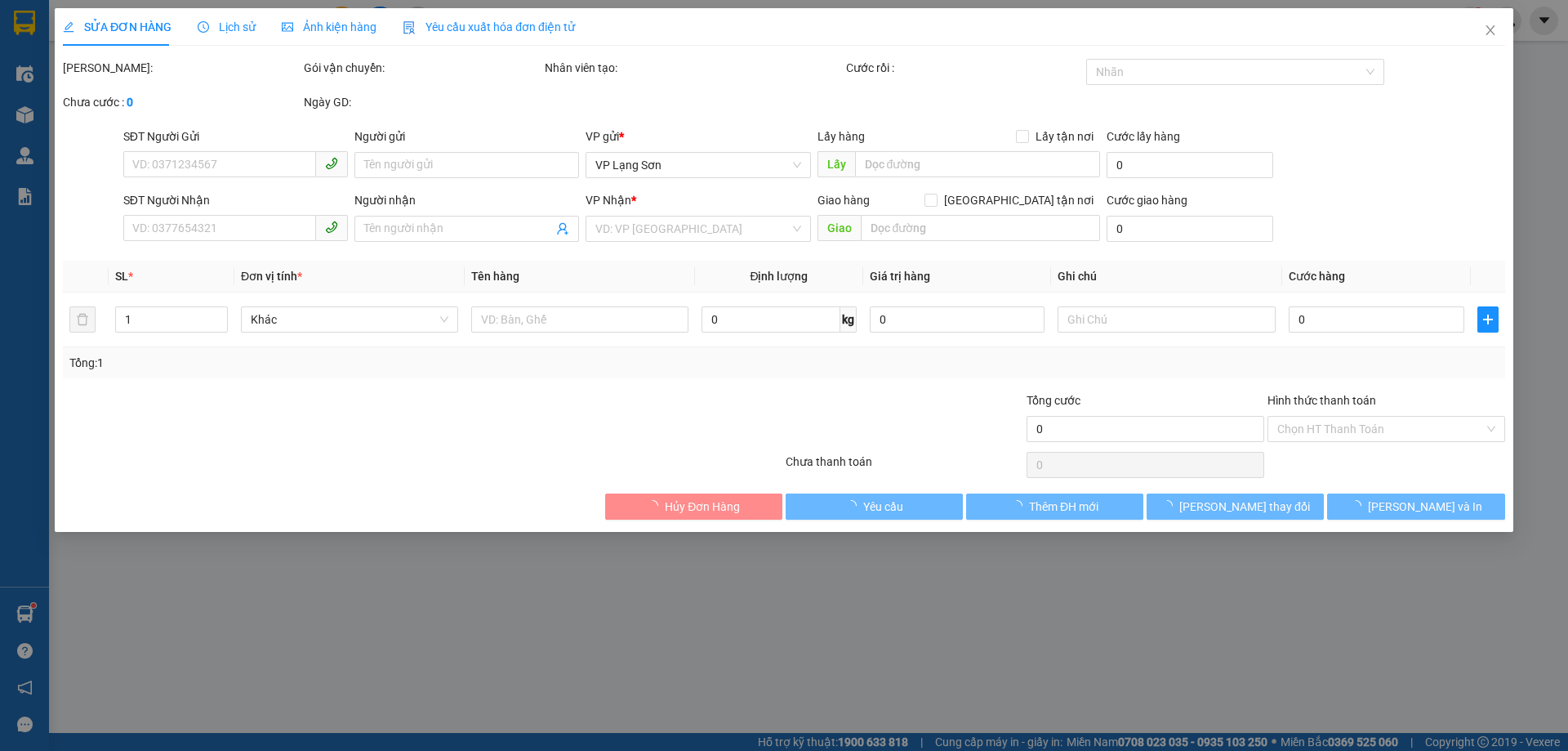
type input "0978898599"
type input "a"
checkbox input "true"
type input "25 [PERSON_NAME],hoàn kiếm,[GEOGRAPHIC_DATA]"
type input "0978898599"
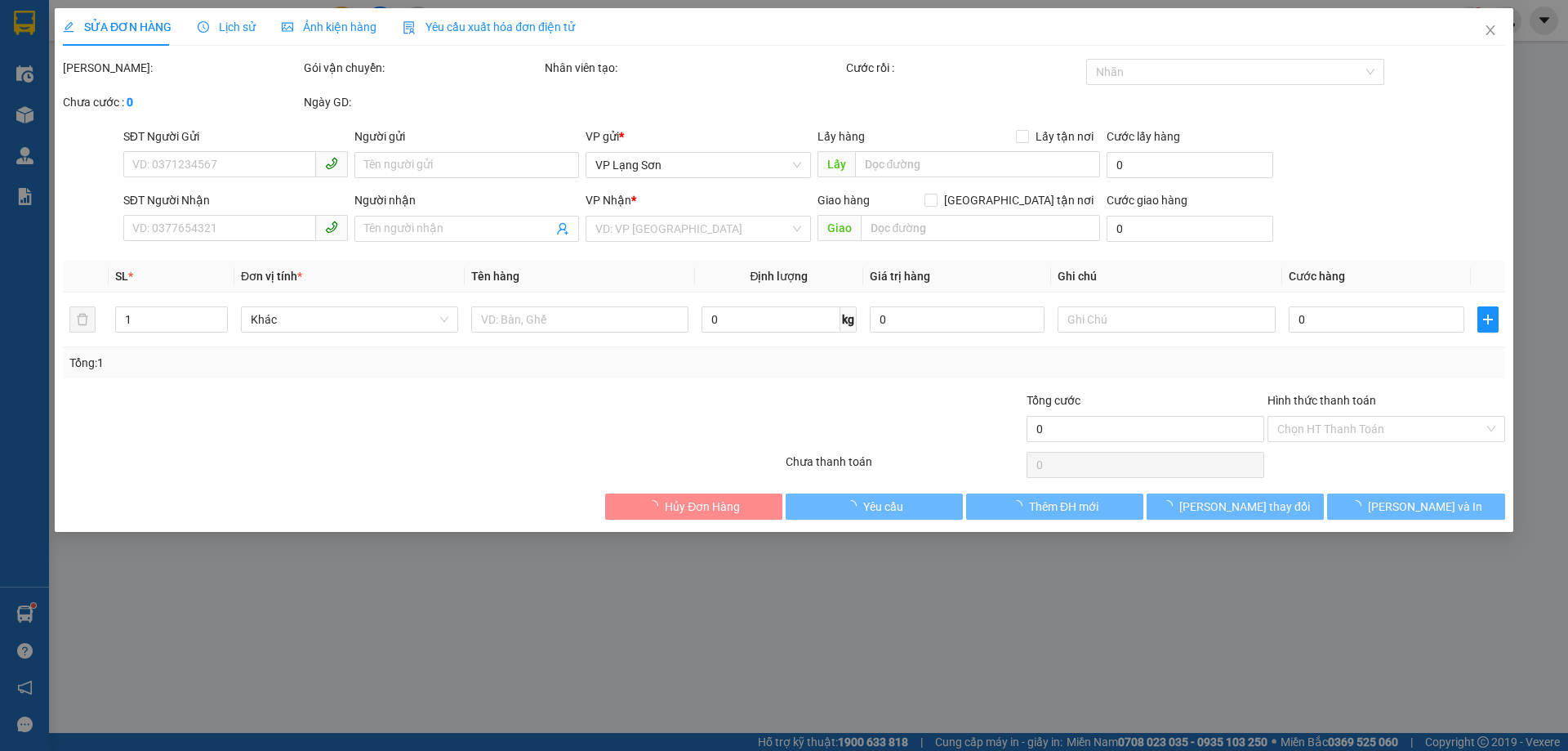
type input "B"
checkbox input "true"
type input "39 [PERSON_NAME]"
type input "100.000"
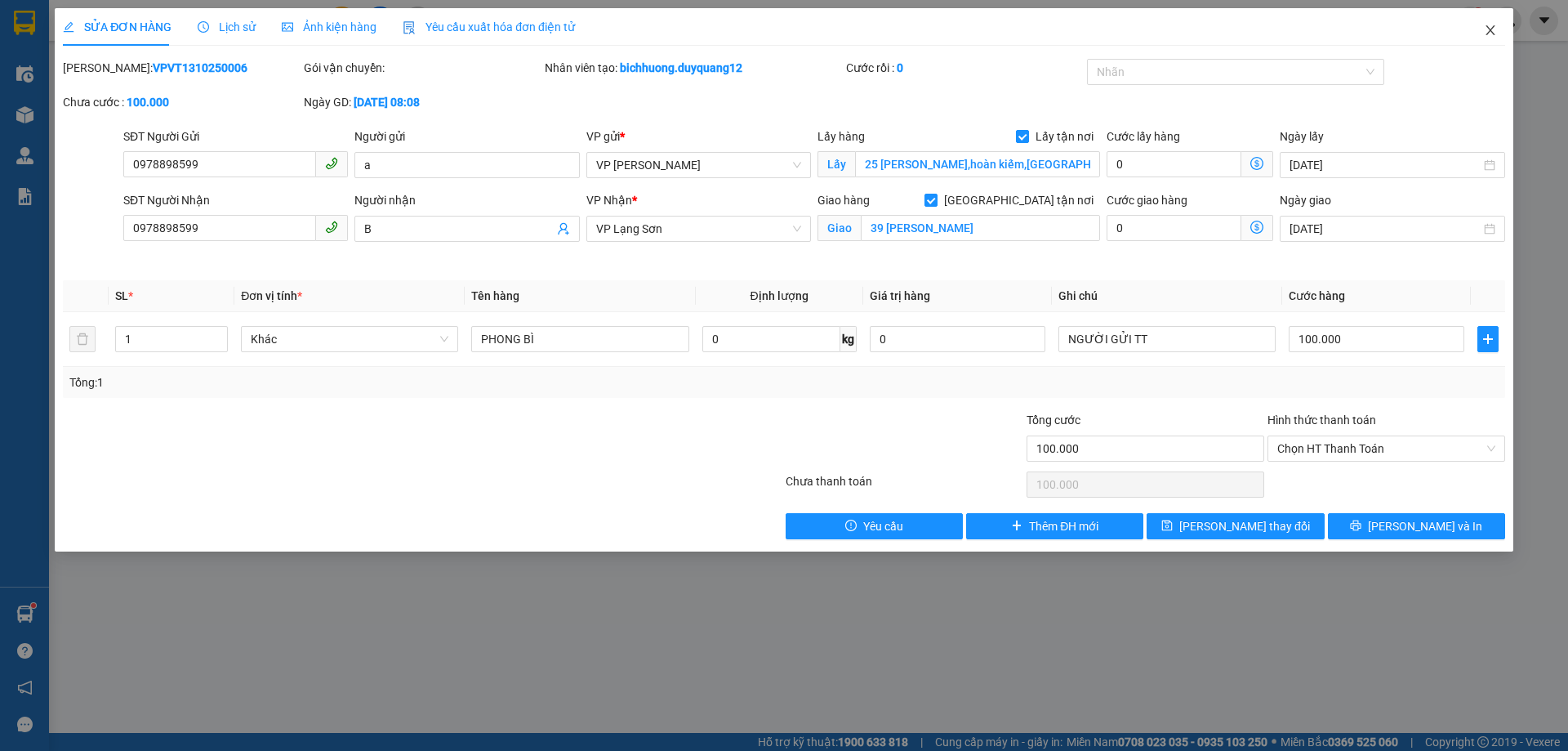
click at [1494, 33] on icon "close" at bounding box center [1489, 30] width 13 height 13
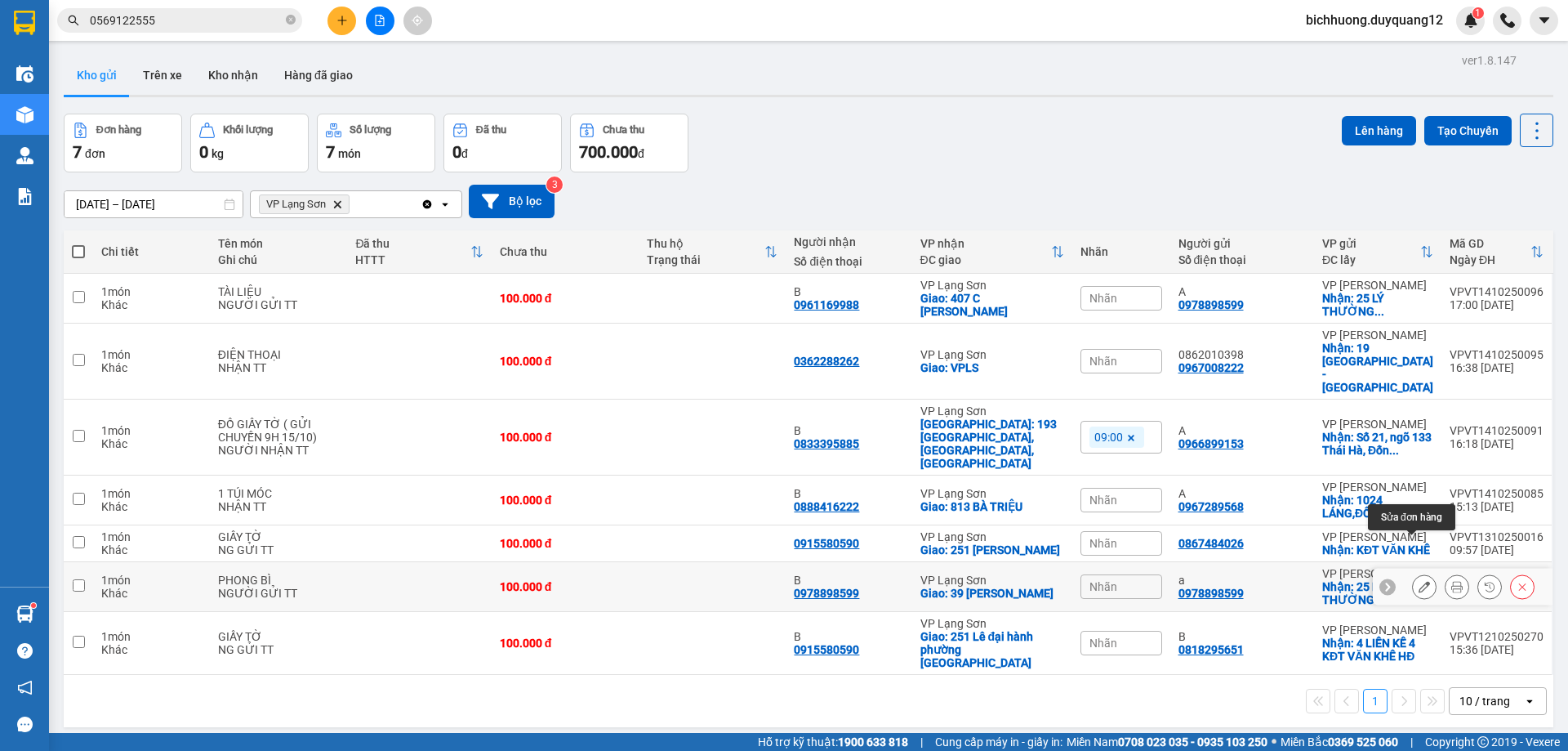
click at [1419, 581] on icon at bounding box center [1424, 586] width 11 height 11
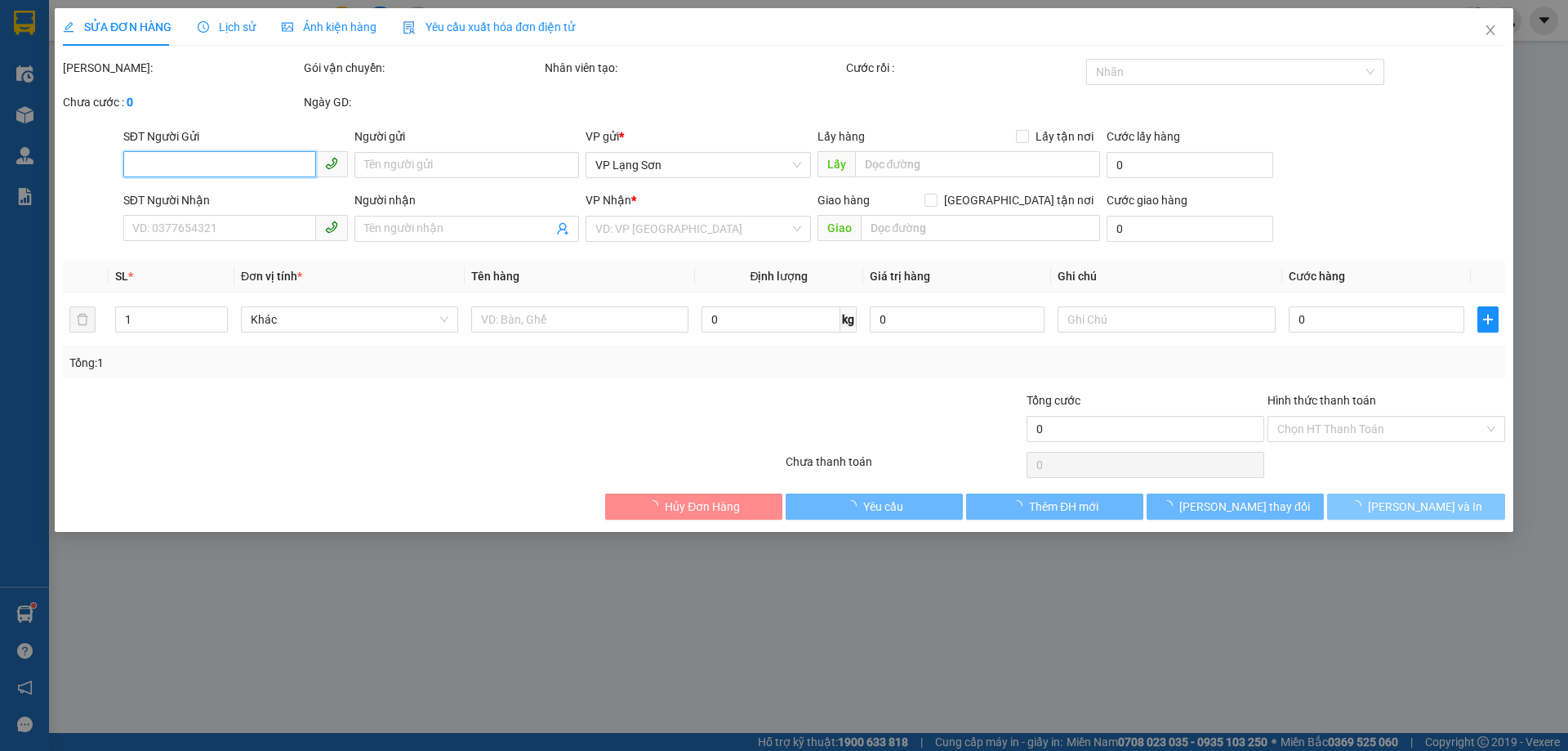
type input "0978898599"
type input "a"
checkbox input "true"
type input "25 [PERSON_NAME],hoàn kiếm,[GEOGRAPHIC_DATA]"
type input "0978898599"
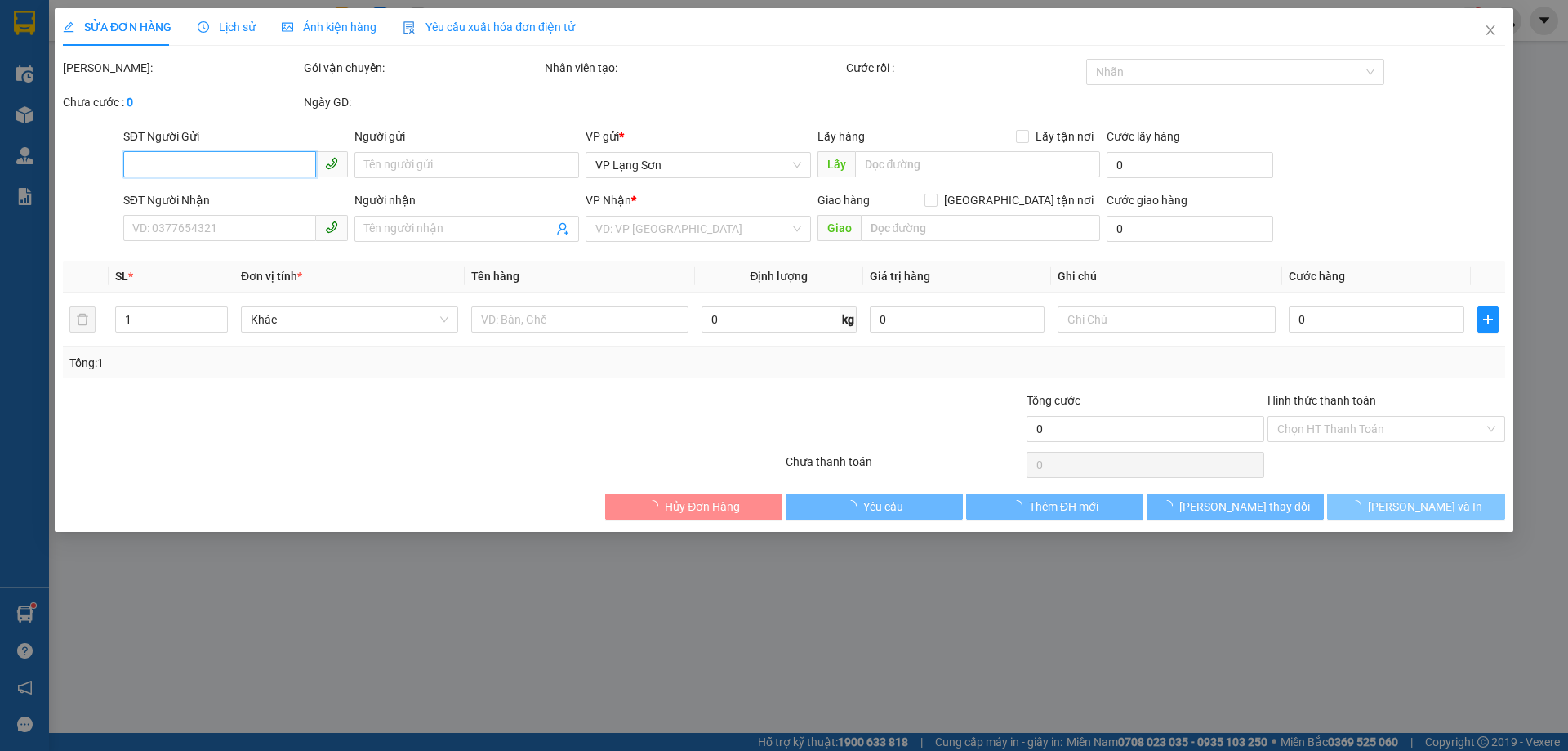
type input "B"
checkbox input "true"
type input "39 [PERSON_NAME]"
type input "100.000"
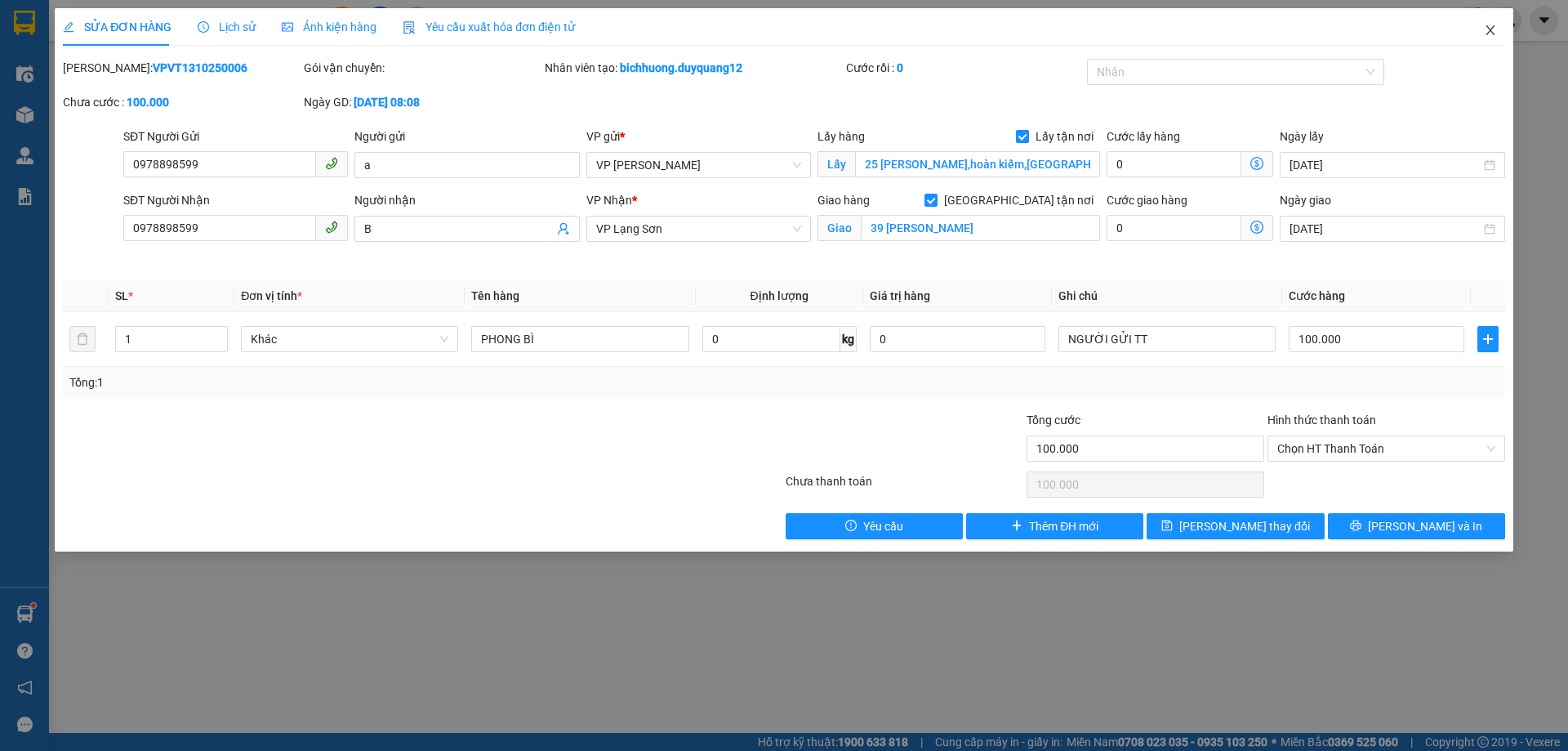
click at [1489, 30] on icon "close" at bounding box center [1489, 30] width 9 height 10
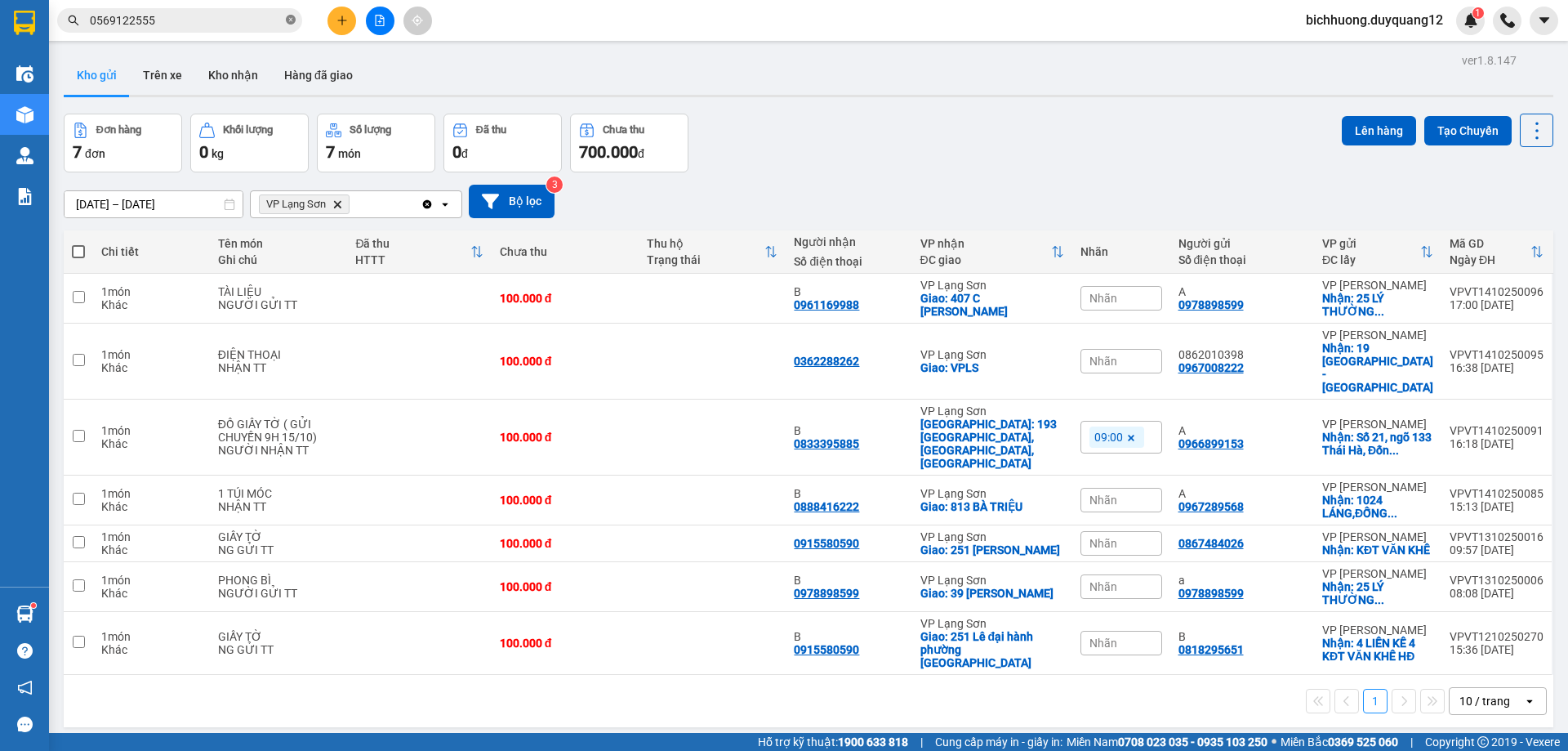
click at [293, 21] on icon "close-circle" at bounding box center [290, 20] width 10 height 10
click at [180, 18] on input "text" at bounding box center [186, 20] width 193 height 18
paste input "0377385989"
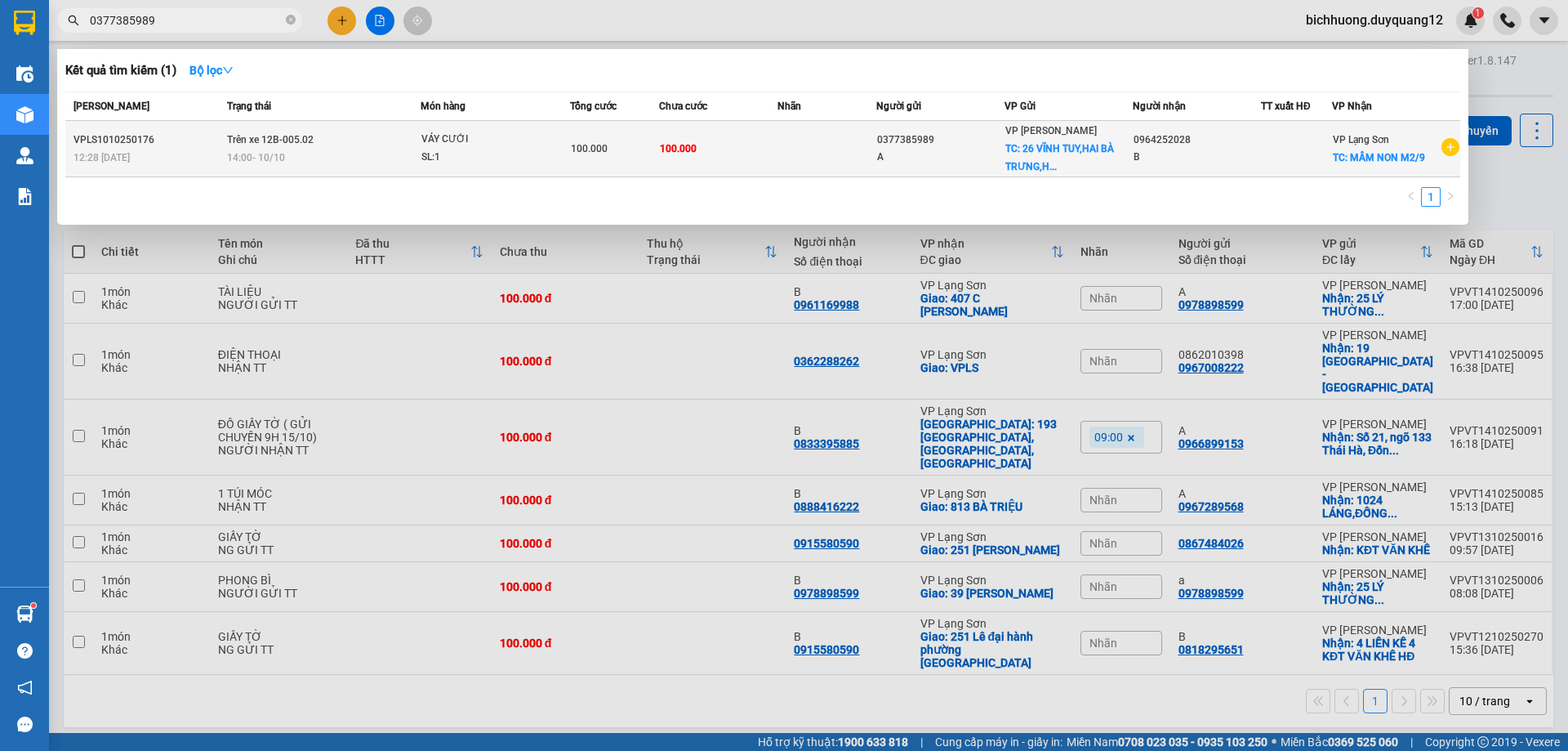
type input "0377385989"
click at [798, 156] on td at bounding box center [826, 149] width 98 height 57
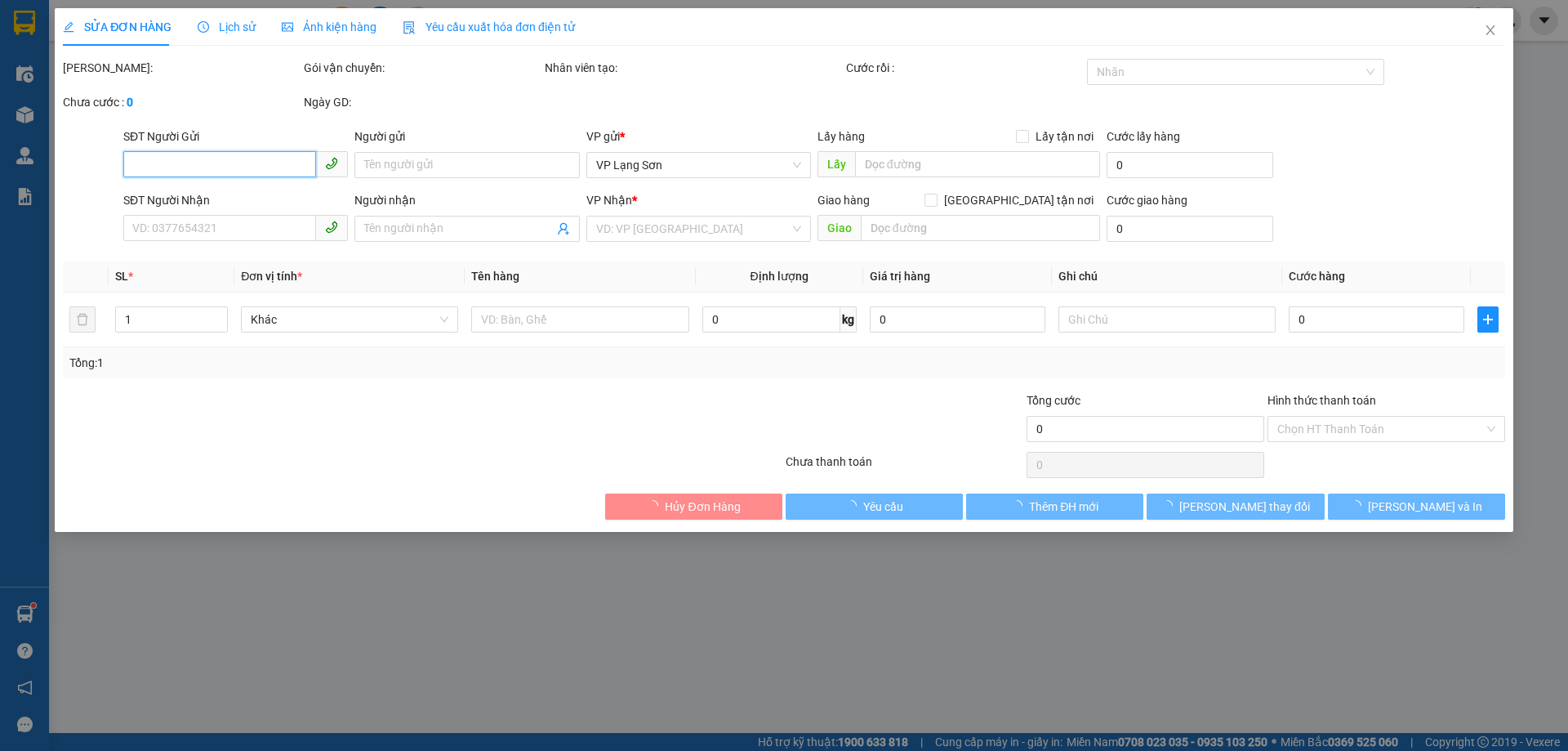
type input "0377385989"
type input "A"
checkbox input "true"
type input "26 VĨNH TUY,[GEOGRAPHIC_DATA],[GEOGRAPHIC_DATA]"
type input "0964252028"
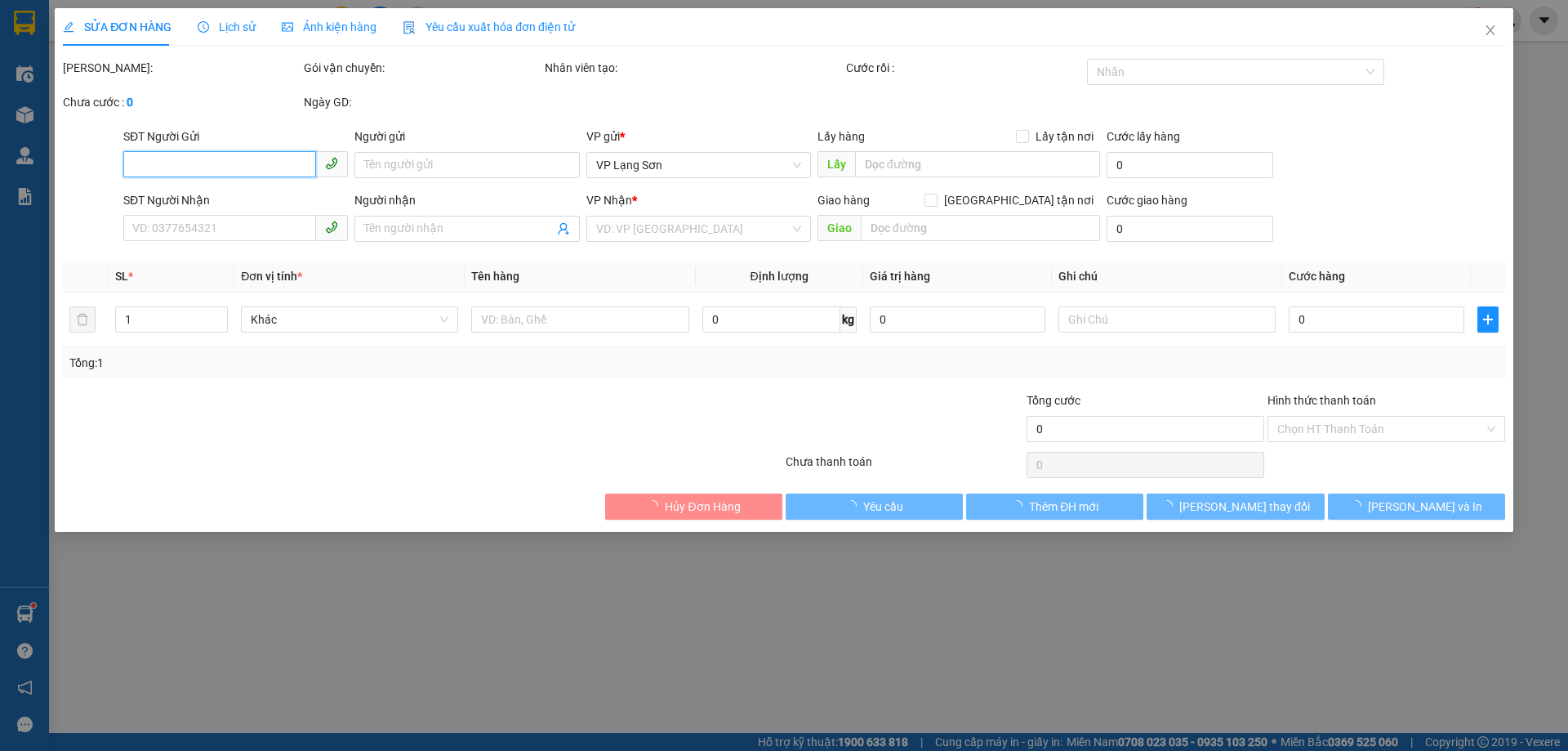
type input "B"
checkbox input "true"
type input "MẦM NON M2/9"
type input "100.000"
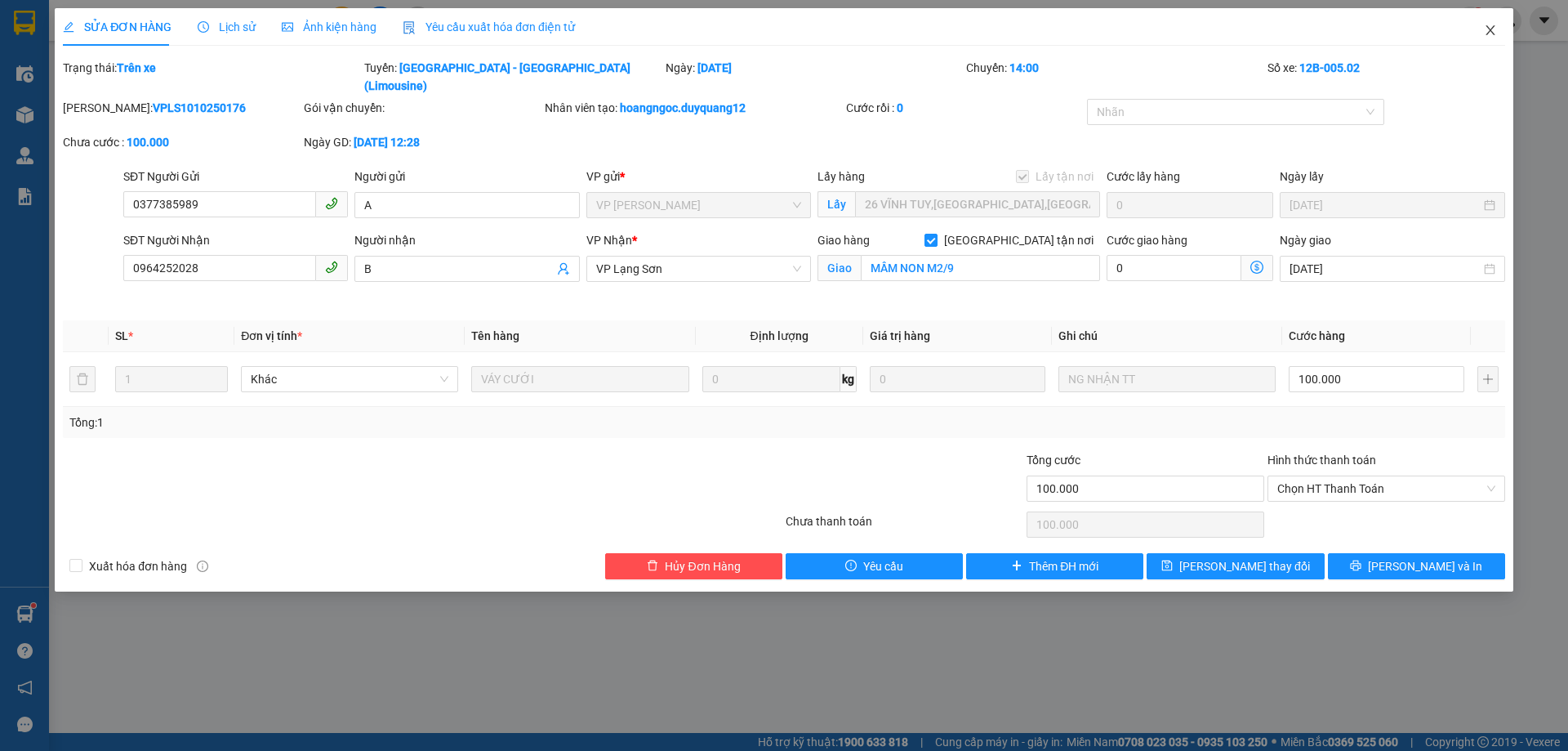
click at [1487, 30] on icon "close" at bounding box center [1489, 30] width 13 height 13
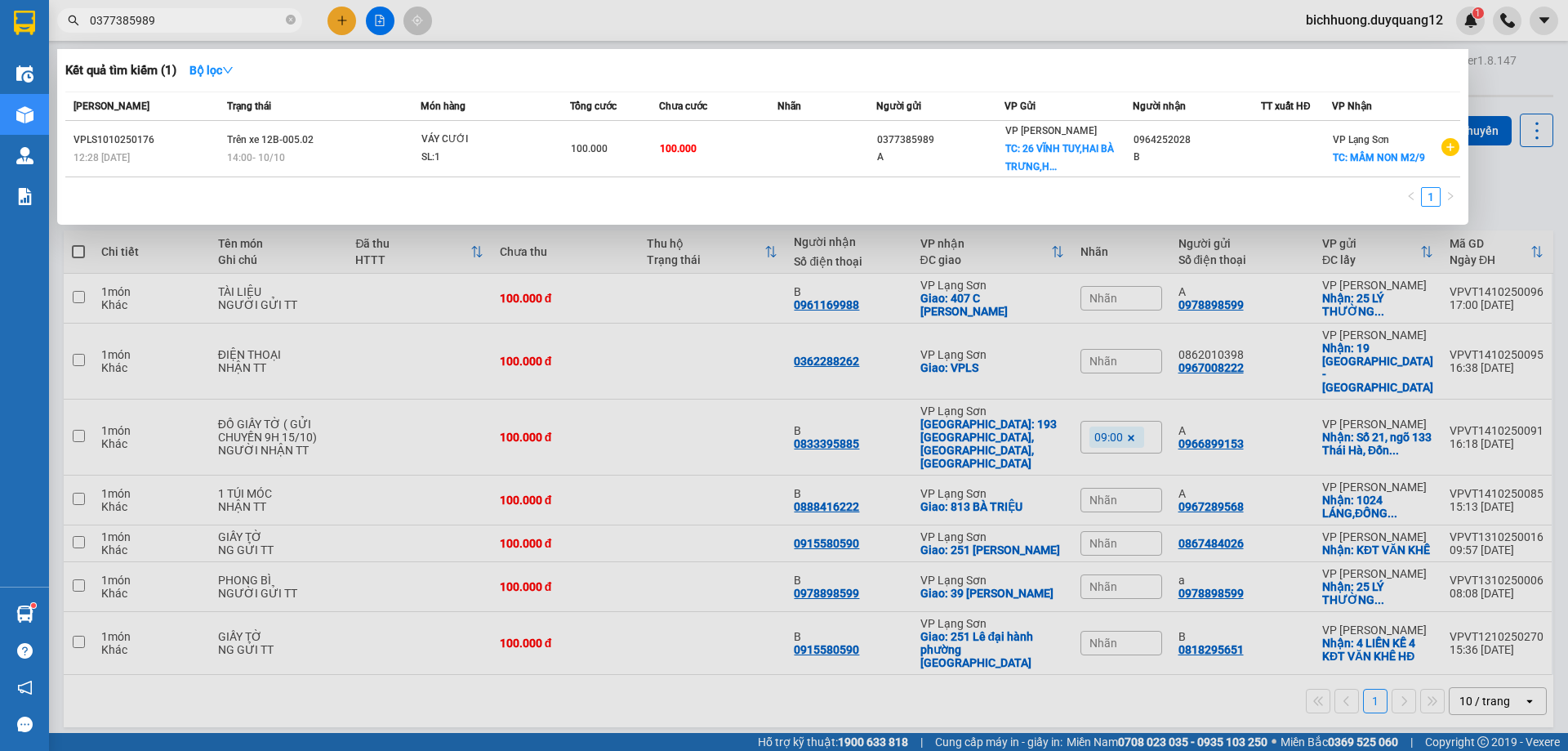
click at [153, 16] on input "0377385989" at bounding box center [186, 20] width 193 height 18
click at [1533, 189] on div at bounding box center [784, 375] width 1568 height 751
click at [167, 24] on input "0377385989" at bounding box center [186, 20] width 193 height 18
type input "0"
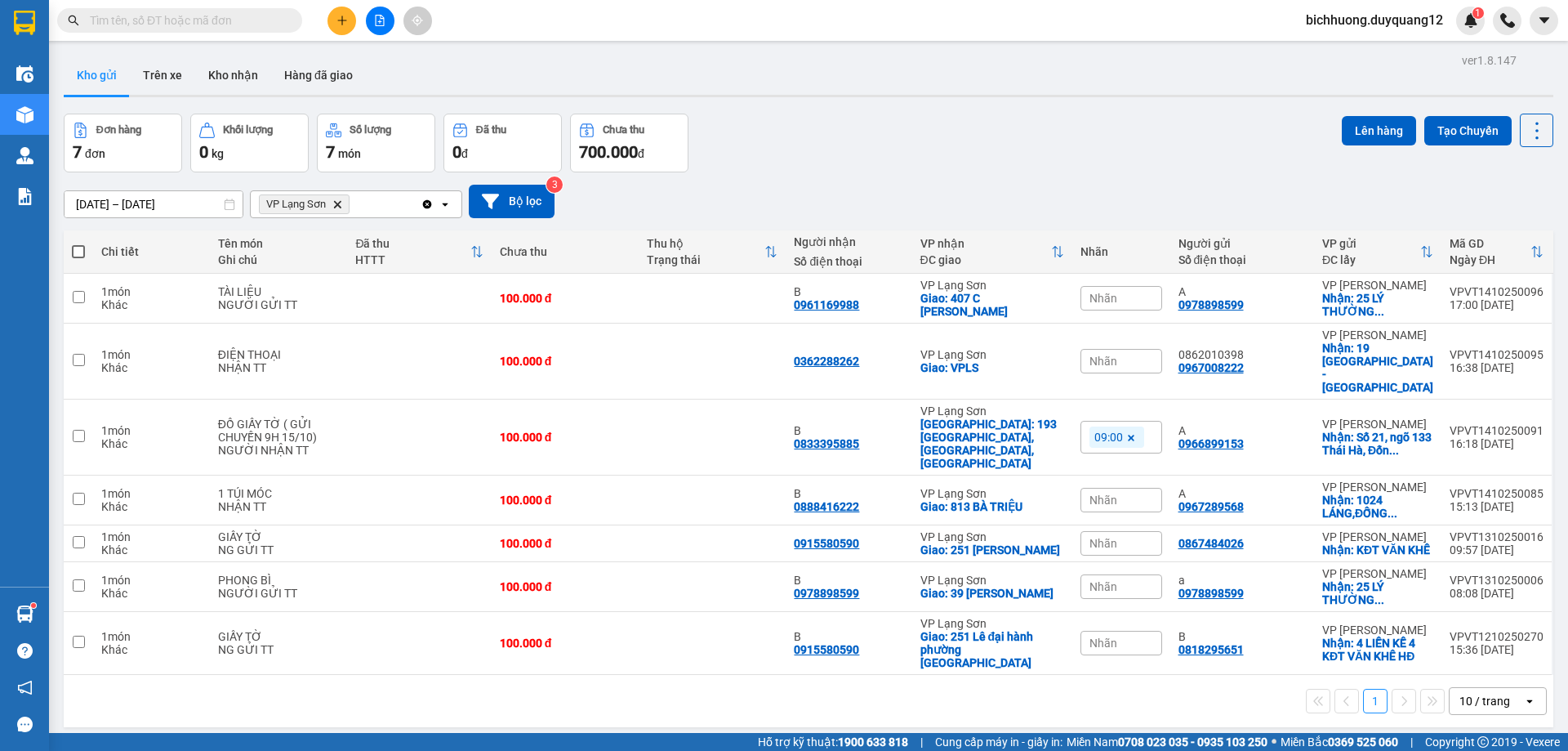
paste input "0964252028"
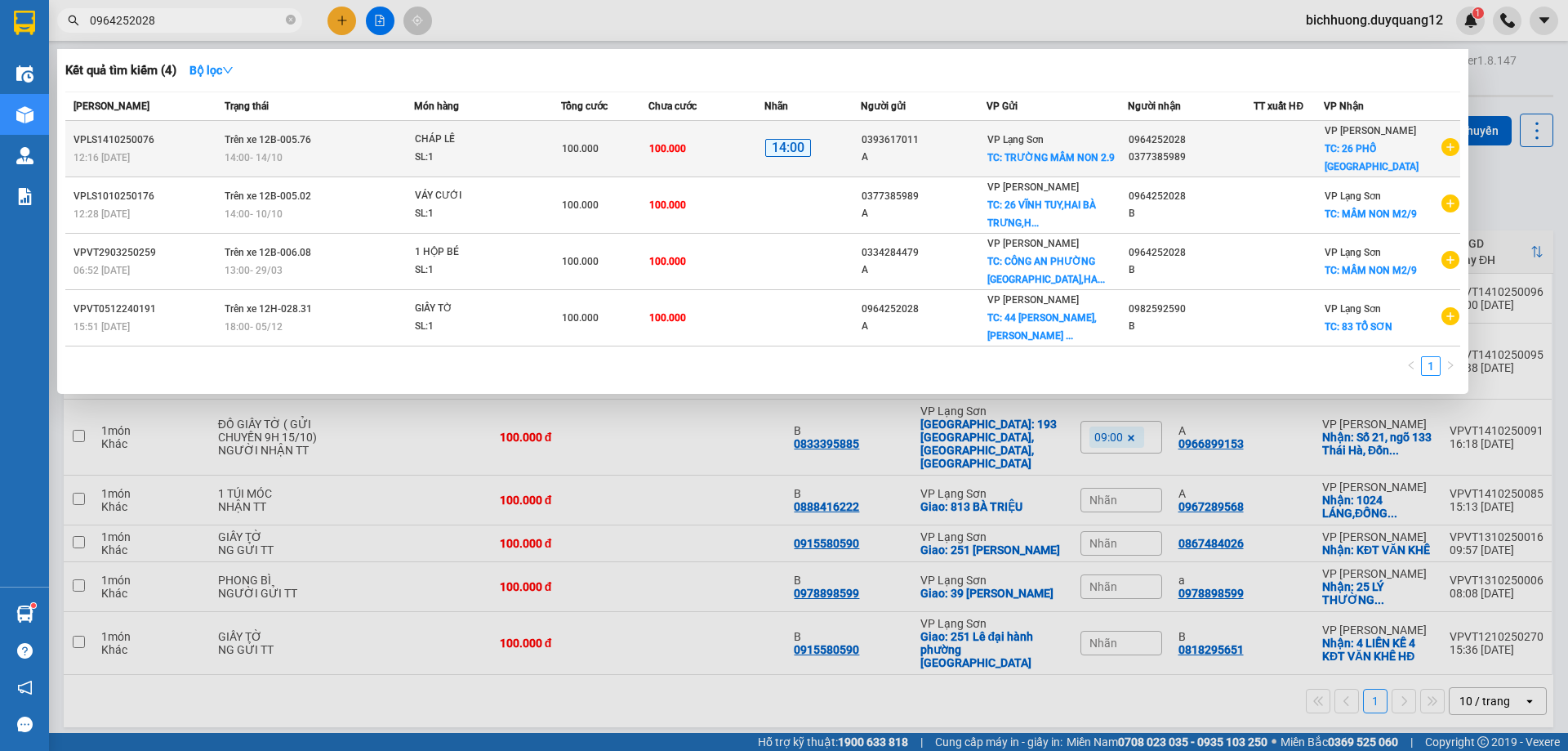
type input "0964252028"
click at [1077, 140] on div "VP Lạng Sơn TC: TRƯỜNG MẦM NON 2.9" at bounding box center [1057, 148] width 139 height 36
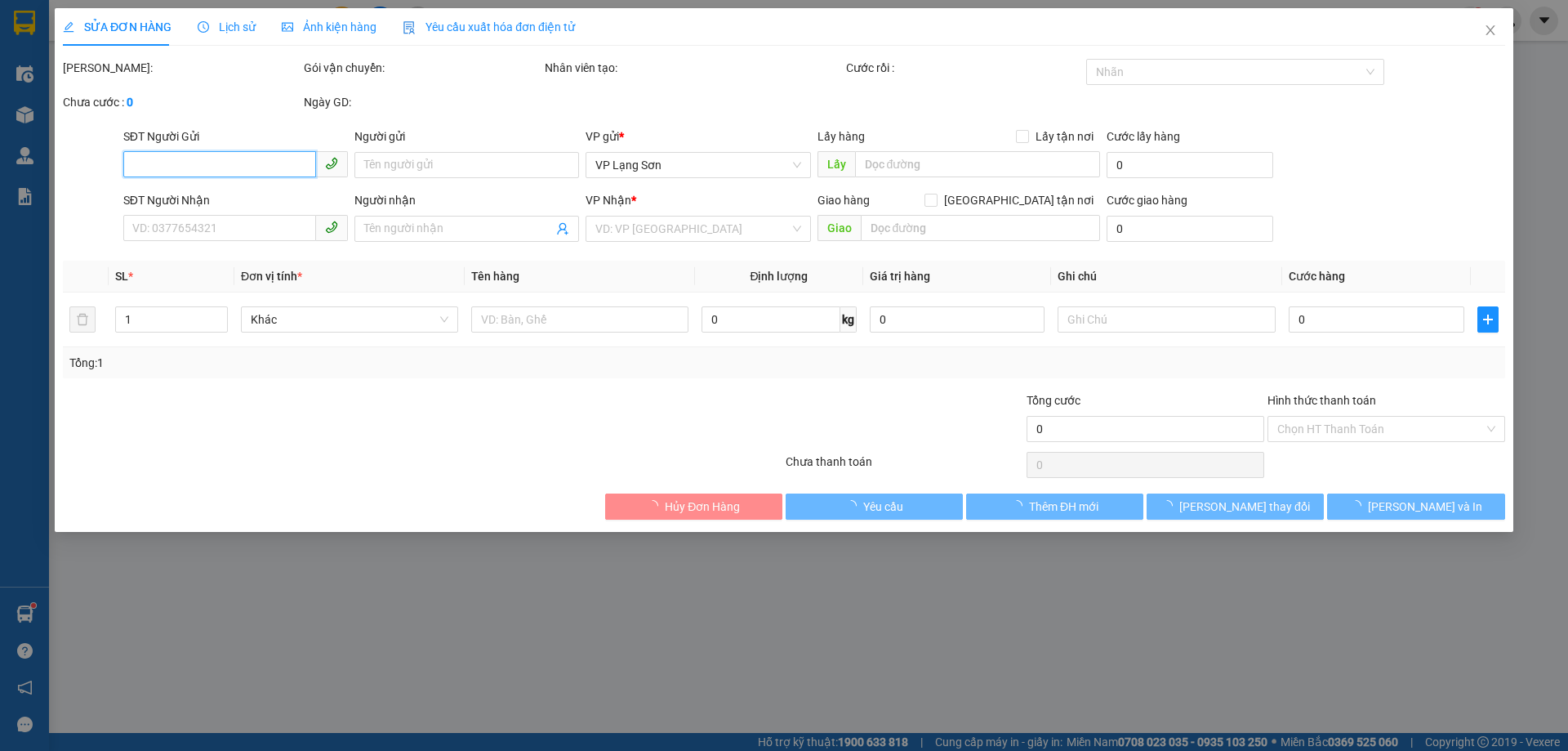
type input "0393617011"
type input "A"
checkbox input "true"
type input "TRƯỜNG MẦM NON 2.9"
type input "0964252028"
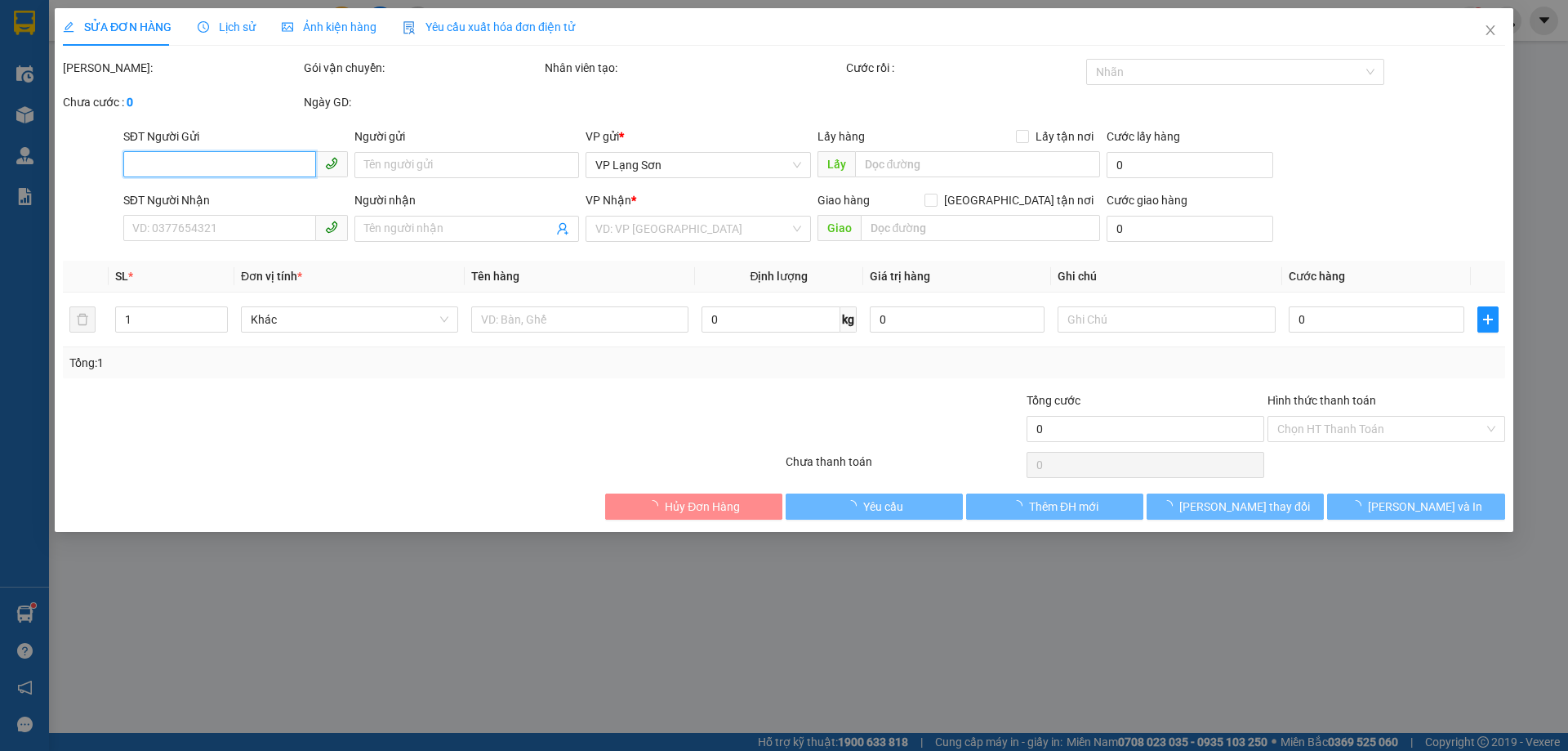
type input "0377385989"
checkbox input "true"
type input "26 PHỐ [GEOGRAPHIC_DATA]"
type input "100.000"
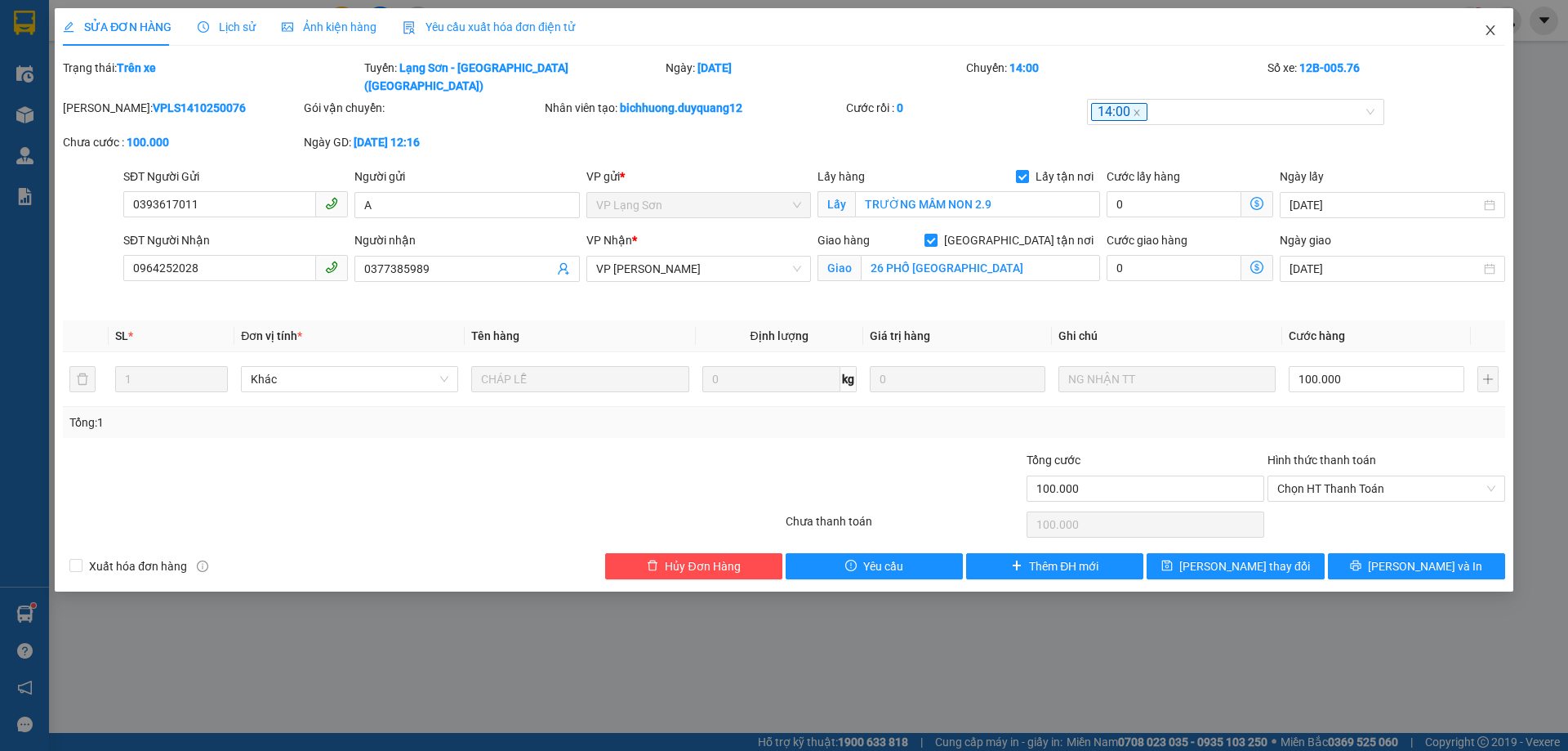
click at [1489, 32] on icon "close" at bounding box center [1489, 30] width 9 height 10
